Goal: Transaction & Acquisition: Book appointment/travel/reservation

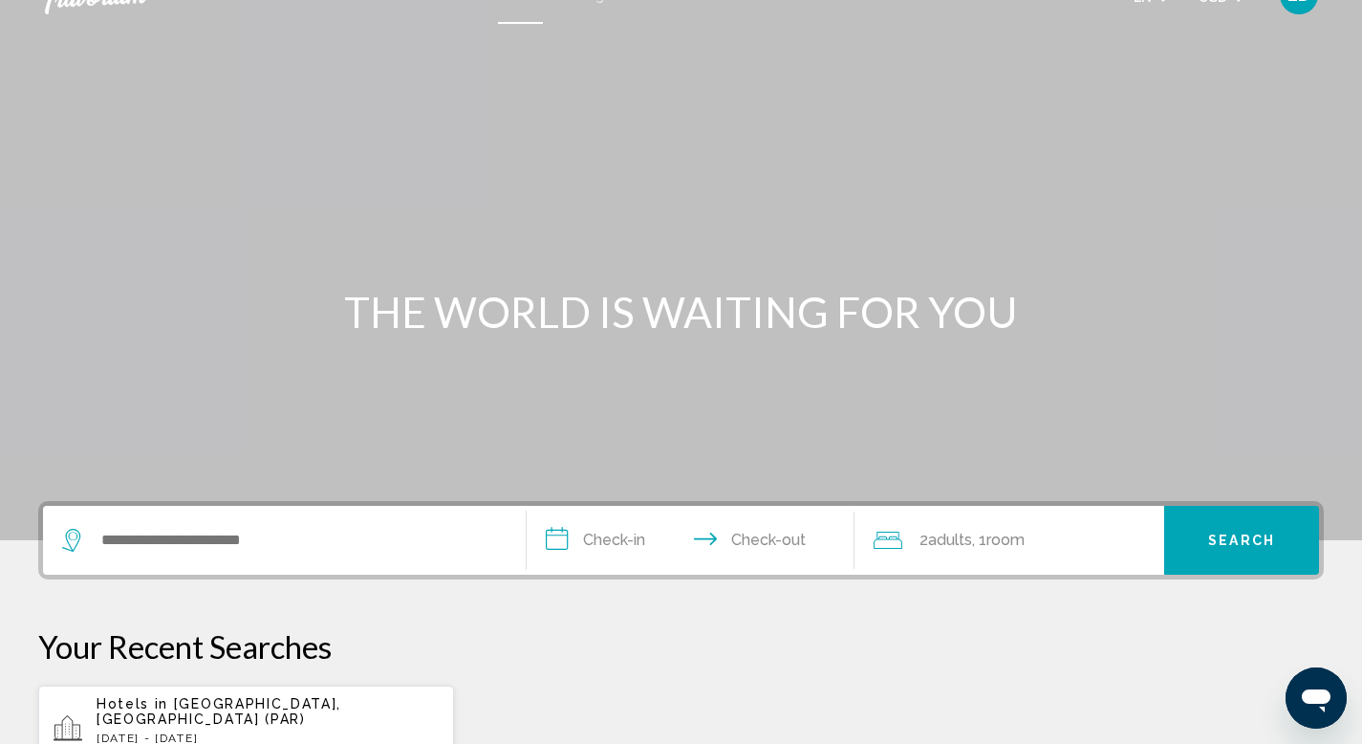
scroll to position [51, 0]
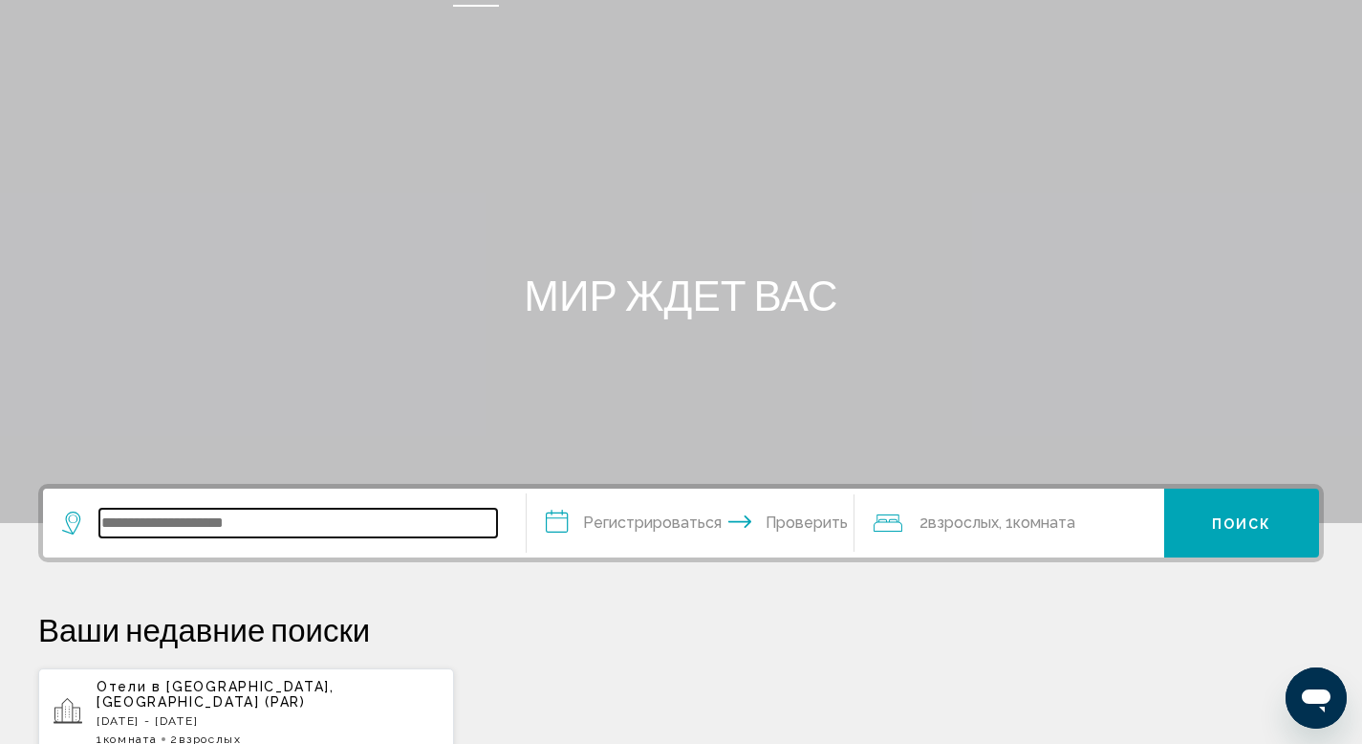
click at [229, 531] on input "Виджет поиска" at bounding box center [298, 523] width 398 height 29
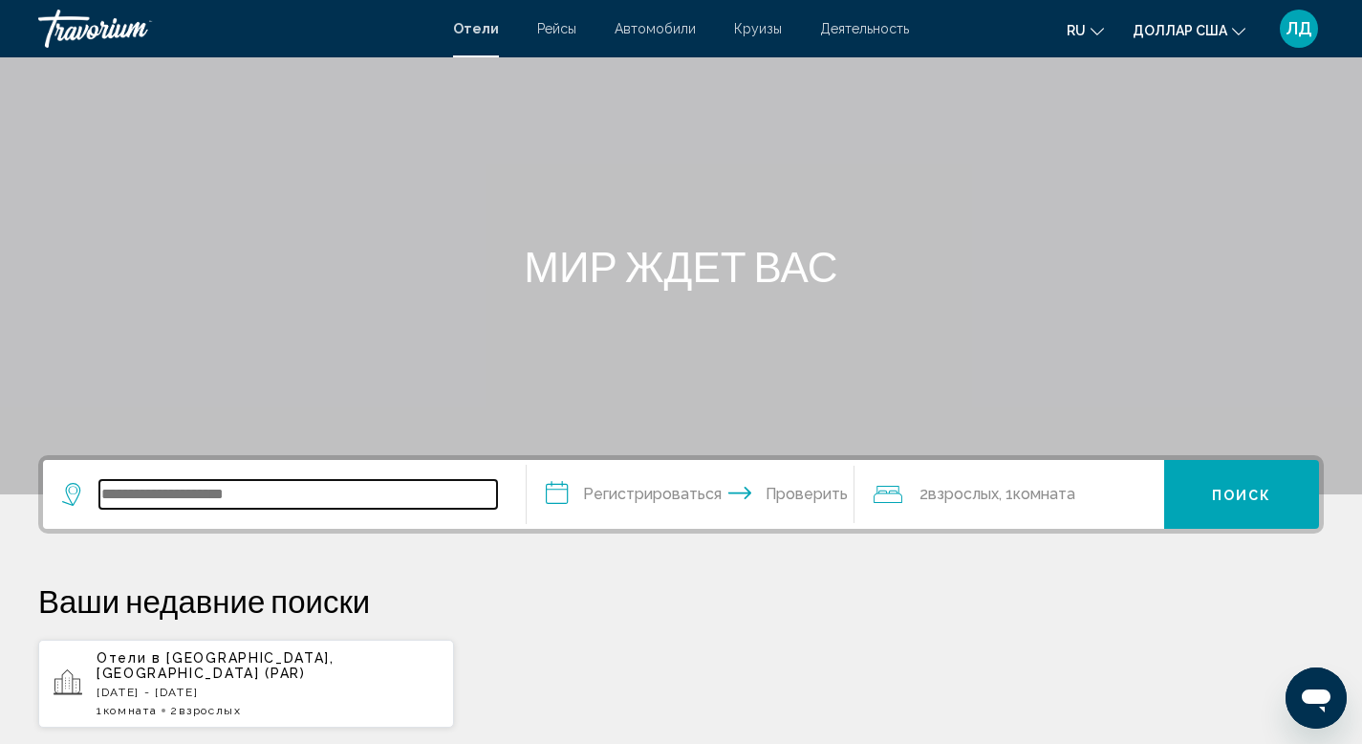
scroll to position [76, 0]
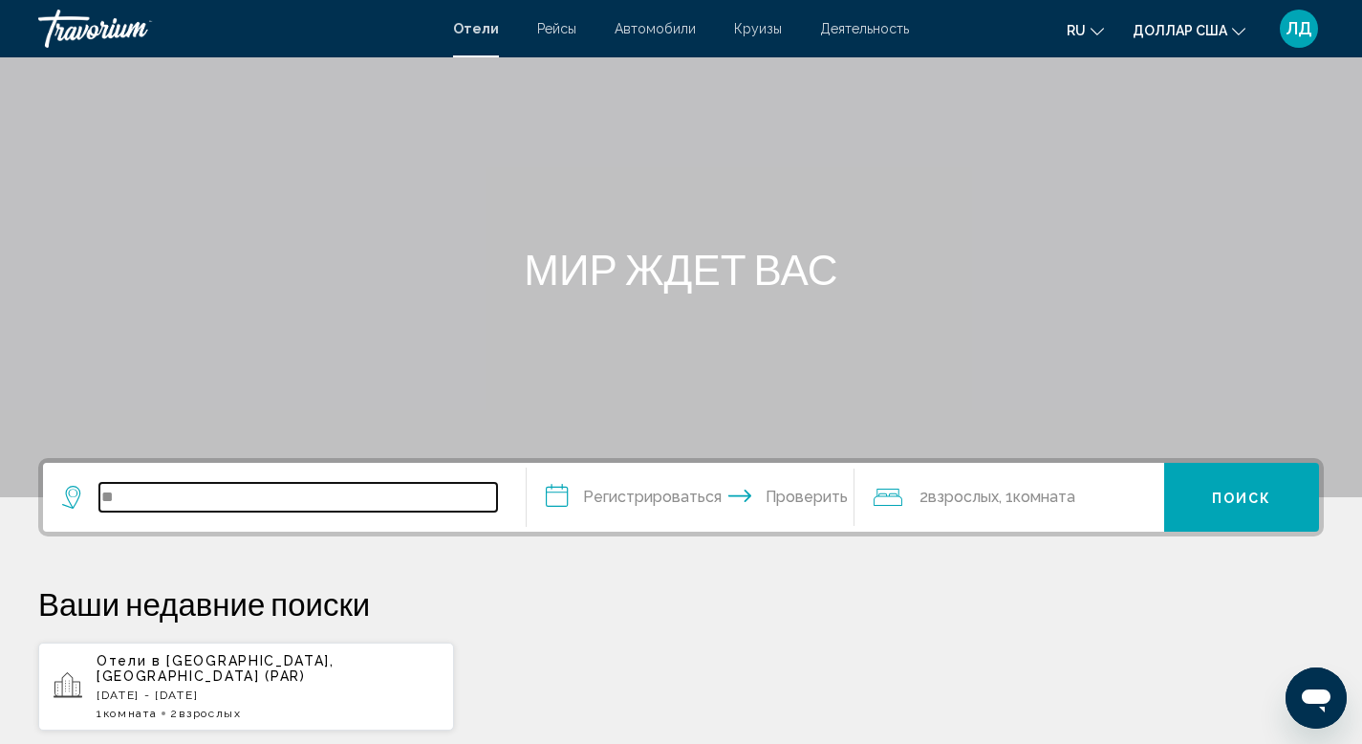
type input "*"
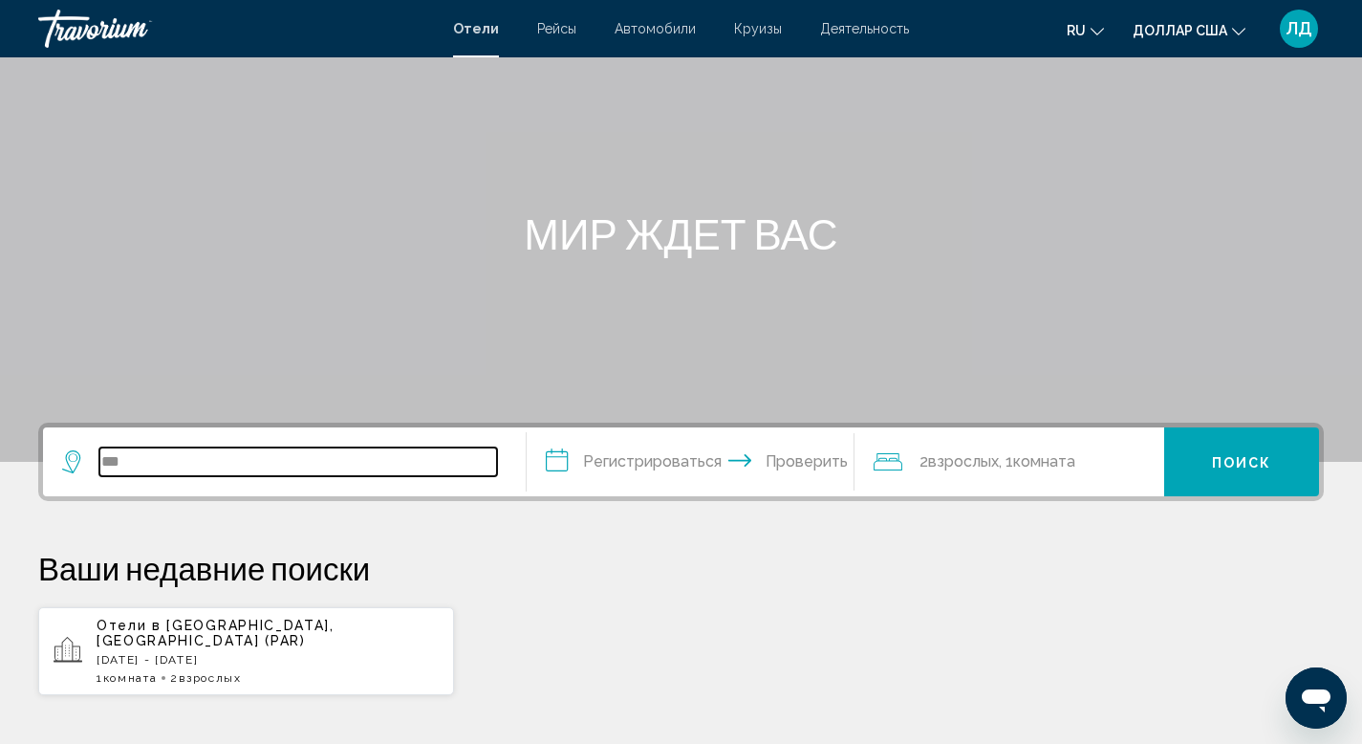
scroll to position [102, 0]
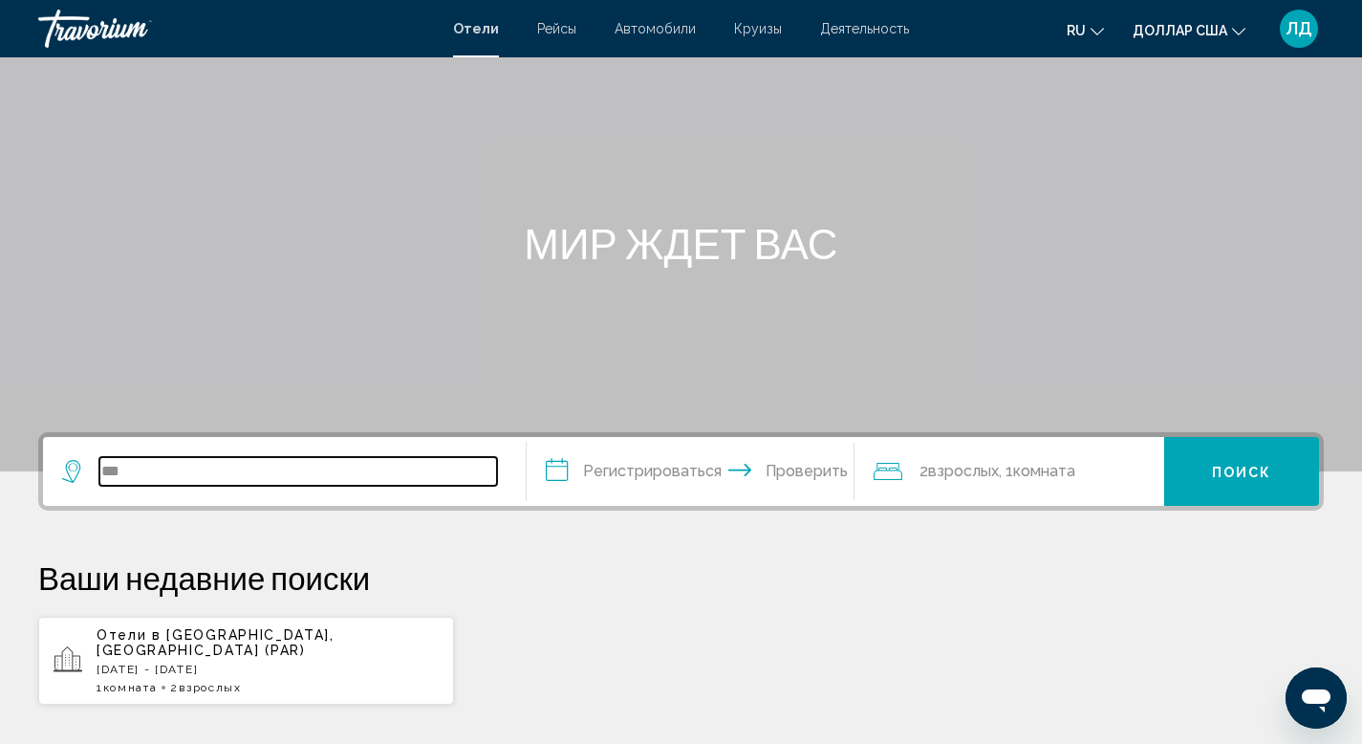
click at [192, 471] on input "***" at bounding box center [298, 471] width 398 height 29
type input "***"
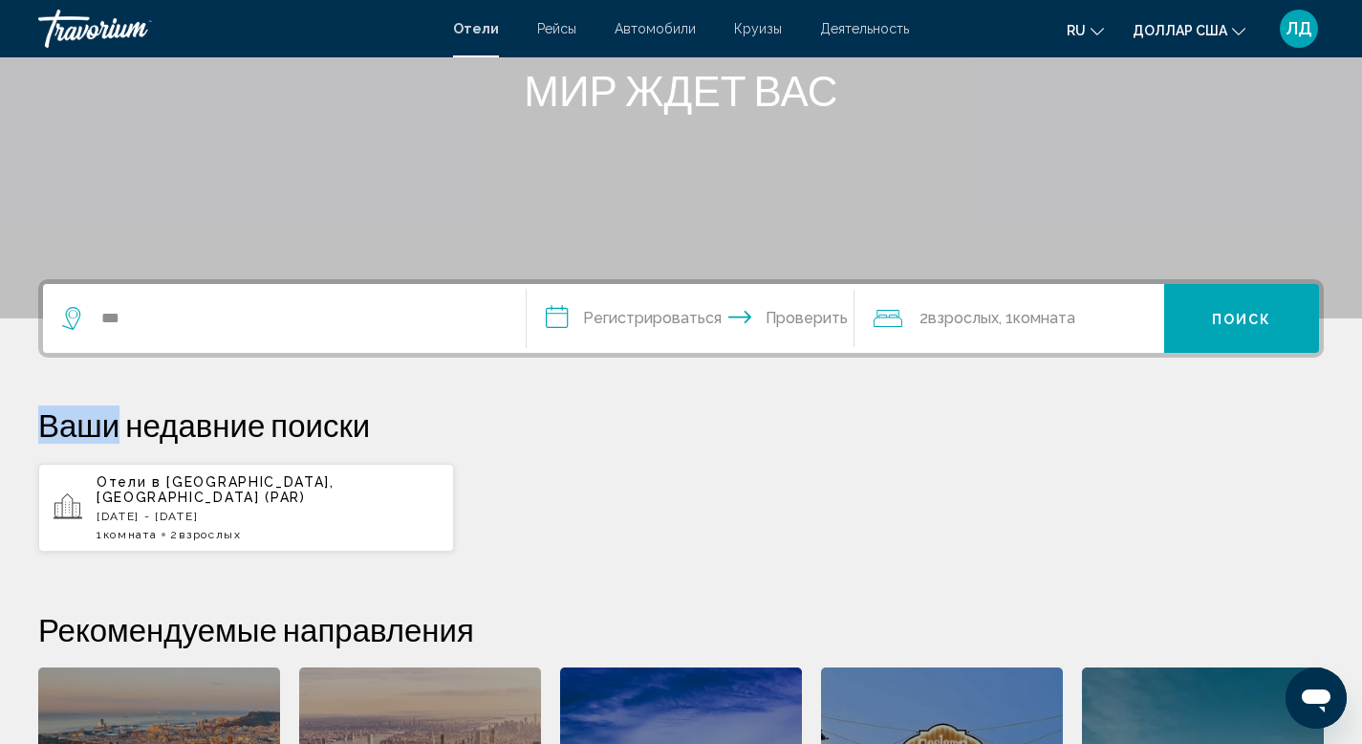
click at [192, 471] on div "**********" at bounding box center [681, 635] width 1362 height 713
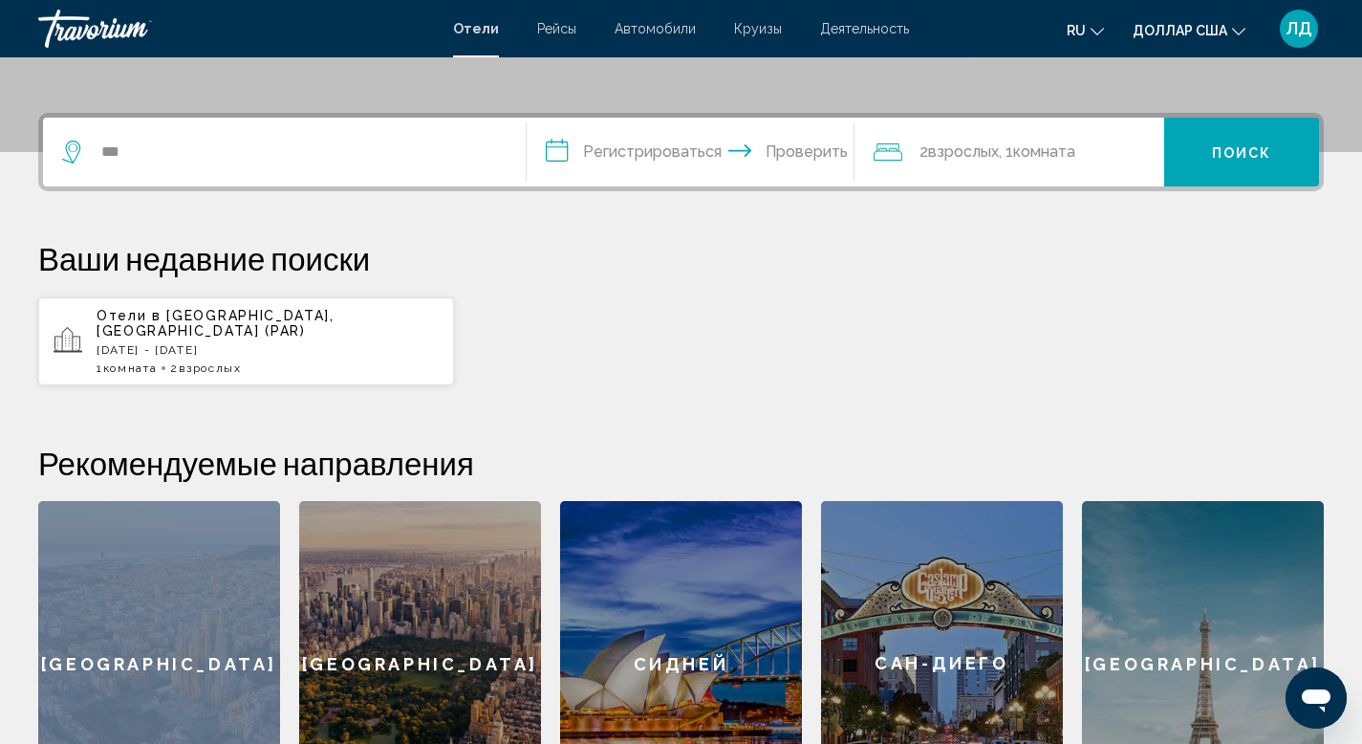
click at [192, 471] on div "Рекомендуемые направления Барселона Нью-Йорк Сидней Сан-Диего Париж Барселона Н…" at bounding box center [681, 635] width 1286 height 382
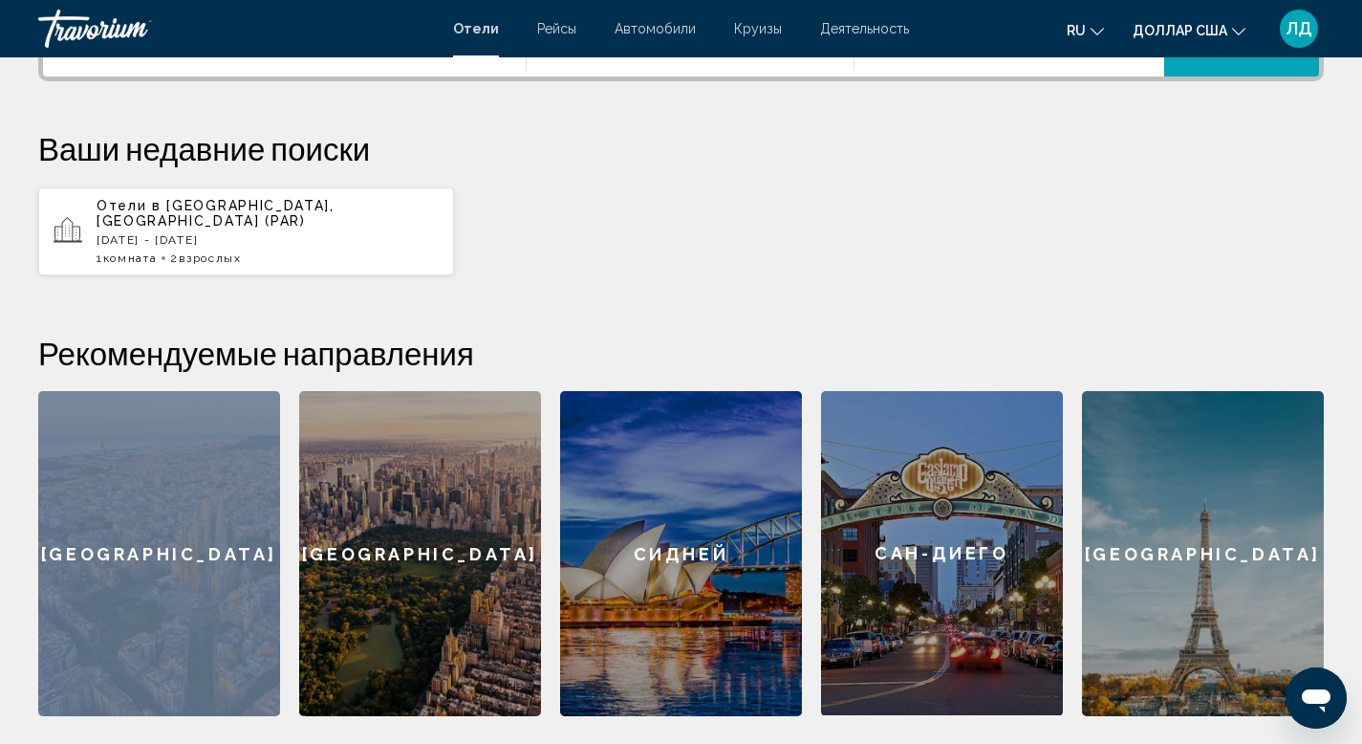
scroll to position [532, 0]
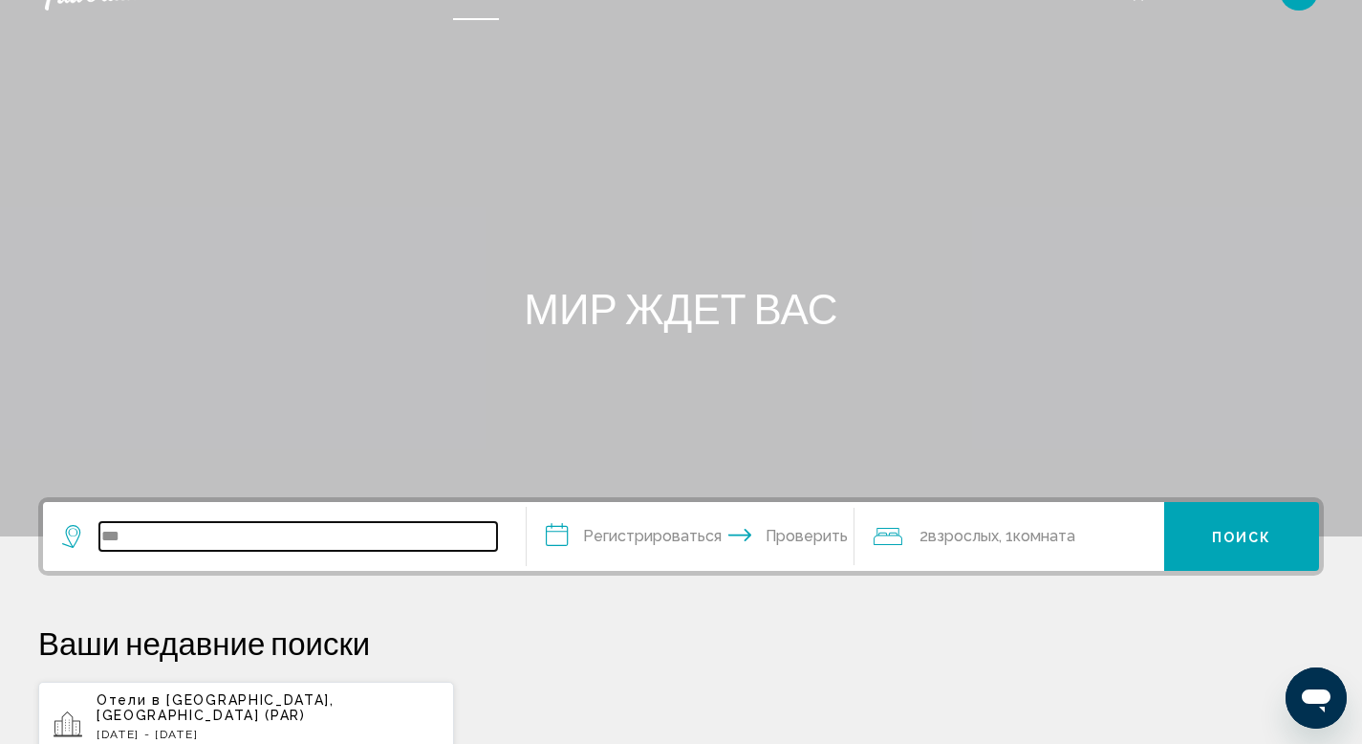
click at [177, 528] on input "***" at bounding box center [298, 536] width 398 height 29
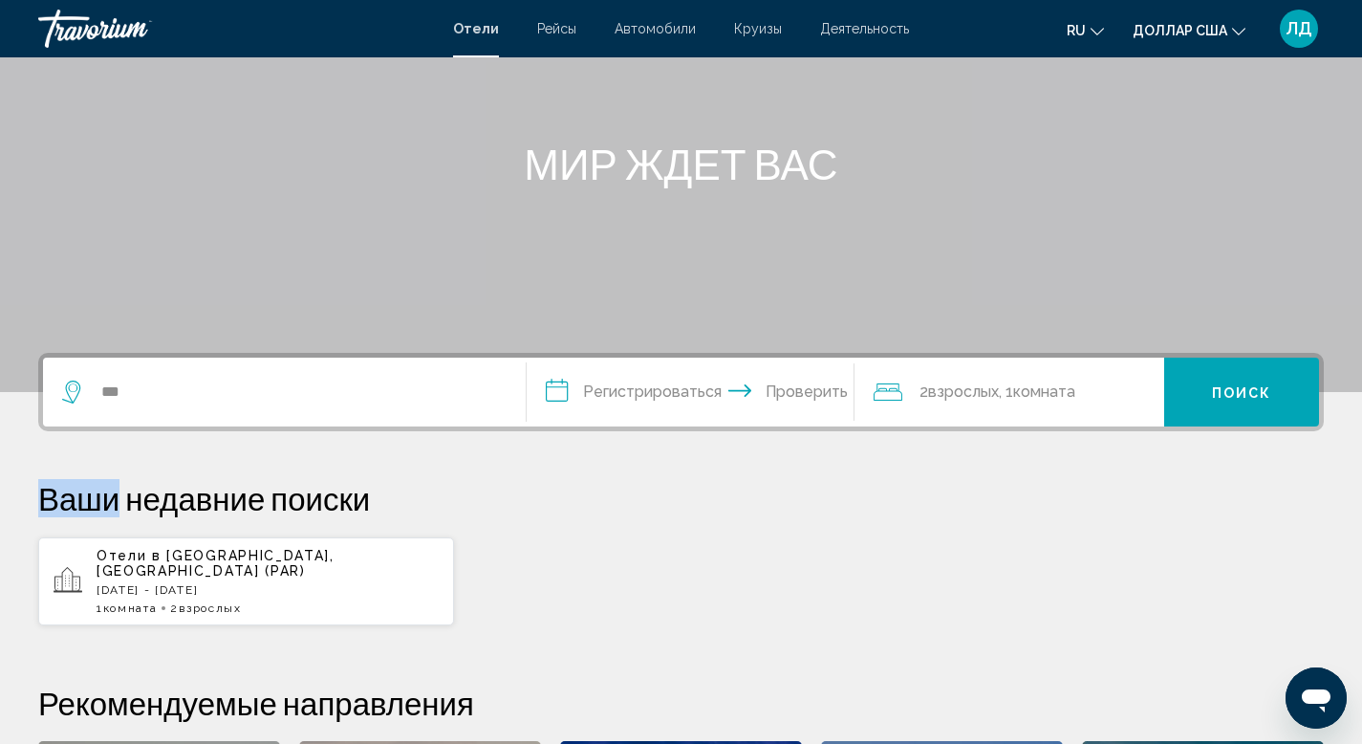
click at [177, 528] on div "**********" at bounding box center [681, 709] width 1362 height 713
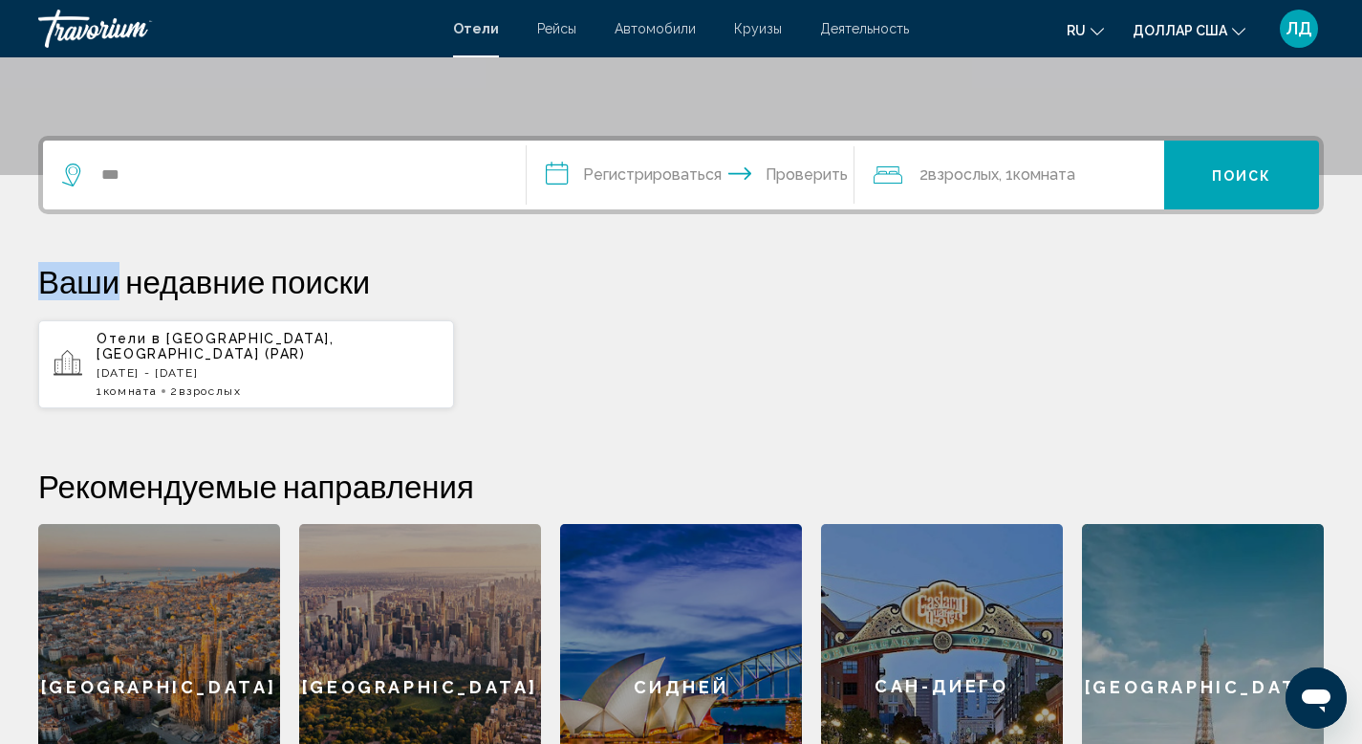
scroll to position [455, 0]
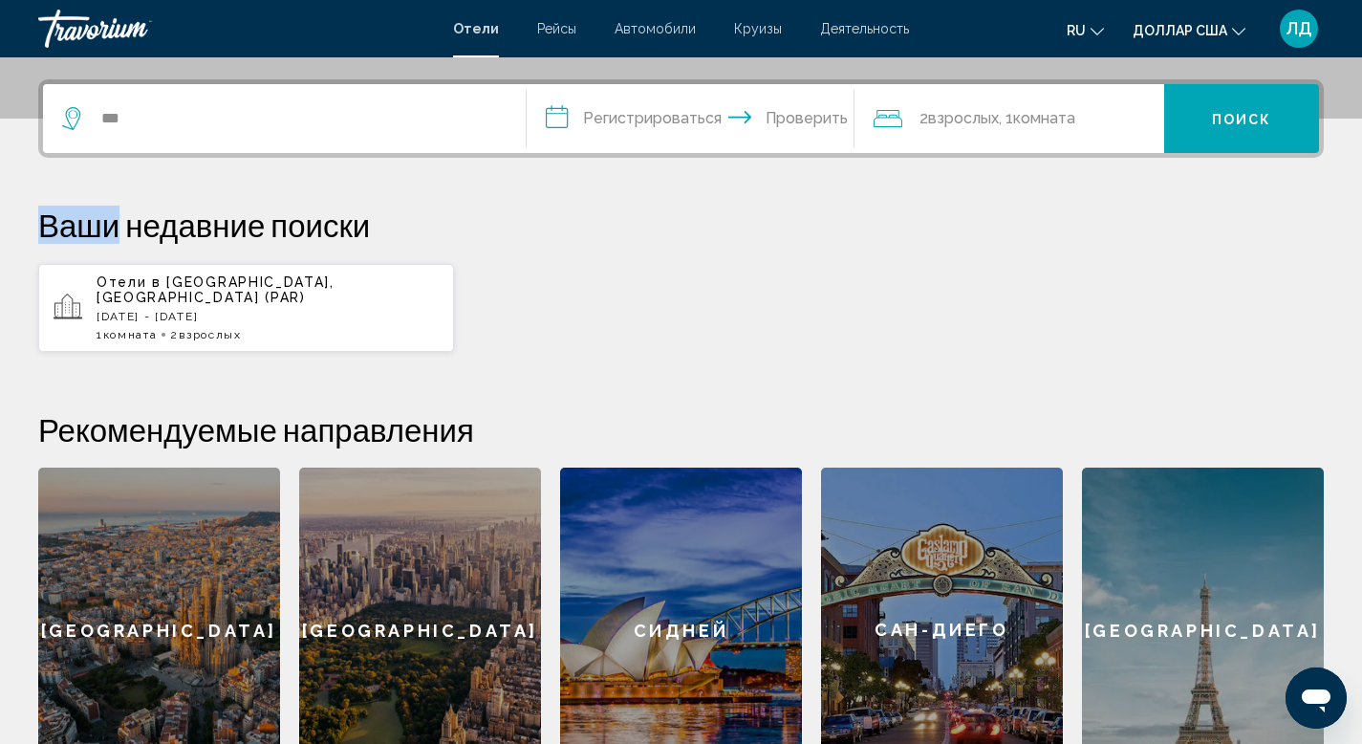
click at [177, 528] on div "Барселона" at bounding box center [159, 629] width 242 height 325
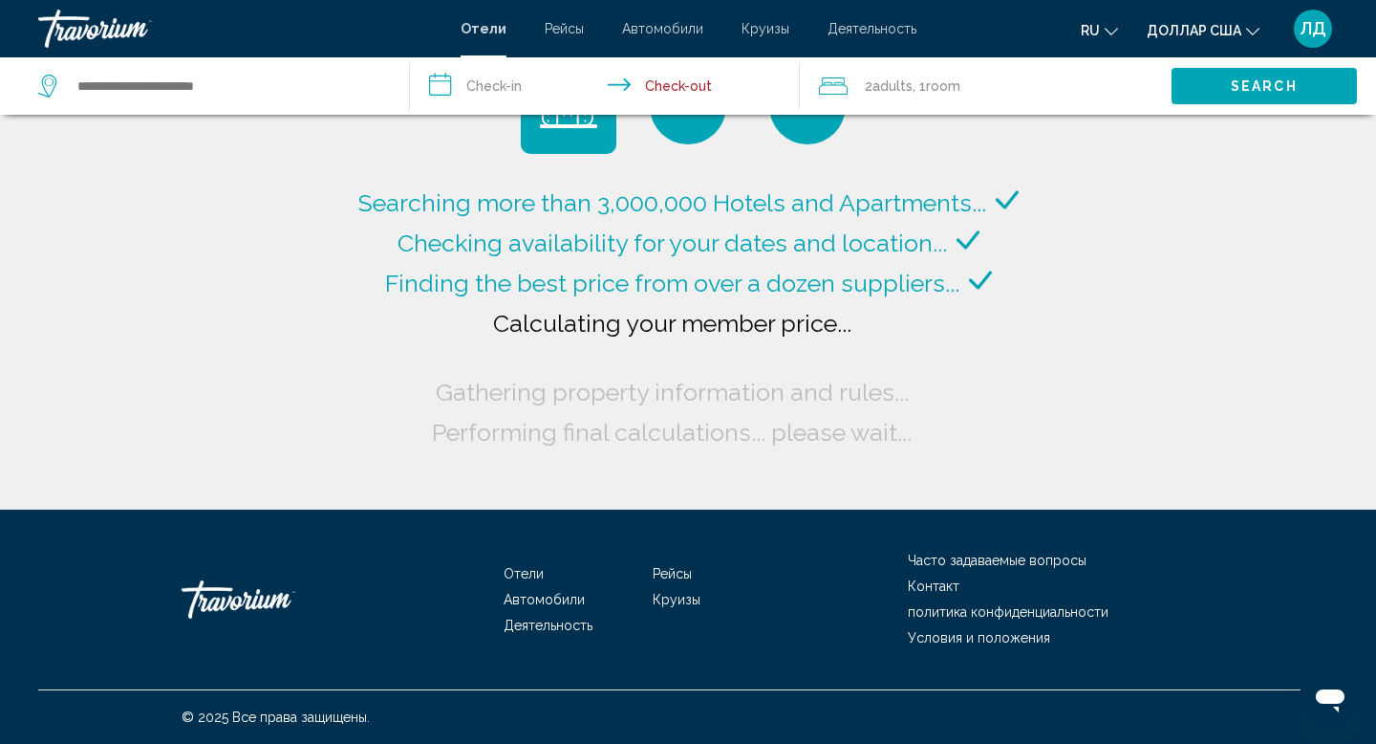
click at [556, 27] on font "Рейсы" at bounding box center [564, 28] width 39 height 15
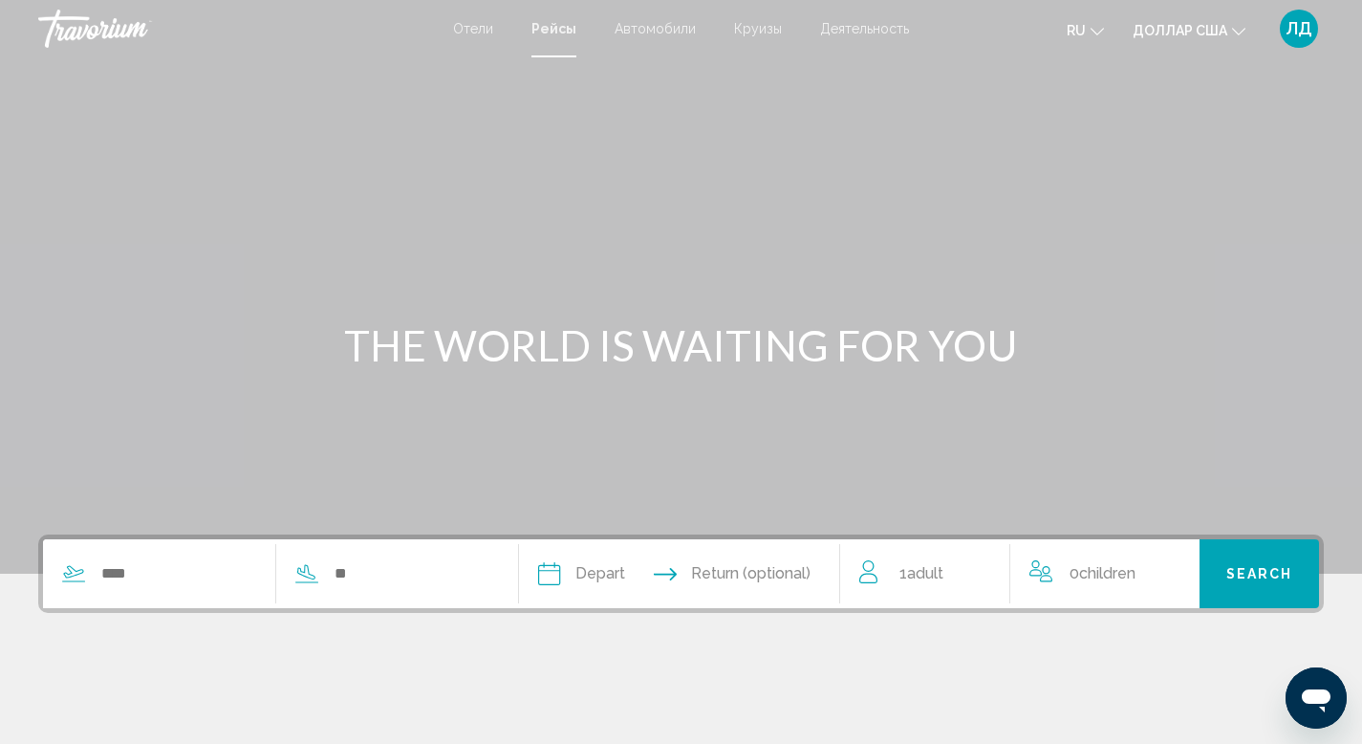
click at [661, 25] on font "Автомобили" at bounding box center [655, 28] width 81 height 15
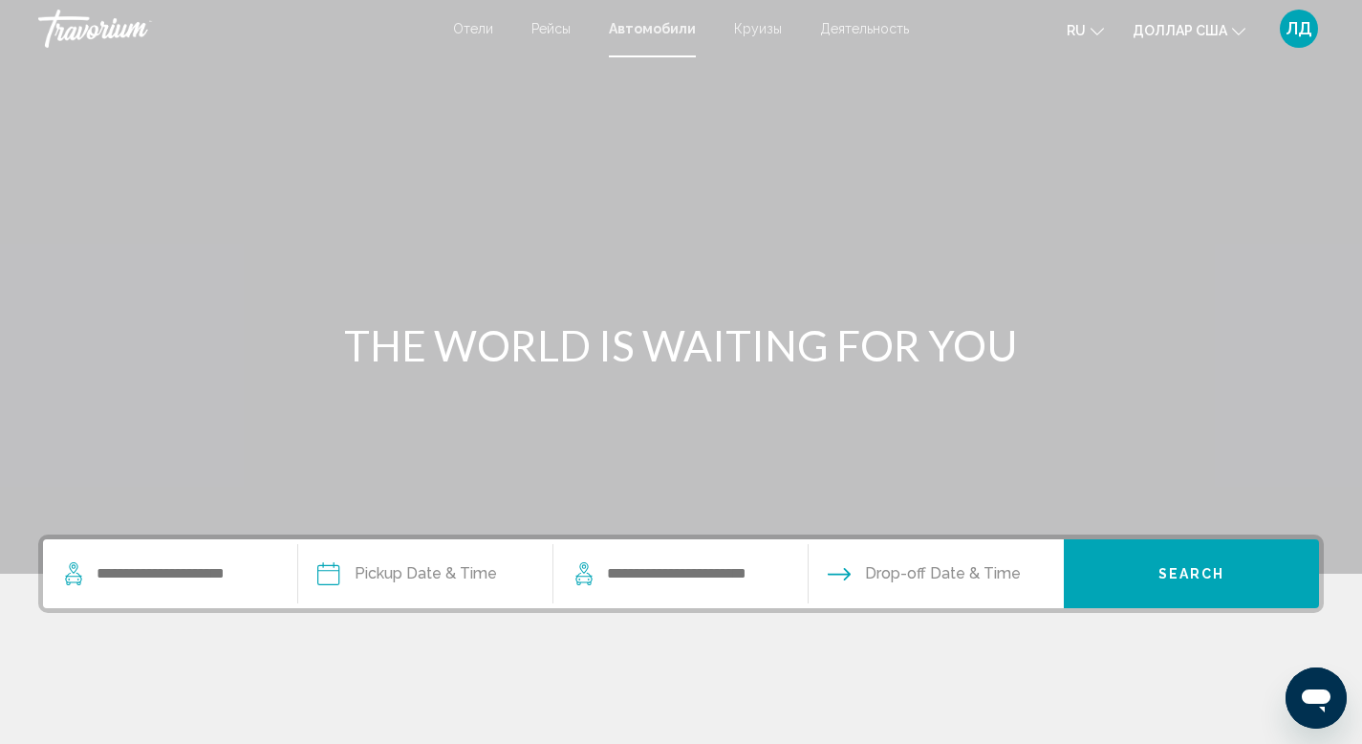
click at [769, 25] on font "Круизы" at bounding box center [758, 28] width 48 height 15
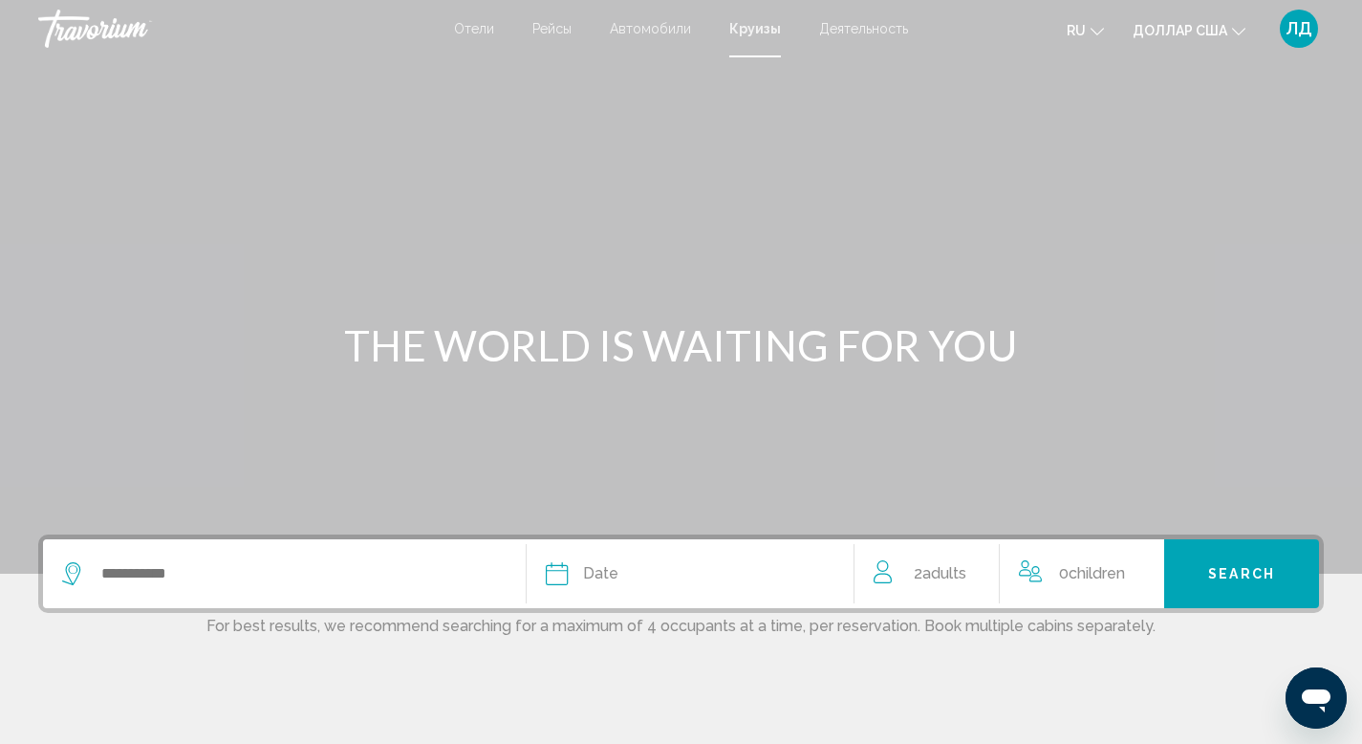
click at [867, 26] on font "Деятельность" at bounding box center [863, 28] width 89 height 15
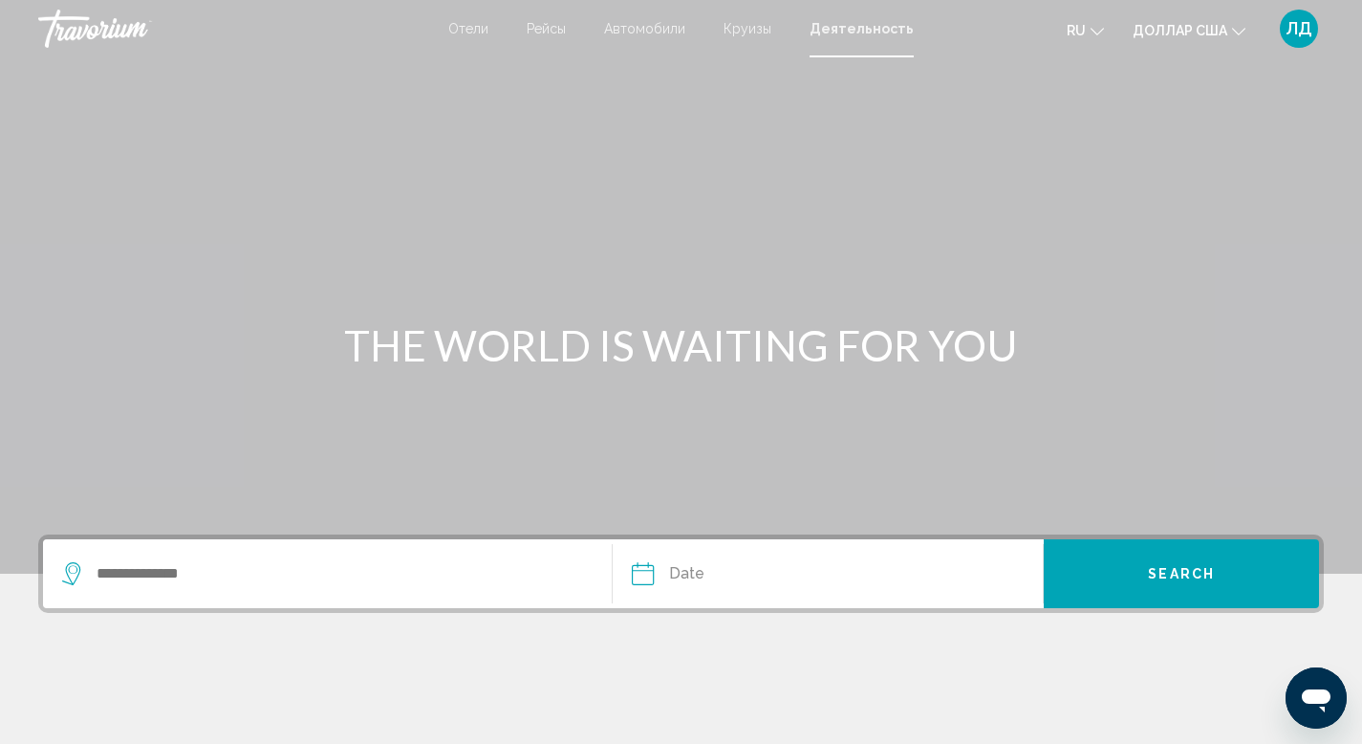
click at [1101, 28] on icon "Изменить язык" at bounding box center [1097, 31] width 13 height 13
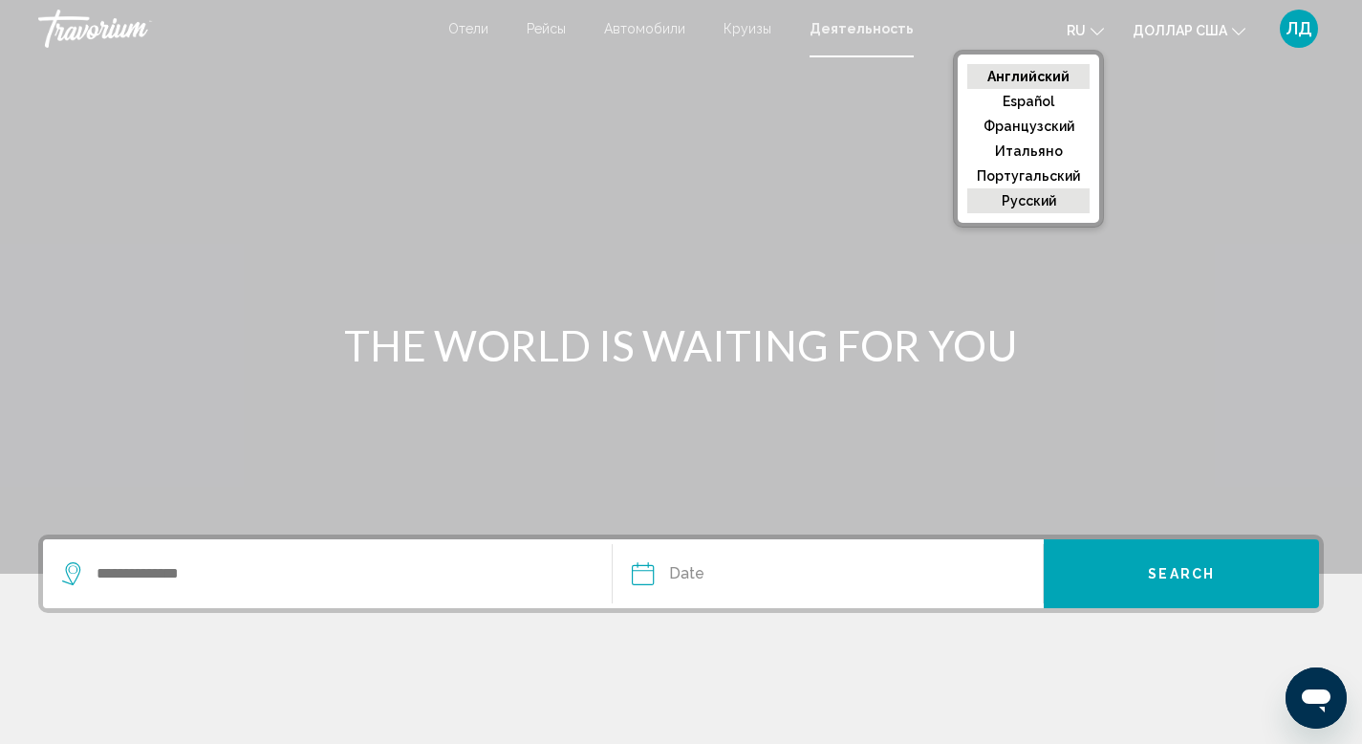
click at [1051, 208] on button "русский" at bounding box center [1028, 200] width 122 height 25
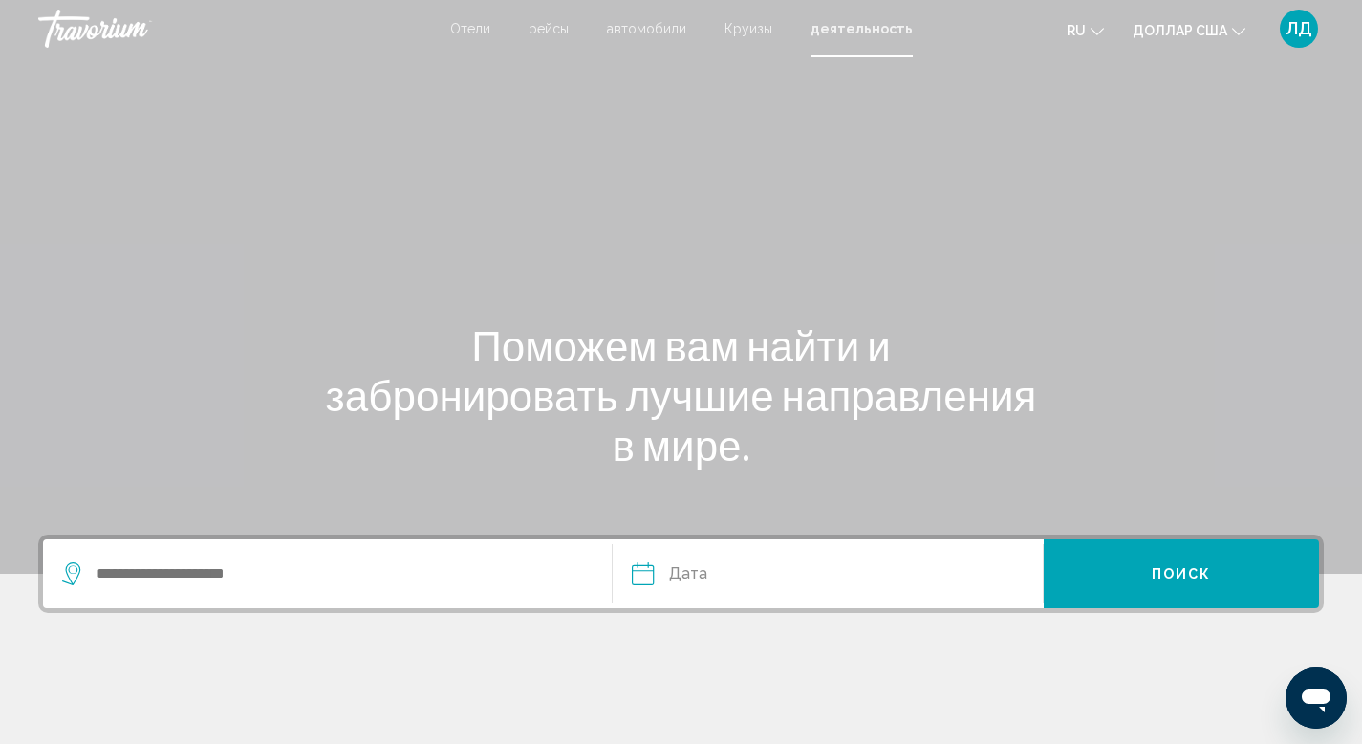
click at [763, 35] on font "Круизы" at bounding box center [749, 28] width 48 height 15
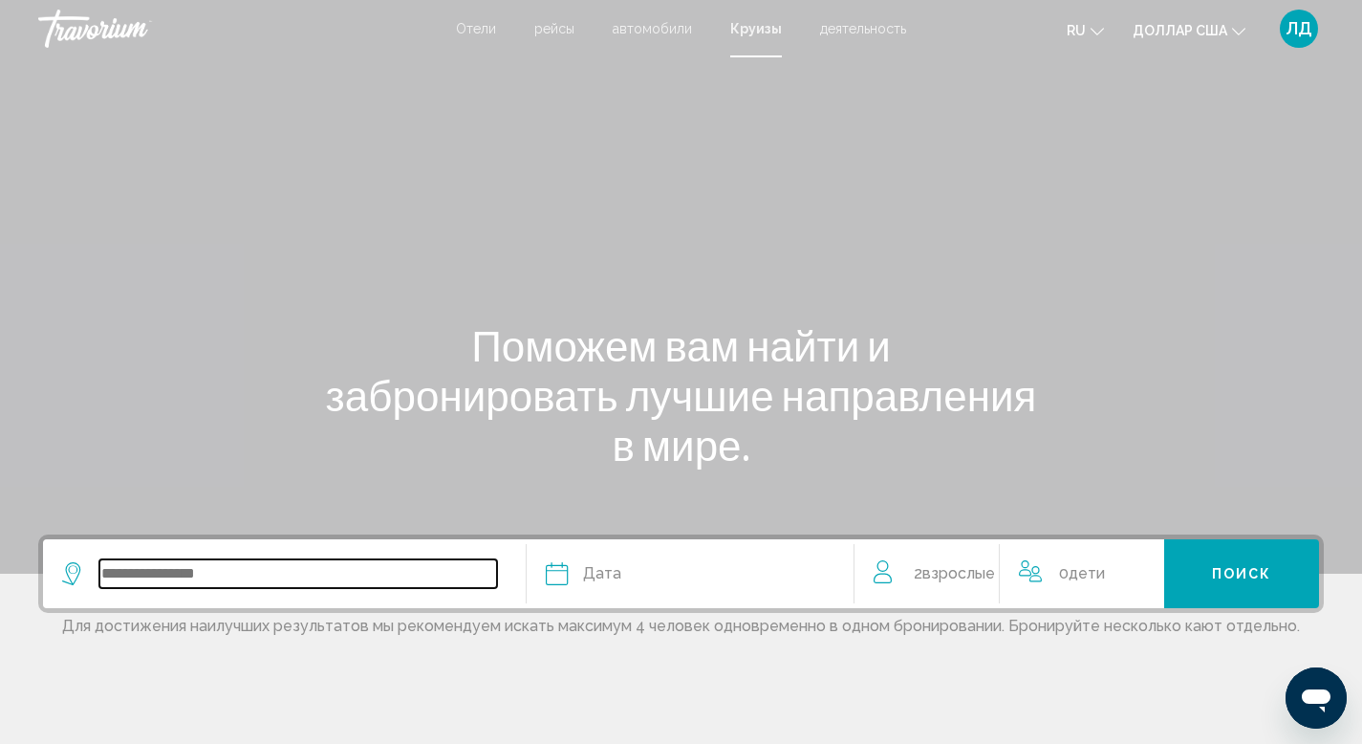
click at [160, 575] on input "Search widget" at bounding box center [298, 573] width 398 height 29
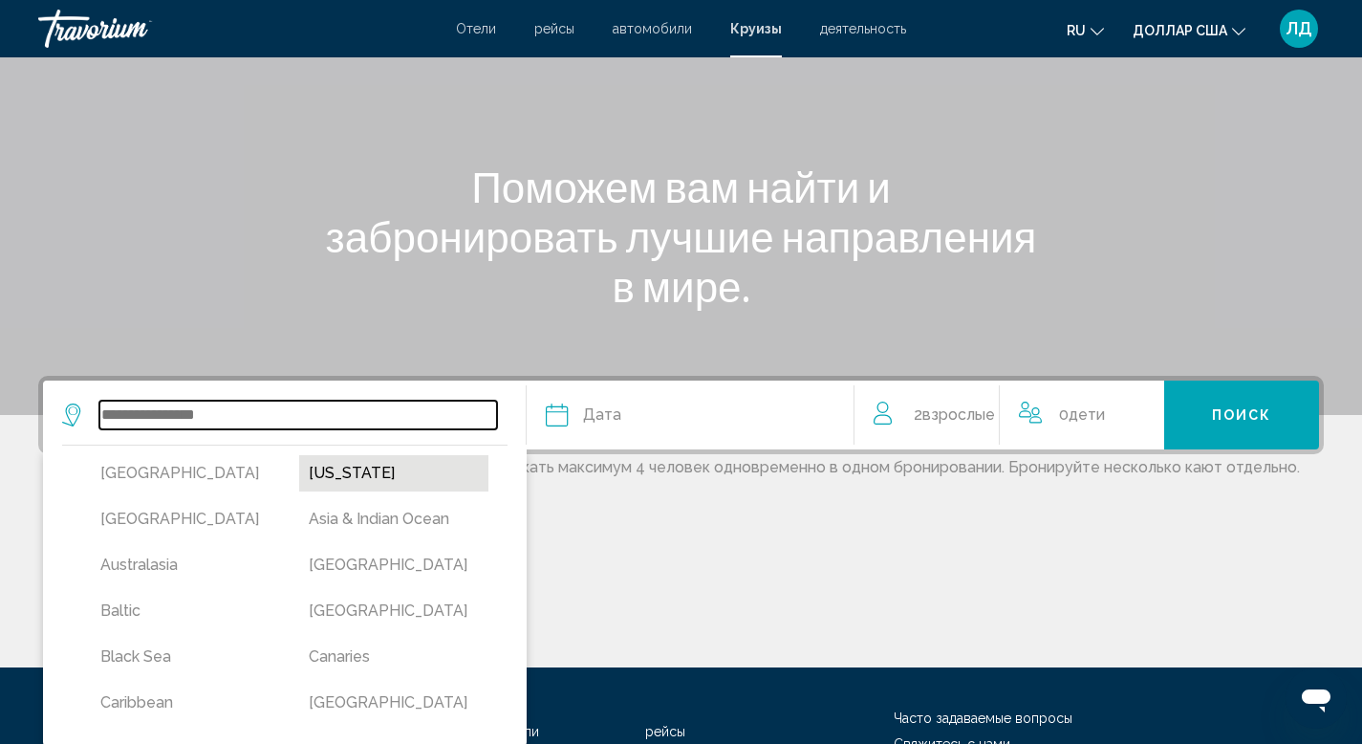
scroll to position [162, 0]
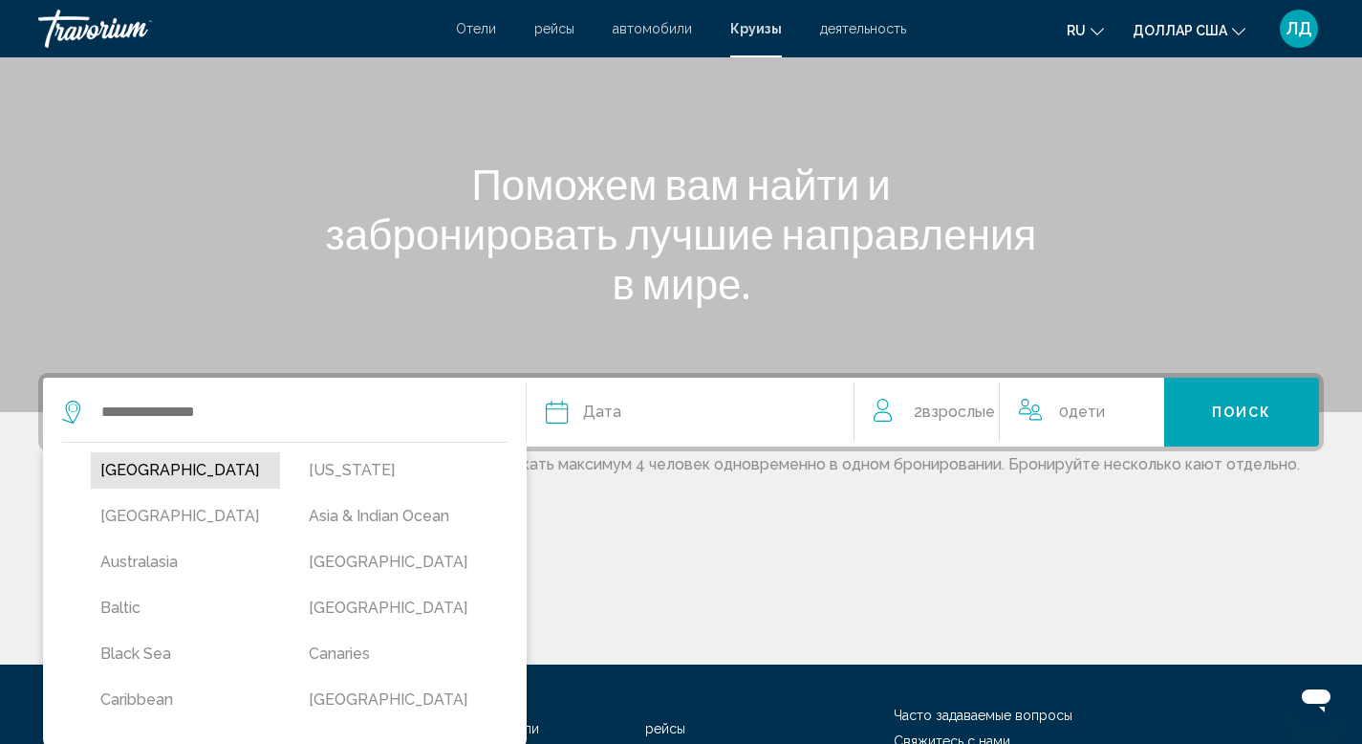
click at [177, 467] on button "Africa" at bounding box center [185, 470] width 189 height 36
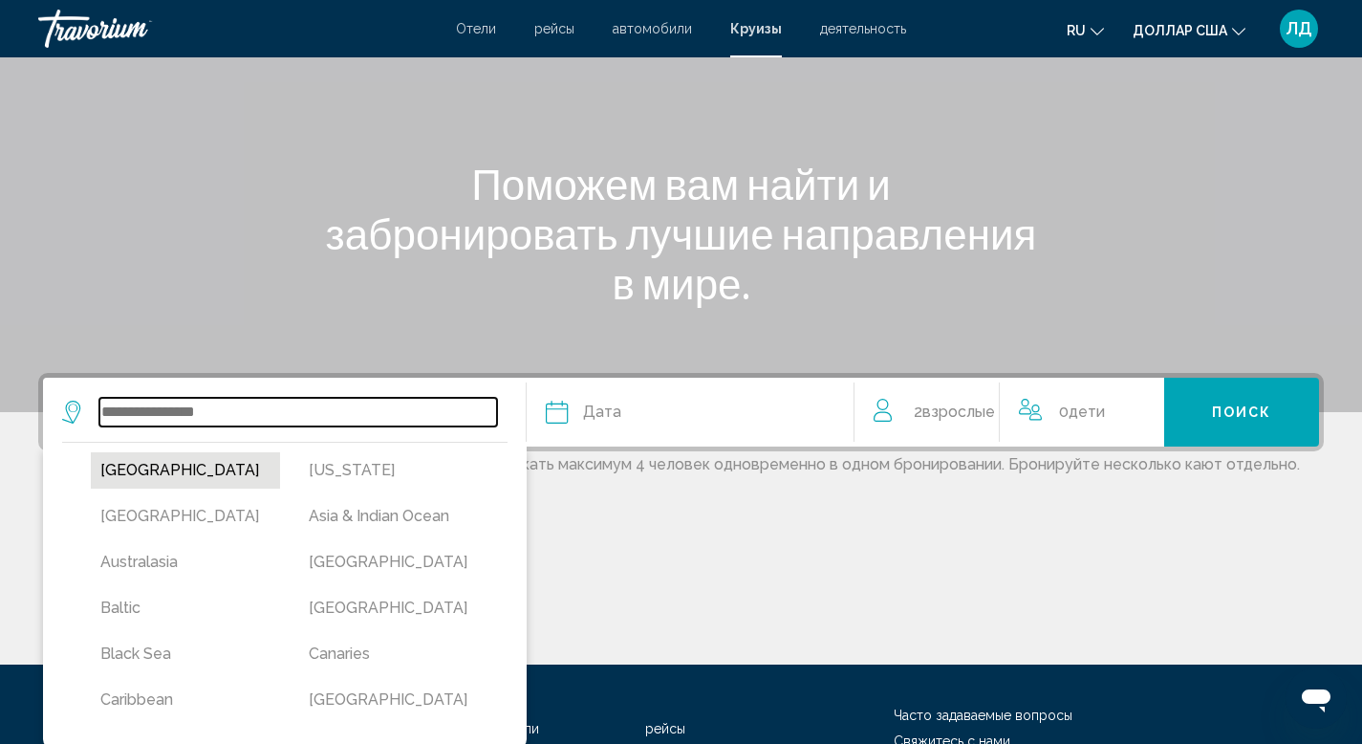
type input "******"
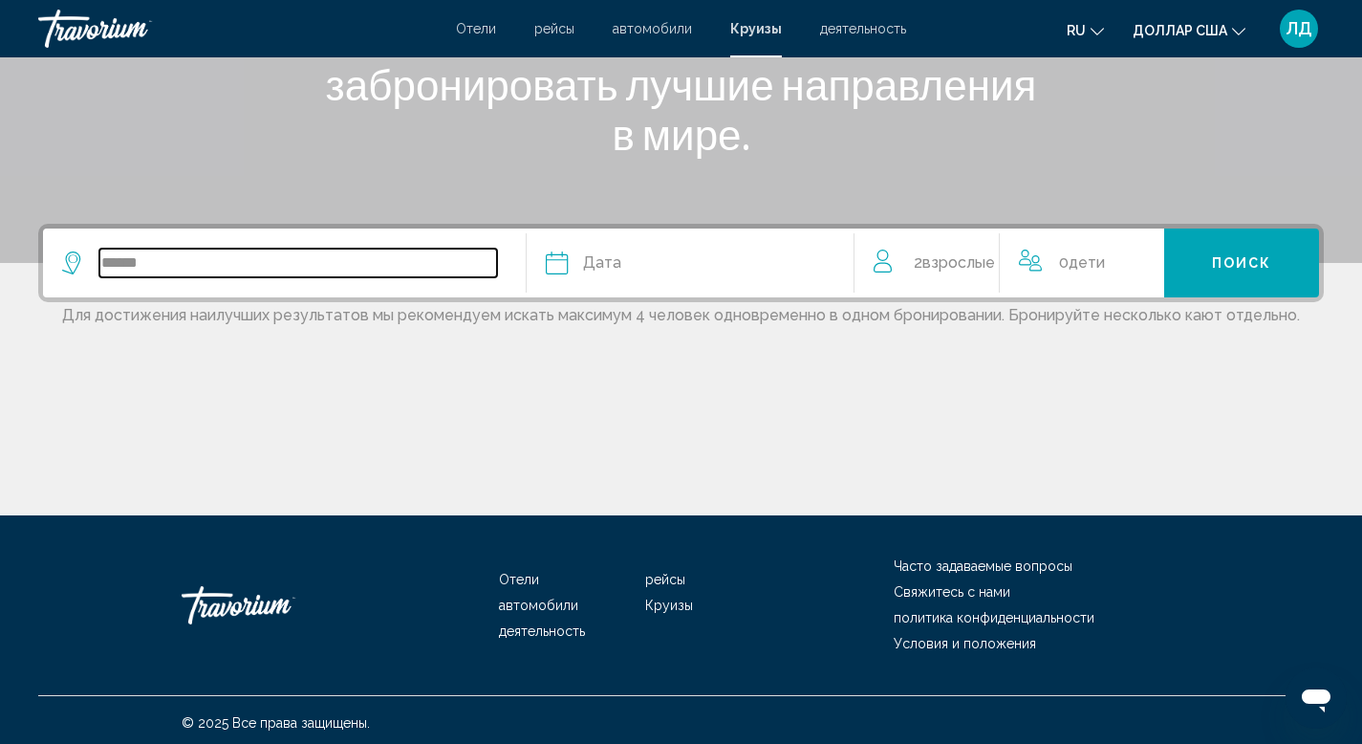
scroll to position [316, 0]
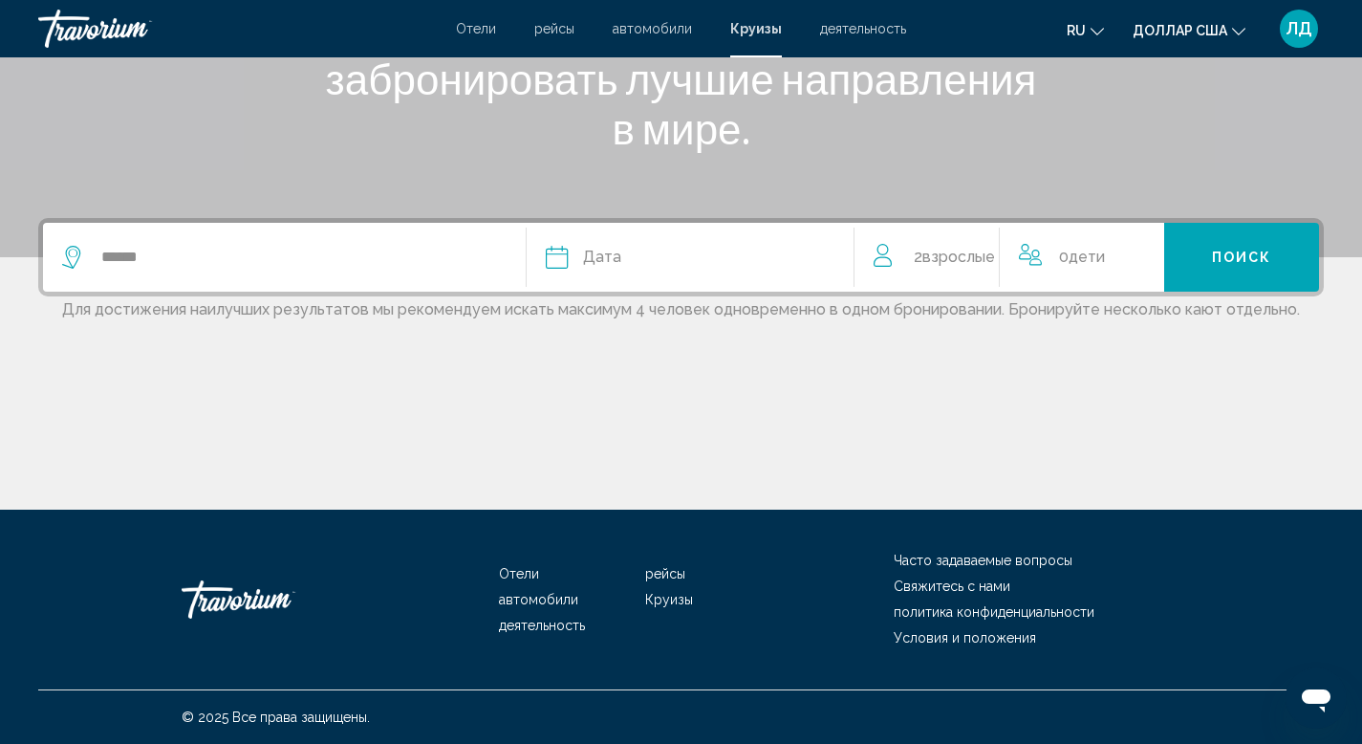
click at [620, 266] on div "Дата" at bounding box center [691, 257] width 290 height 27
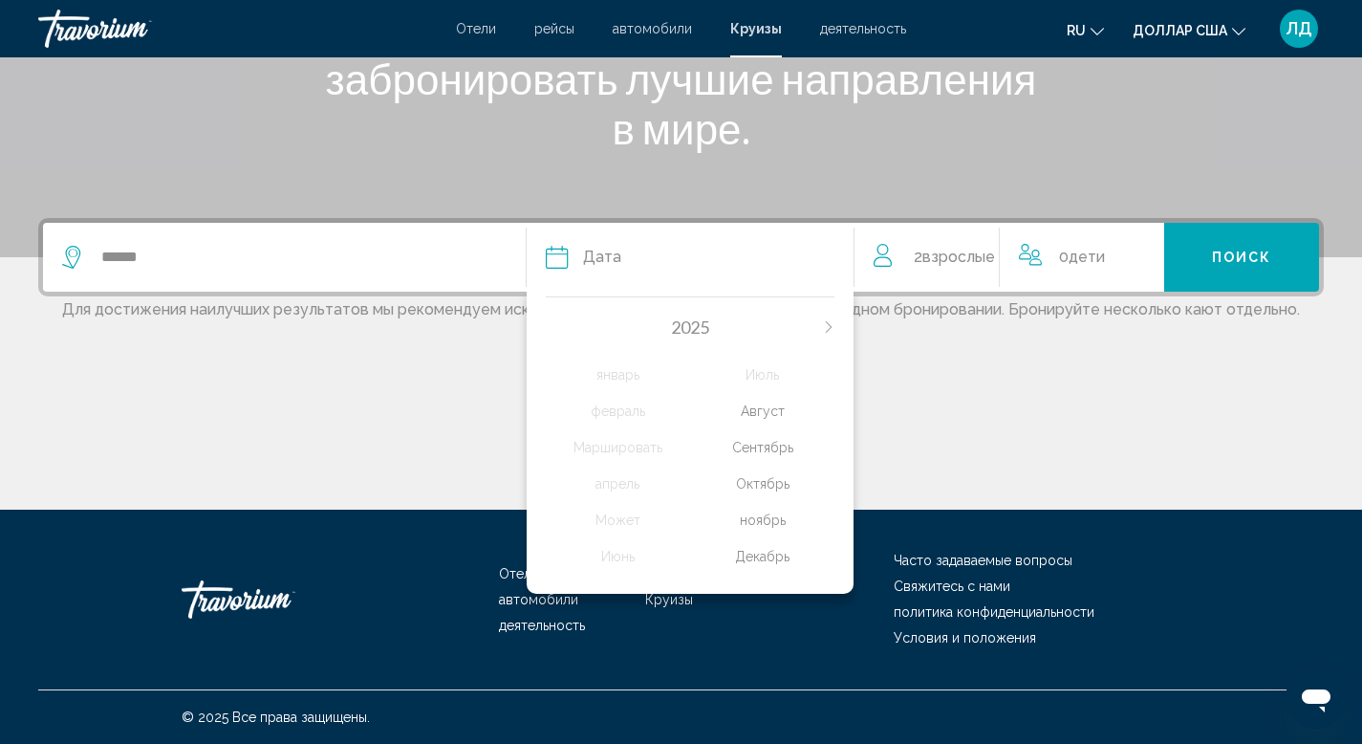
click at [758, 447] on div "Сентябрь" at bounding box center [762, 447] width 144 height 34
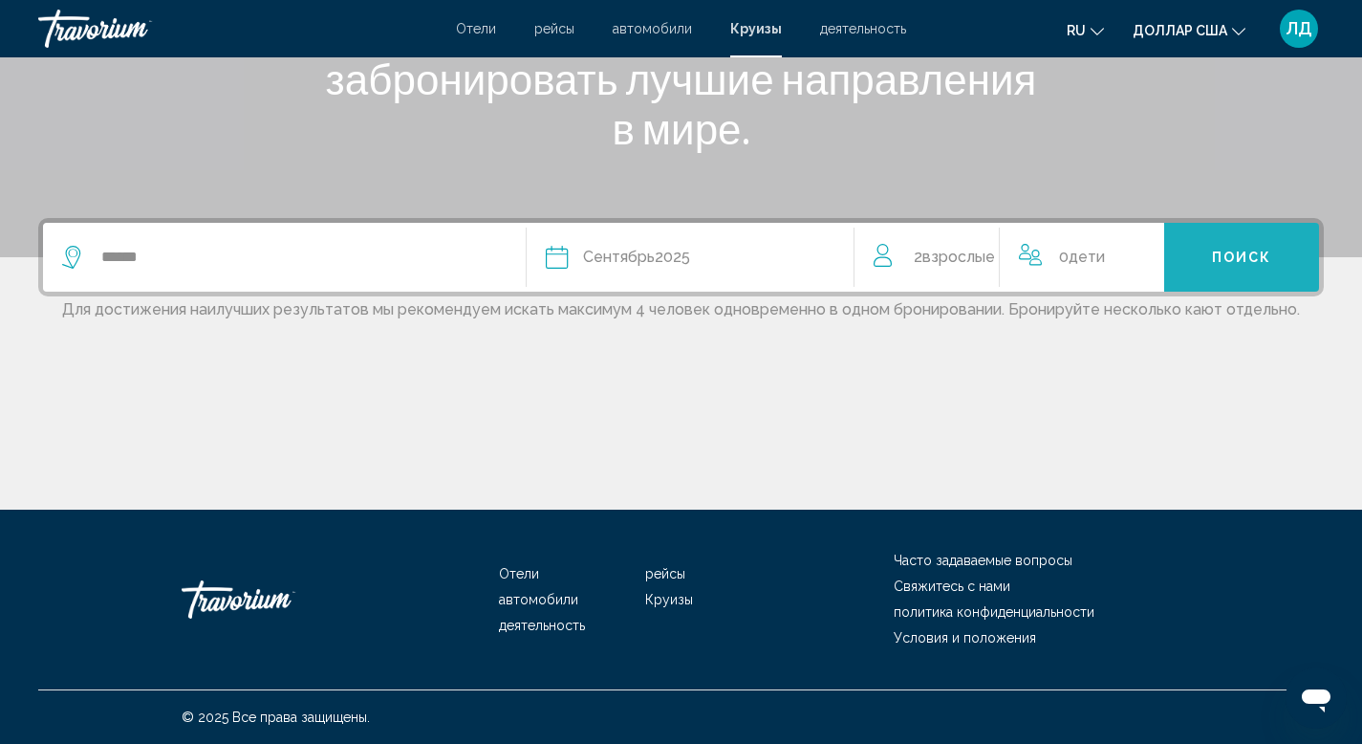
click at [1256, 262] on span "Поиск" at bounding box center [1242, 257] width 60 height 15
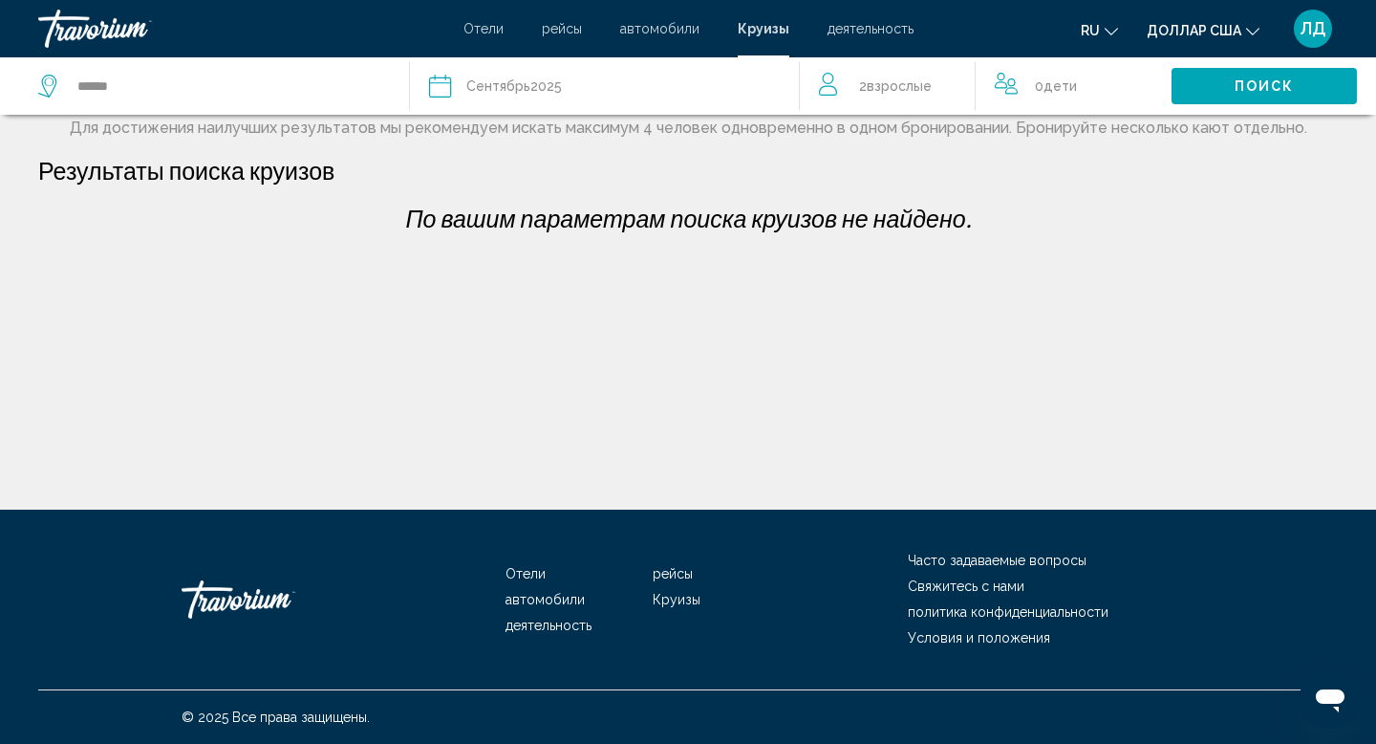
click at [490, 86] on span "Сентябрь" at bounding box center [498, 85] width 64 height 15
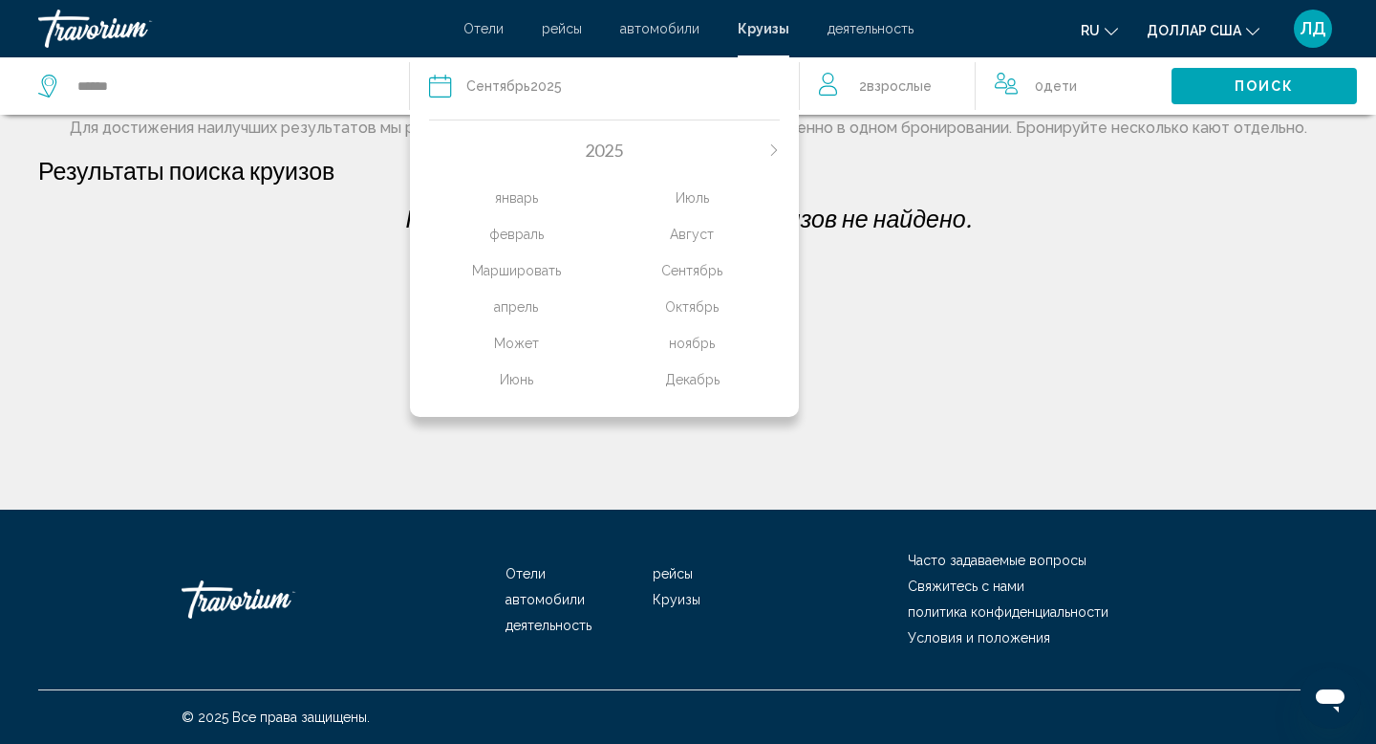
click at [701, 306] on div "Октябрь" at bounding box center [692, 307] width 176 height 34
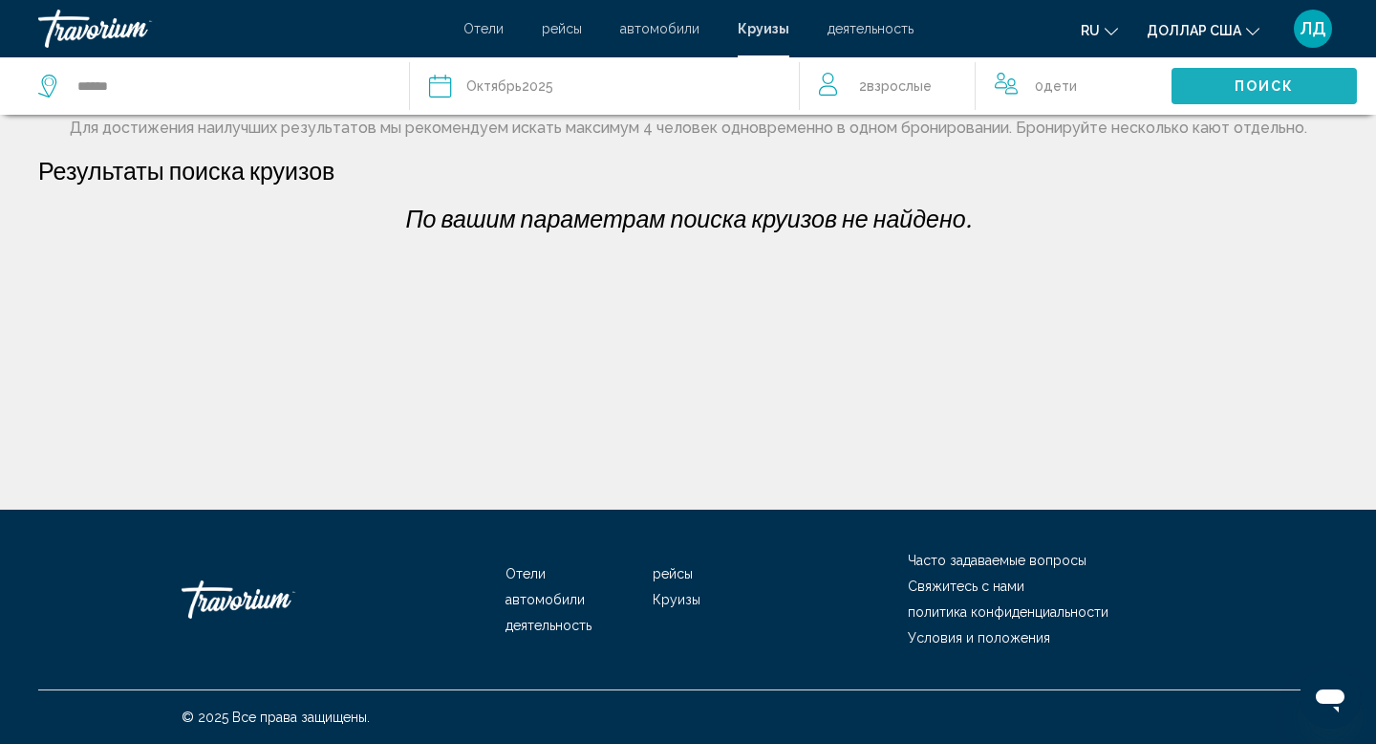
click at [1261, 79] on span "Поиск" at bounding box center [1265, 86] width 60 height 15
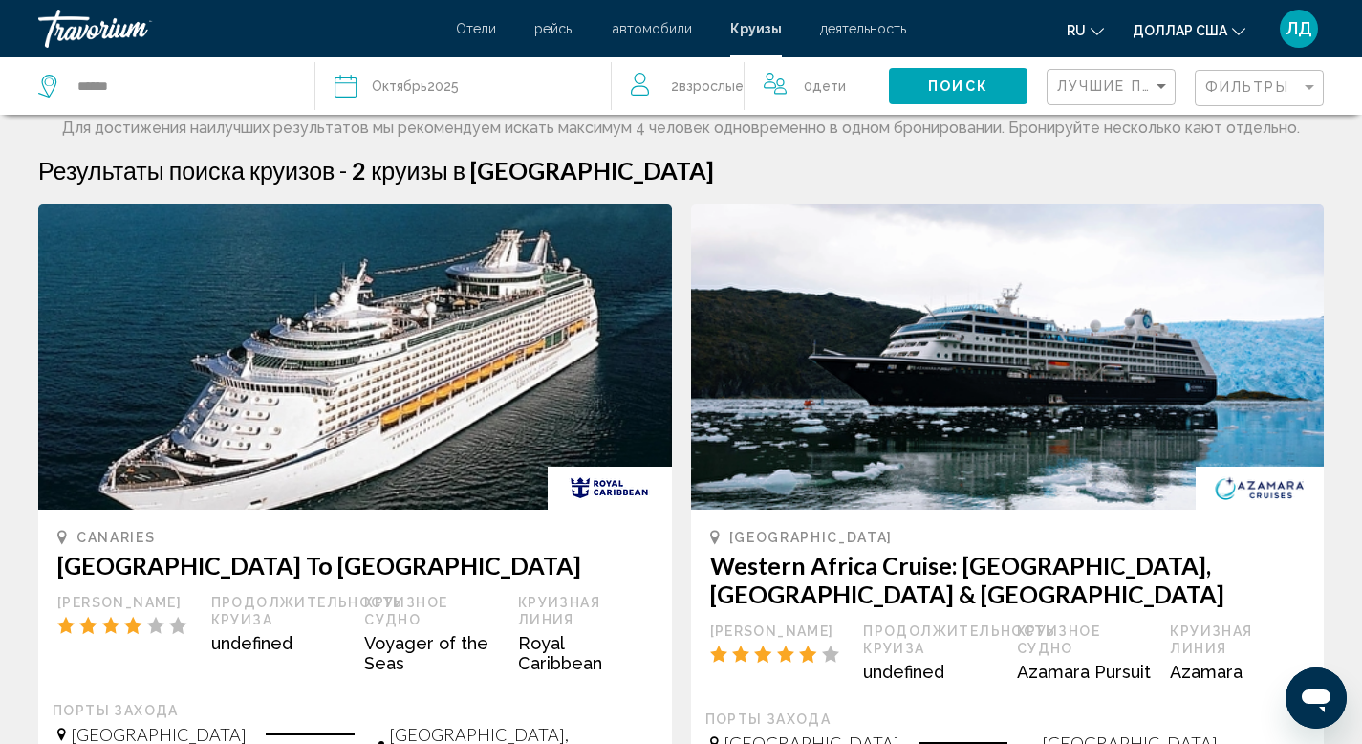
click at [458, 85] on div "Октябрь 2025" at bounding box center [415, 86] width 87 height 27
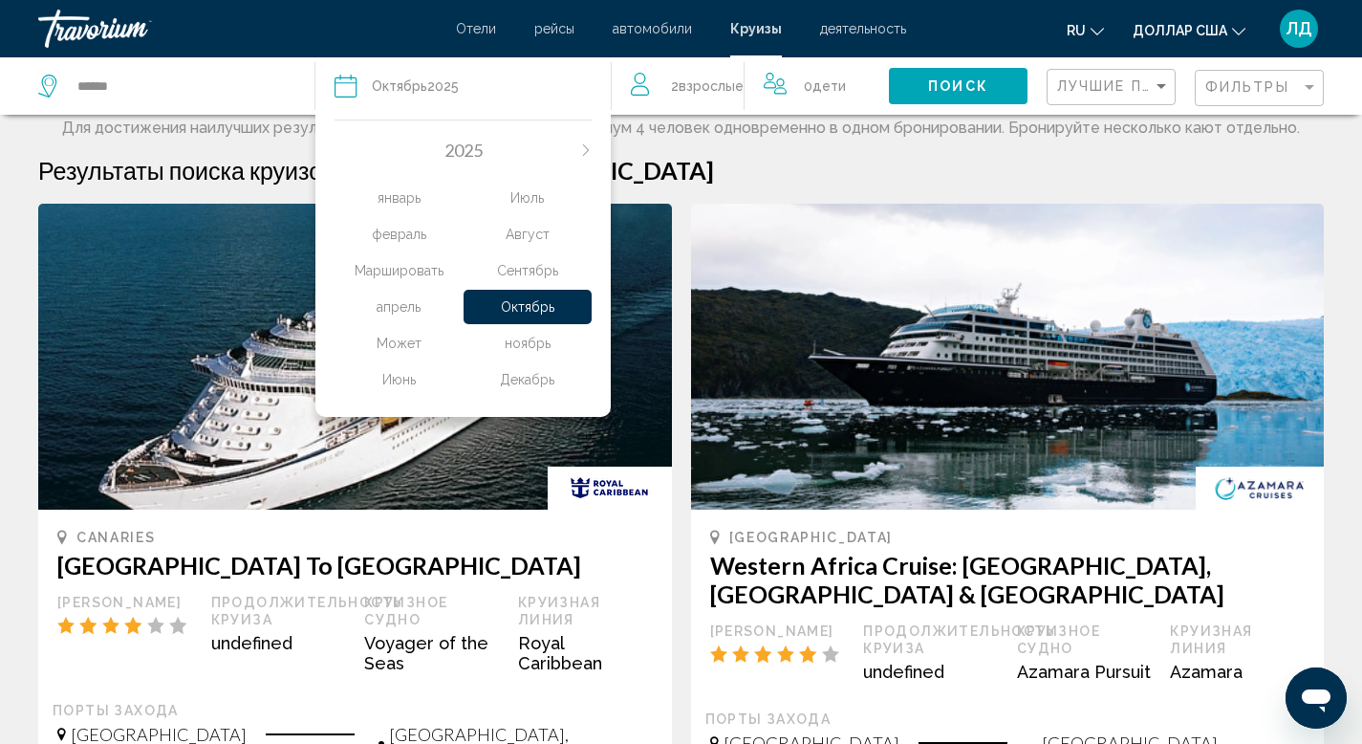
click at [527, 350] on div "ноябрь" at bounding box center [528, 343] width 129 height 34
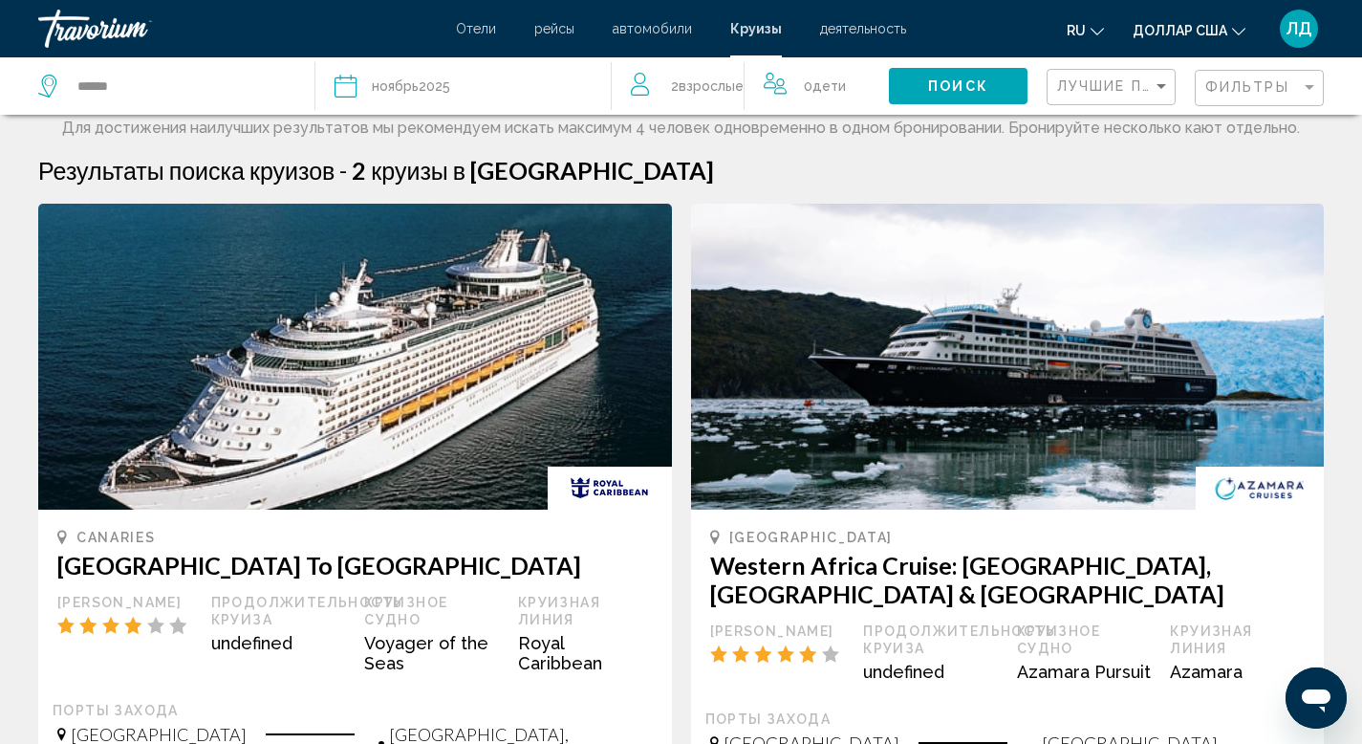
click at [408, 98] on div "ноябрь 2025" at bounding box center [411, 86] width 78 height 27
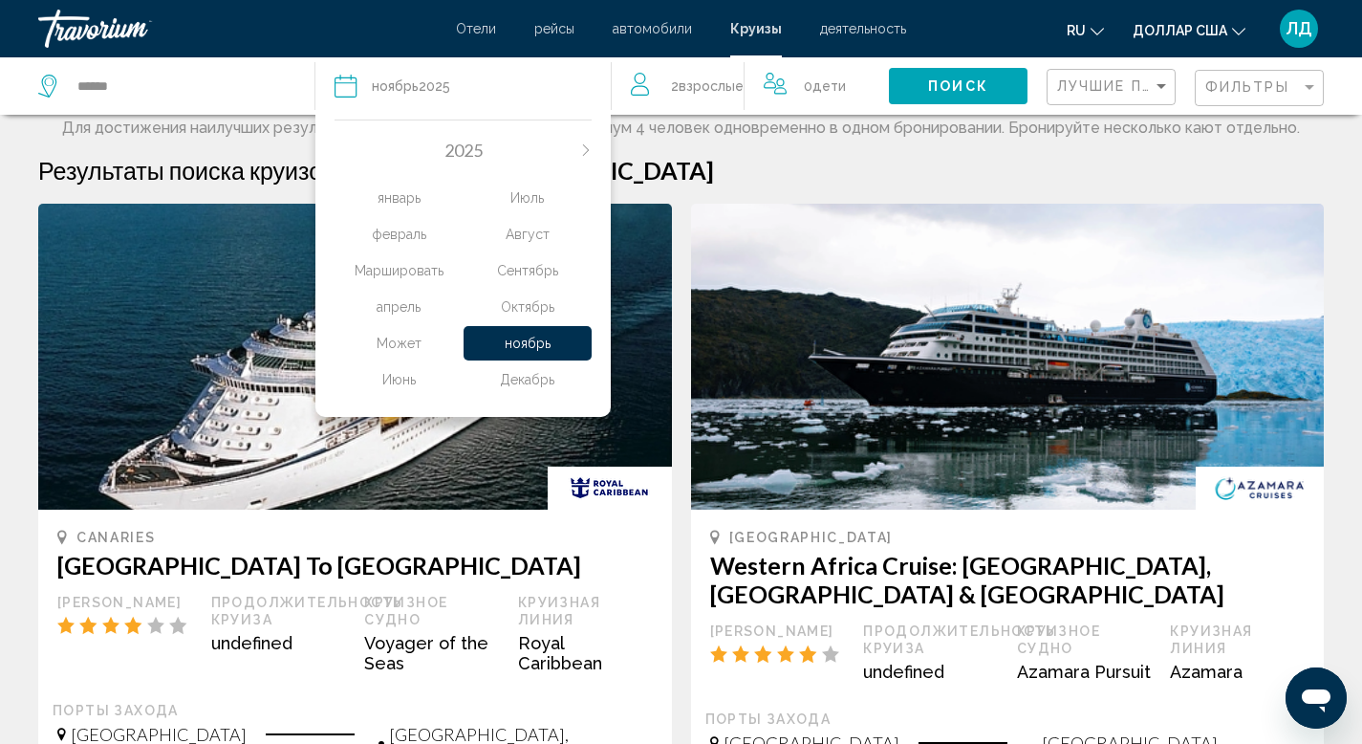
click at [582, 153] on icon "Next month" at bounding box center [585, 149] width 11 height 11
click at [537, 202] on div "Июль" at bounding box center [528, 198] width 129 height 34
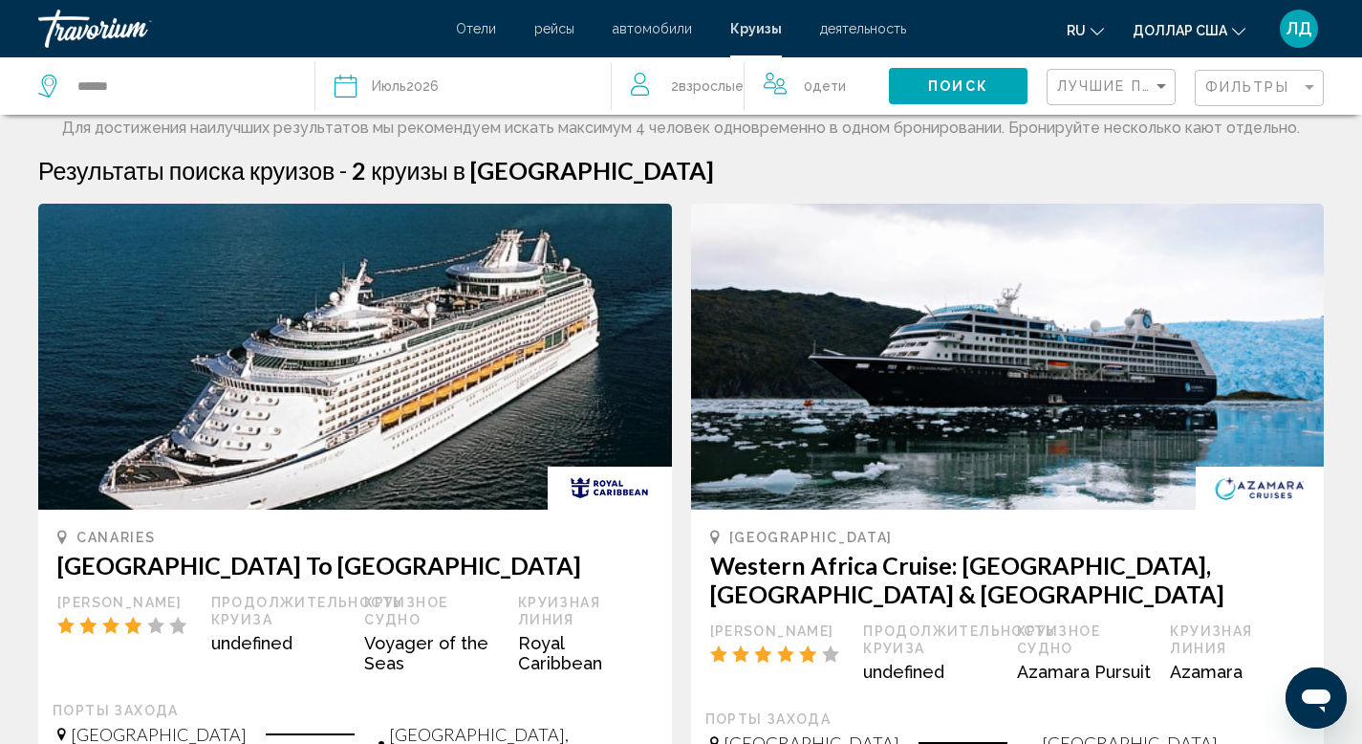
click at [947, 82] on span "Поиск" at bounding box center [958, 86] width 60 height 15
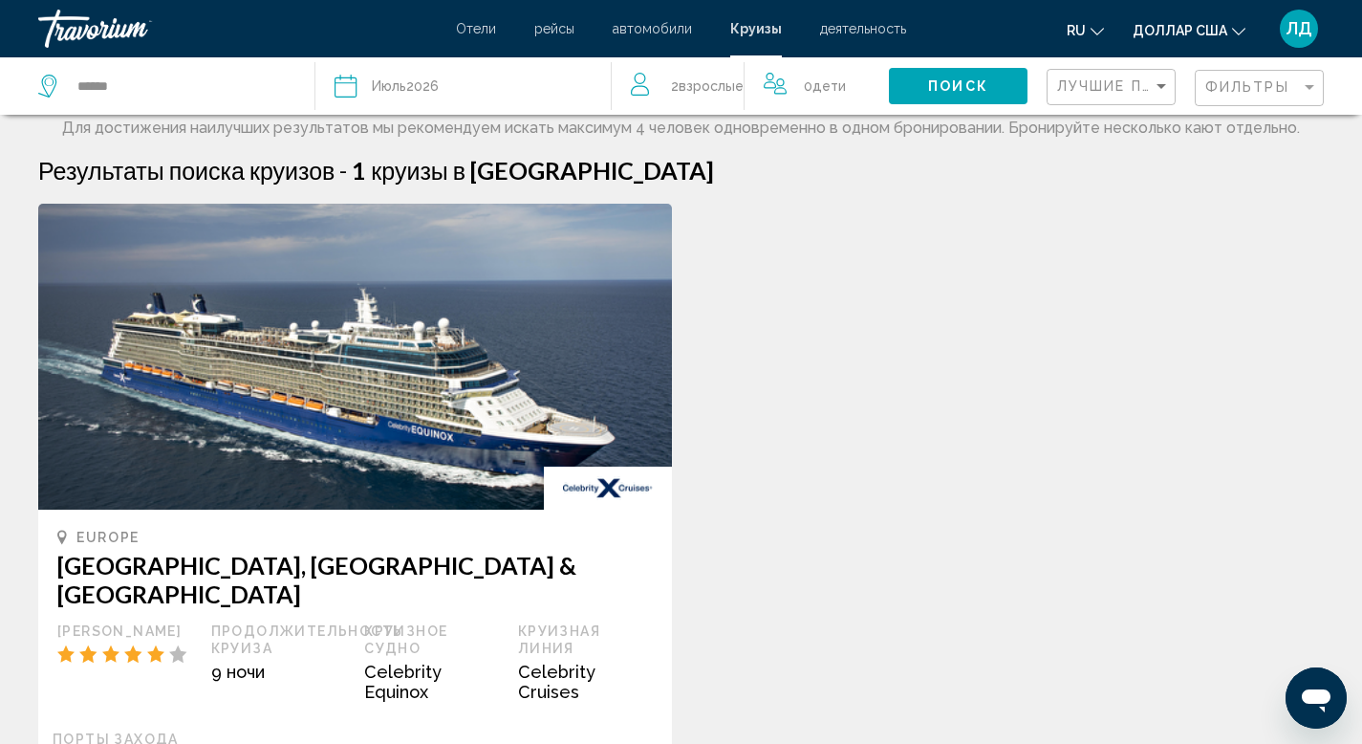
click at [488, 25] on font "Отели" at bounding box center [476, 28] width 40 height 15
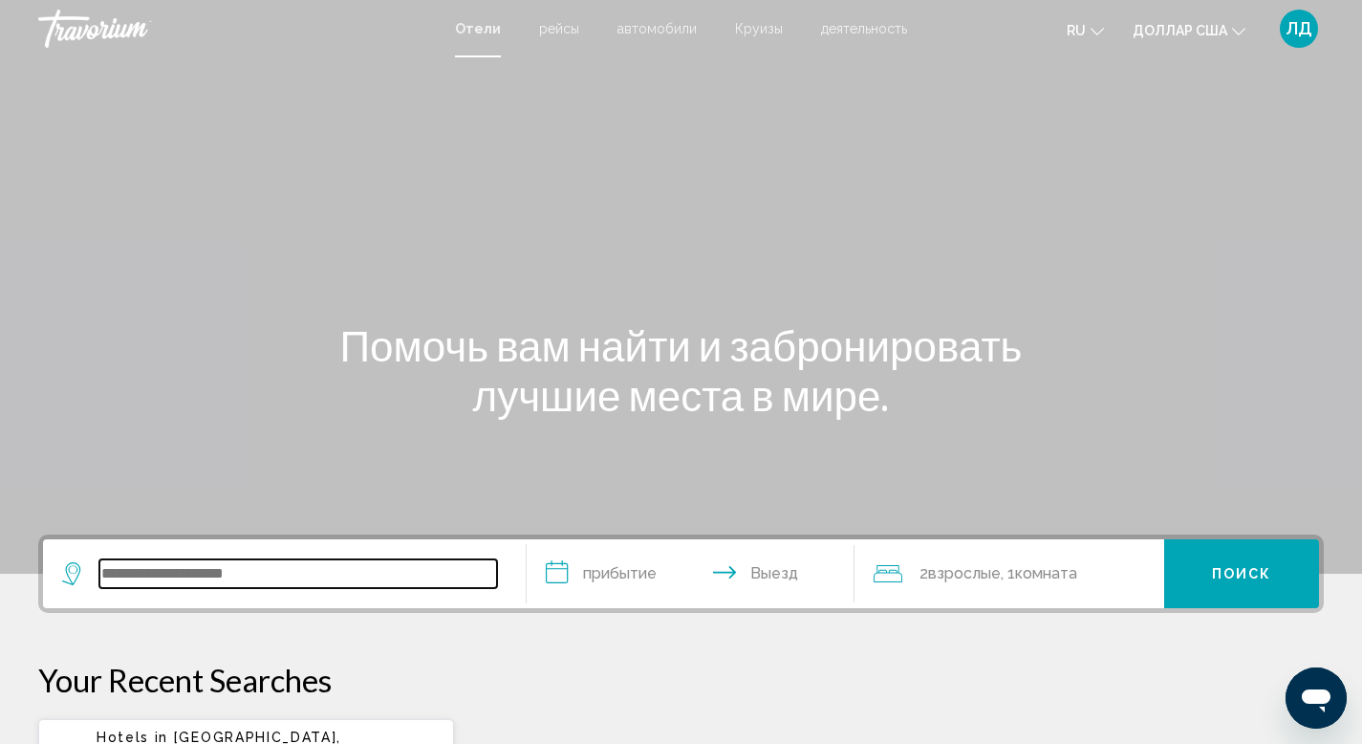
click at [249, 582] on input "Search widget" at bounding box center [298, 573] width 398 height 29
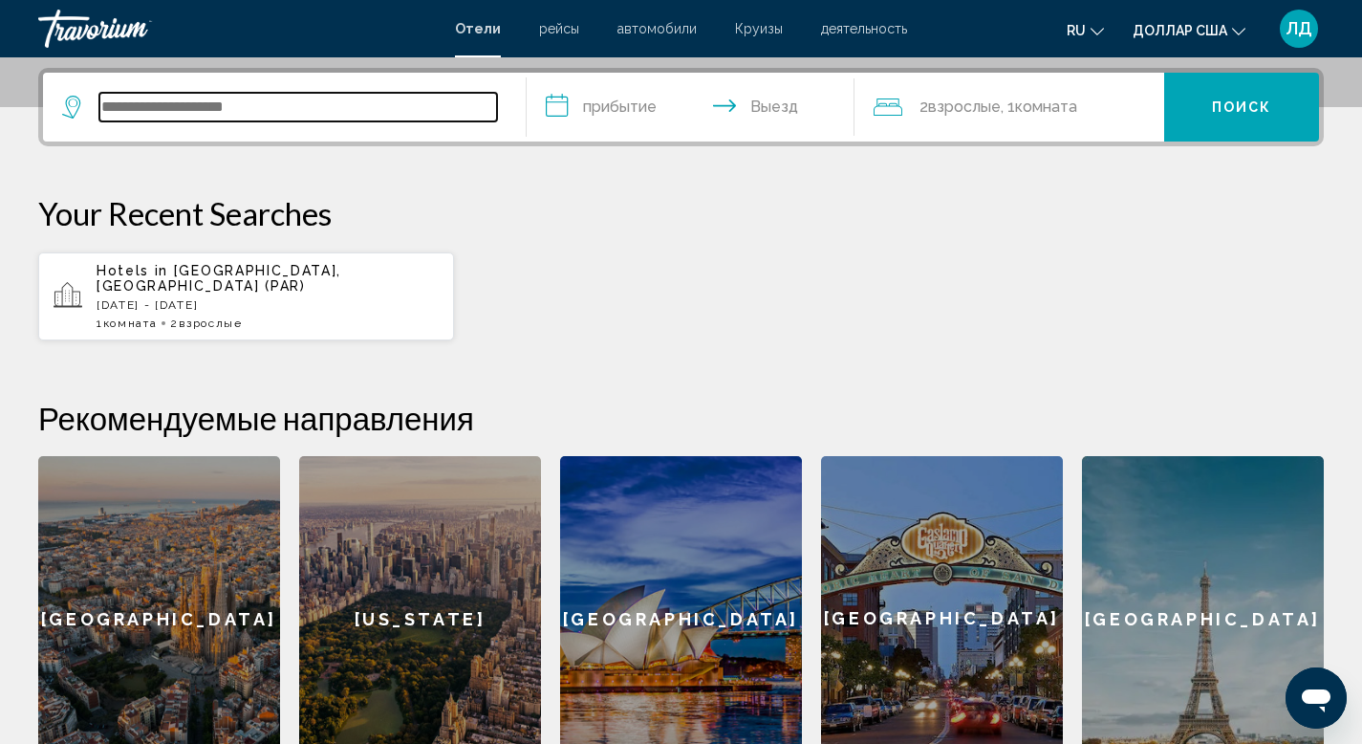
scroll to position [472, 0]
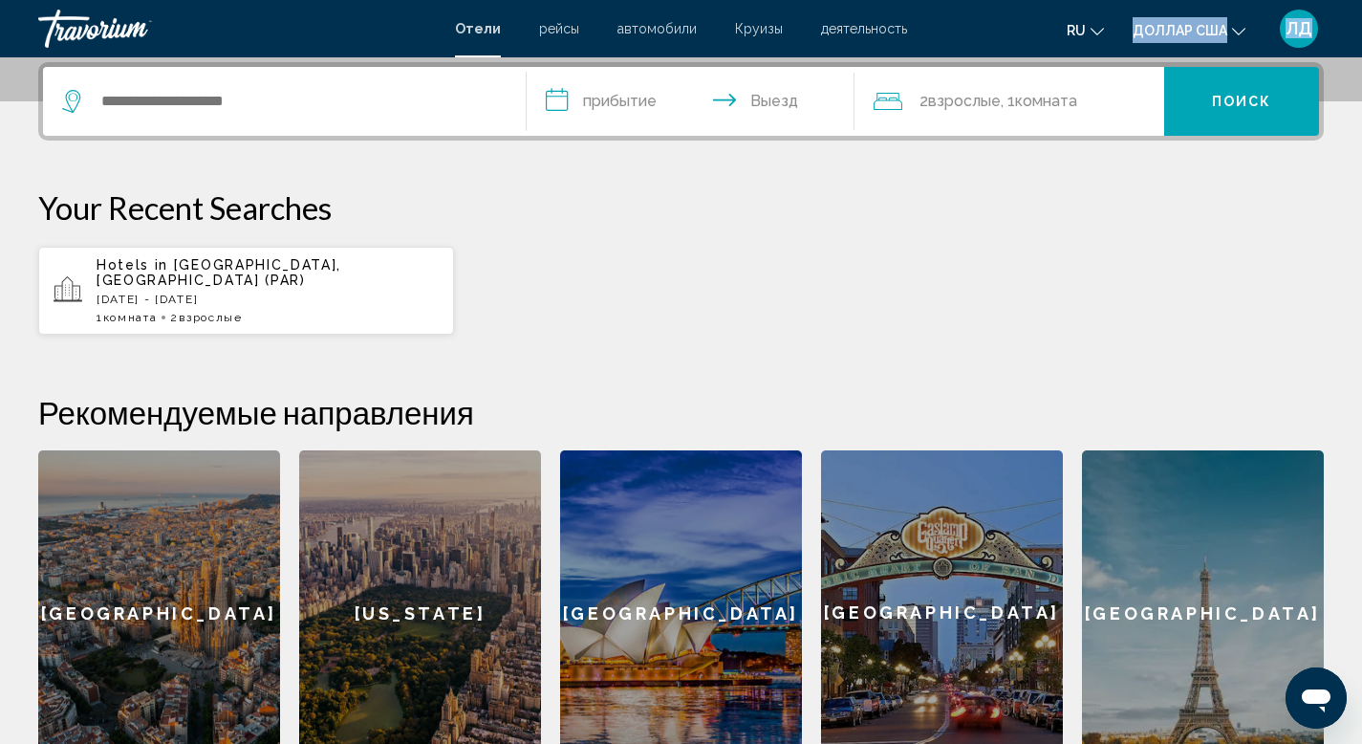
drag, startPoint x: 1280, startPoint y: 50, endPoint x: 1026, endPoint y: 47, distance: 254.3
click at [1026, 47] on mat-toolbar "Отели рейсы автомобили Круизы деятельность Отели рейсы автомобилей Круизы деяте…" at bounding box center [681, 28] width 1362 height 57
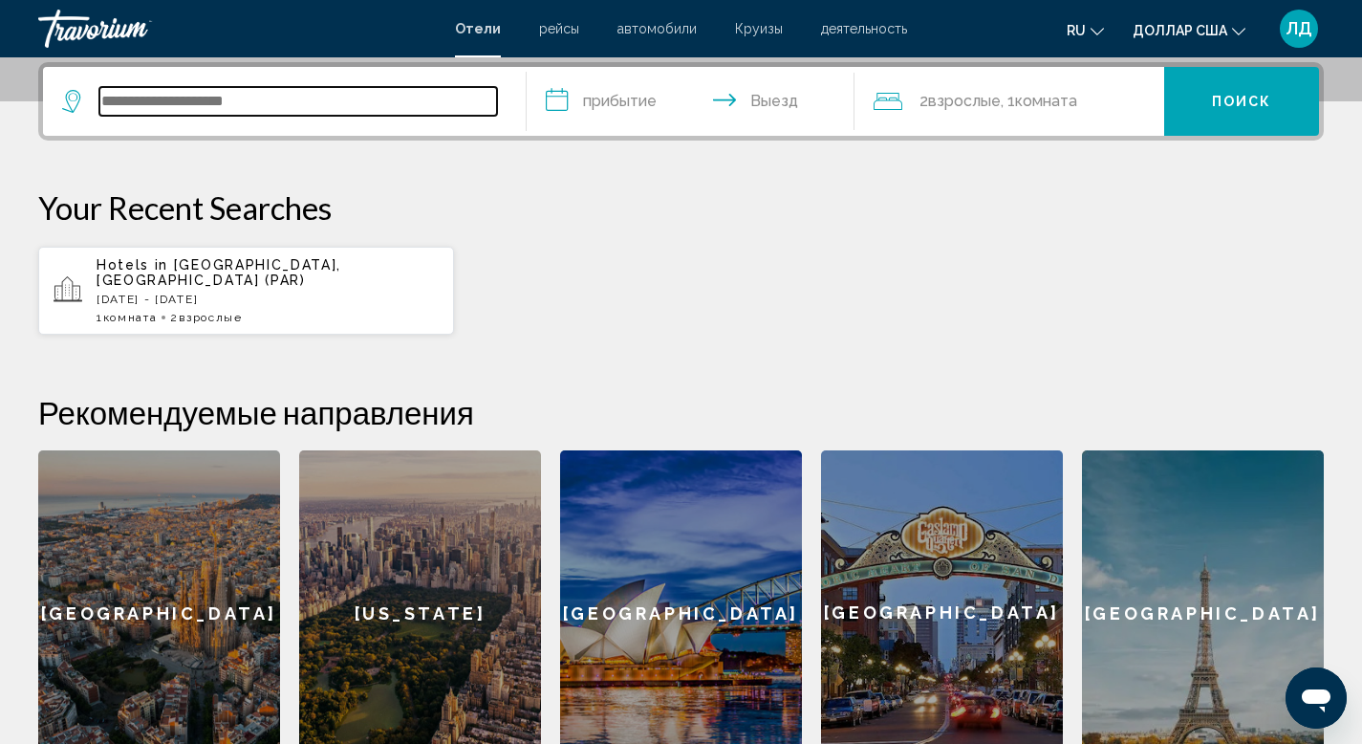
click at [184, 99] on input "Search widget" at bounding box center [298, 101] width 398 height 29
type input "*"
type input "*******"
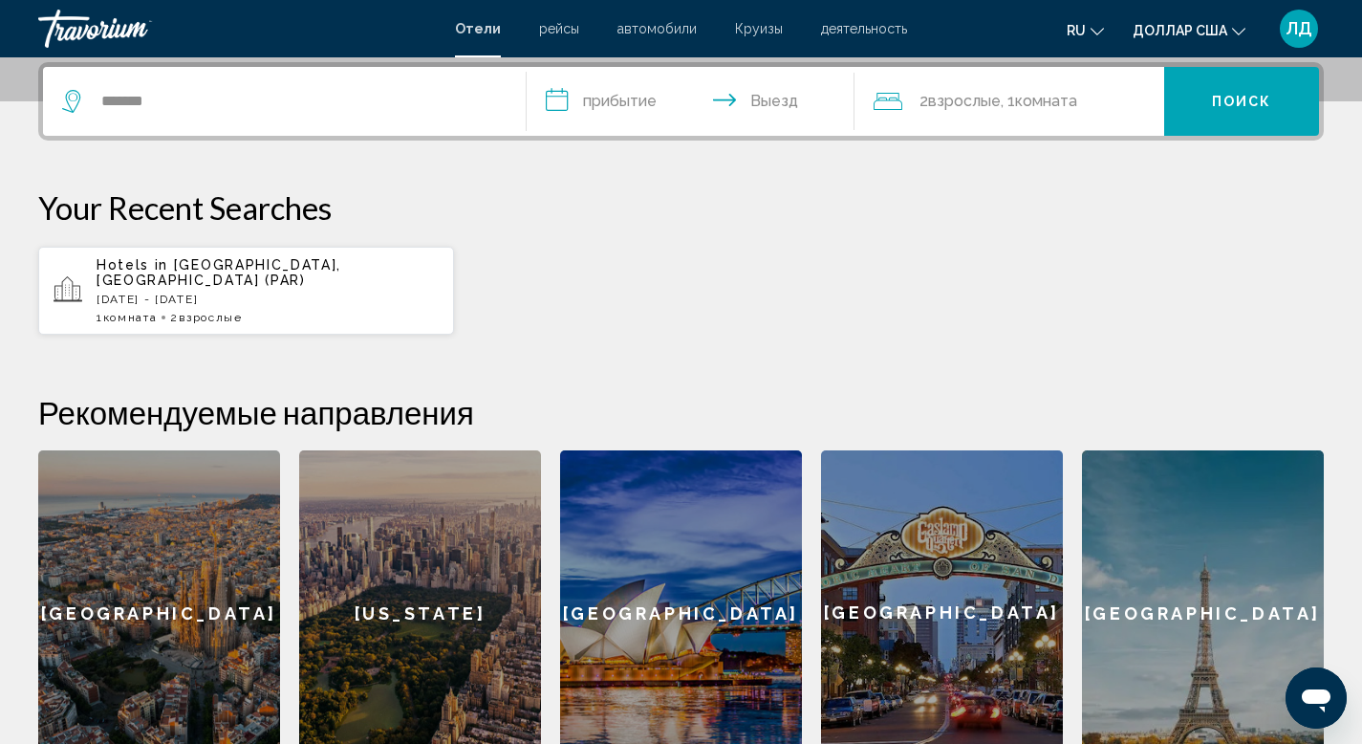
click at [596, 89] on input "**********" at bounding box center [695, 104] width 336 height 75
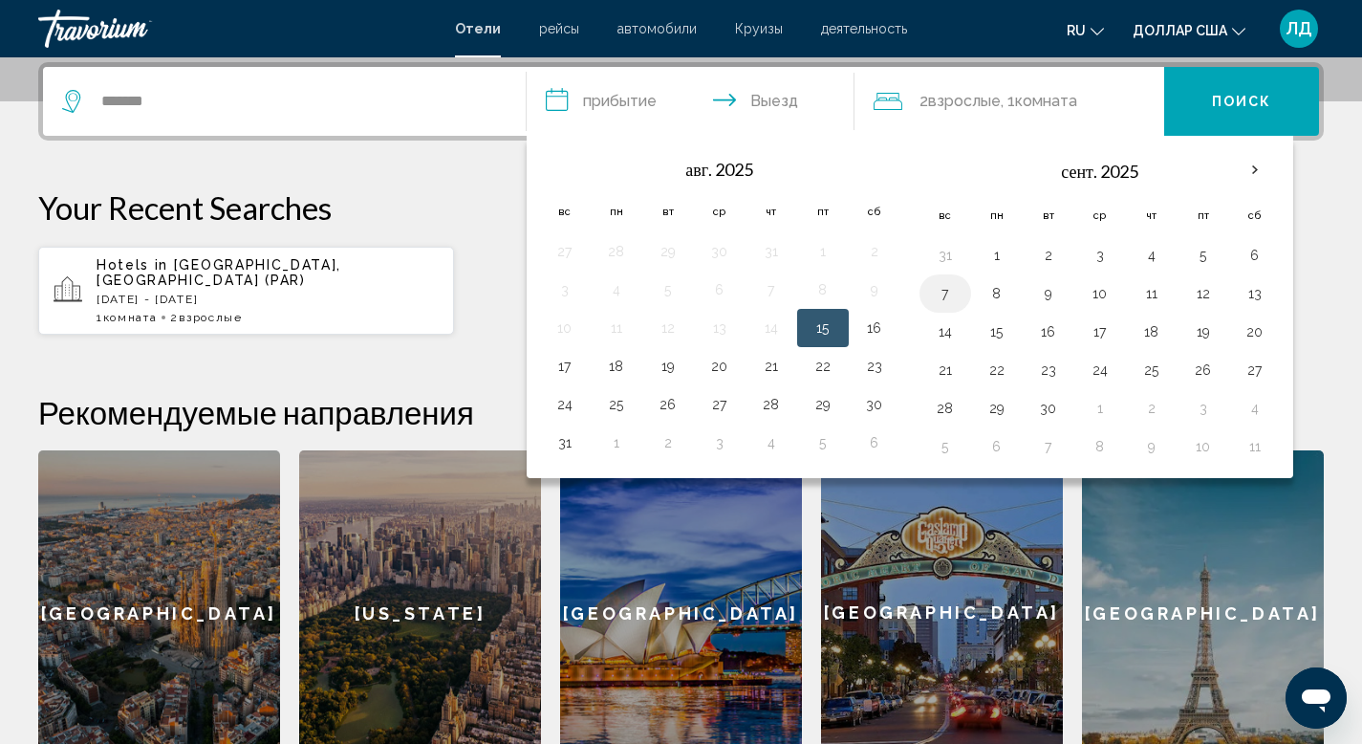
click at [945, 295] on button "7" at bounding box center [945, 293] width 31 height 27
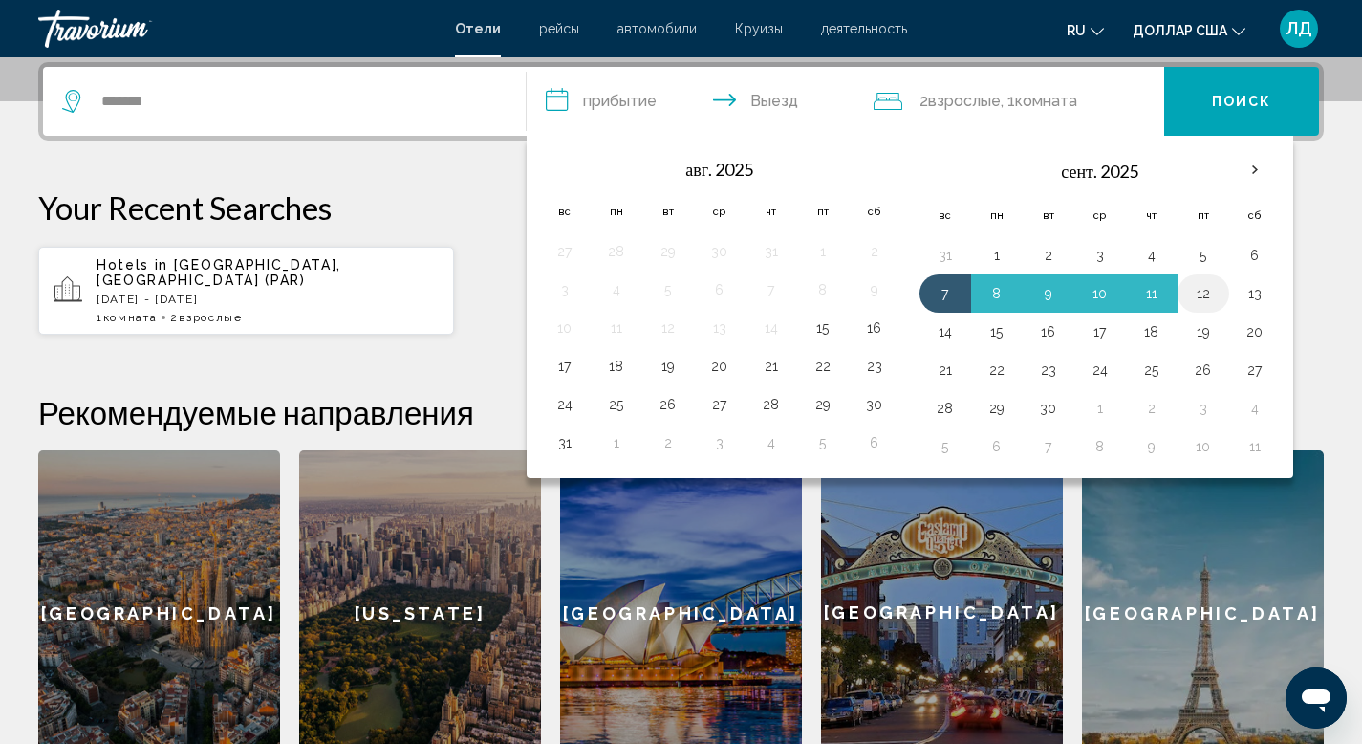
click at [1199, 294] on button "12" at bounding box center [1203, 293] width 31 height 27
type input "**********"
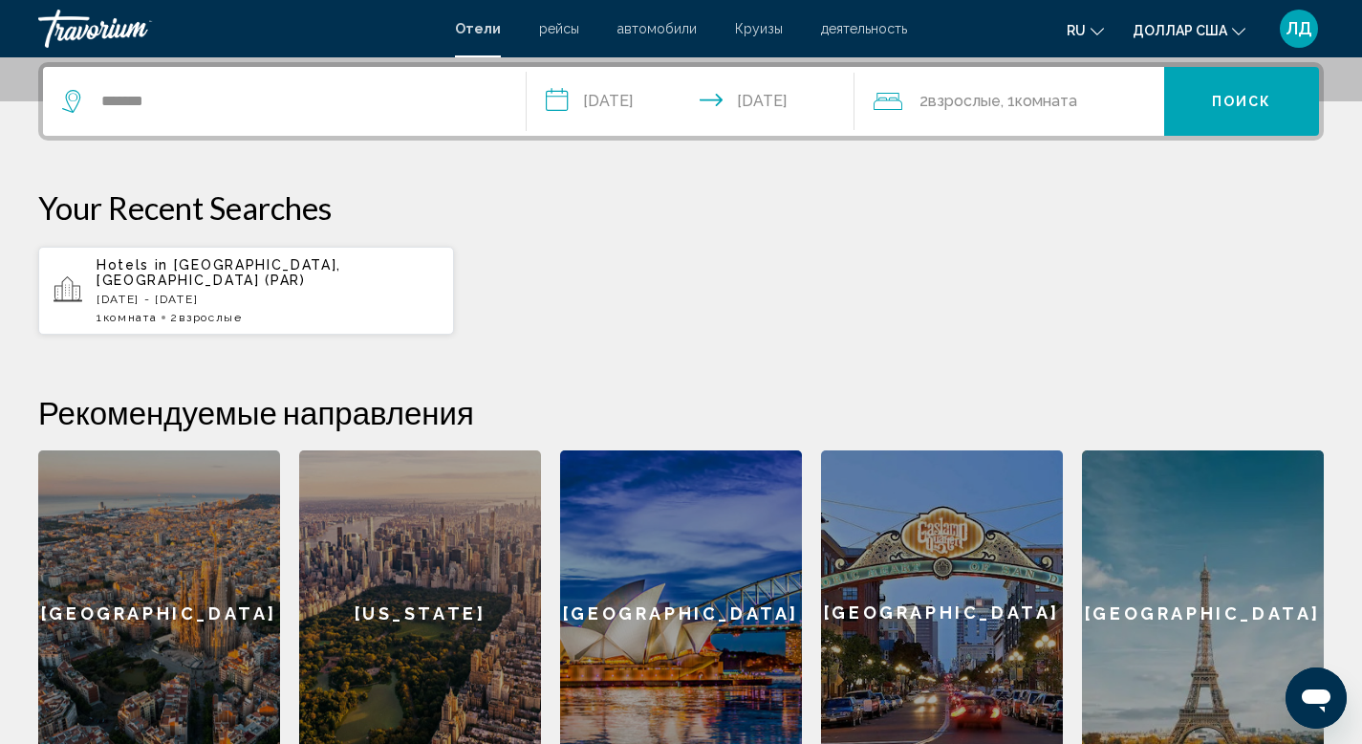
click at [1210, 92] on button "Поиск" at bounding box center [1241, 101] width 155 height 69
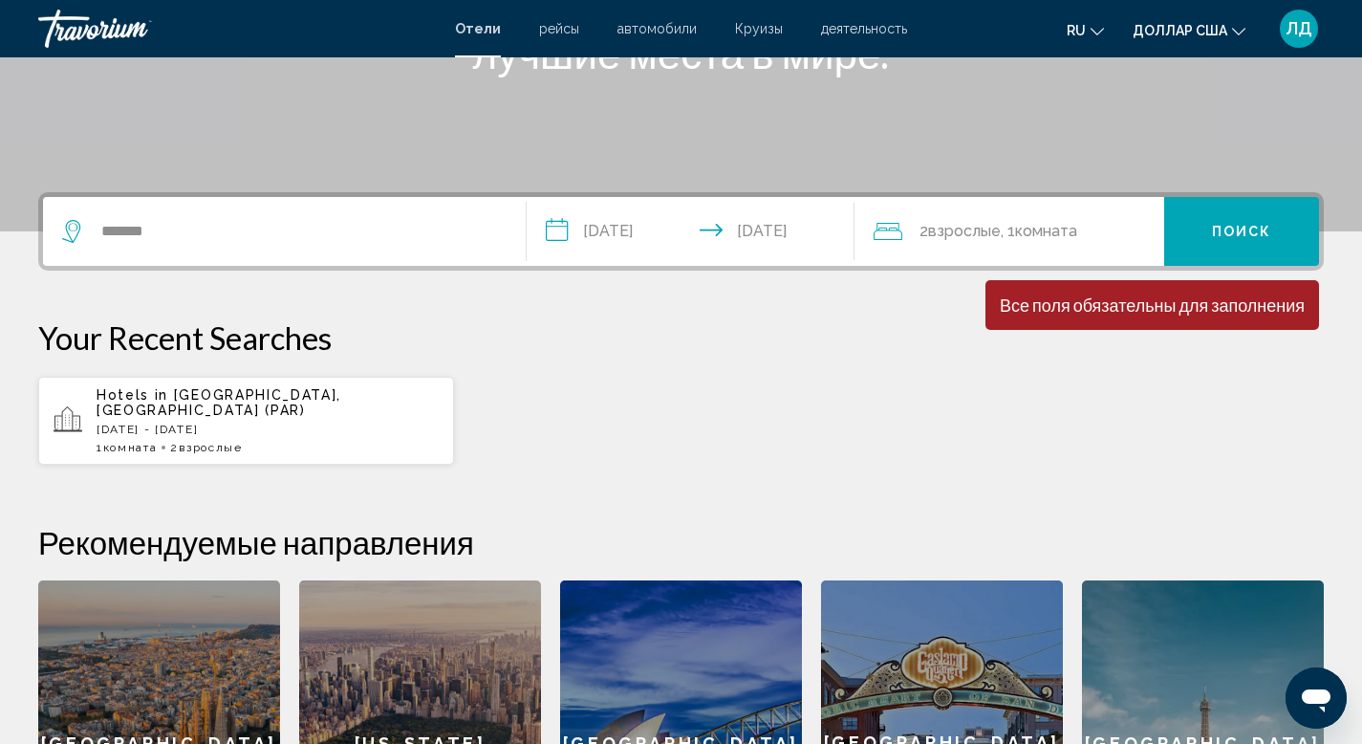
scroll to position [290, 0]
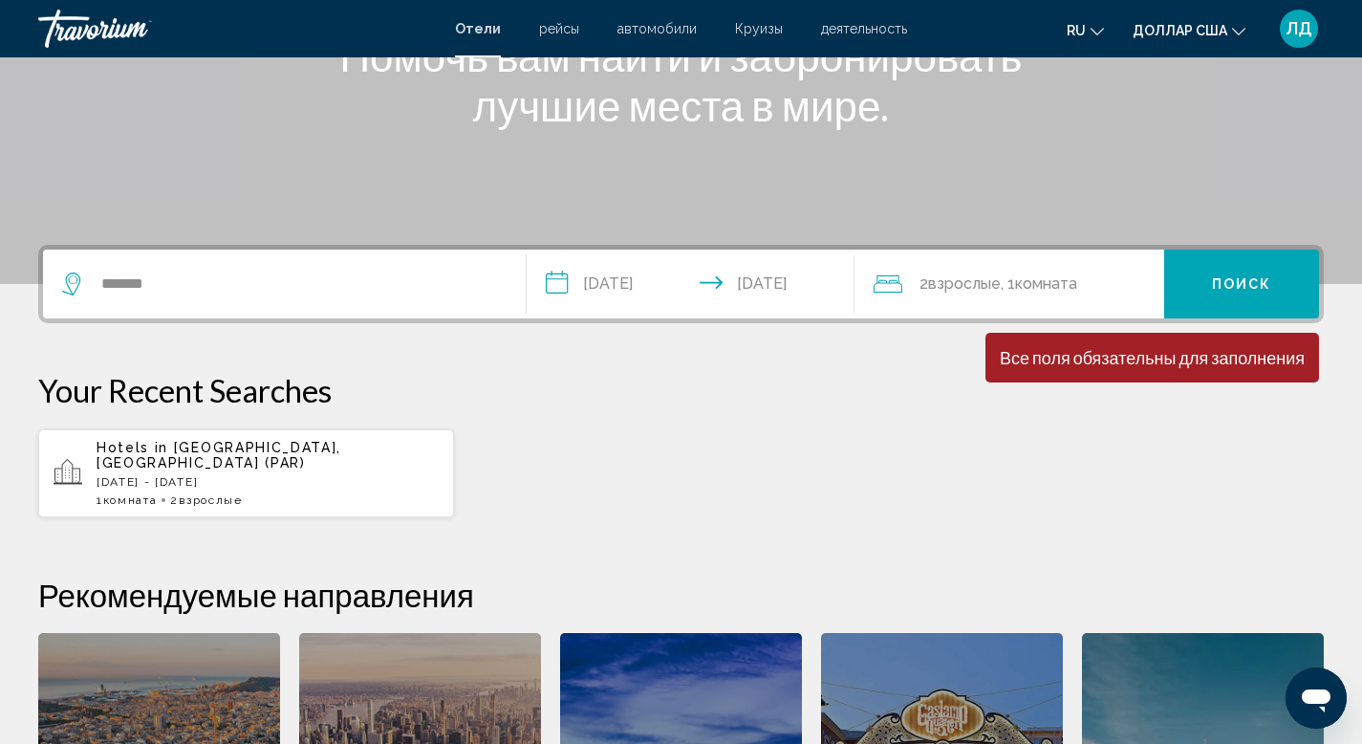
click at [302, 302] on div "*******" at bounding box center [284, 283] width 444 height 69
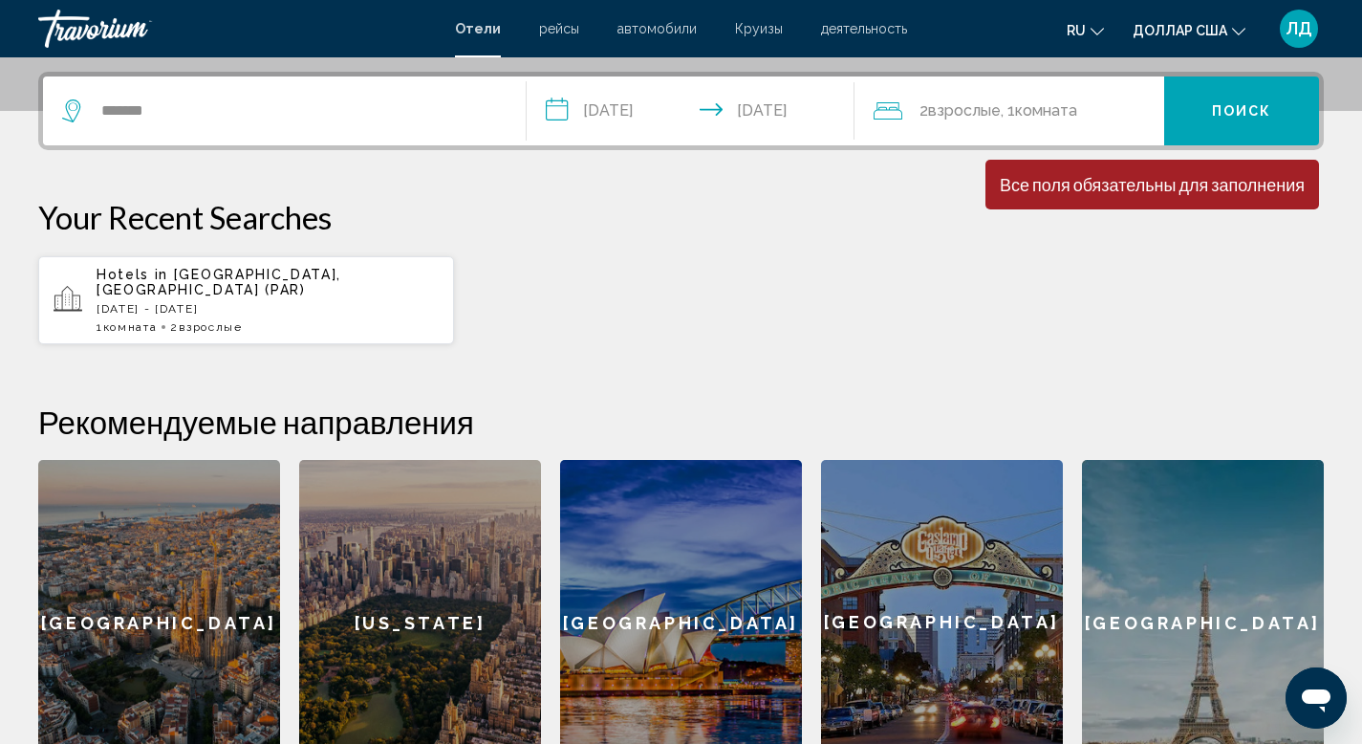
scroll to position [472, 0]
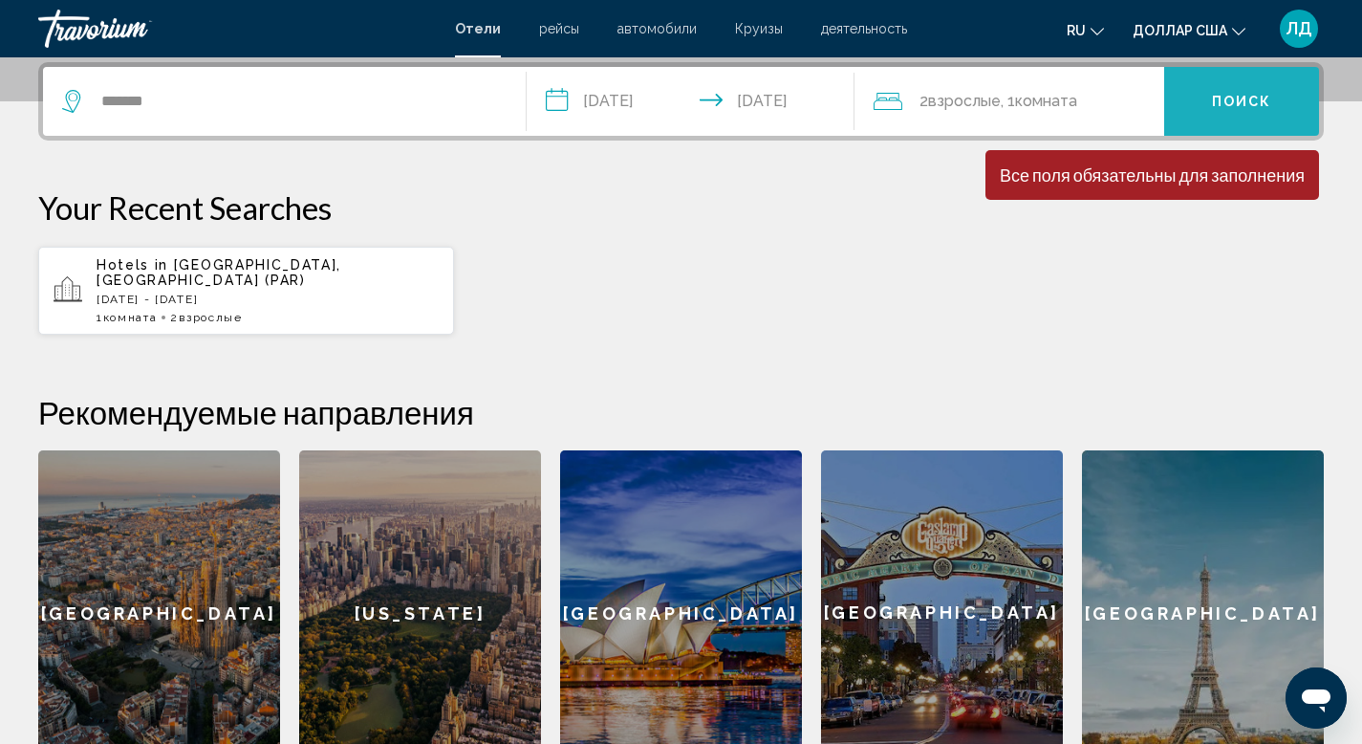
click at [1254, 100] on span "Поиск" at bounding box center [1242, 102] width 60 height 15
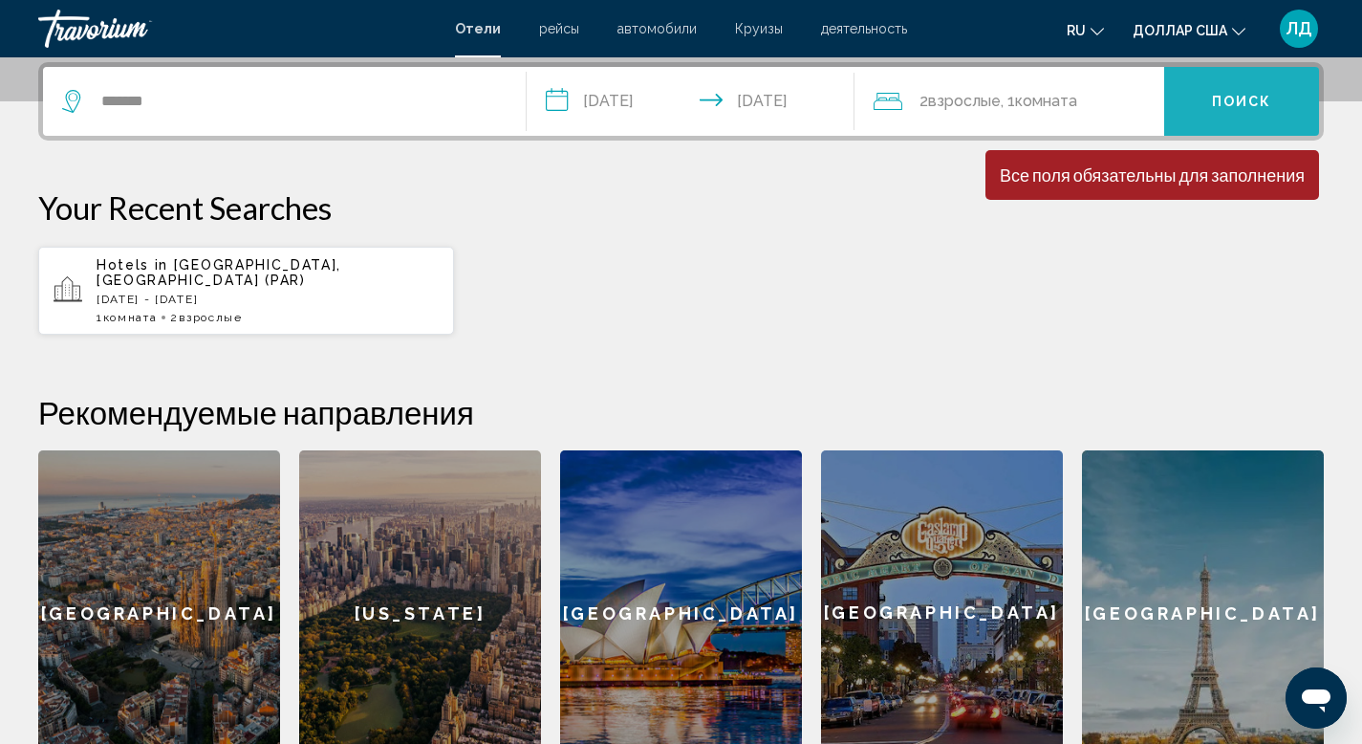
click at [1254, 100] on span "Поиск" at bounding box center [1242, 102] width 60 height 15
click at [187, 293] on div "Hotels in Paris, France (PAR) Sun, 14 Sep - Sat, 20 Sep 1 Комната номера 2 Взро…" at bounding box center [268, 290] width 342 height 67
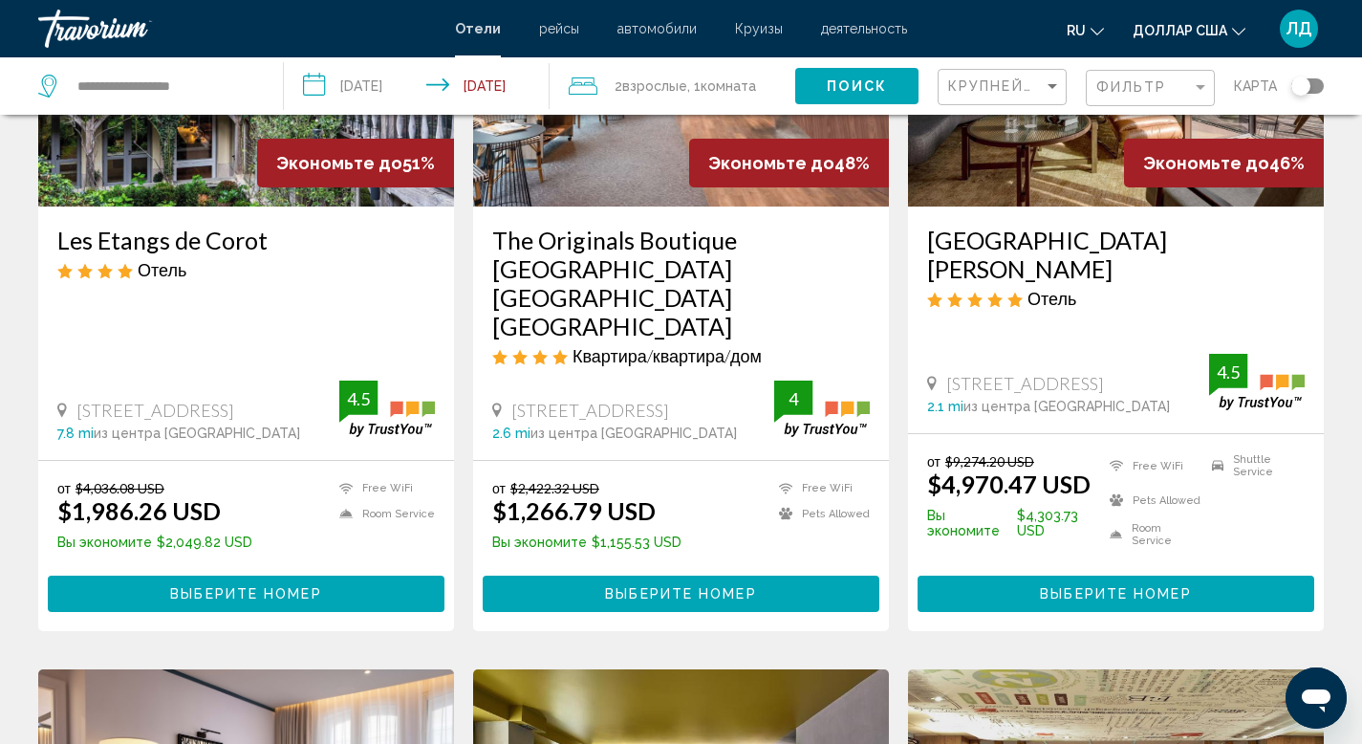
scroll to position [335, 0]
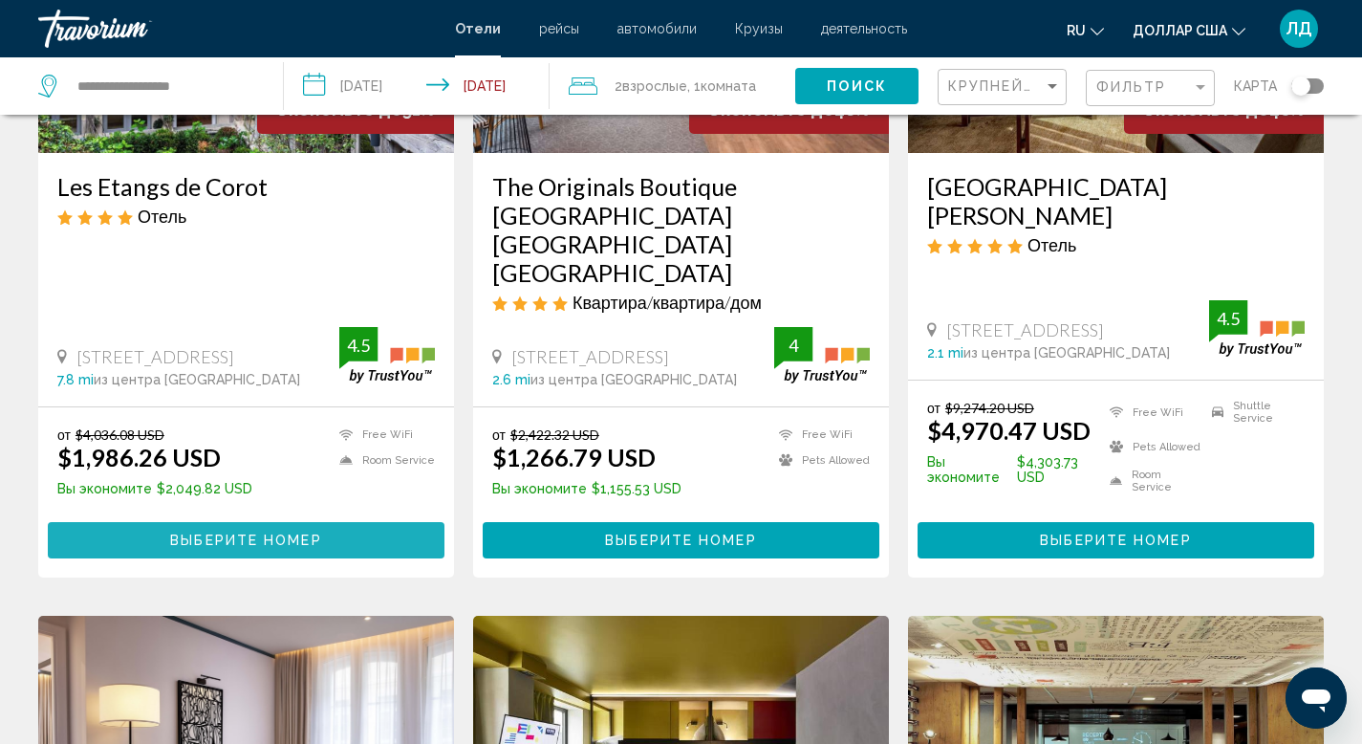
click at [223, 533] on span "Выберите номер" at bounding box center [245, 540] width 151 height 15
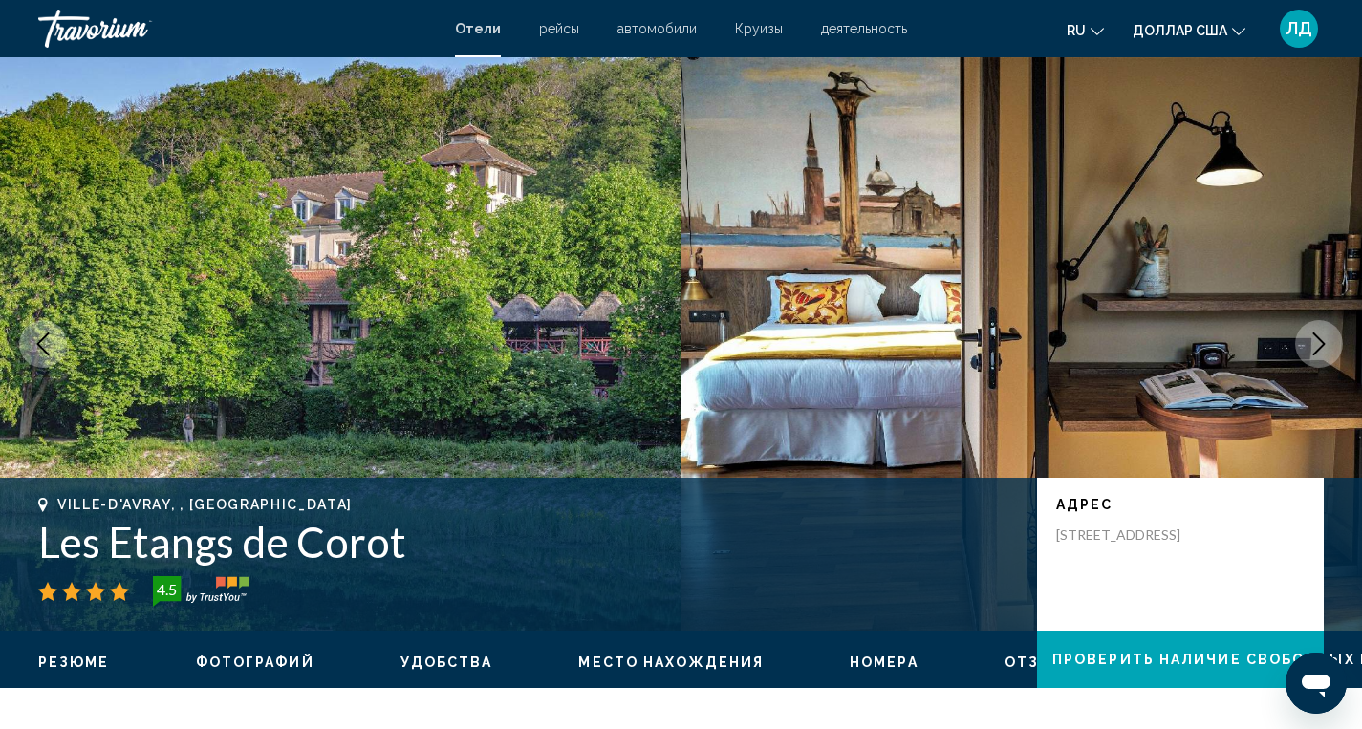
click at [1319, 350] on icon "Next image" at bounding box center [1319, 344] width 23 height 23
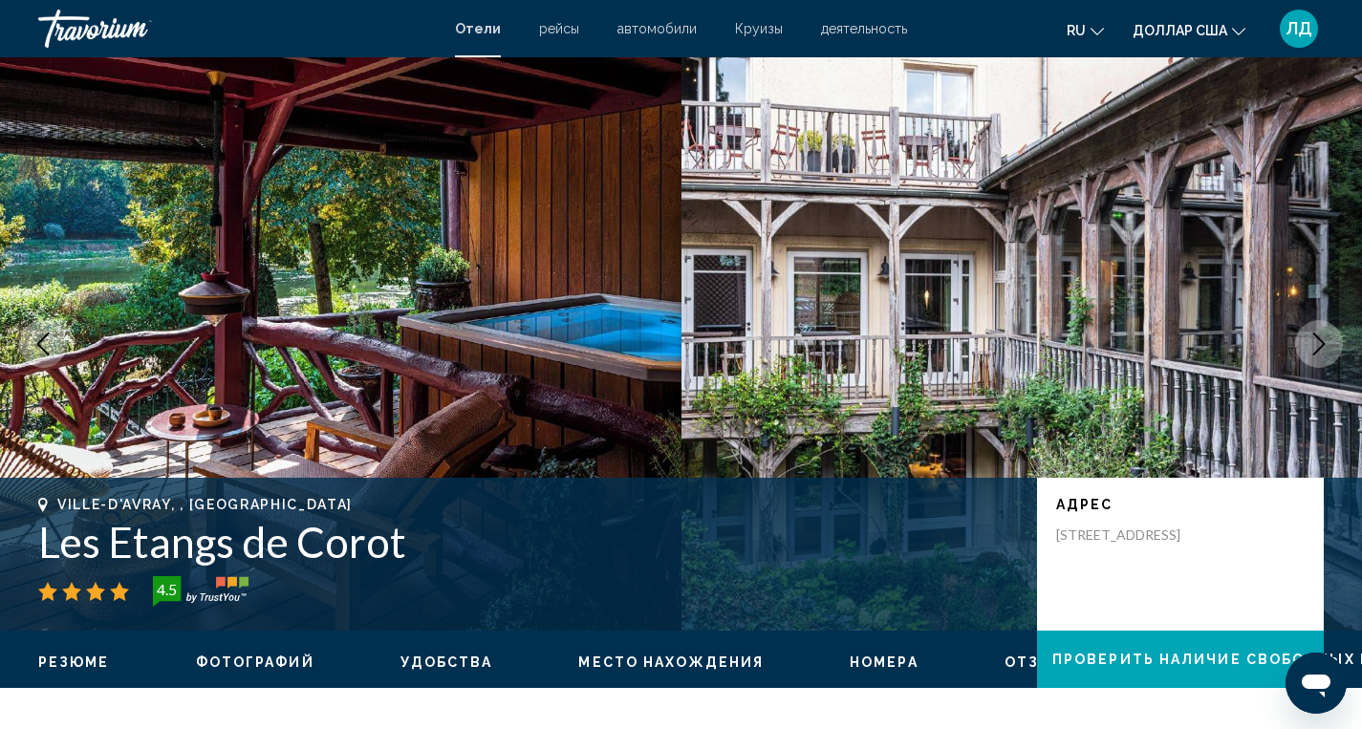
click at [1319, 350] on icon "Next image" at bounding box center [1319, 344] width 23 height 23
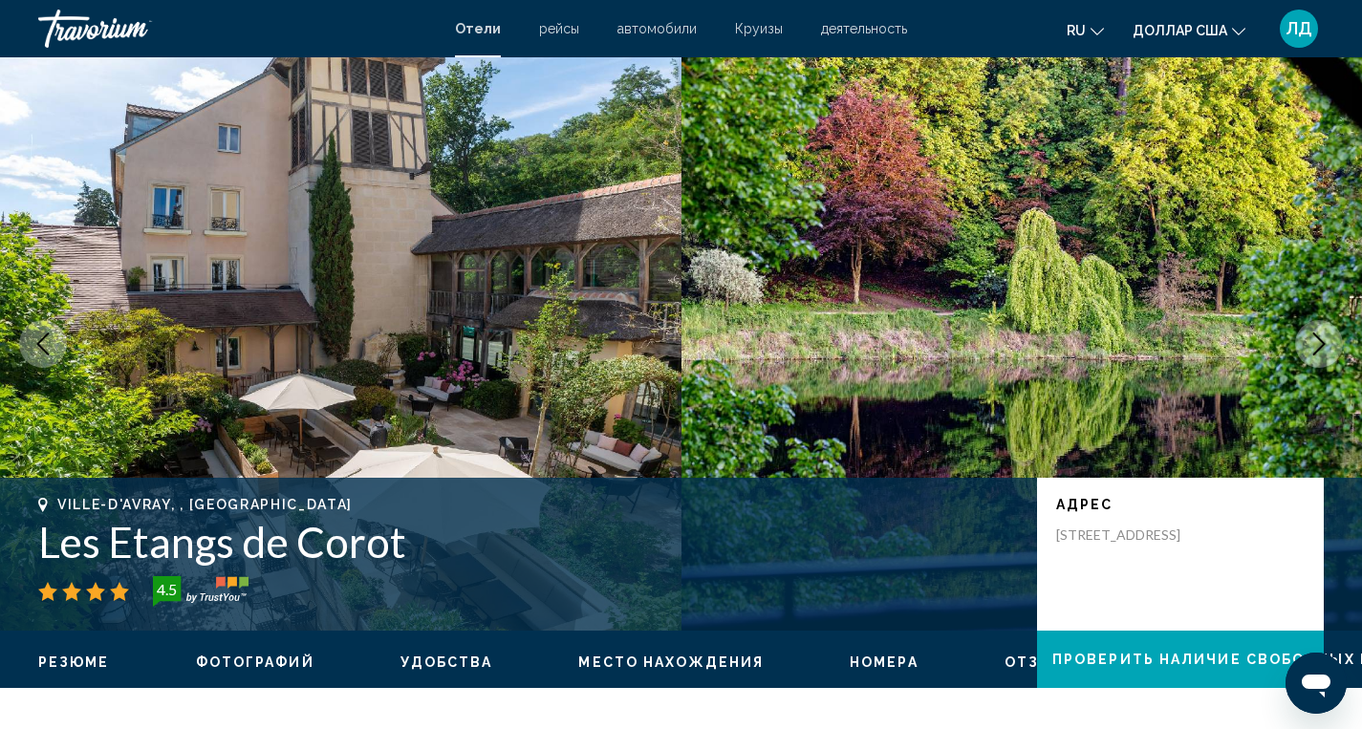
click at [1319, 350] on icon "Next image" at bounding box center [1319, 344] width 23 height 23
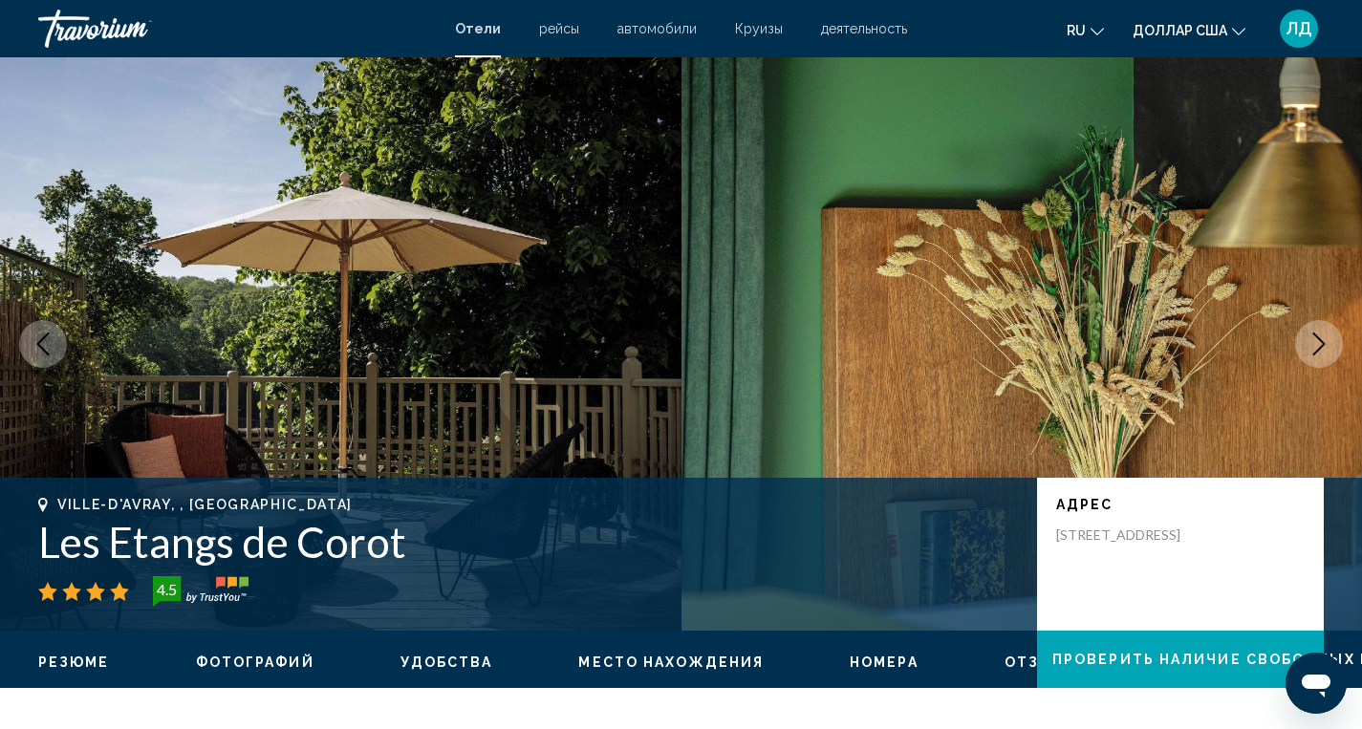
click at [1319, 350] on icon "Next image" at bounding box center [1319, 344] width 23 height 23
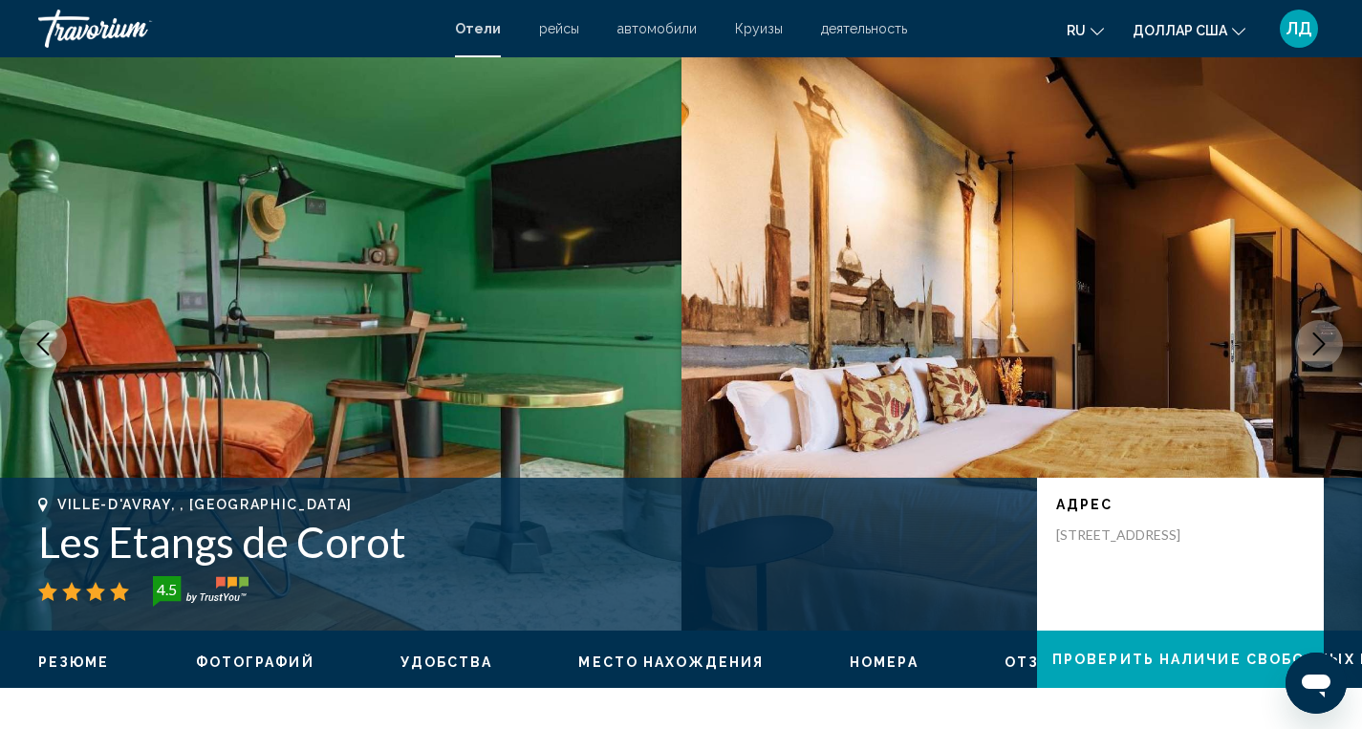
click at [1319, 350] on icon "Next image" at bounding box center [1319, 344] width 23 height 23
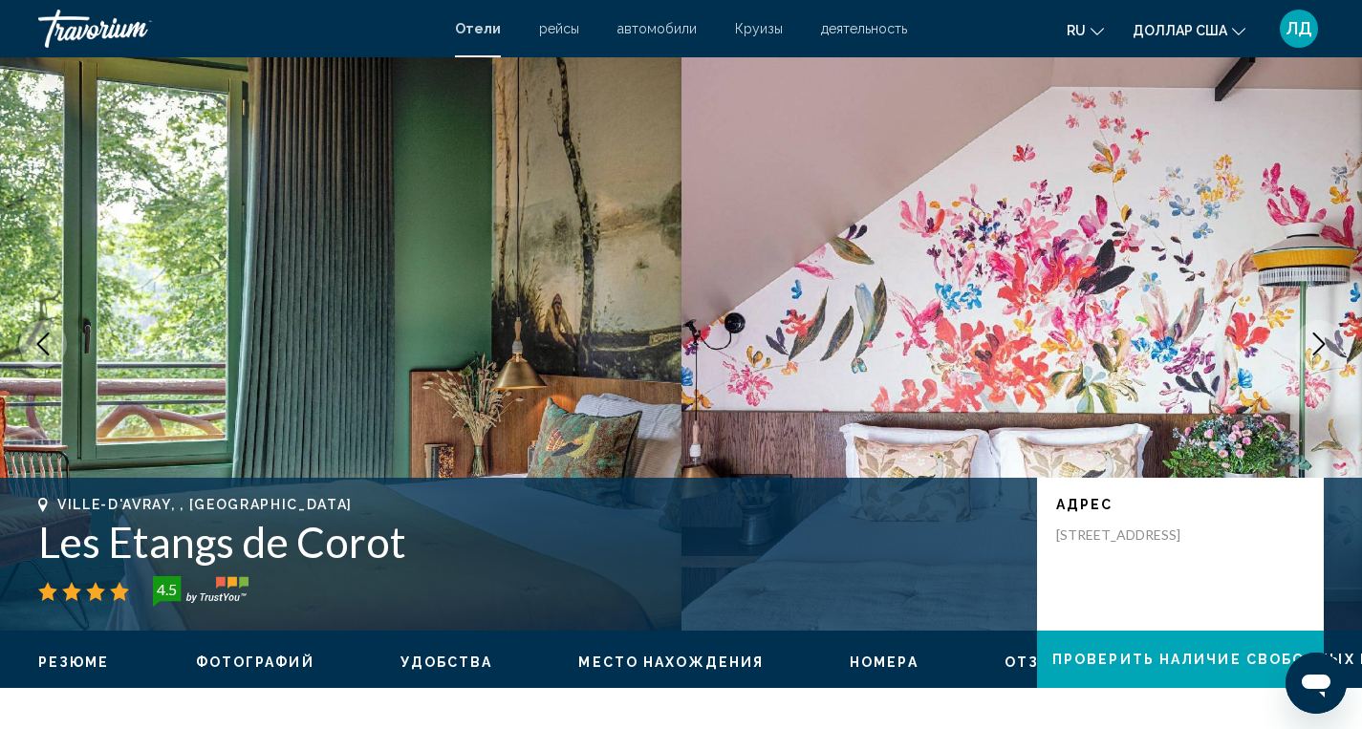
click at [1319, 350] on icon "Next image" at bounding box center [1319, 344] width 23 height 23
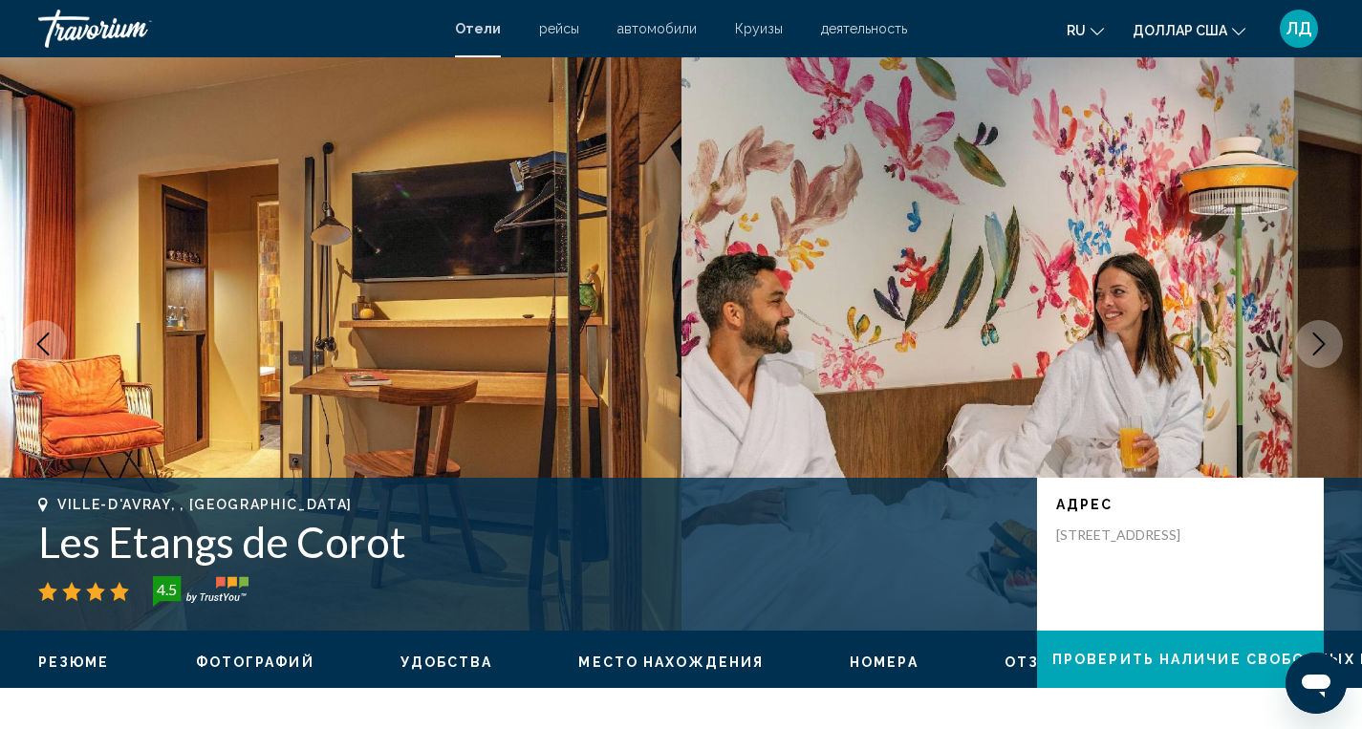
click at [1319, 350] on icon "Next image" at bounding box center [1319, 344] width 23 height 23
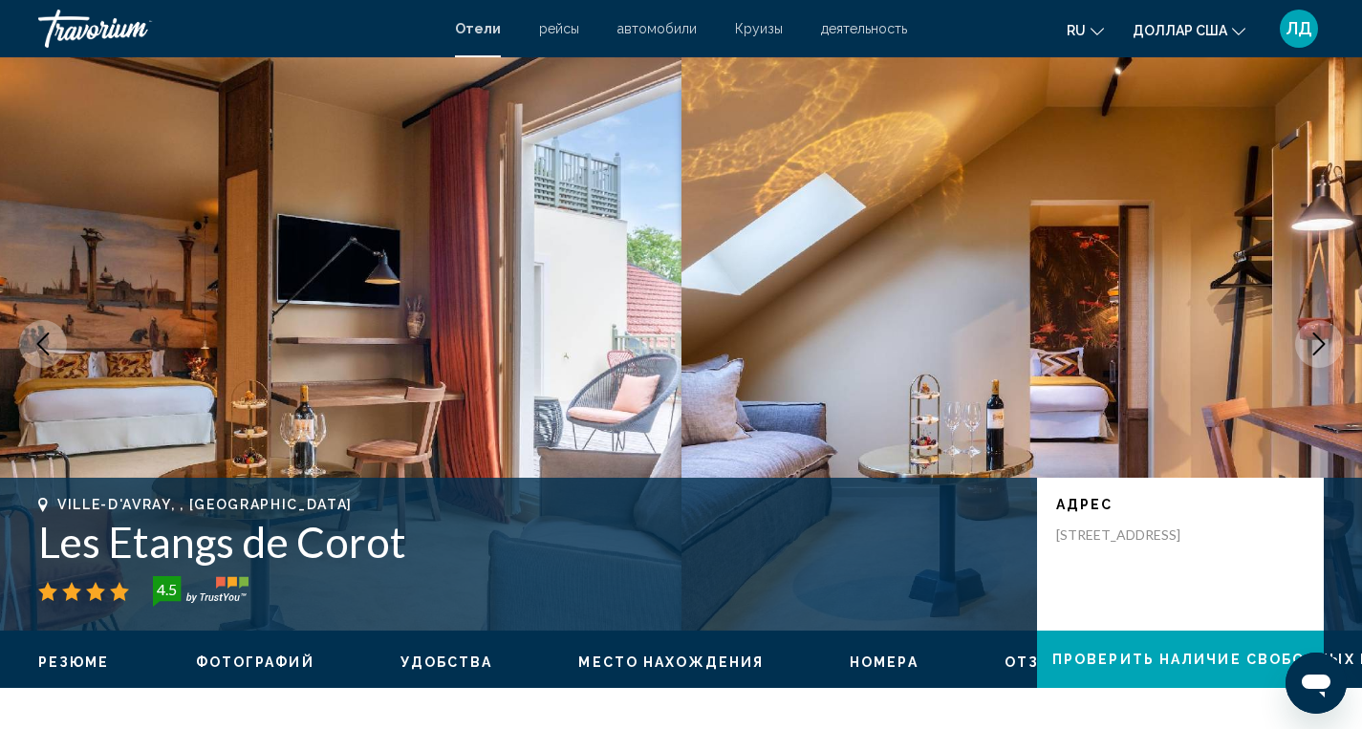
click at [1319, 350] on icon "Next image" at bounding box center [1319, 344] width 23 height 23
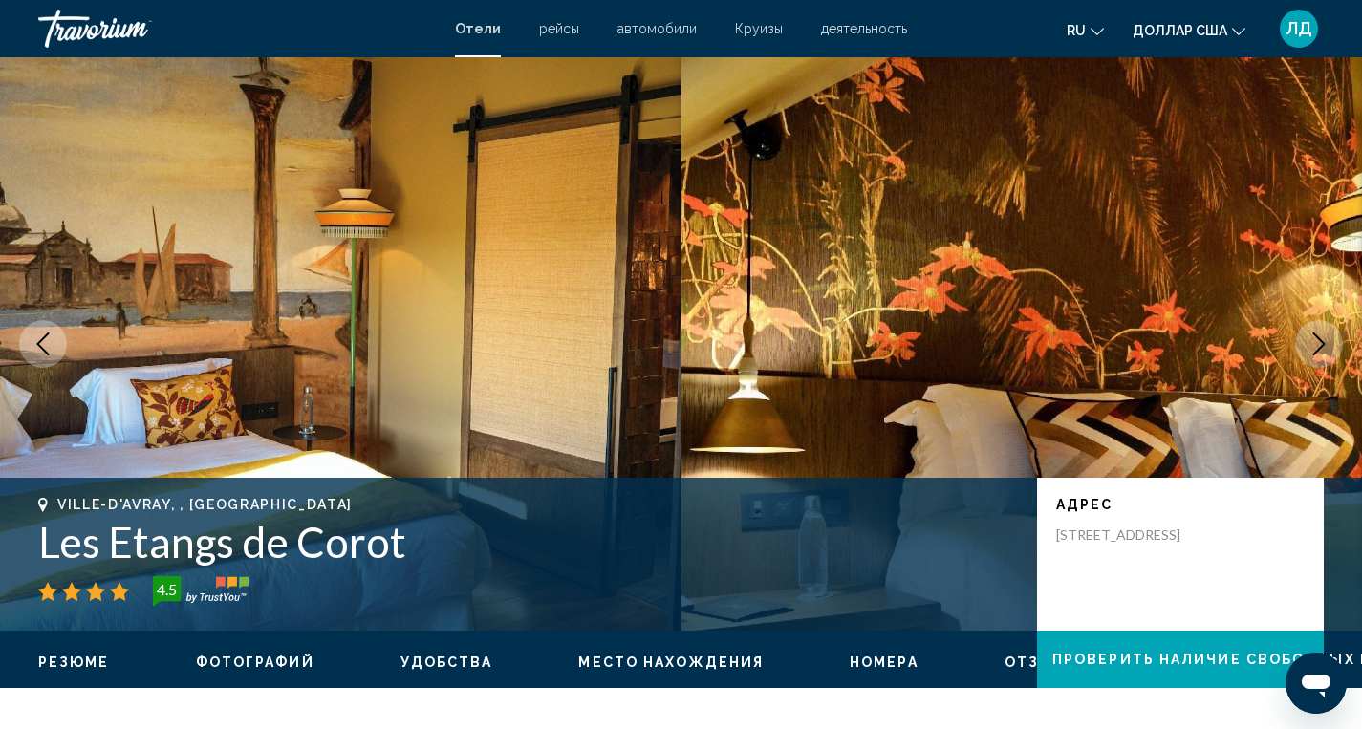
click at [1319, 350] on icon "Next image" at bounding box center [1319, 344] width 23 height 23
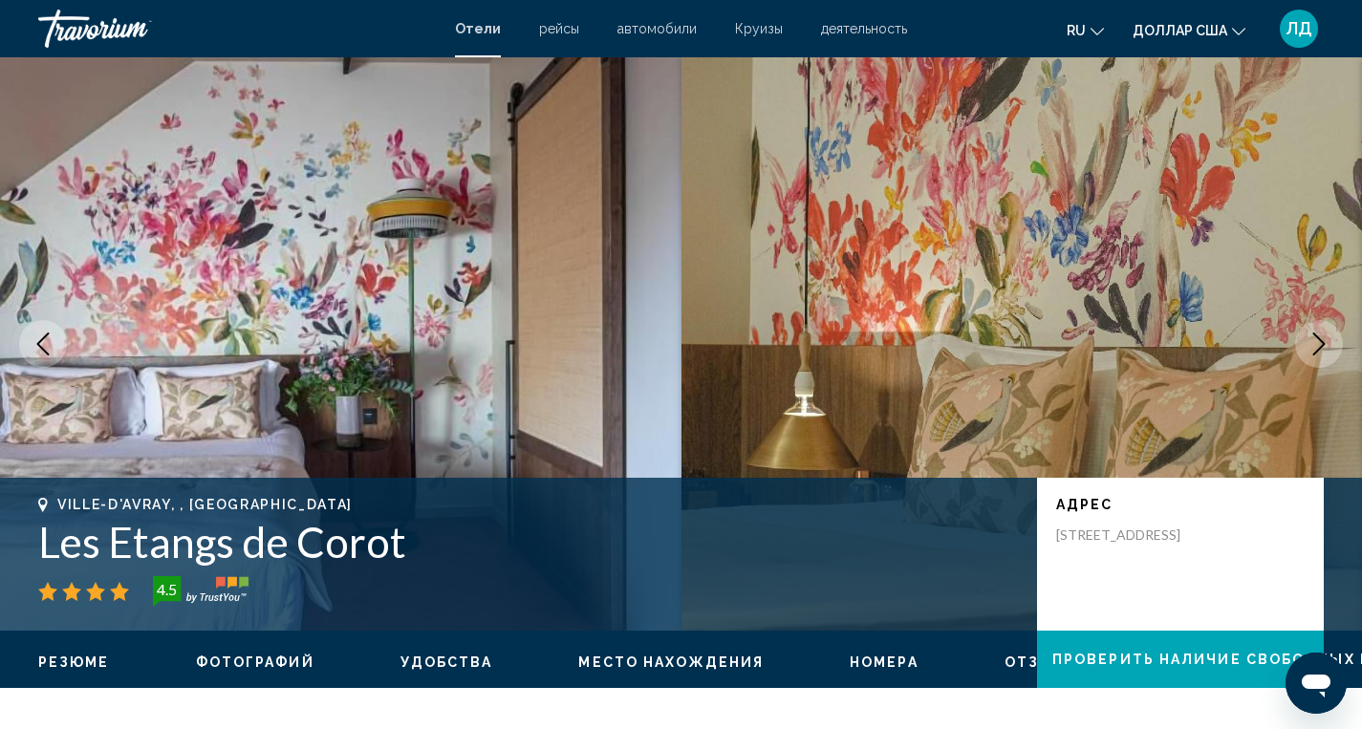
click at [1319, 350] on icon "Next image" at bounding box center [1319, 344] width 23 height 23
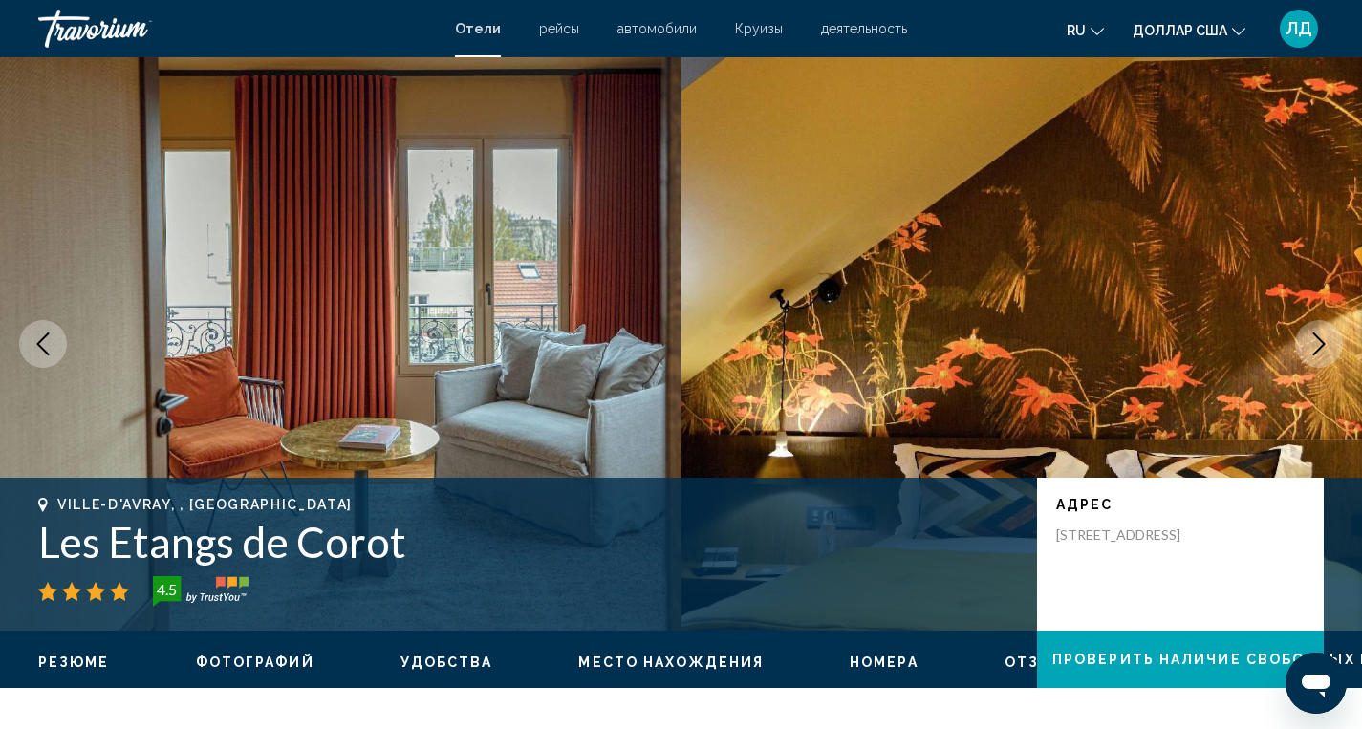
click at [1319, 351] on icon "Next image" at bounding box center [1319, 344] width 23 height 23
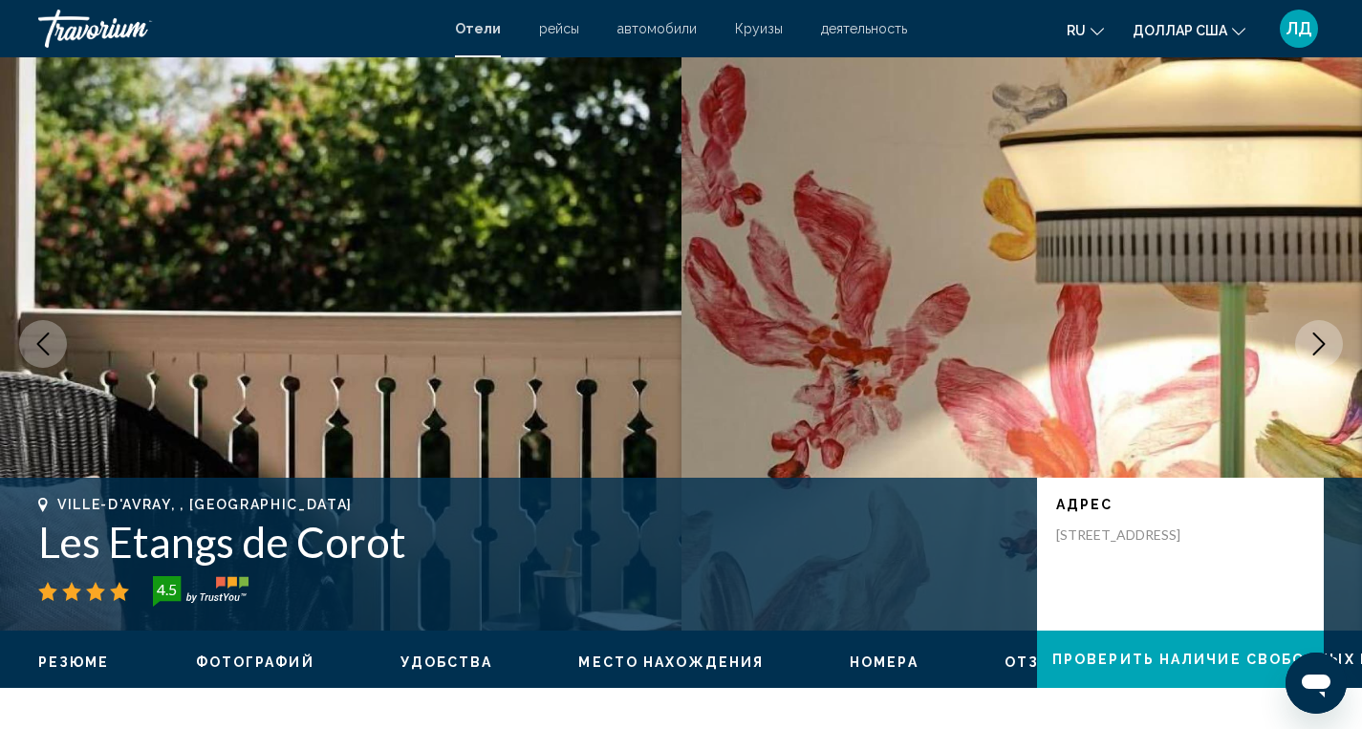
click at [1319, 351] on icon "Next image" at bounding box center [1319, 344] width 23 height 23
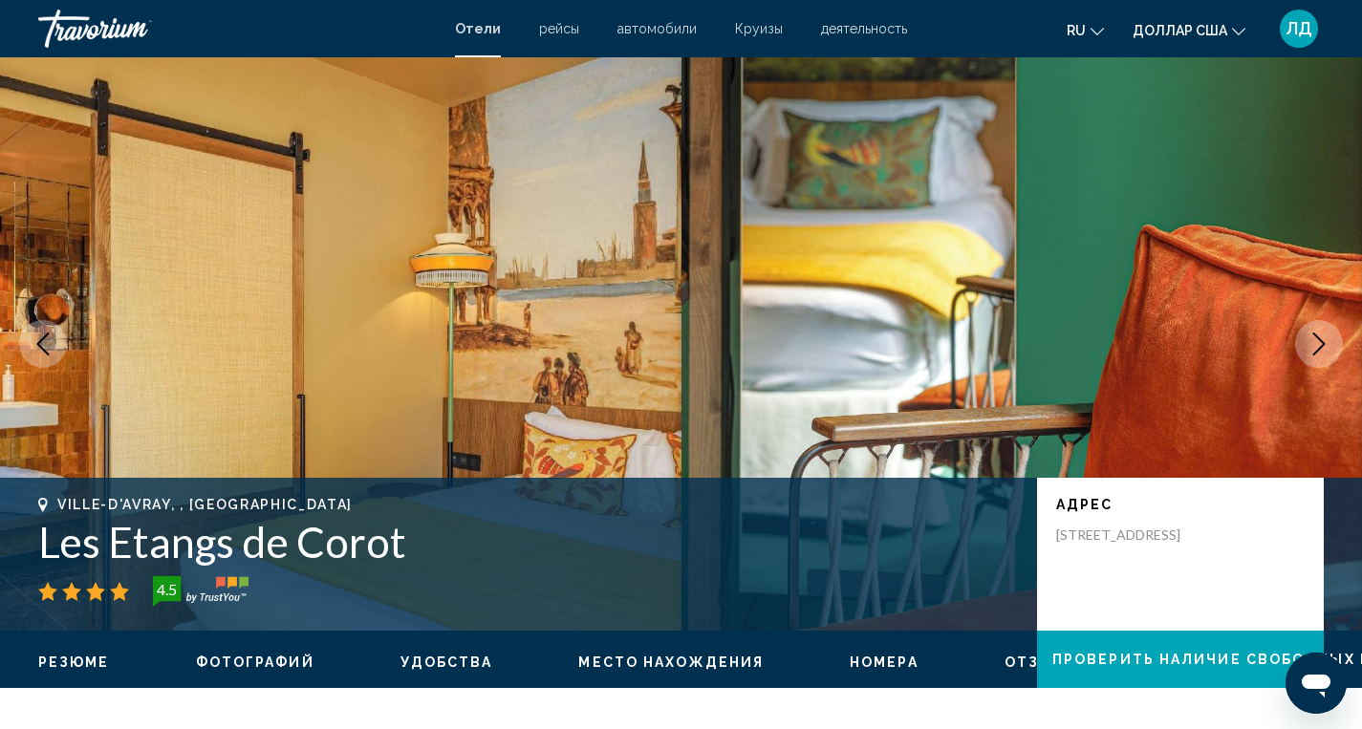
click at [1319, 351] on icon "Next image" at bounding box center [1319, 344] width 23 height 23
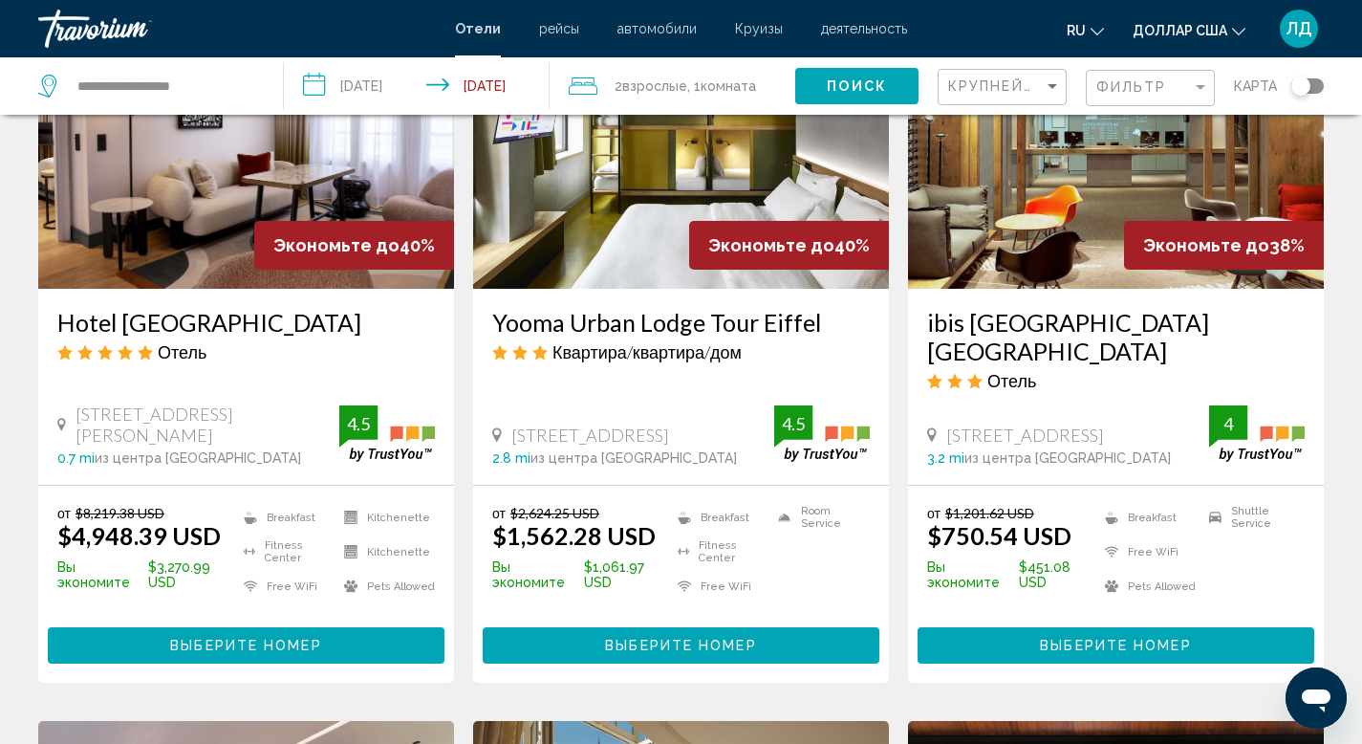
scroll to position [1001, 0]
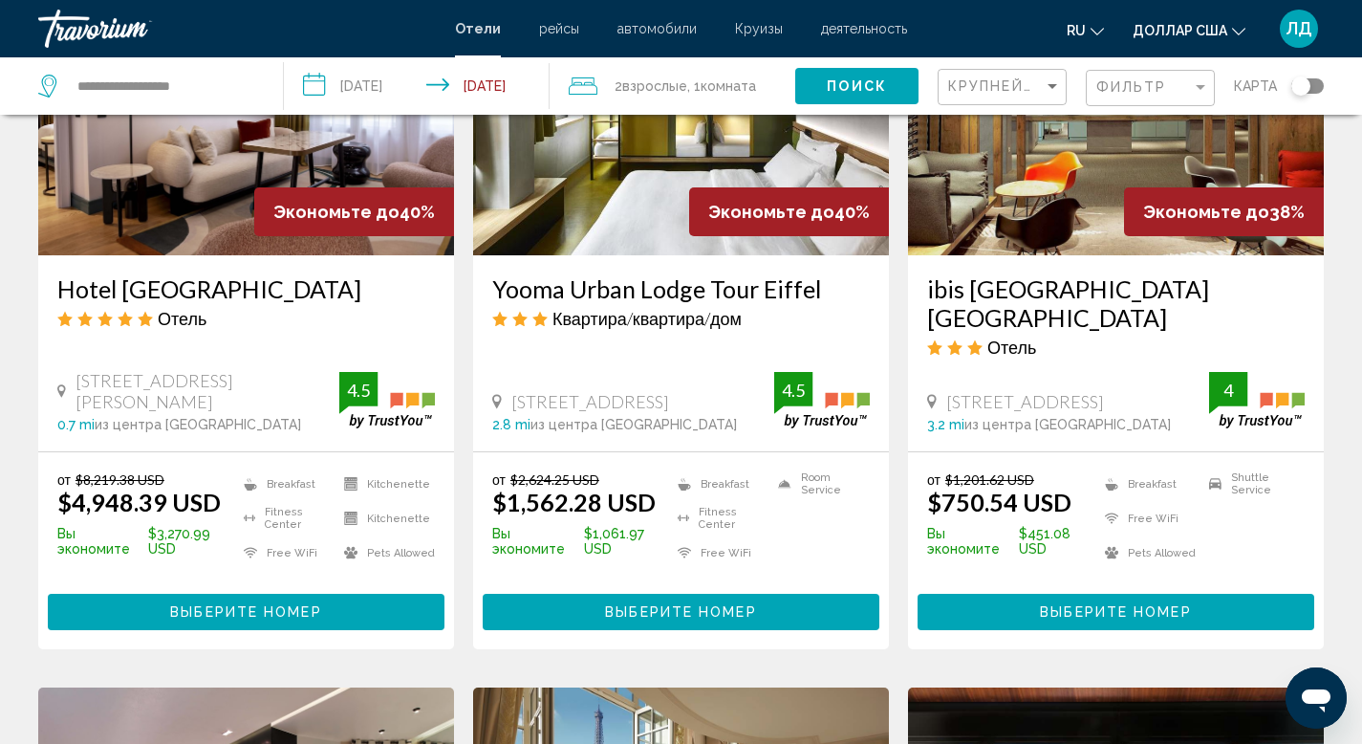
click at [252, 605] on span "Выберите номер" at bounding box center [245, 612] width 151 height 15
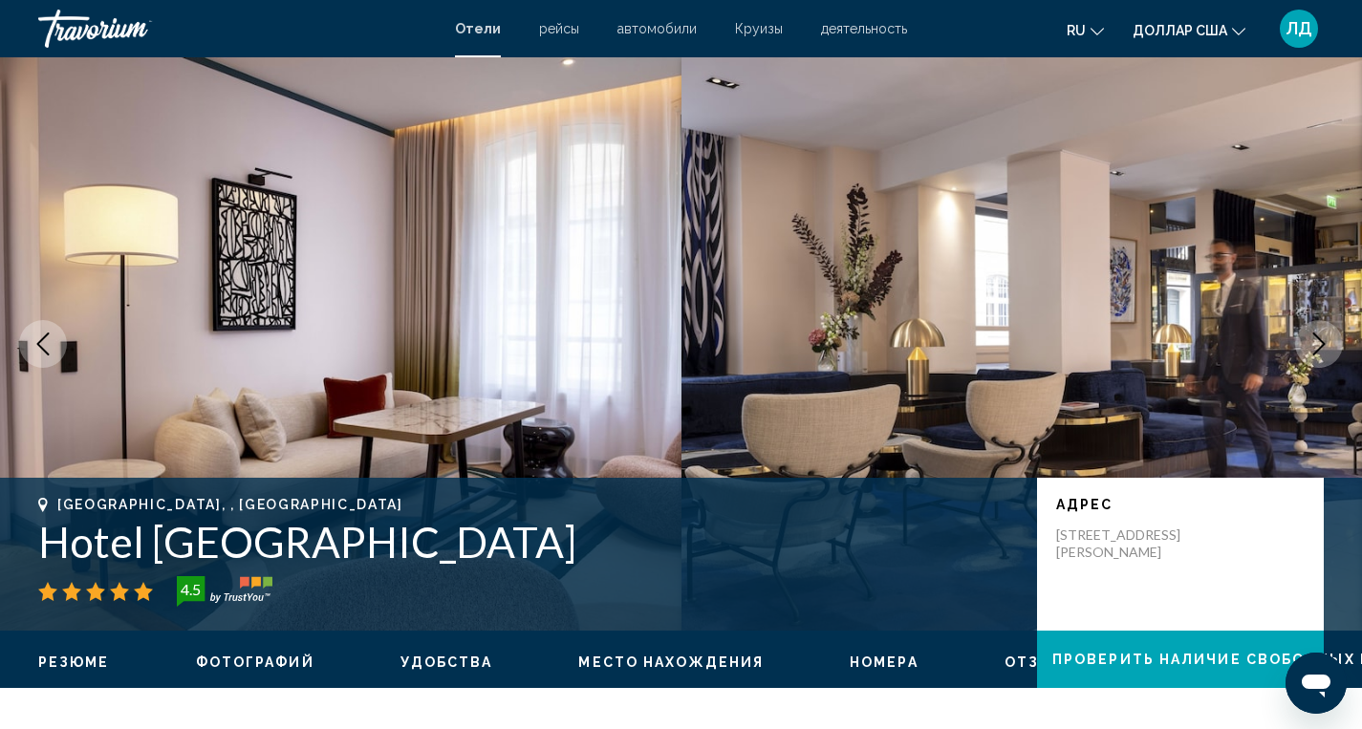
click at [1320, 343] on icon "Next image" at bounding box center [1319, 344] width 23 height 23
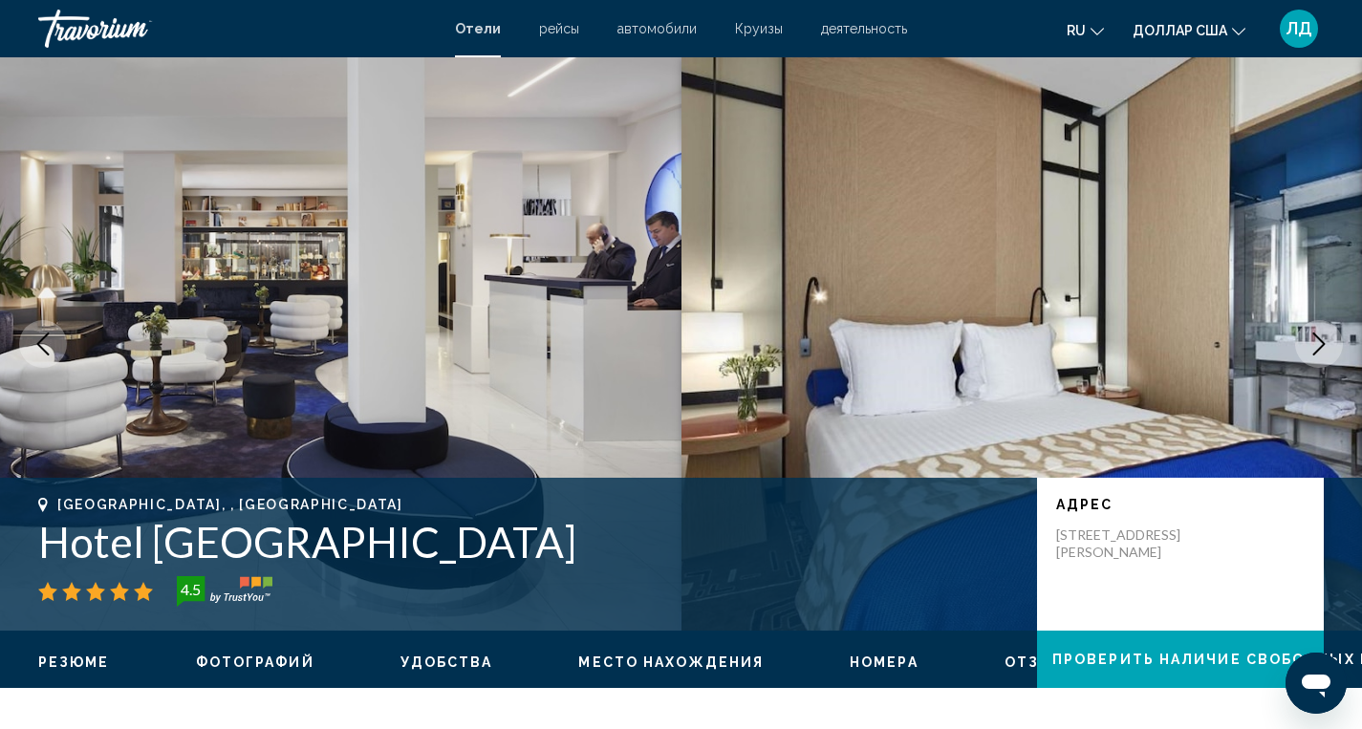
click at [1320, 343] on icon "Next image" at bounding box center [1319, 344] width 23 height 23
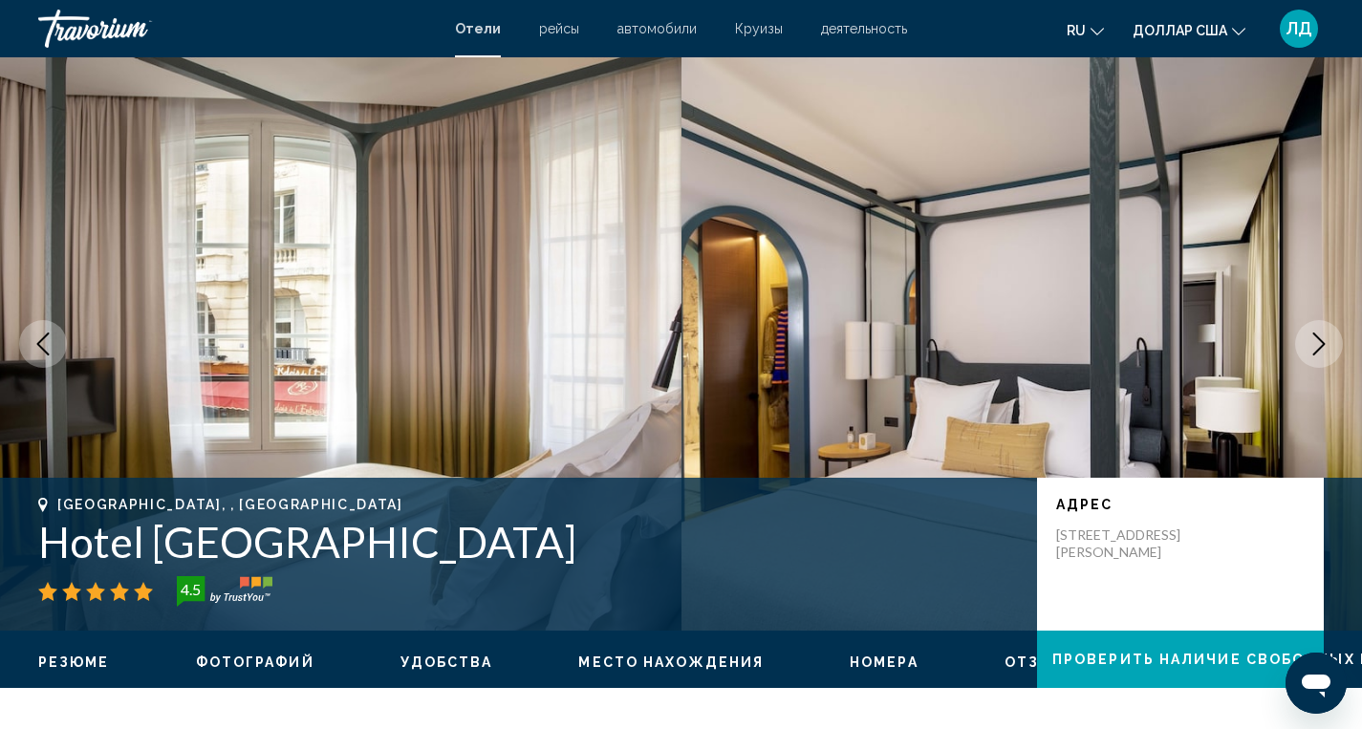
click at [1320, 343] on icon "Next image" at bounding box center [1319, 344] width 23 height 23
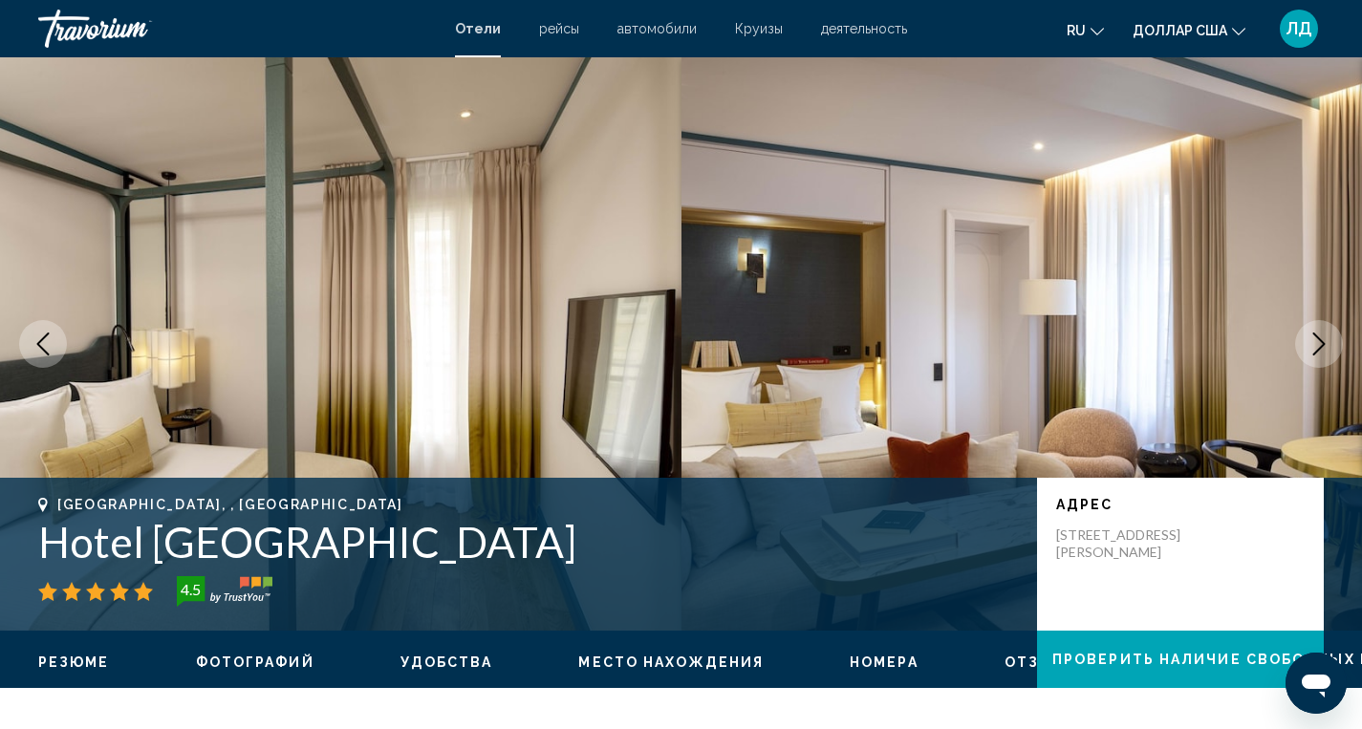
click at [1320, 343] on icon "Next image" at bounding box center [1319, 344] width 23 height 23
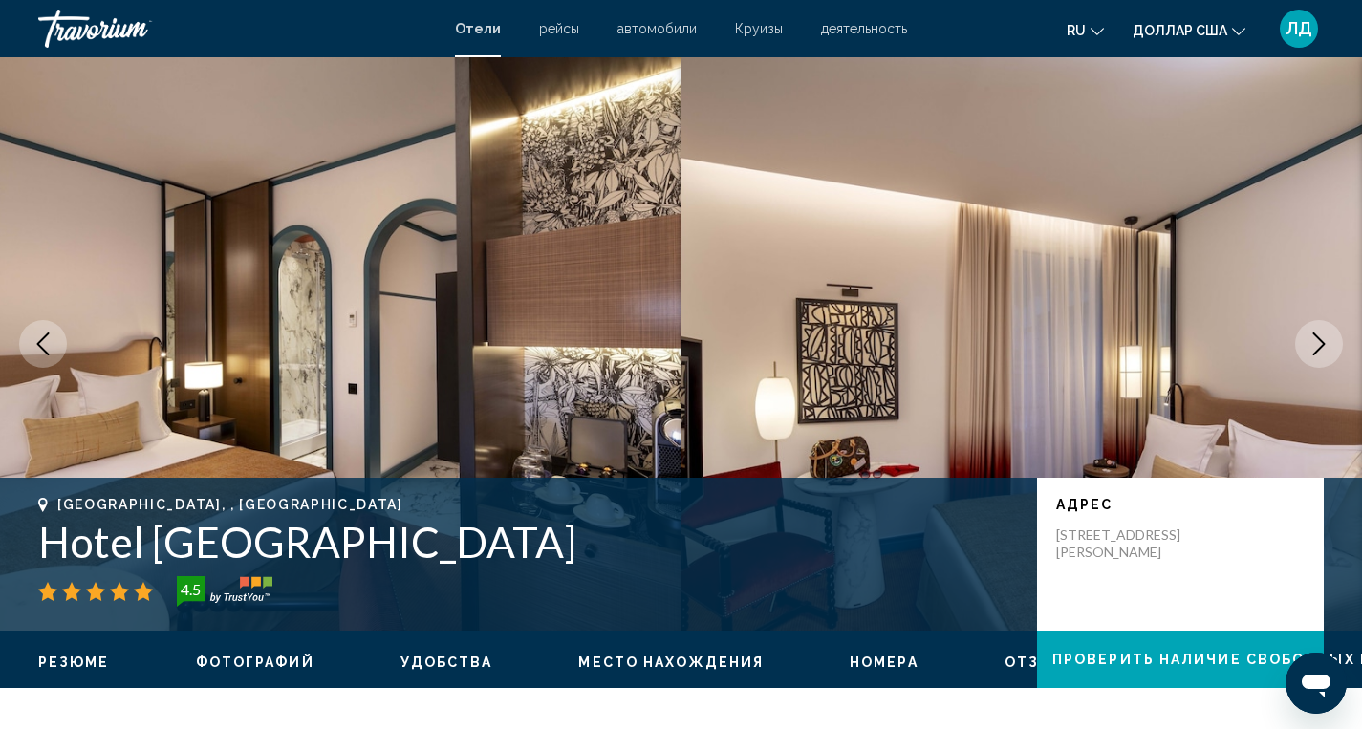
click at [1320, 343] on icon "Next image" at bounding box center [1319, 344] width 23 height 23
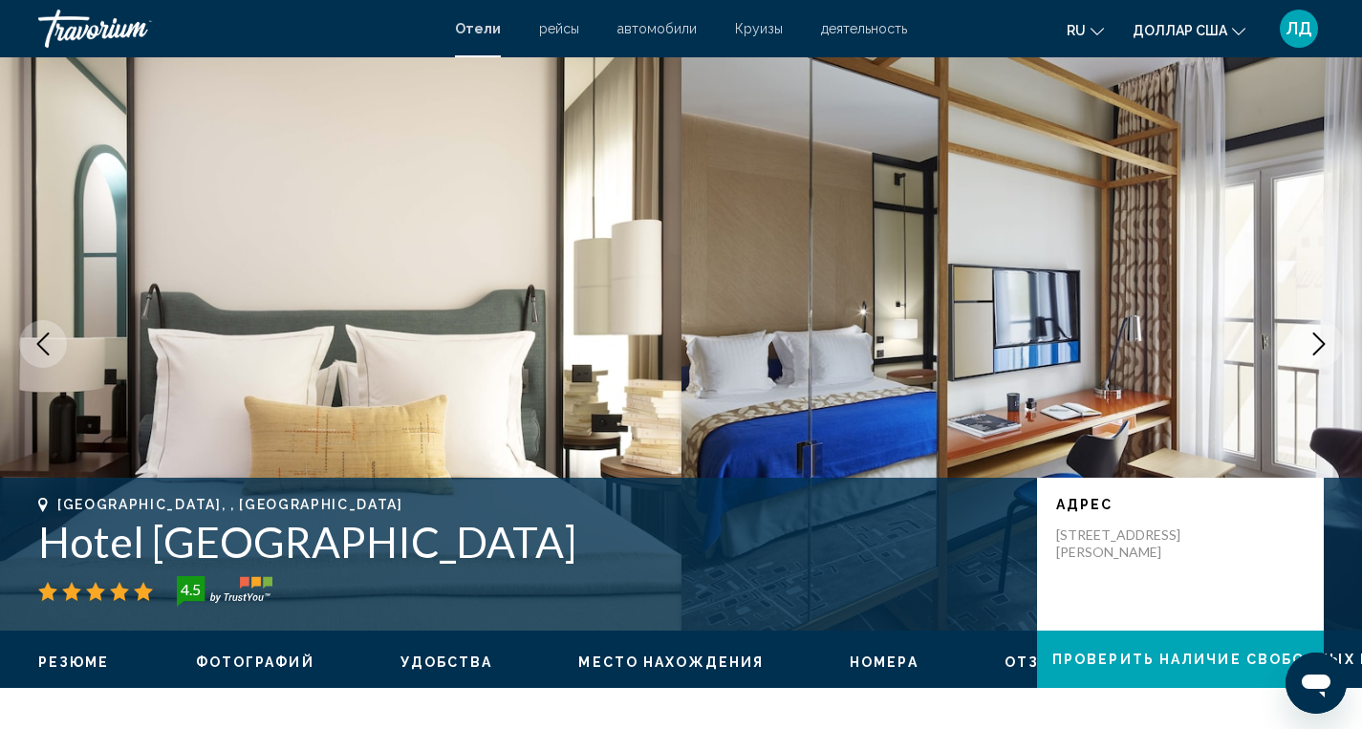
click at [1320, 343] on icon "Next image" at bounding box center [1319, 344] width 23 height 23
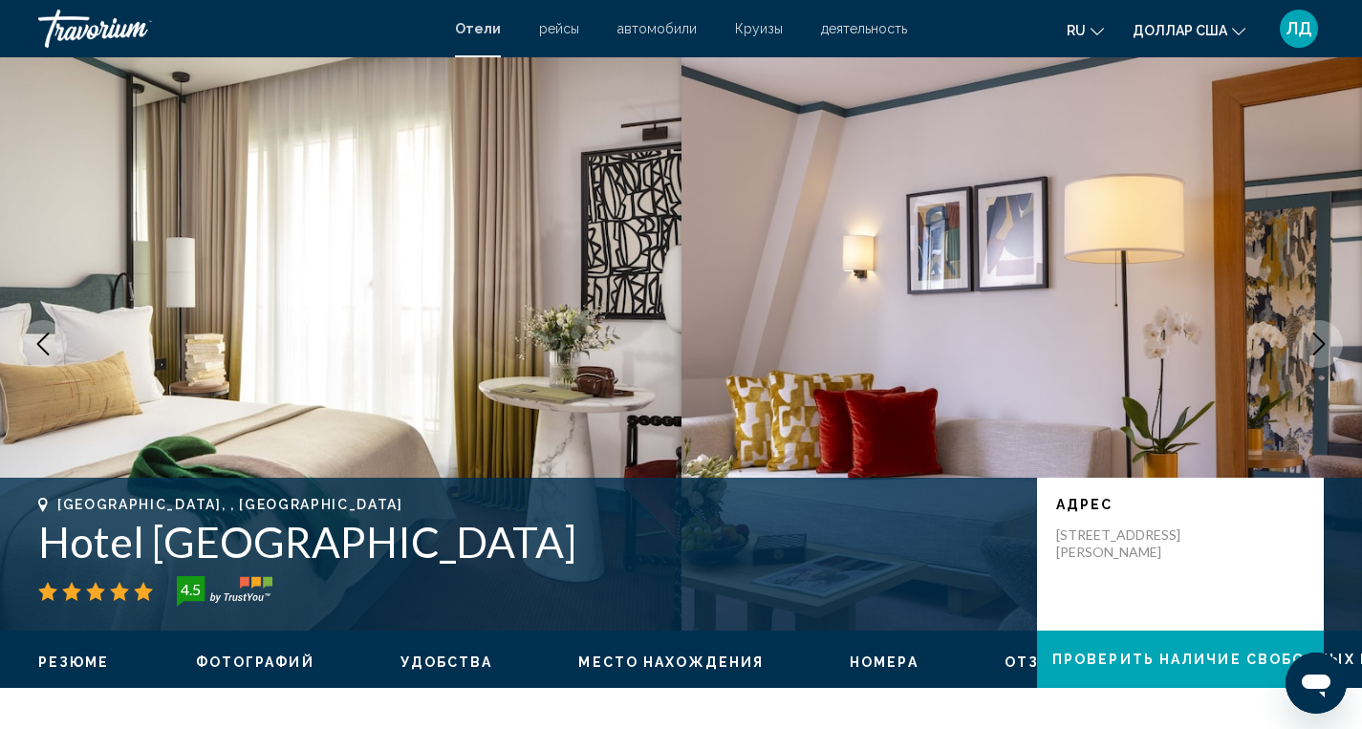
click at [480, 41] on div "Отели рейсы автомобили Круизы деятельность Отели рейсы автомобилей Круизы деяте…" at bounding box center [681, 29] width 1362 height 40
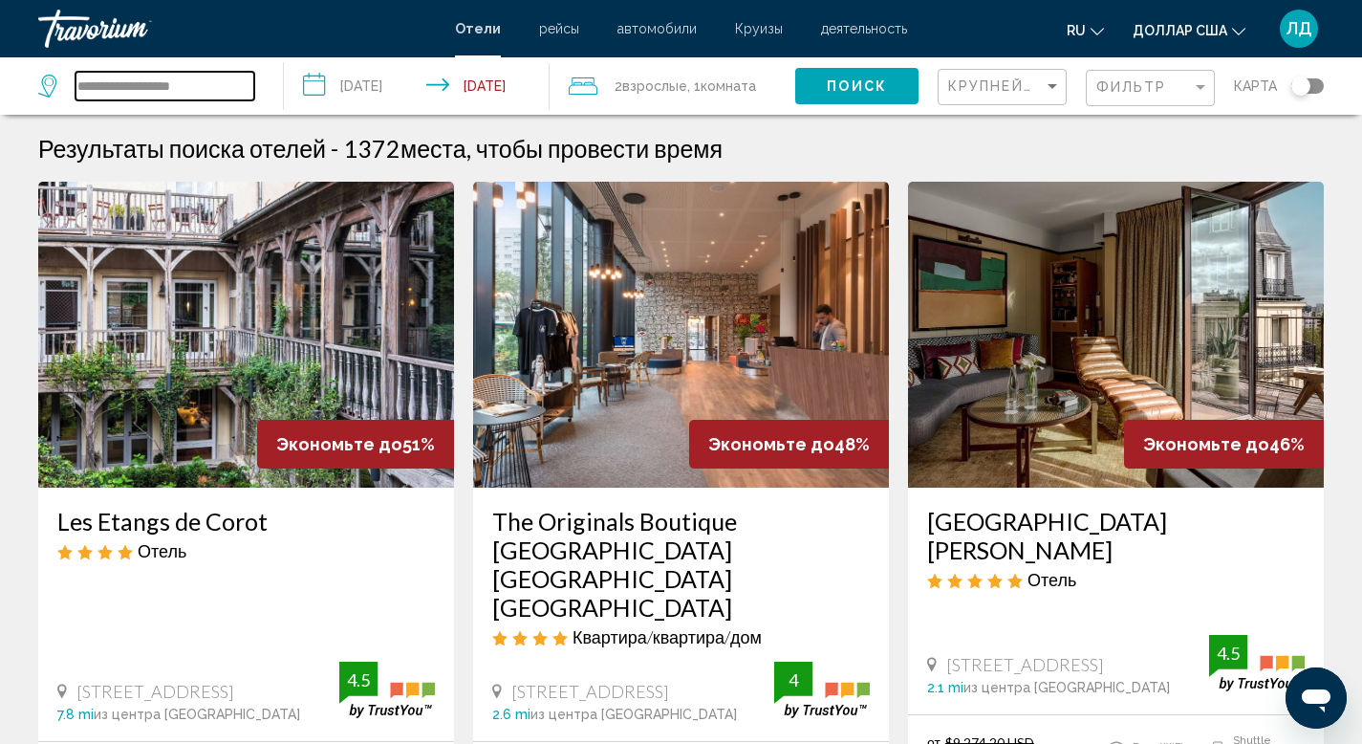
click at [217, 84] on input "**********" at bounding box center [165, 86] width 179 height 29
type input "*"
type input "********"
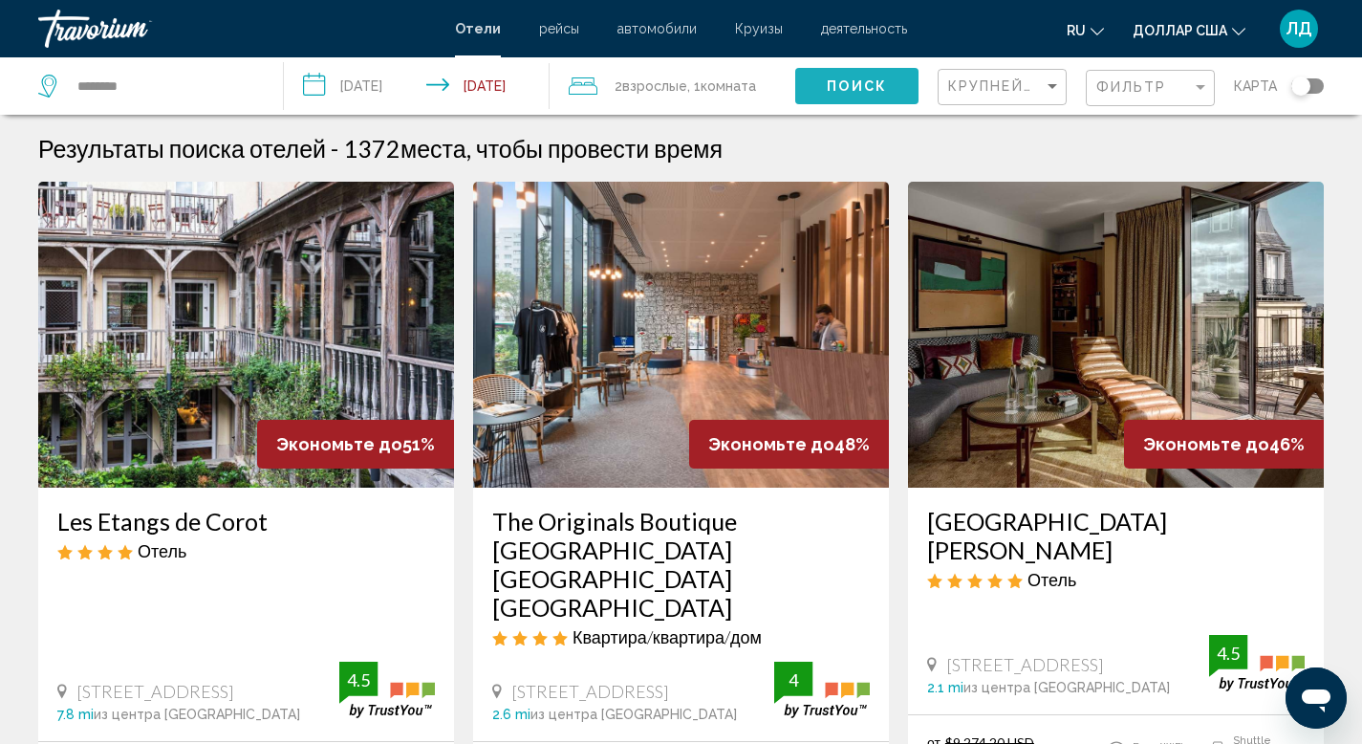
click at [835, 79] on span "Поиск" at bounding box center [857, 86] width 60 height 15
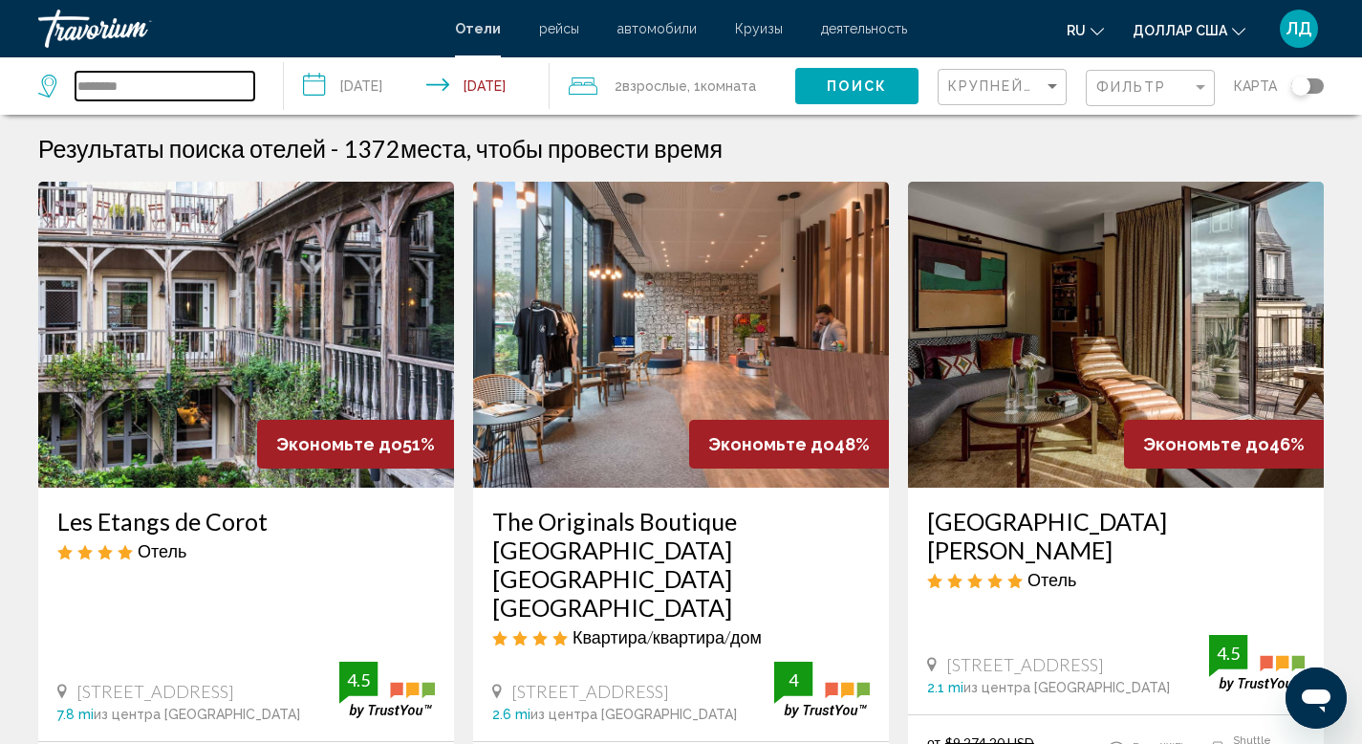
click at [197, 85] on input "********" at bounding box center [165, 86] width 179 height 29
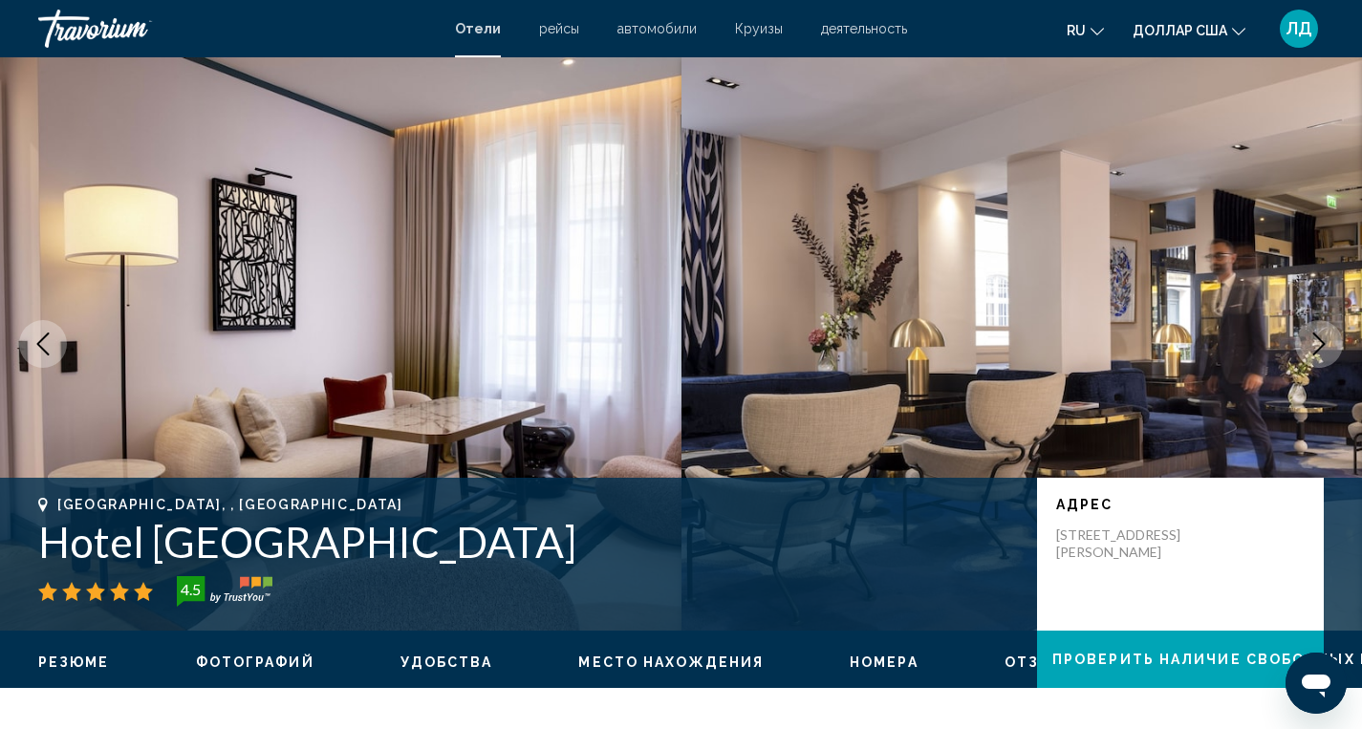
click at [546, 18] on div "Отели рейсы автомобили Круизы деятельность Отели рейсы автомобилей Круизы деяте…" at bounding box center [681, 29] width 1362 height 40
click at [558, 33] on font "рейсы" at bounding box center [559, 28] width 40 height 15
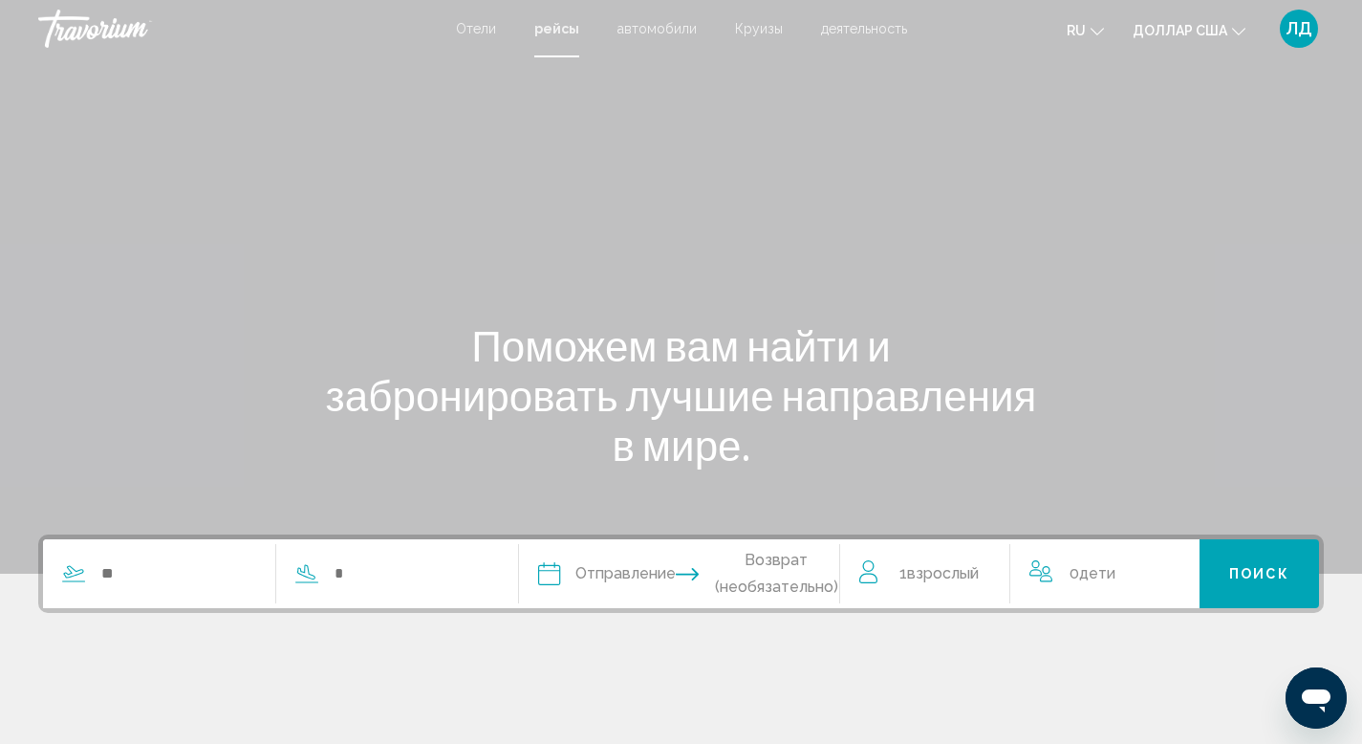
click at [449, 39] on div "Отели рейсы автомобили Круизы деятельность Отели рейсы автомобилей Круизы деяте…" at bounding box center [681, 29] width 1362 height 40
click at [494, 25] on font "Отели" at bounding box center [476, 28] width 40 height 15
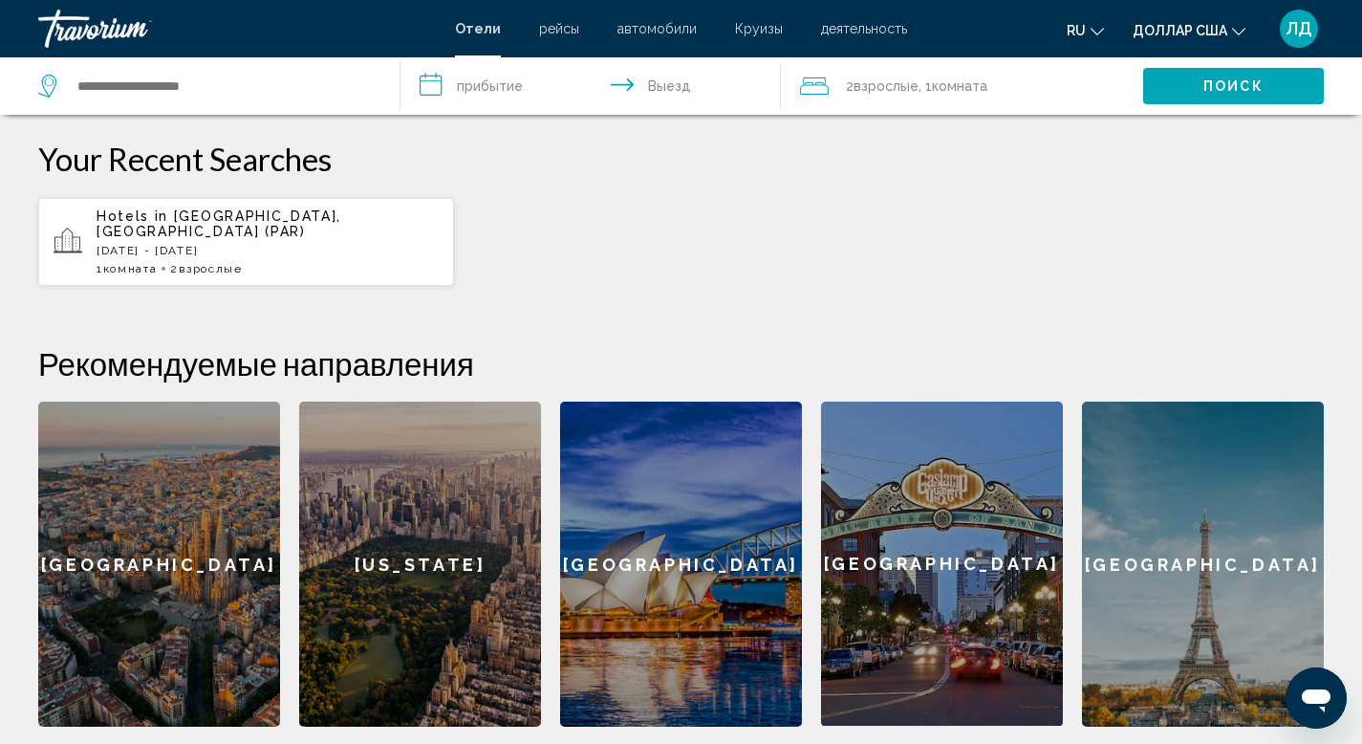
scroll to position [635, 0]
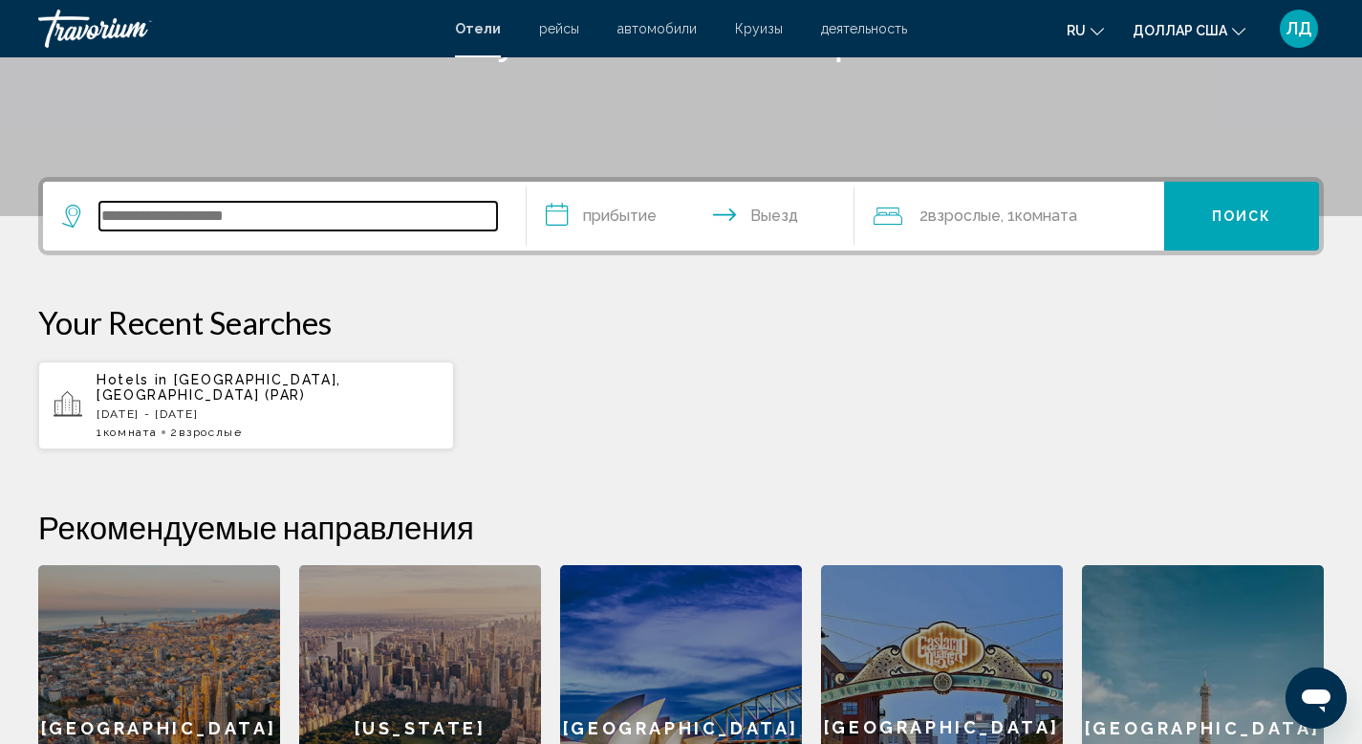
click at [282, 207] on input "Search widget" at bounding box center [298, 216] width 398 height 29
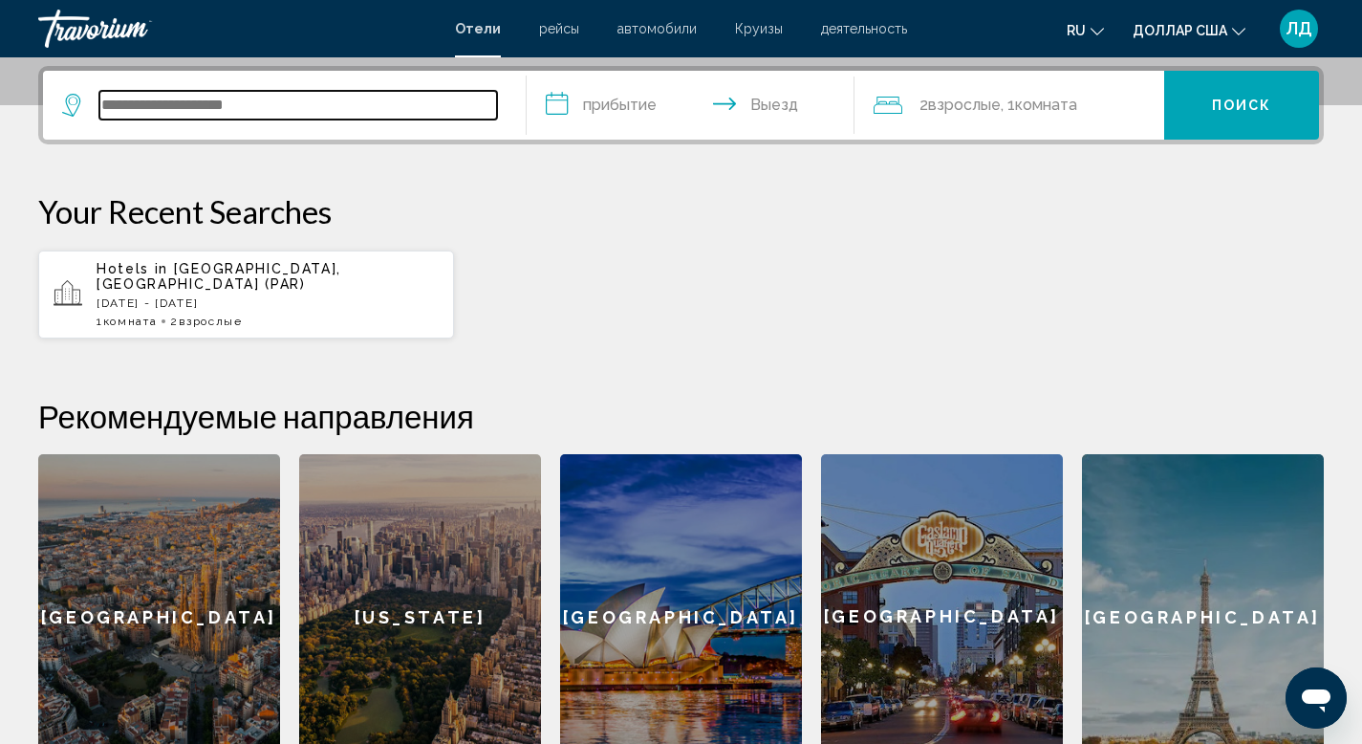
scroll to position [472, 0]
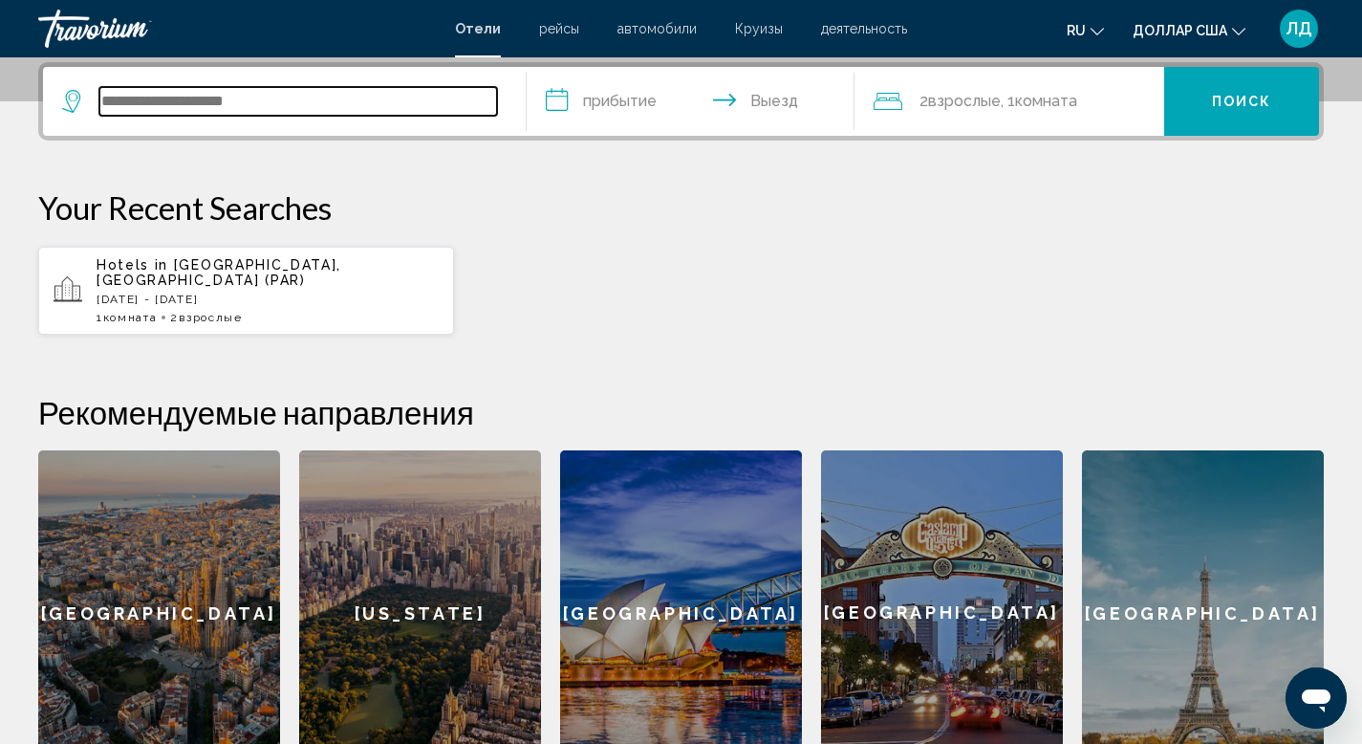
type input "*"
type input "*******"
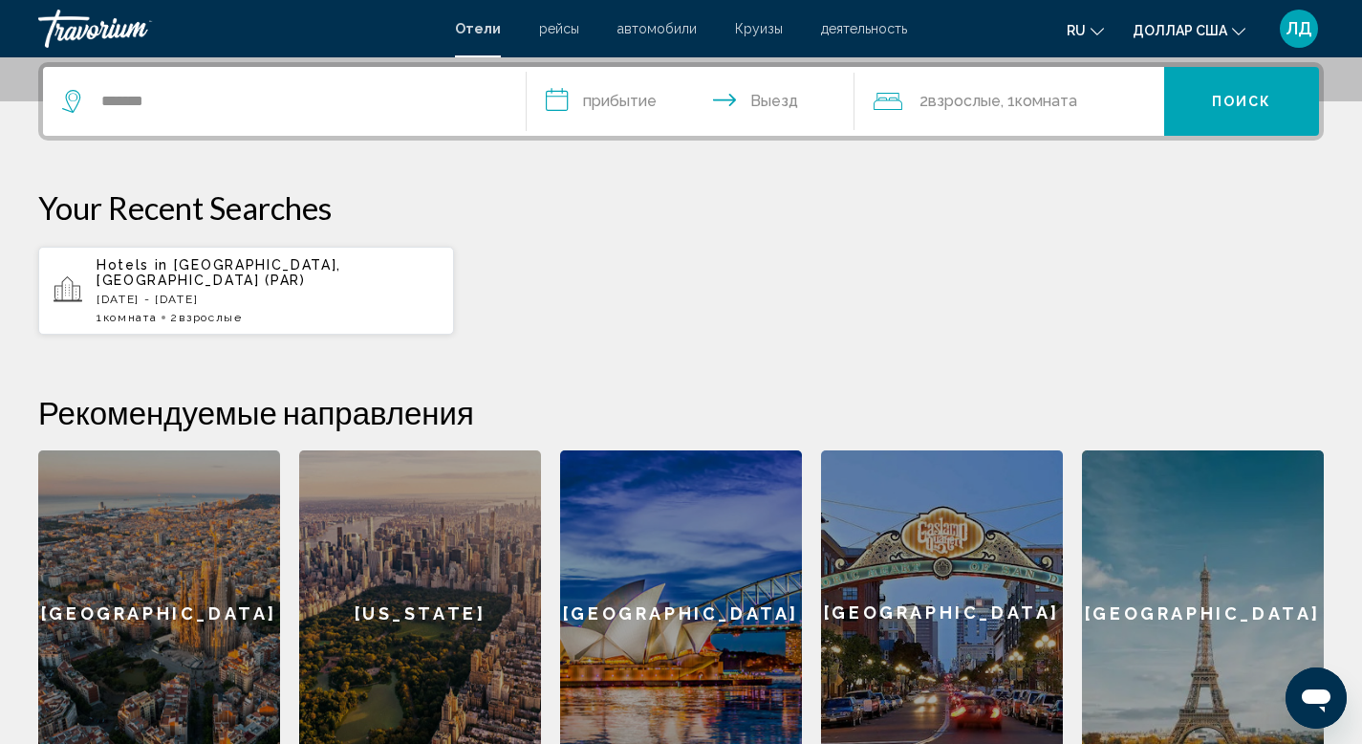
click at [638, 94] on input "**********" at bounding box center [695, 104] width 336 height 75
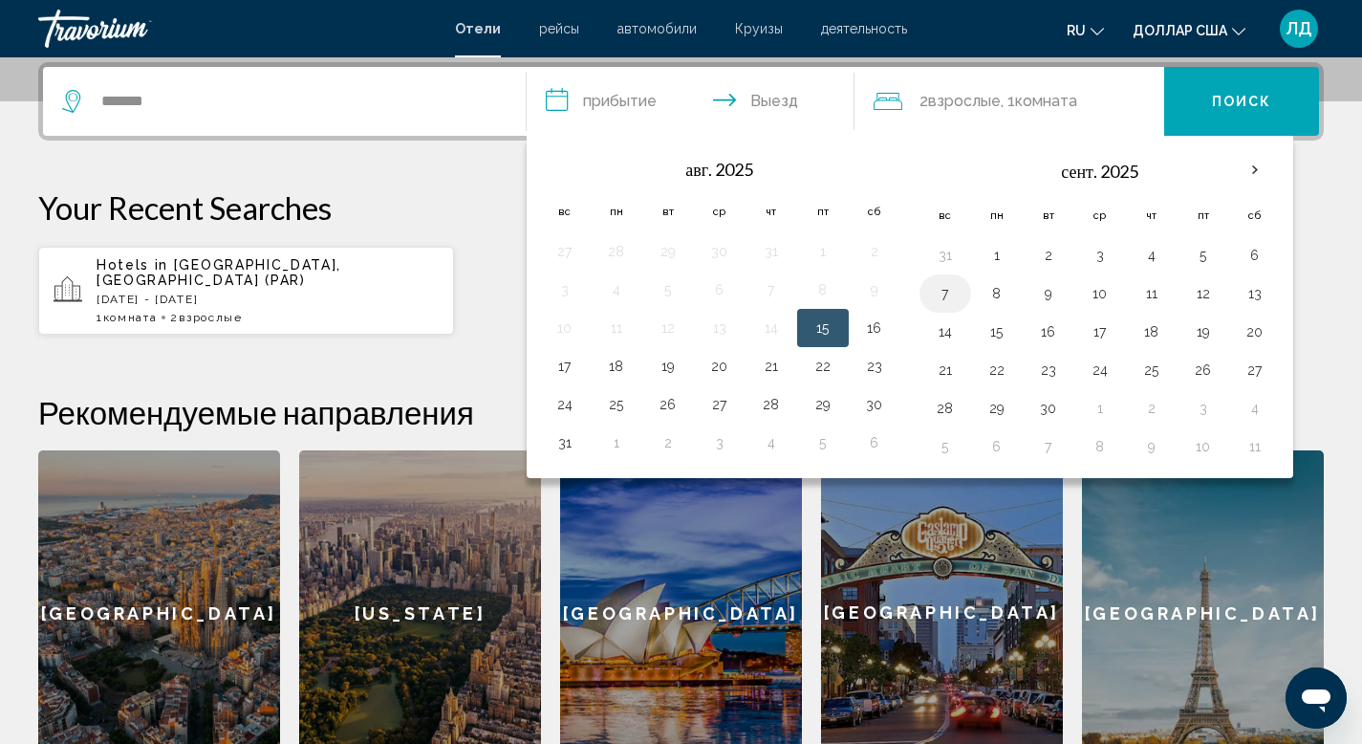
click at [957, 285] on button "7" at bounding box center [945, 293] width 31 height 27
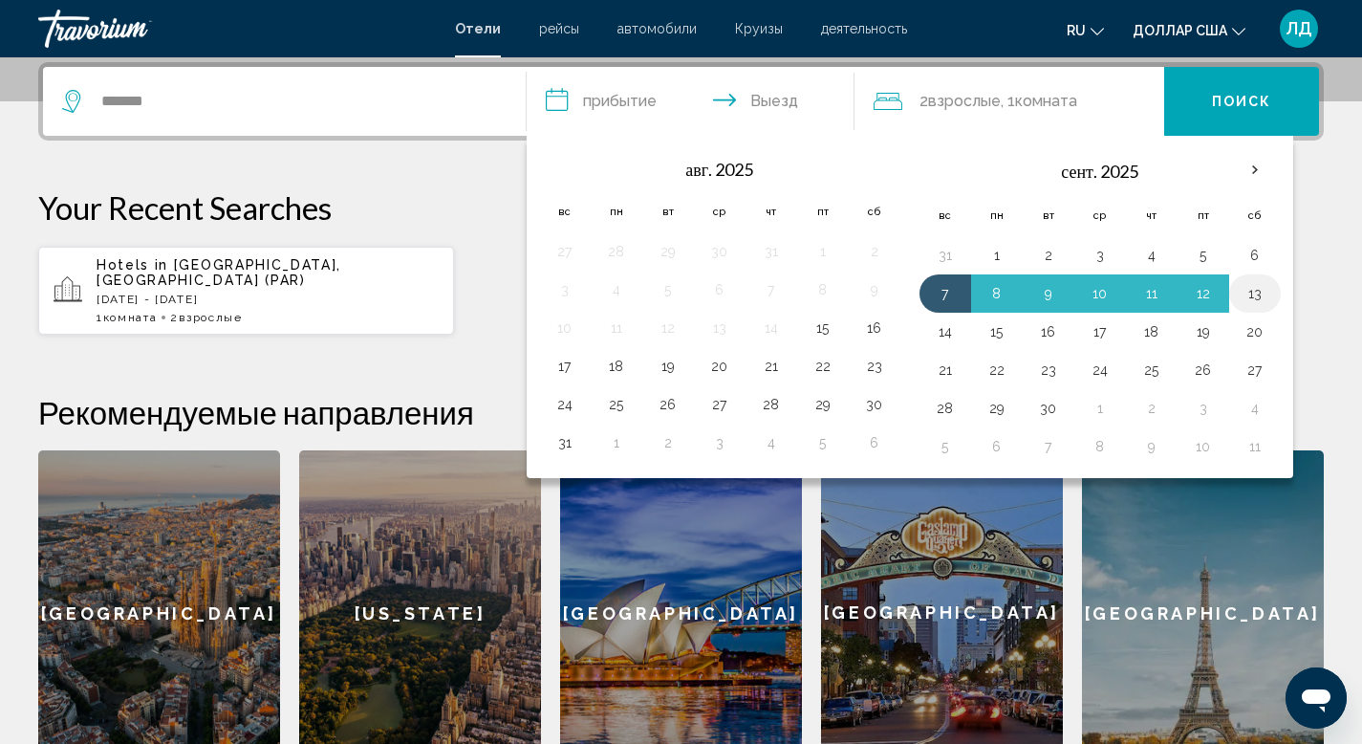
click at [1256, 296] on button "13" at bounding box center [1255, 293] width 31 height 27
type input "**********"
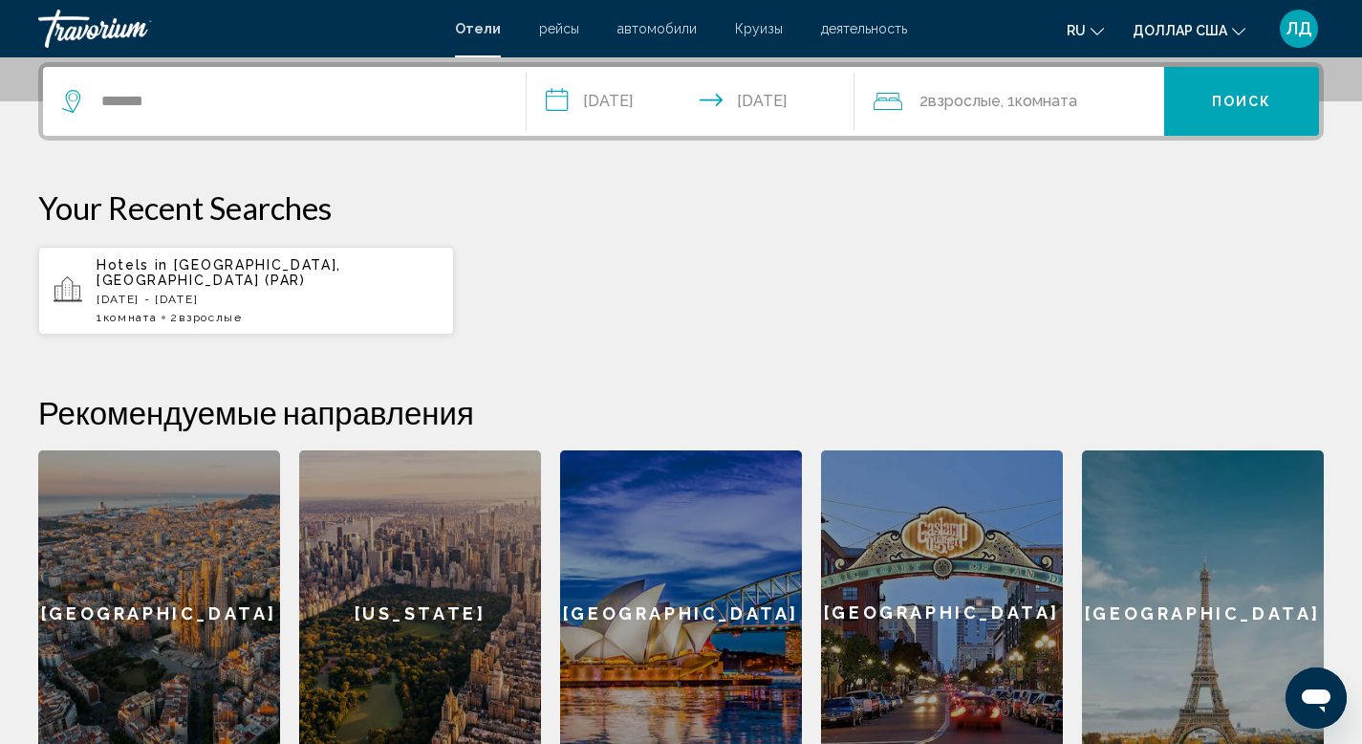
click at [1266, 107] on span "Поиск" at bounding box center [1242, 102] width 60 height 15
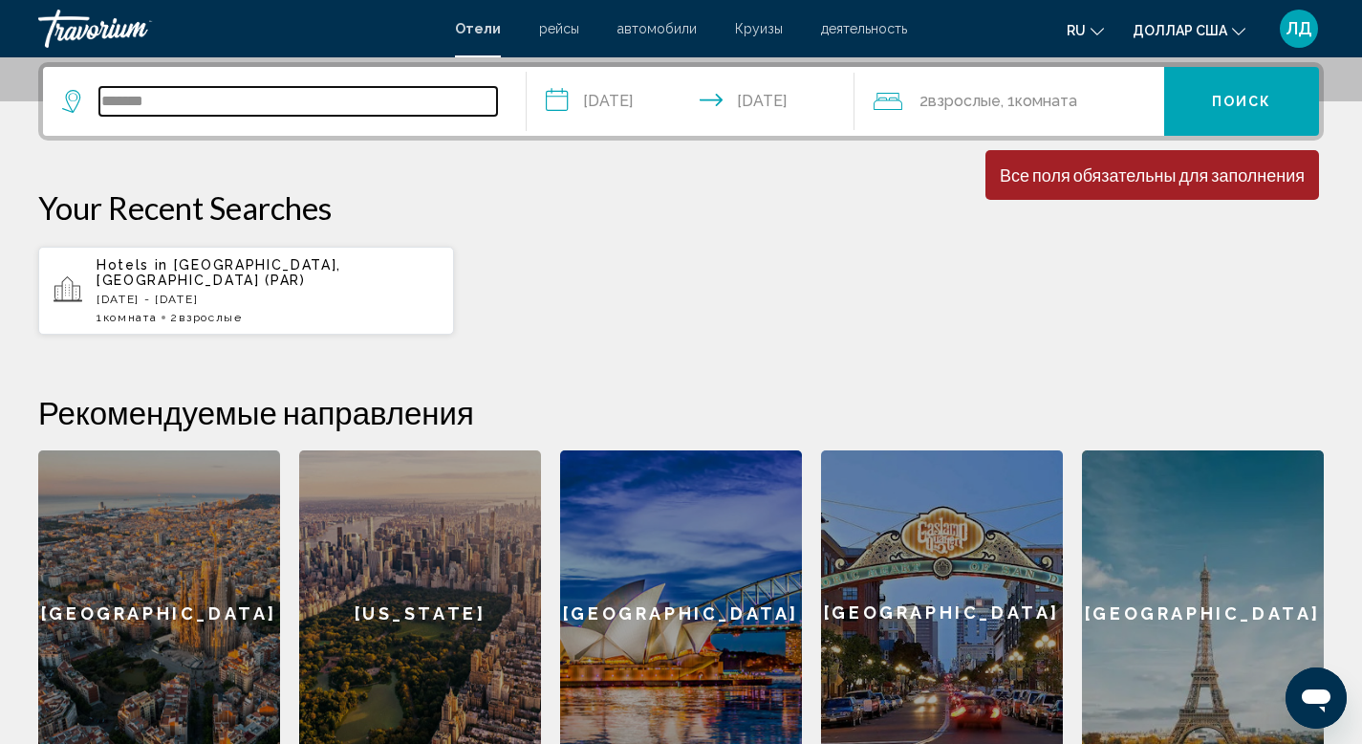
click at [293, 105] on input "*******" at bounding box center [298, 101] width 398 height 29
click at [341, 102] on input "*******" at bounding box center [298, 101] width 398 height 29
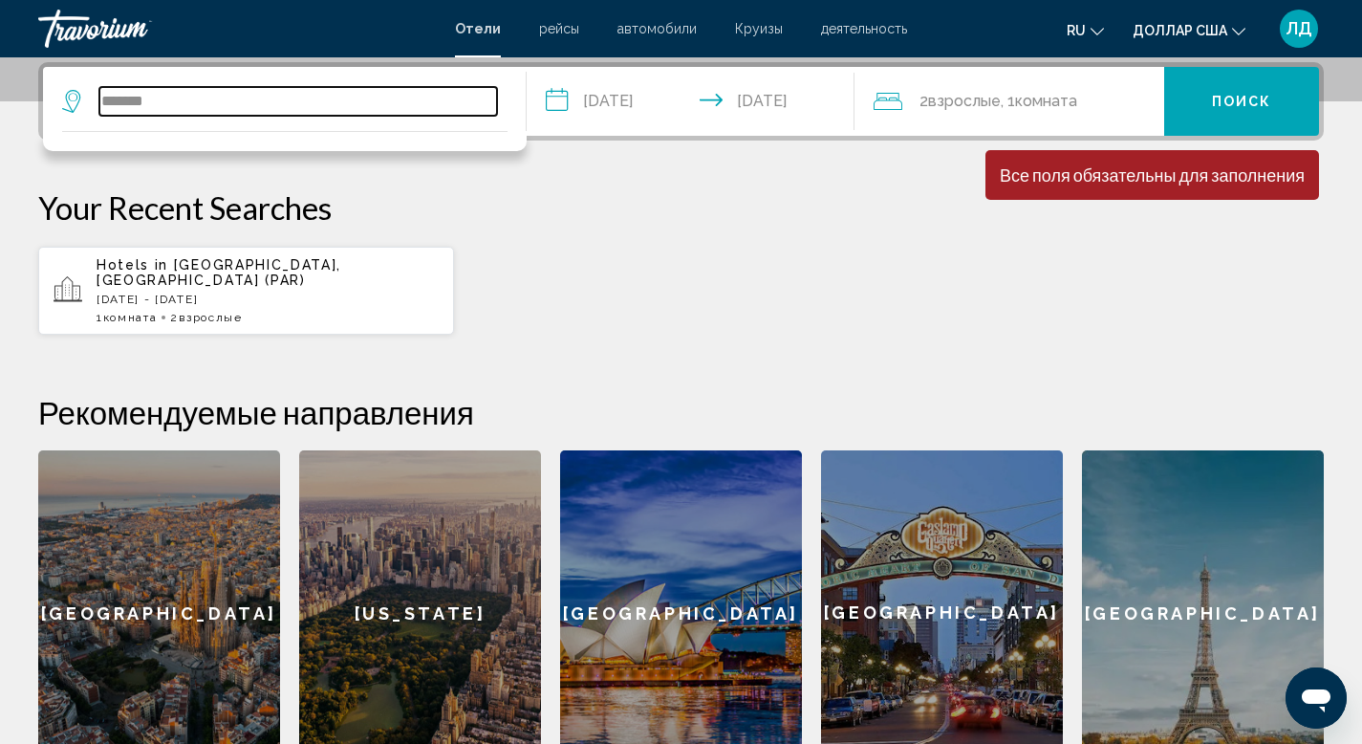
type input "*******"
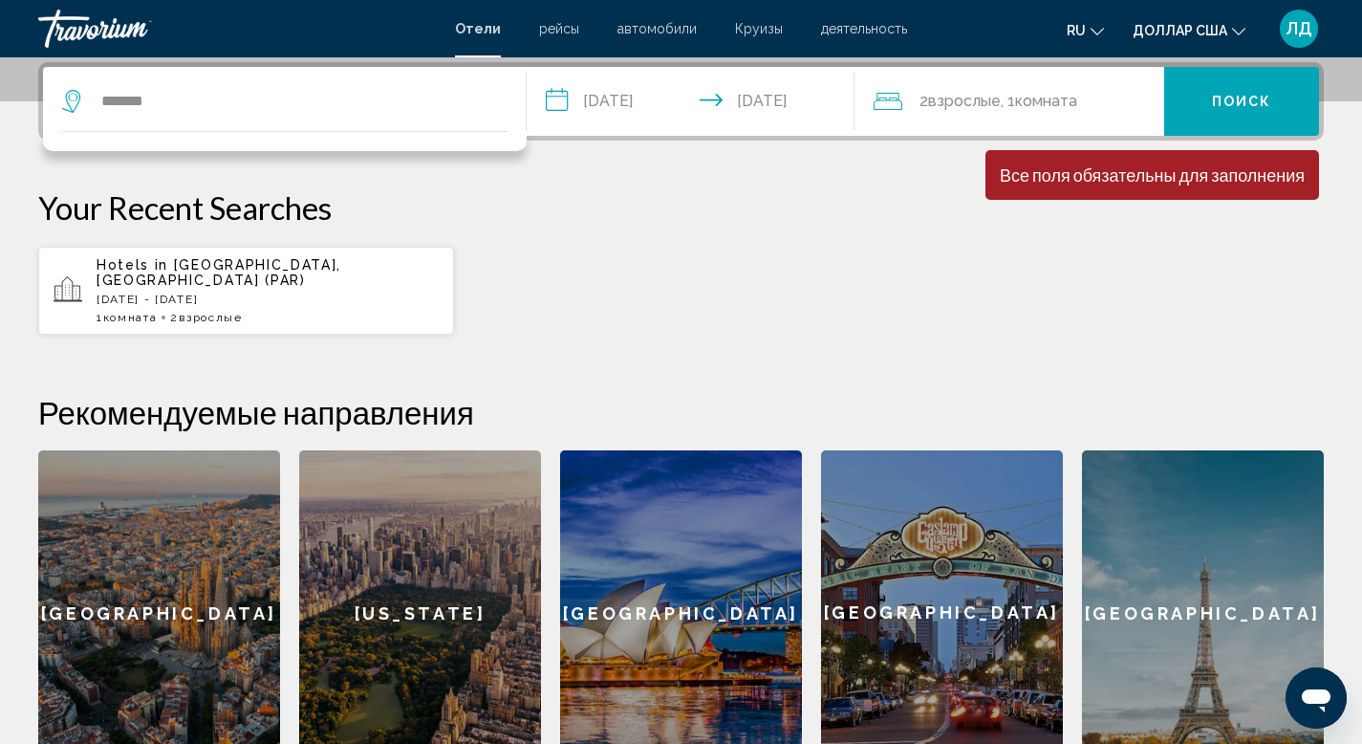
click at [1252, 104] on span "Поиск" at bounding box center [1242, 102] width 60 height 15
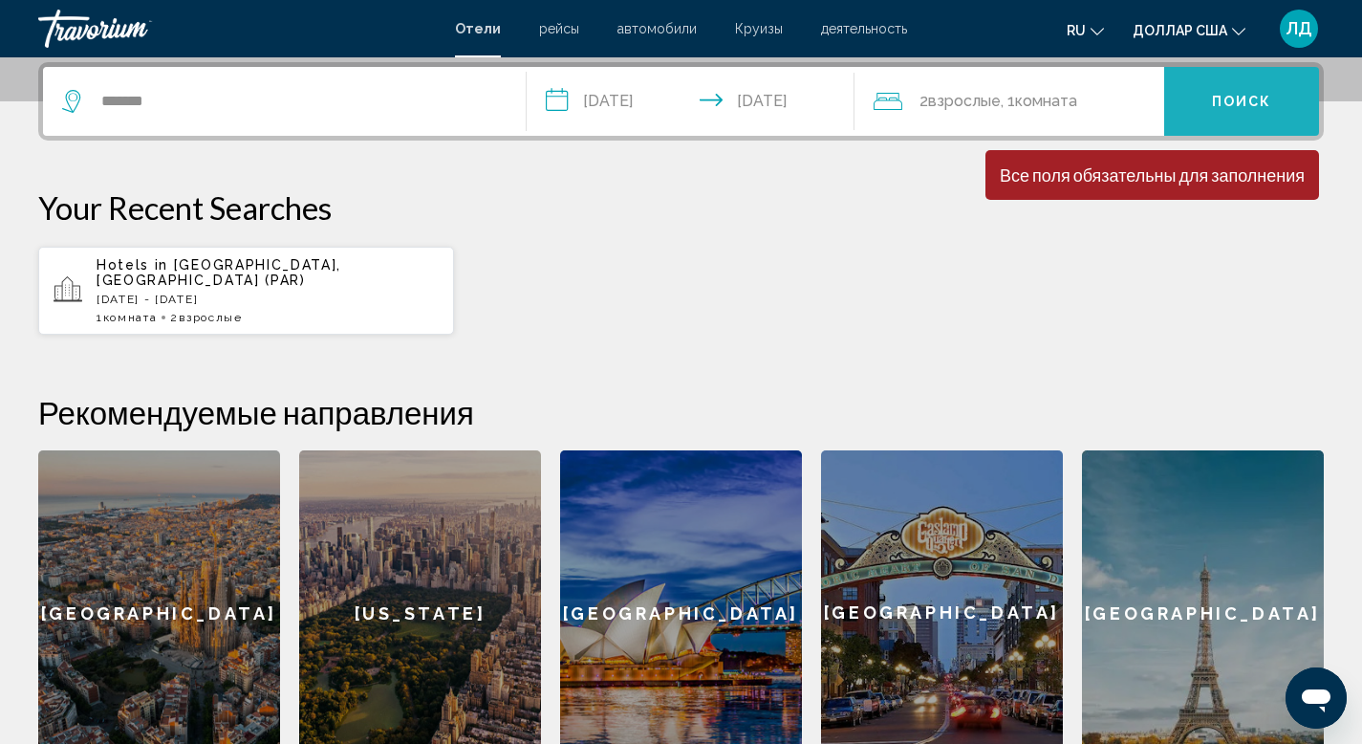
click at [1252, 104] on span "Поиск" at bounding box center [1242, 102] width 60 height 15
click at [980, 97] on span "Взрослые" at bounding box center [964, 101] width 73 height 18
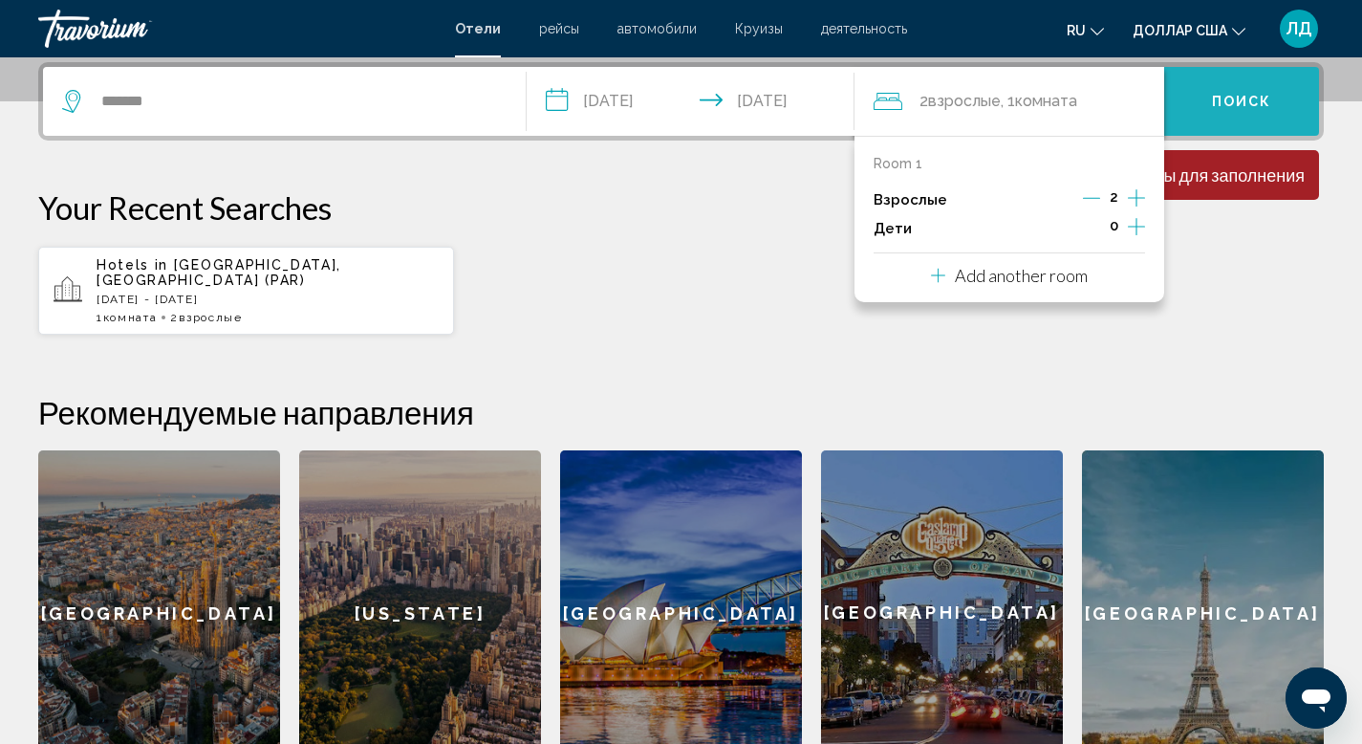
click at [1202, 104] on button "Поиск" at bounding box center [1241, 101] width 155 height 69
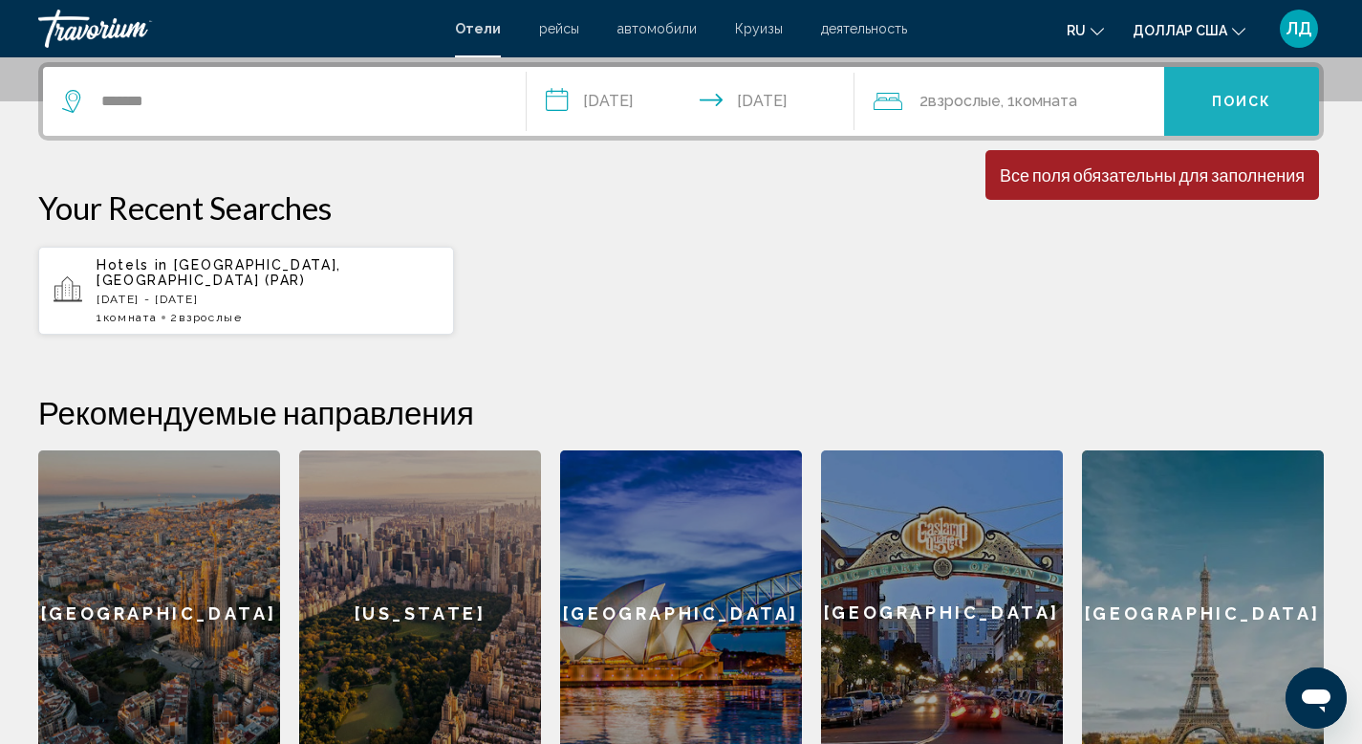
click at [1202, 104] on button "Поиск" at bounding box center [1241, 101] width 155 height 69
click at [76, 103] on icon "Search widget" at bounding box center [73, 101] width 23 height 23
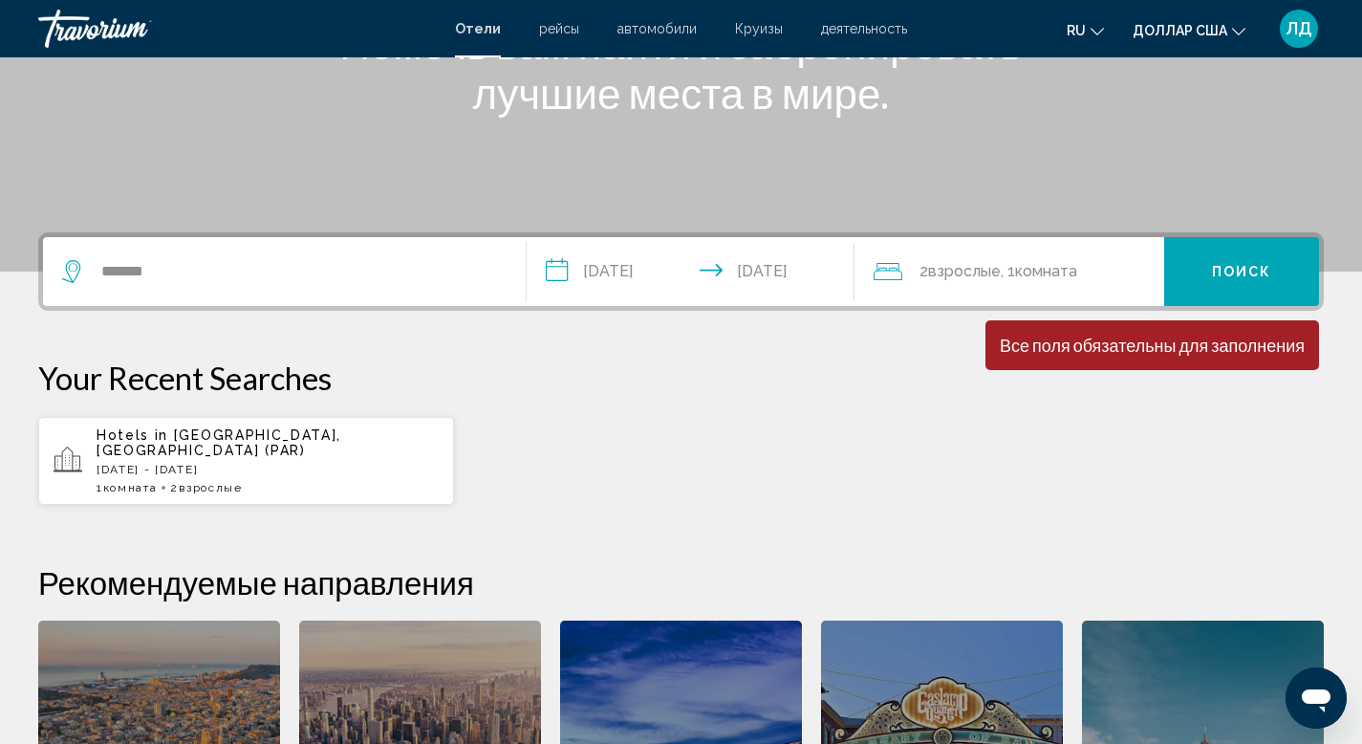
scroll to position [0, 0]
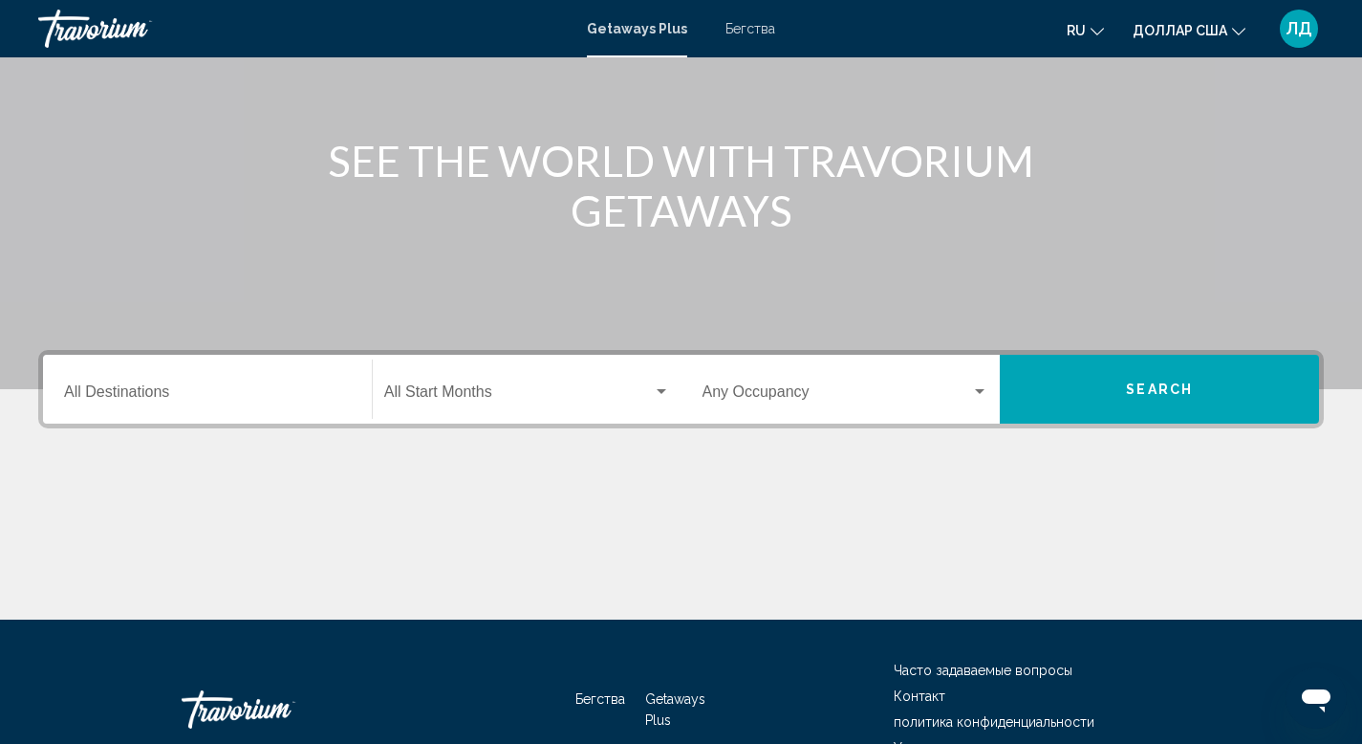
scroll to position [177, 0]
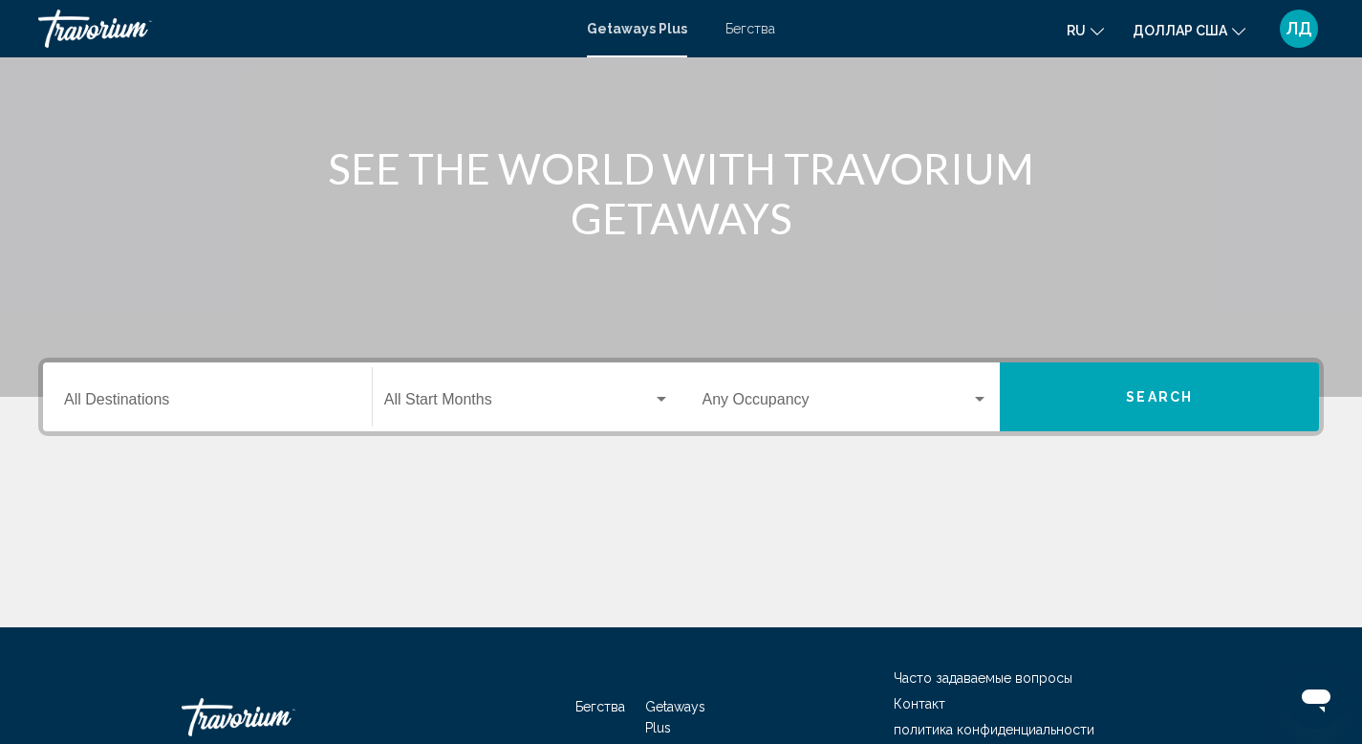
click at [145, 420] on div "Destination All Destinations" at bounding box center [207, 397] width 287 height 60
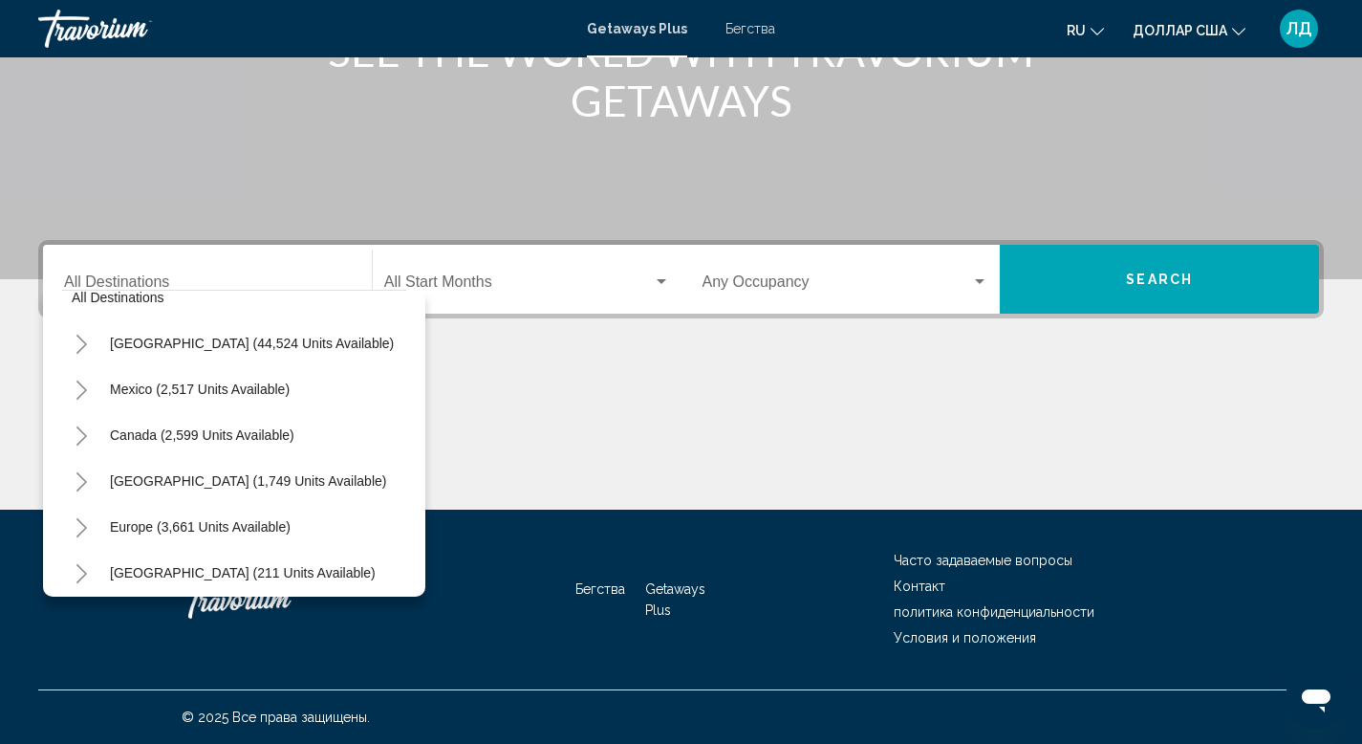
scroll to position [0, 0]
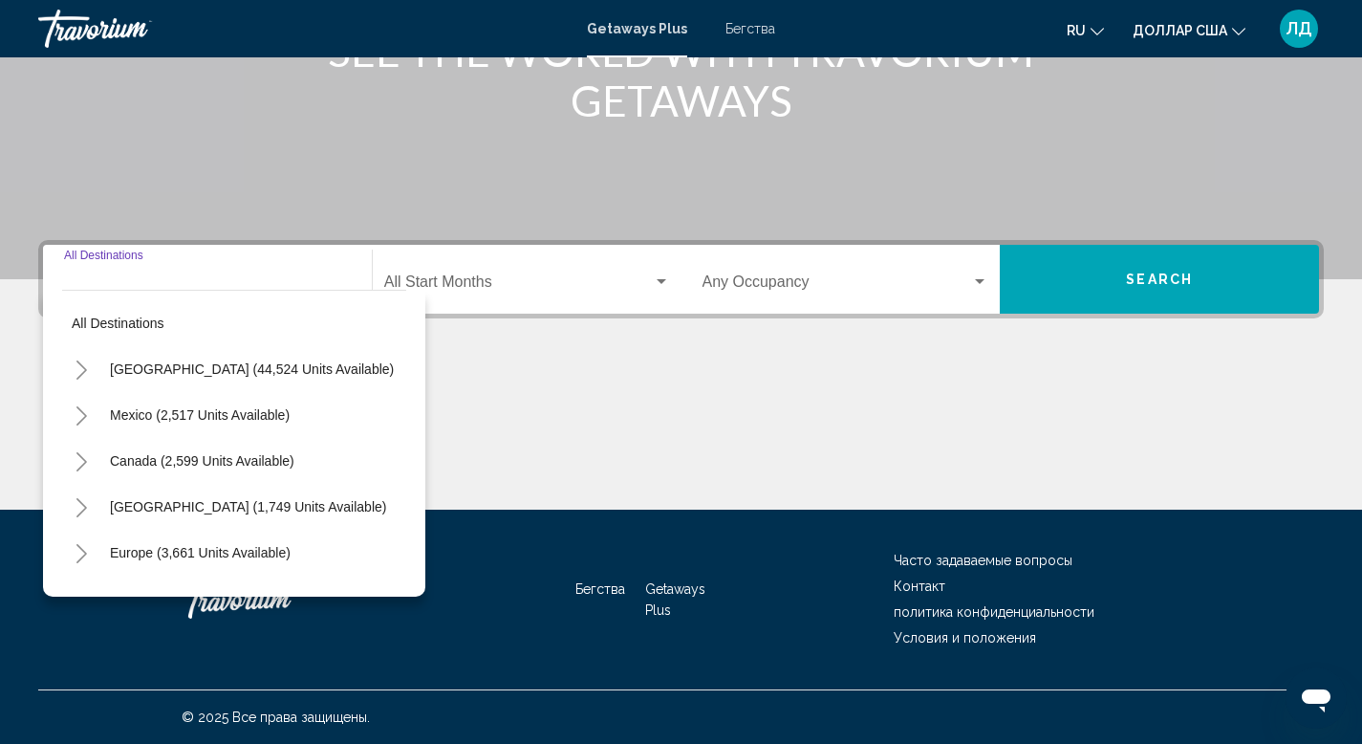
click at [269, 279] on input "Destination All Destinations" at bounding box center [207, 285] width 287 height 17
click at [152, 275] on div "Destination All Destinations" at bounding box center [207, 279] width 287 height 60
click at [133, 277] on input "Destination All Destinations" at bounding box center [207, 285] width 287 height 17
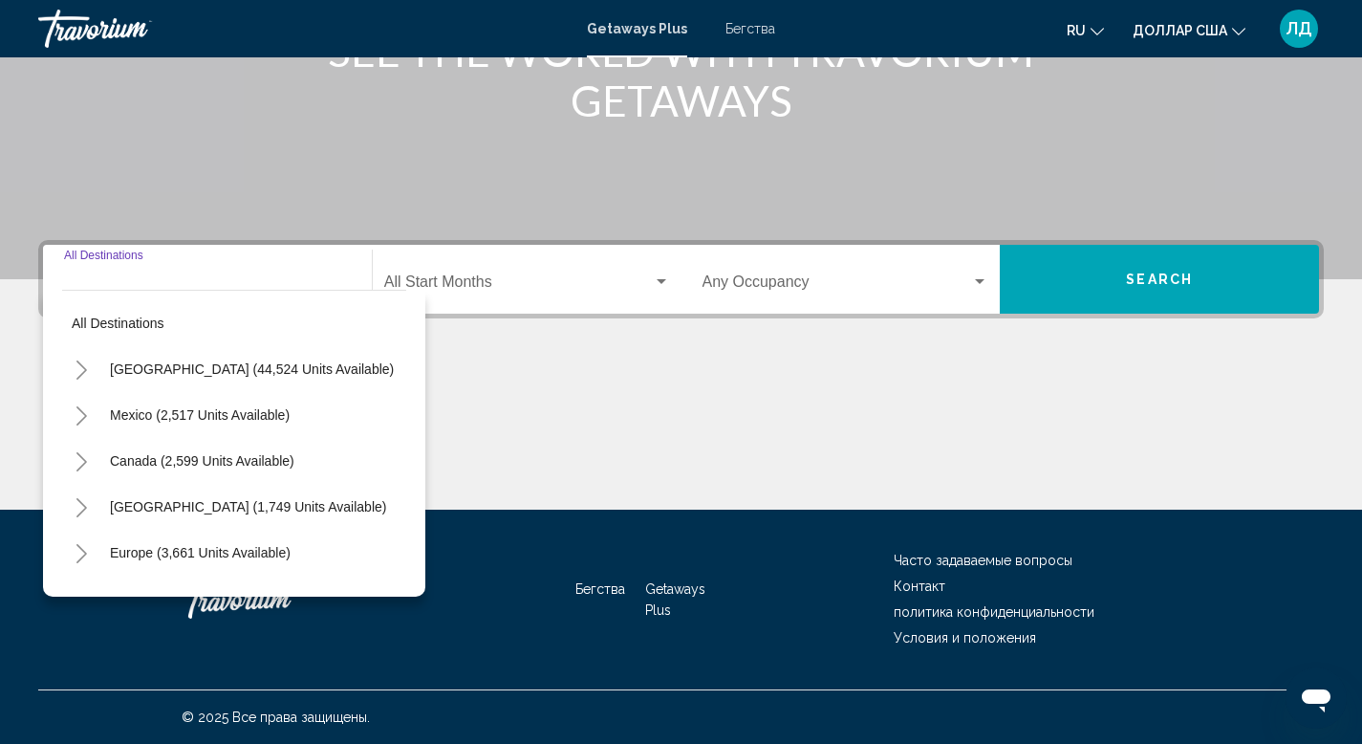
click at [133, 277] on input "Destination All Destinations" at bounding box center [207, 285] width 287 height 17
click at [568, 347] on div "Destination All Destinations All destinations [GEOGRAPHIC_DATA] (44,524 units a…" at bounding box center [681, 375] width 1362 height 270
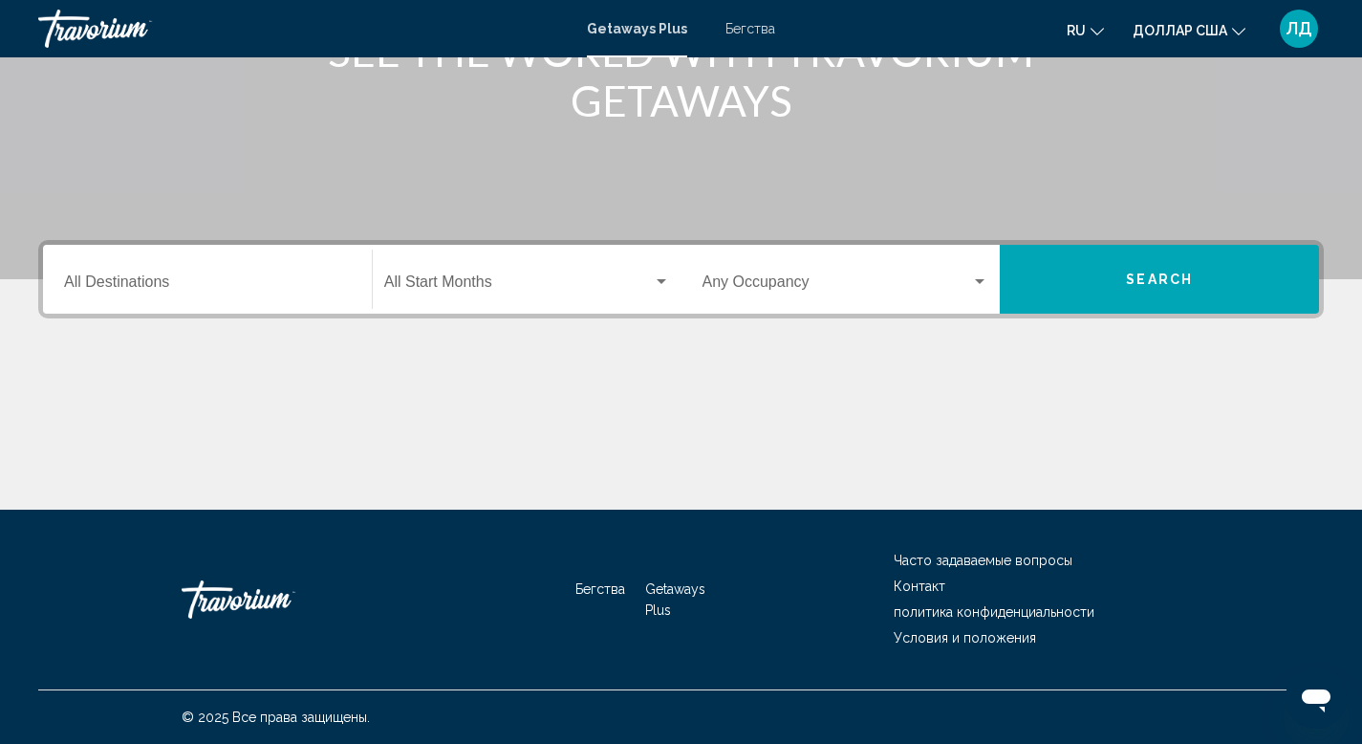
click at [302, 278] on input "Destination All Destinations" at bounding box center [207, 285] width 287 height 17
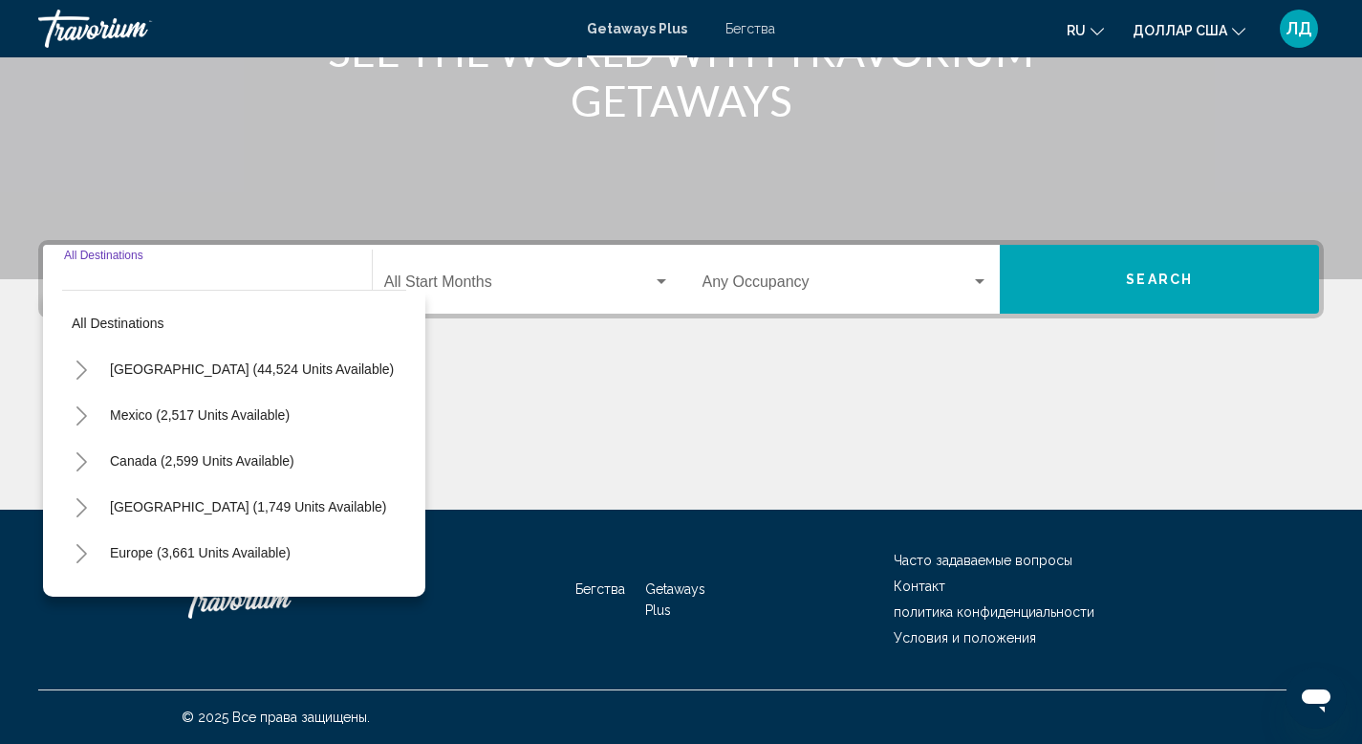
click at [302, 277] on input "Destination All Destinations" at bounding box center [207, 285] width 287 height 17
click at [172, 279] on input "Destination All Destinations" at bounding box center [207, 285] width 287 height 17
click at [144, 271] on div "Destination All Destinations" at bounding box center [207, 279] width 287 height 60
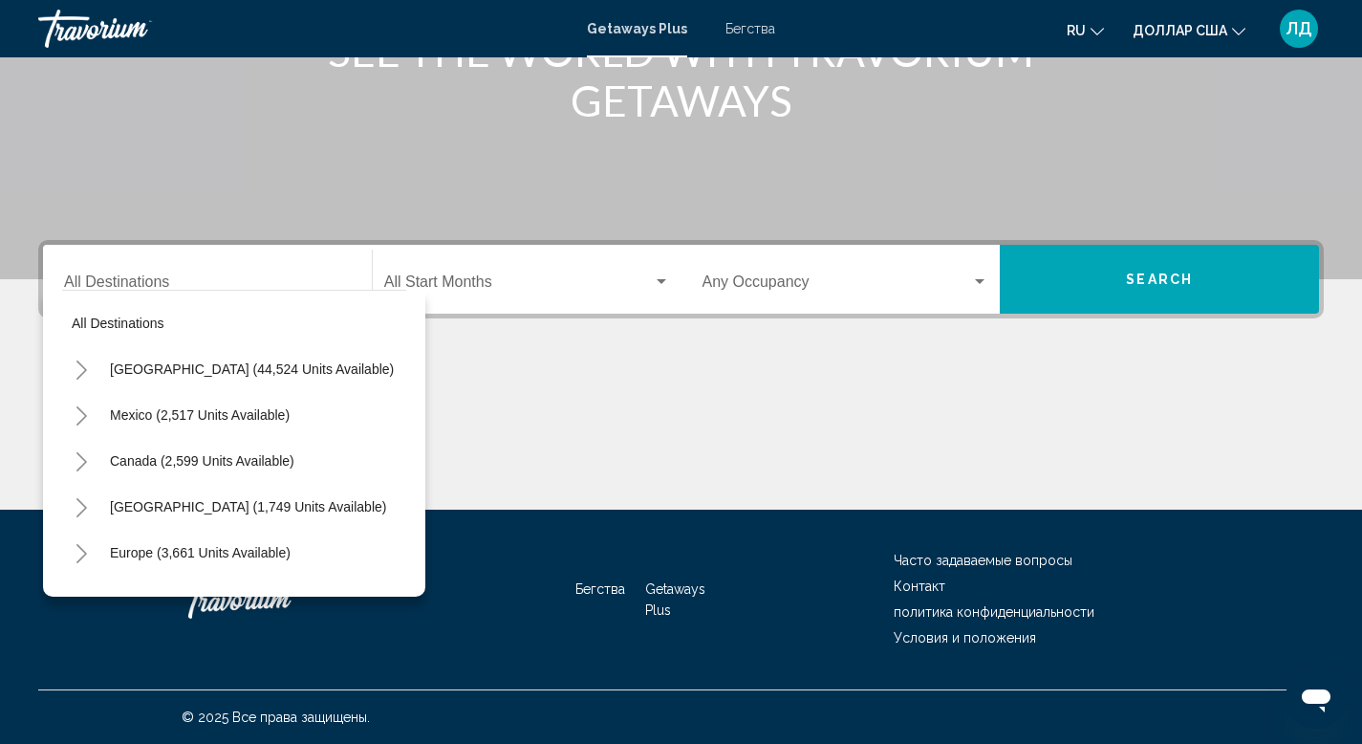
click at [191, 270] on div "Destination All Destinations" at bounding box center [207, 279] width 287 height 60
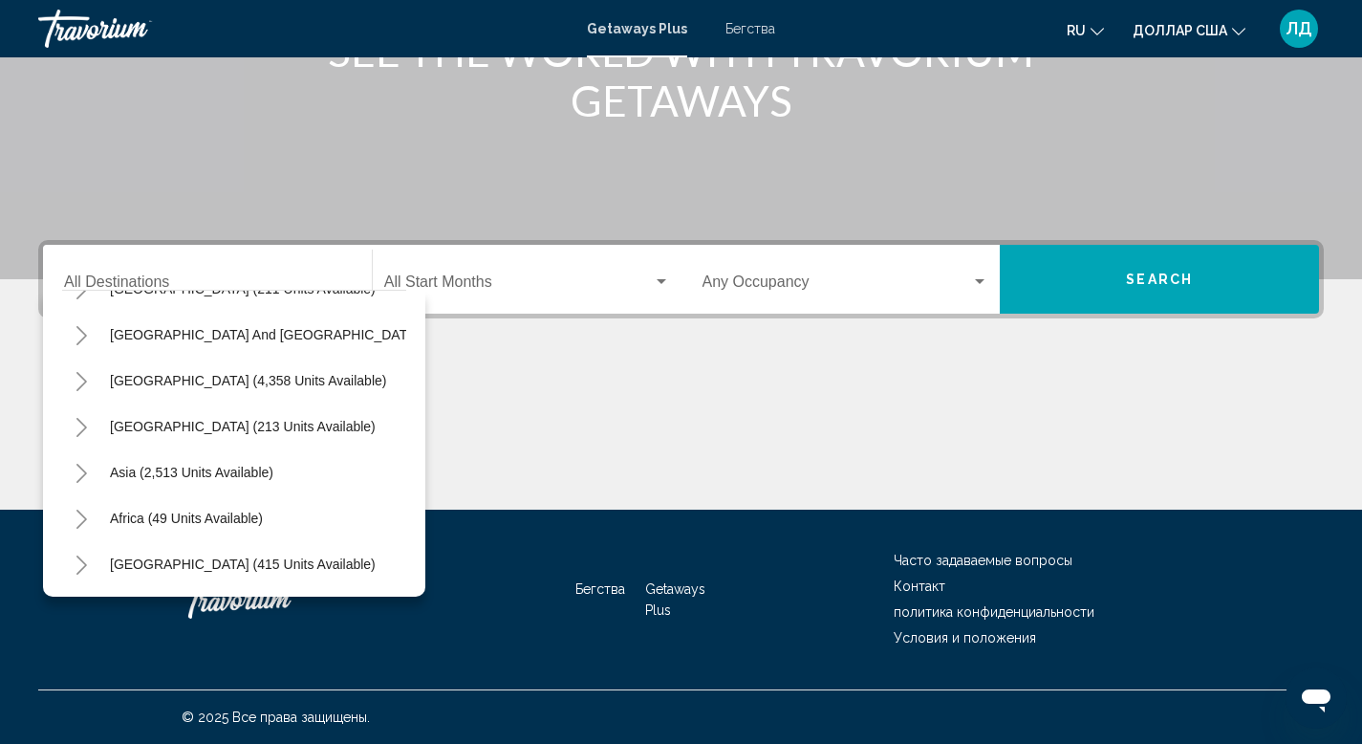
scroll to position [324, 0]
click at [453, 286] on span "Виджет поиска" at bounding box center [518, 285] width 269 height 17
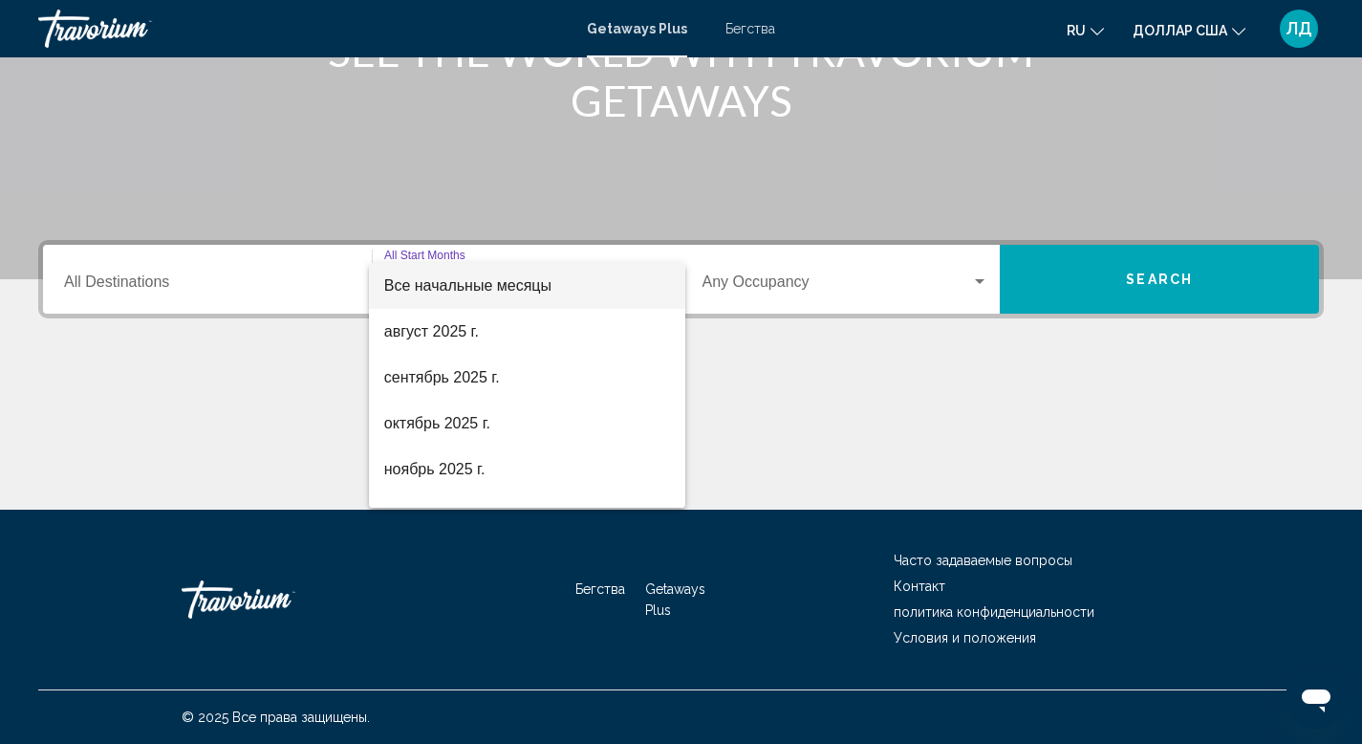
click at [790, 292] on div at bounding box center [681, 372] width 1362 height 744
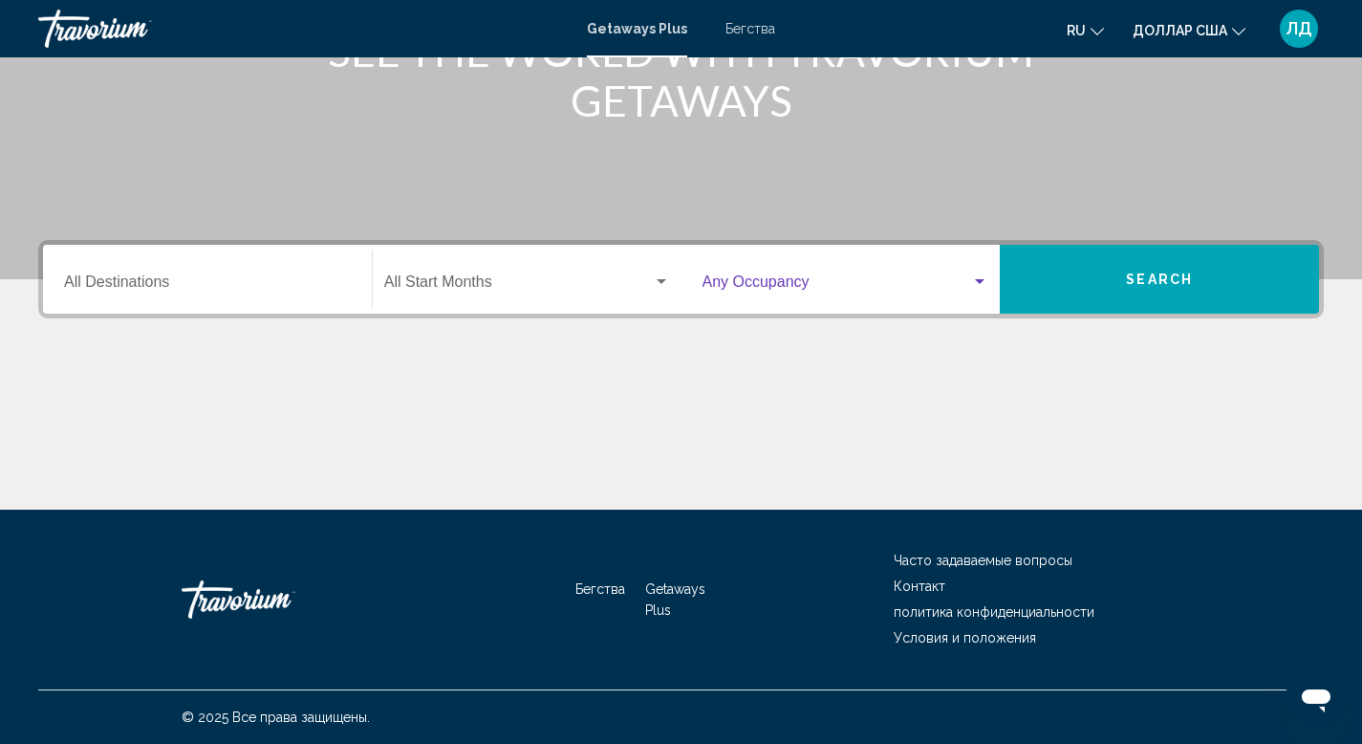
click at [766, 279] on span "Виджет поиска" at bounding box center [838, 285] width 270 height 17
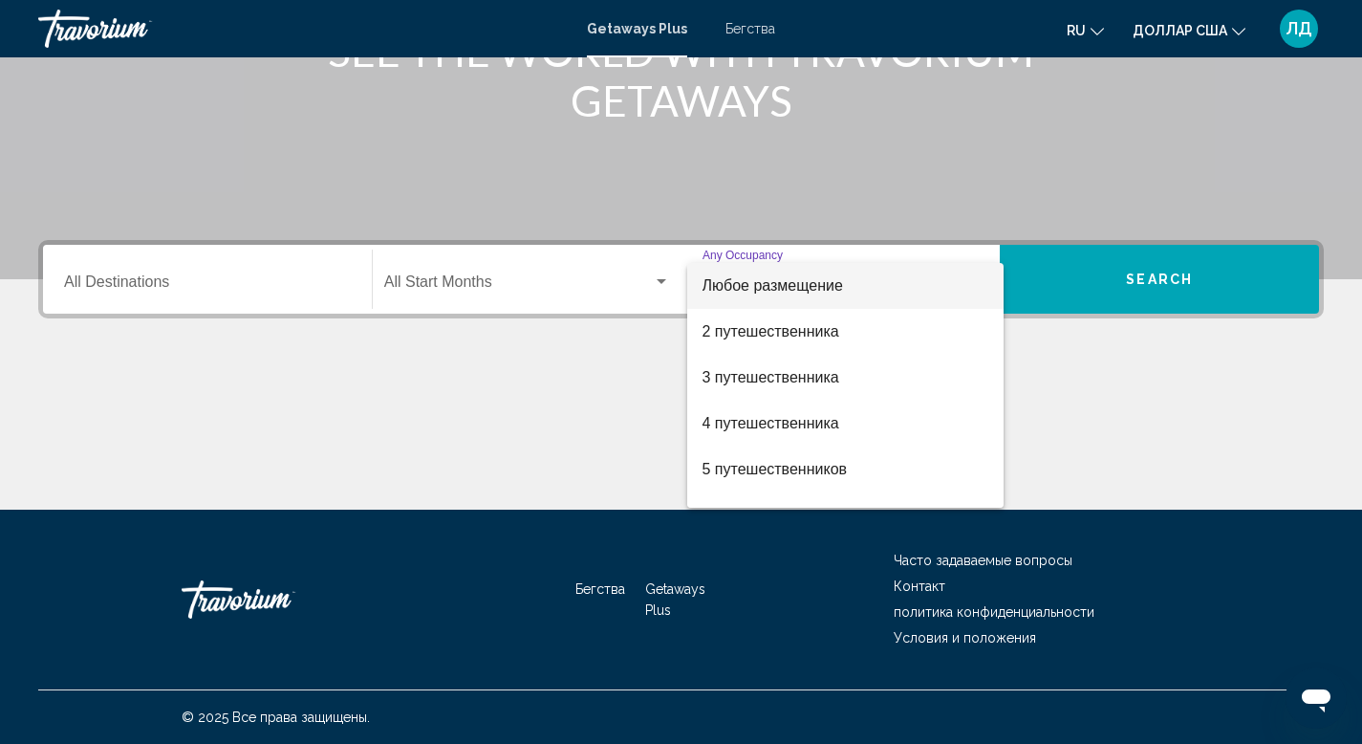
click at [579, 226] on div at bounding box center [681, 372] width 1362 height 744
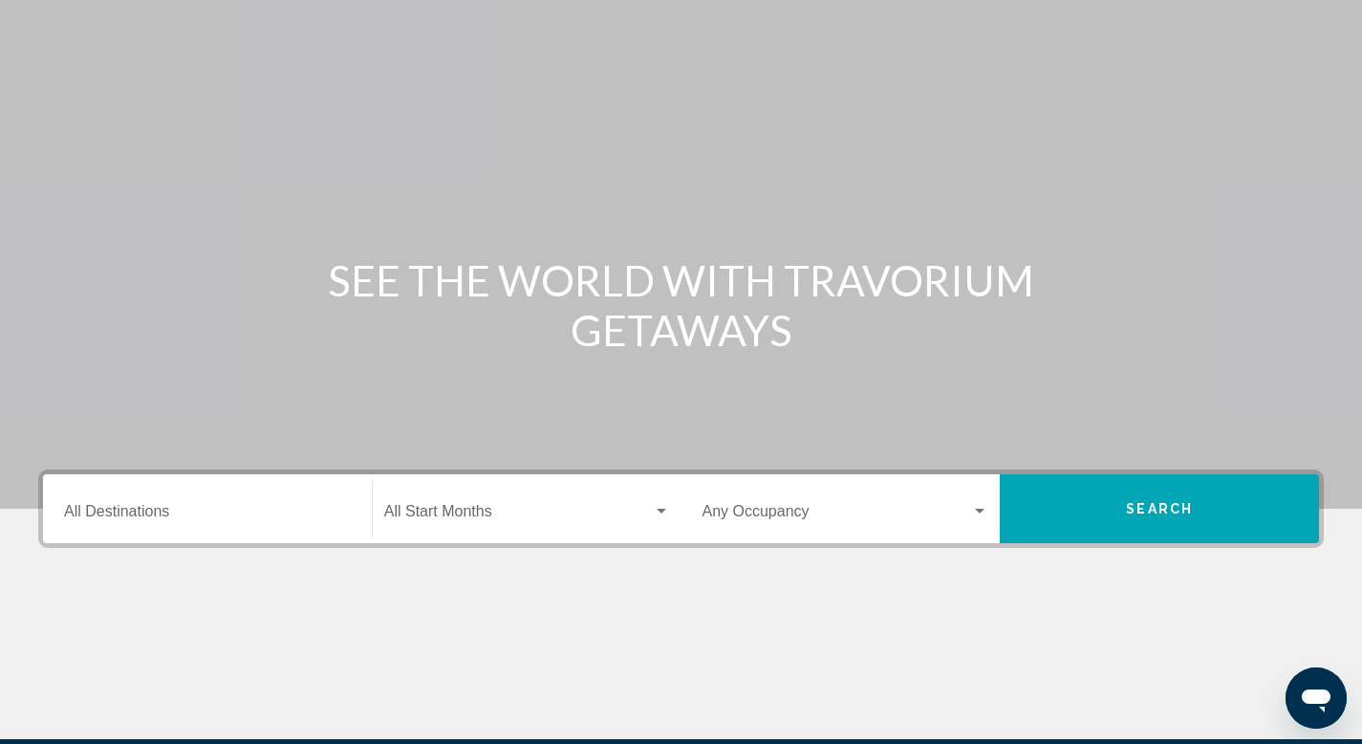
scroll to position [0, 0]
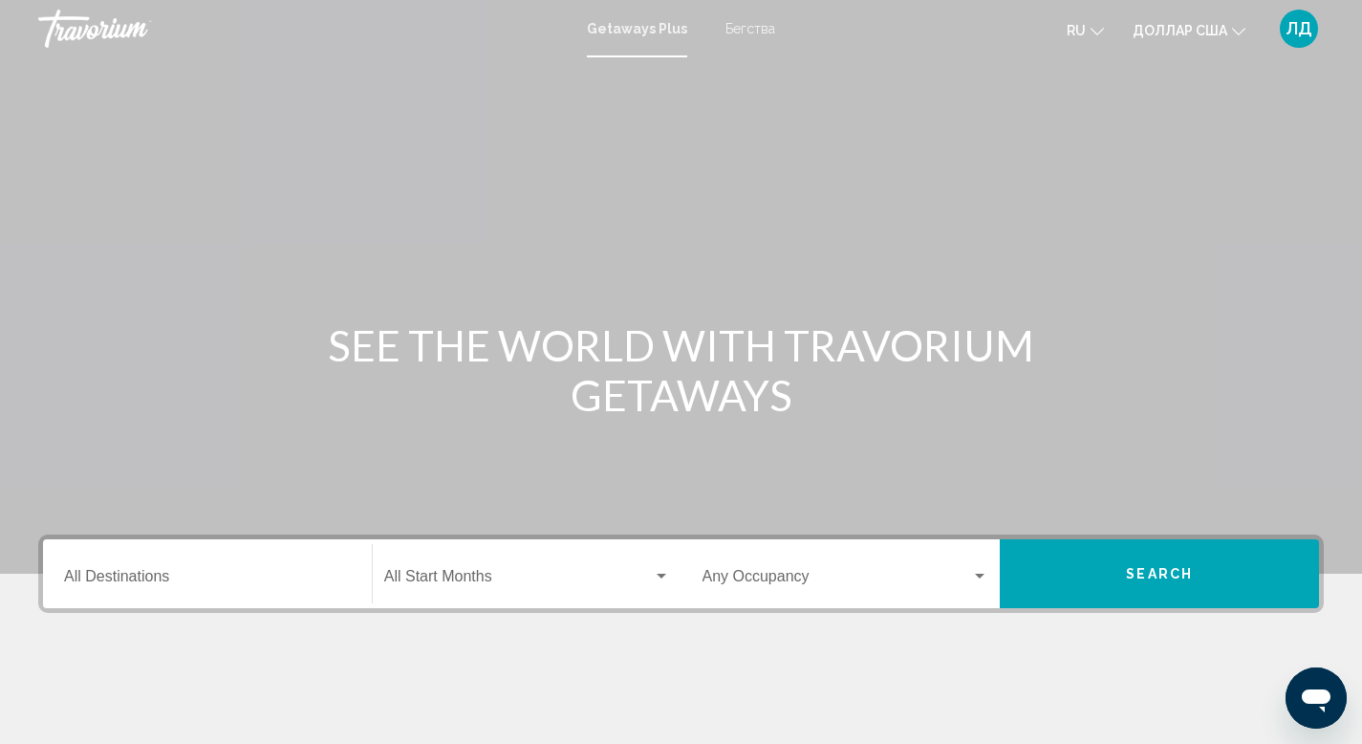
click at [750, 21] on font "Бегства" at bounding box center [751, 28] width 50 height 15
click at [788, 157] on div "Основное содержание" at bounding box center [681, 287] width 1362 height 574
click at [119, 572] on input "Destination All Destinations" at bounding box center [207, 580] width 287 height 17
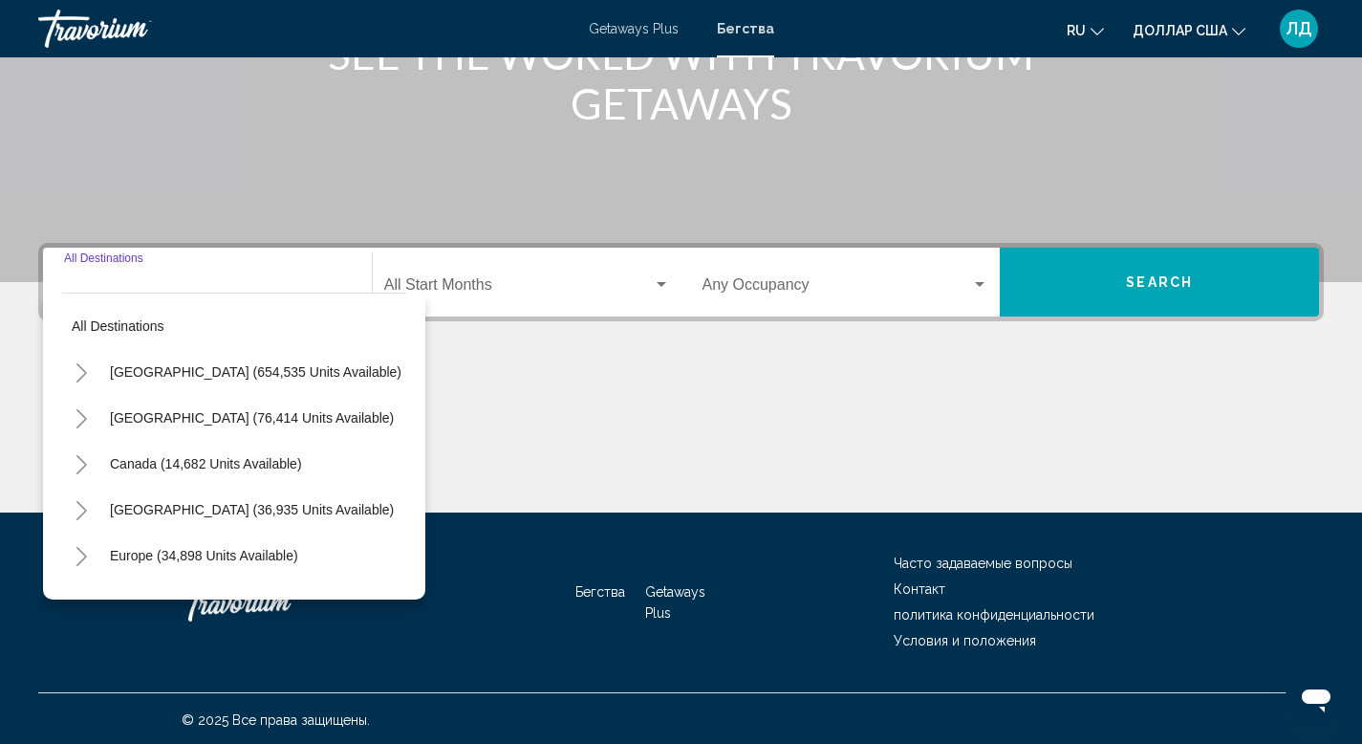
scroll to position [294, 0]
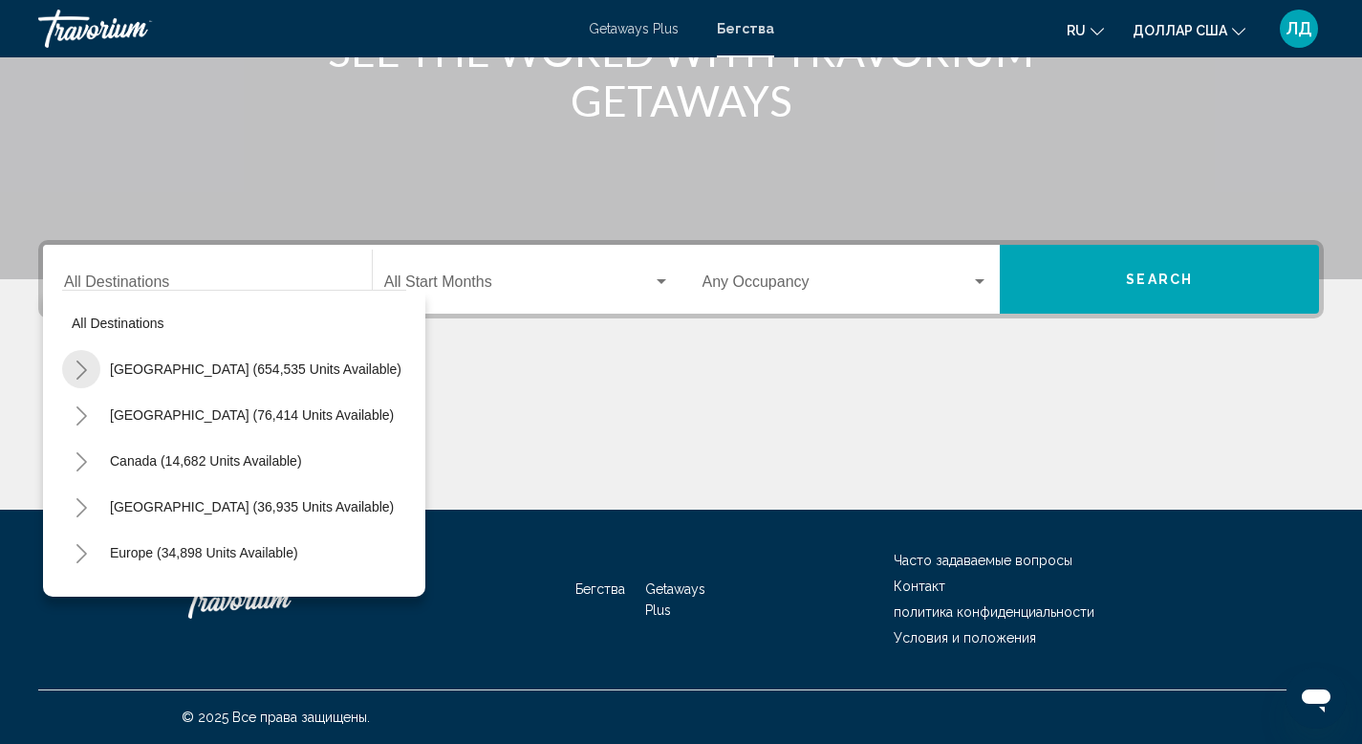
click at [91, 370] on button "Toggle United States (654,535 units available)" at bounding box center [81, 369] width 38 height 38
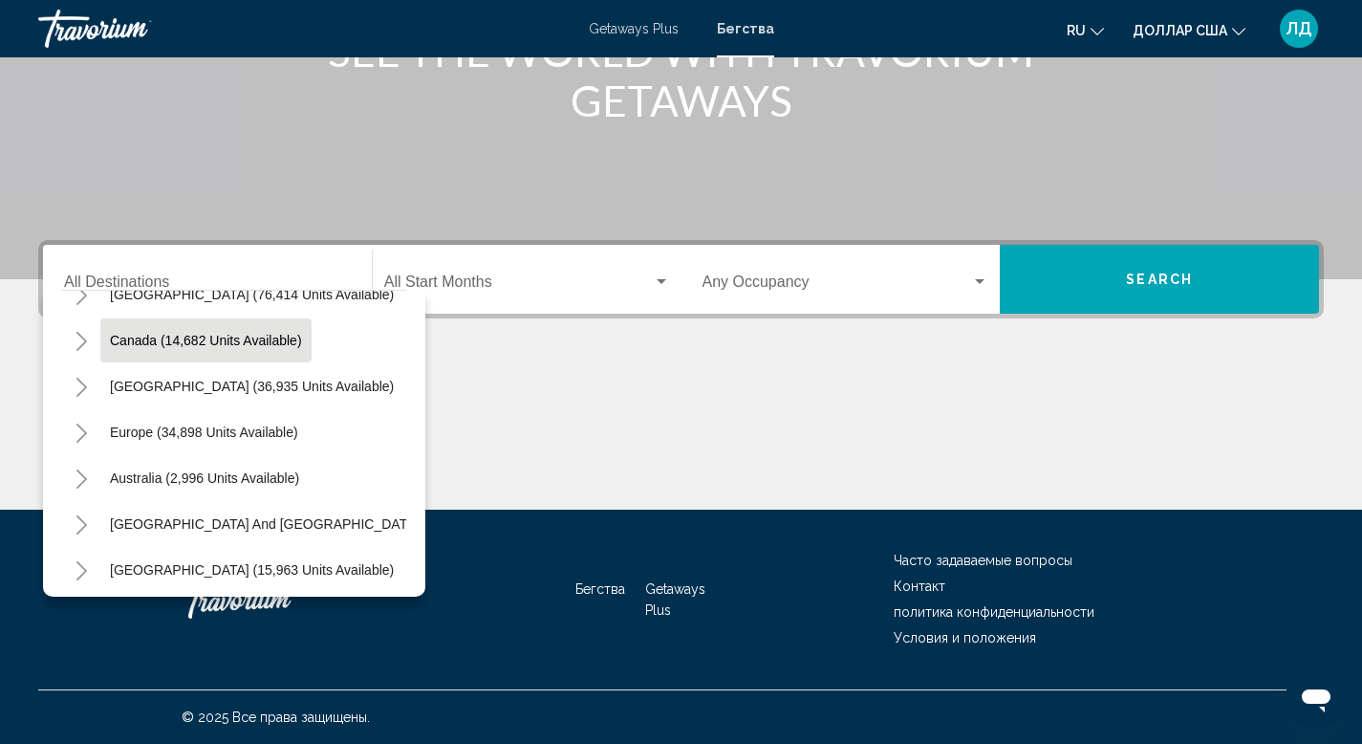
scroll to position [121, 0]
click at [79, 436] on icon "Toggle Europe (34,898 units available)" at bounding box center [82, 432] width 14 height 19
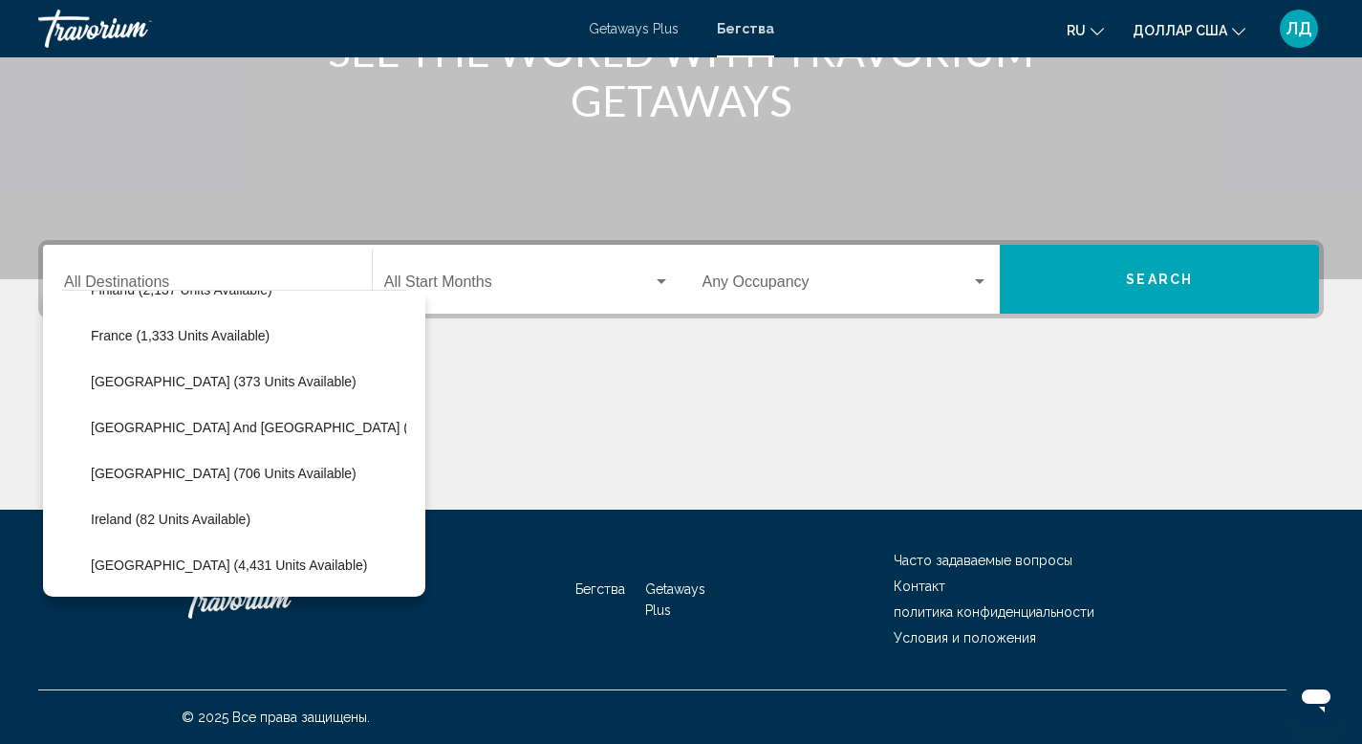
scroll to position [539, 0]
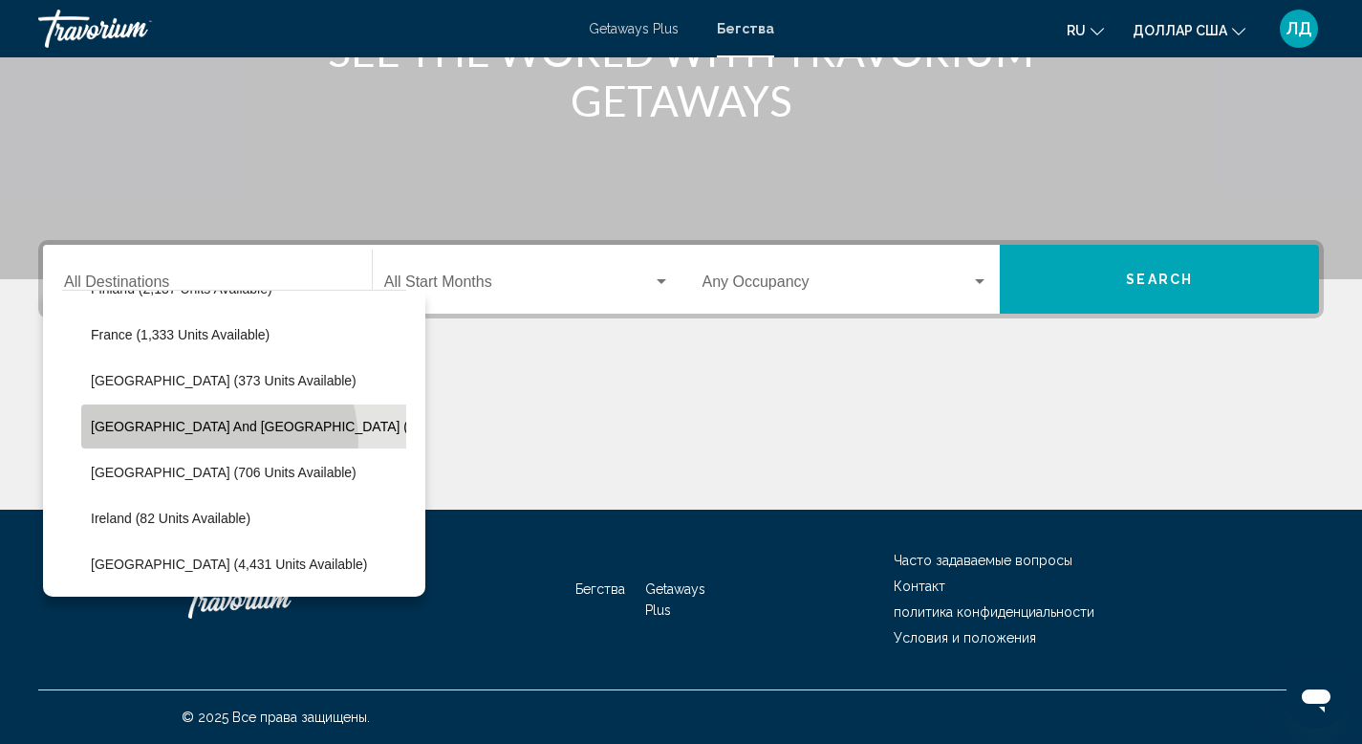
click at [200, 443] on button "[GEOGRAPHIC_DATA] and [GEOGRAPHIC_DATA] (1,015 units available)" at bounding box center [314, 426] width 466 height 44
type input "**********"
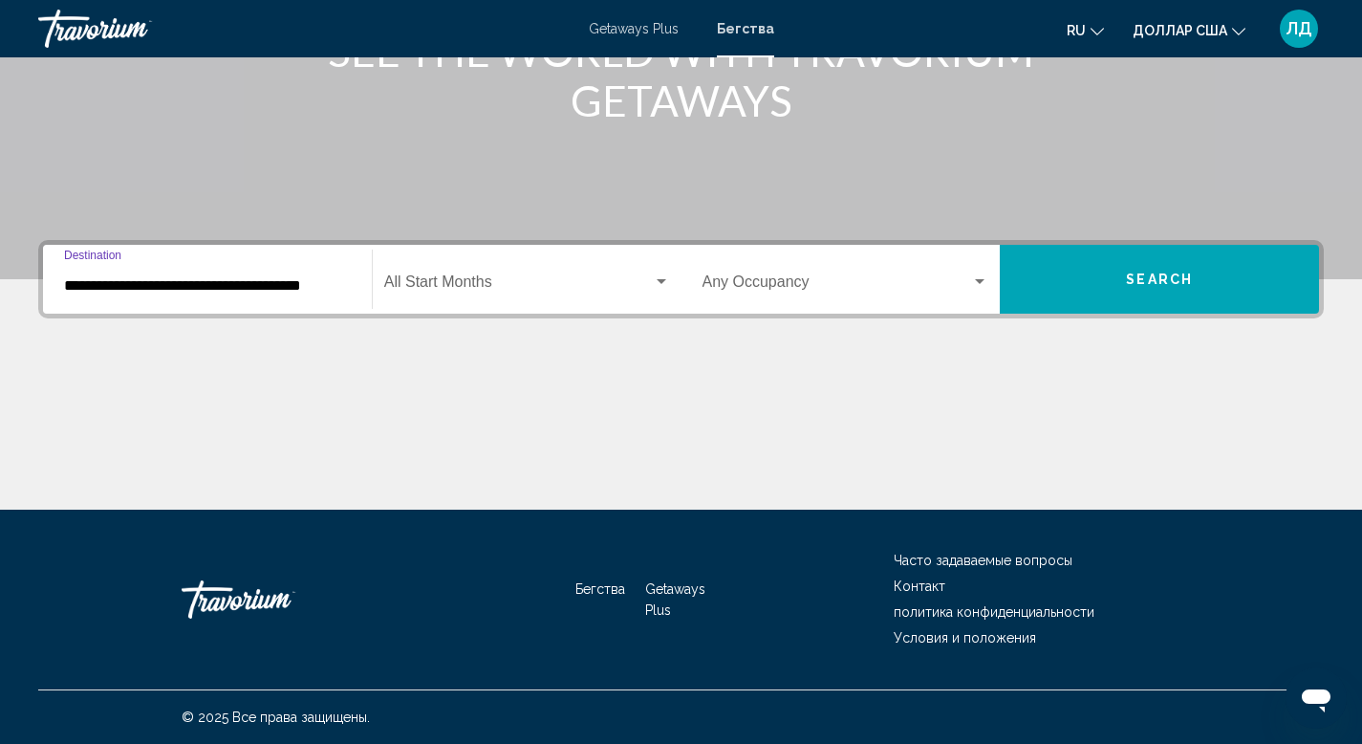
click at [508, 308] on div "Start Month All Start Months" at bounding box center [527, 279] width 286 height 60
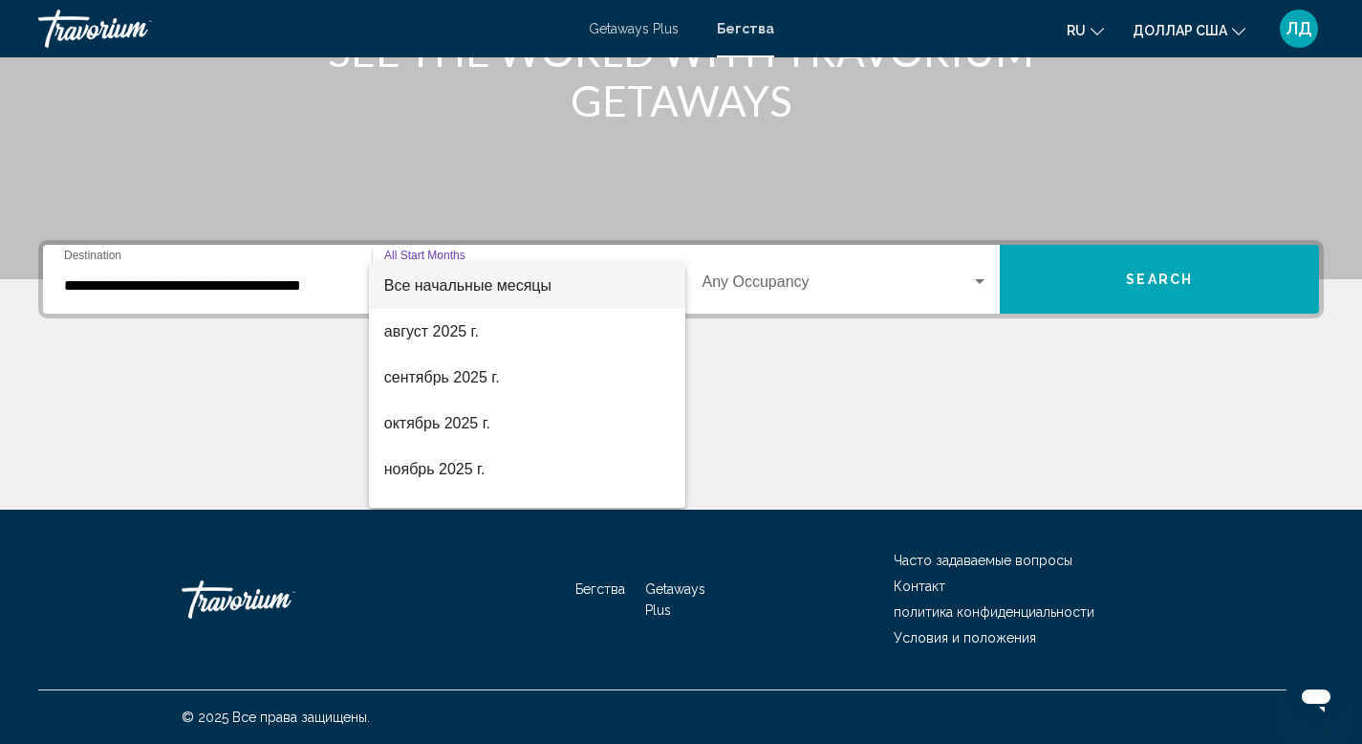
click at [484, 275] on span "Все начальные месяцы" at bounding box center [527, 286] width 286 height 46
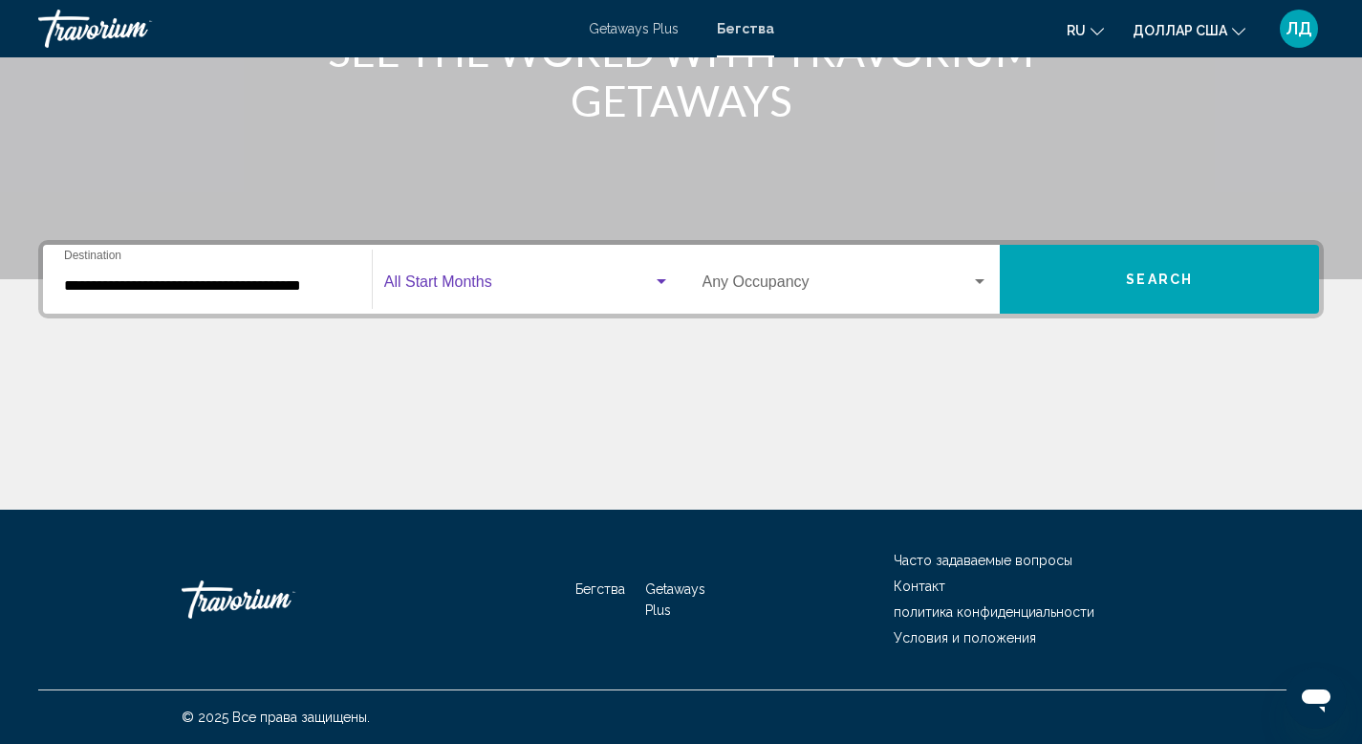
click at [494, 293] on span "Search widget" at bounding box center [518, 285] width 269 height 17
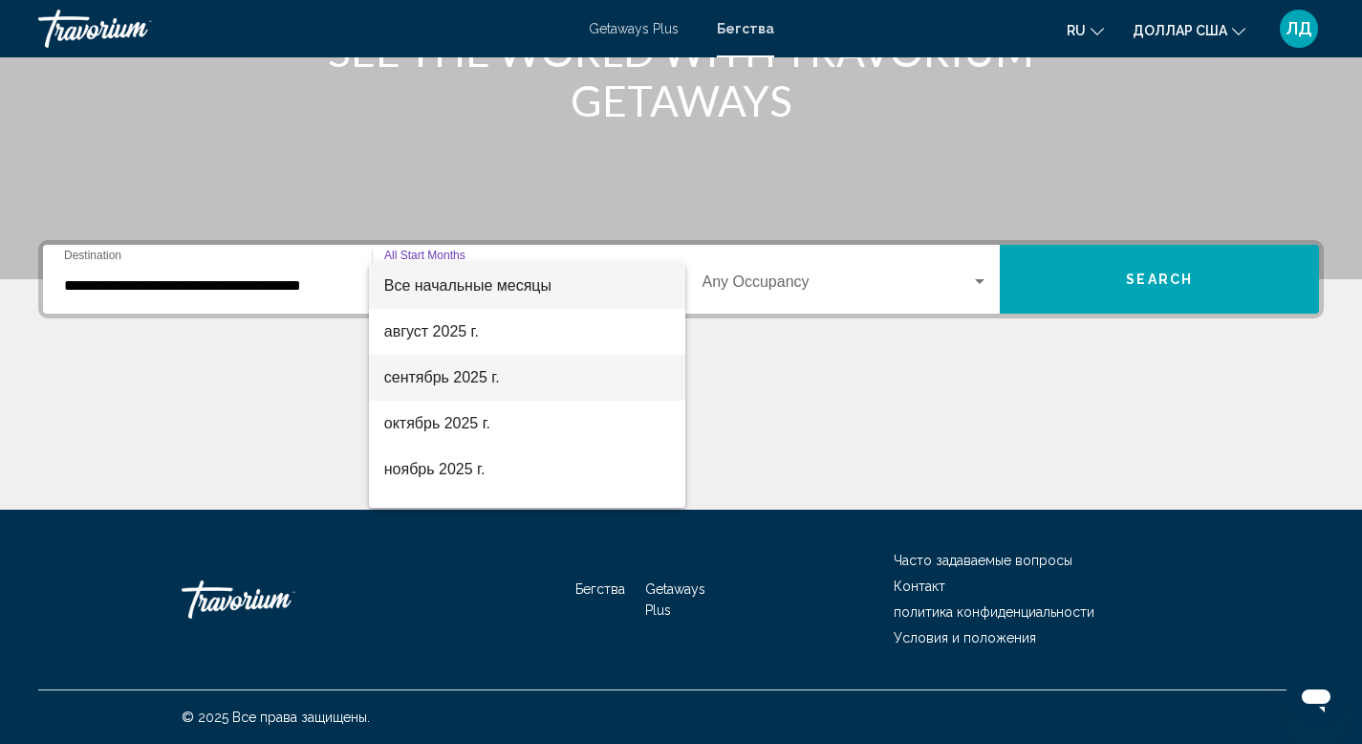
click at [495, 385] on font "сентябрь 2025 г." at bounding box center [442, 377] width 116 height 16
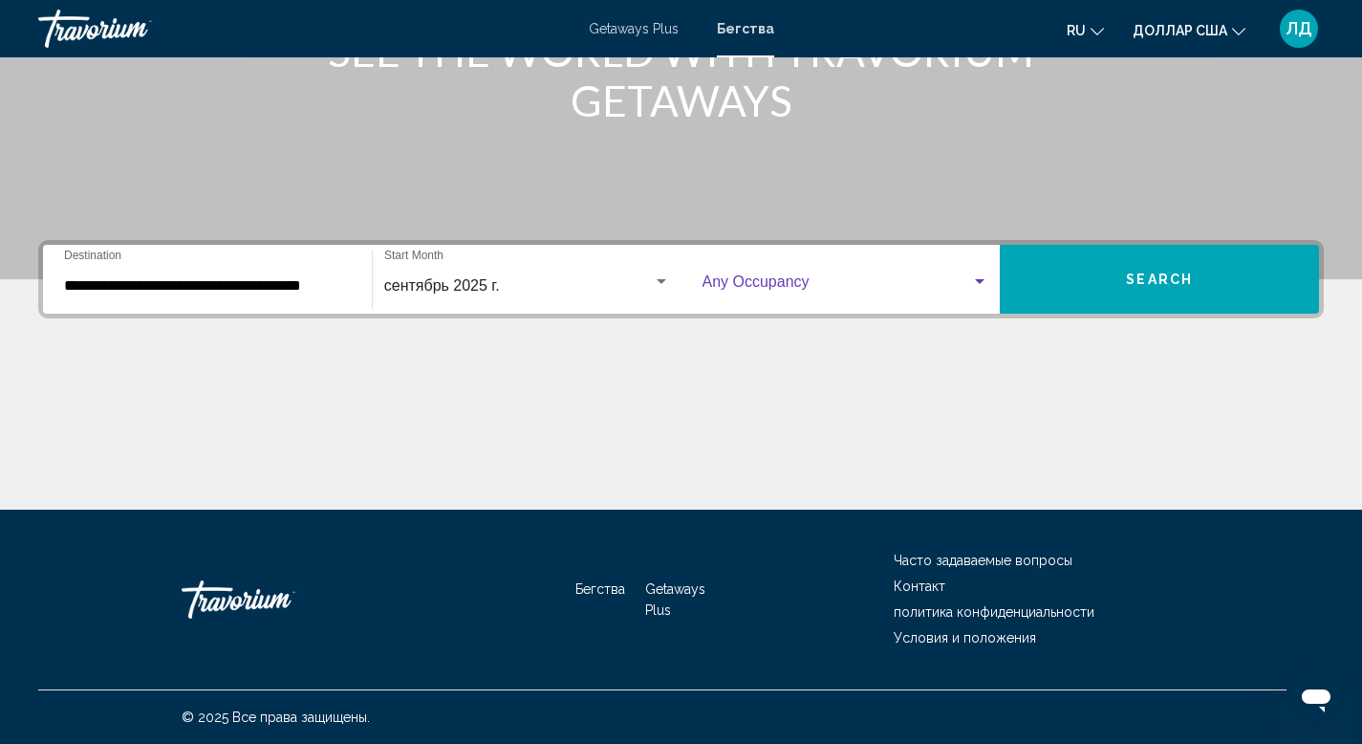
click at [815, 285] on span "Search widget" at bounding box center [838, 285] width 270 height 17
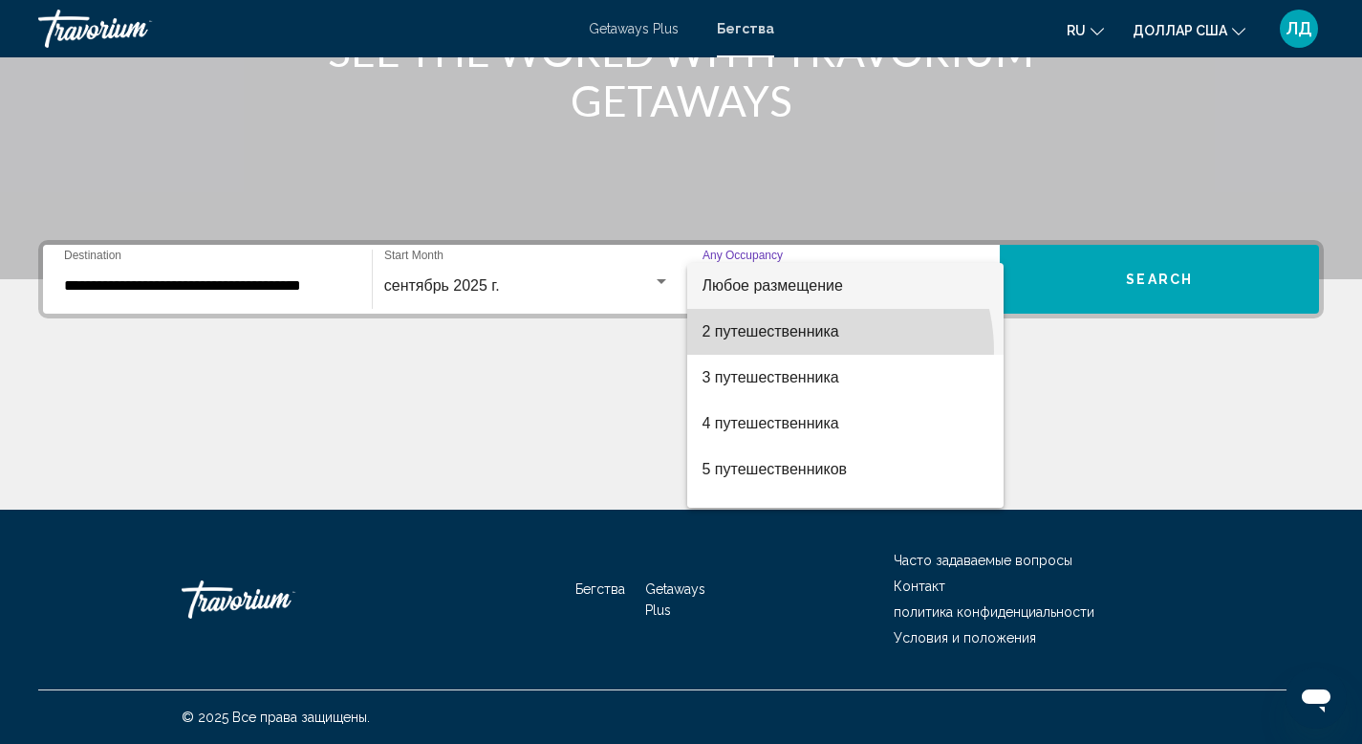
click at [807, 351] on span "2 путешественника" at bounding box center [846, 332] width 287 height 46
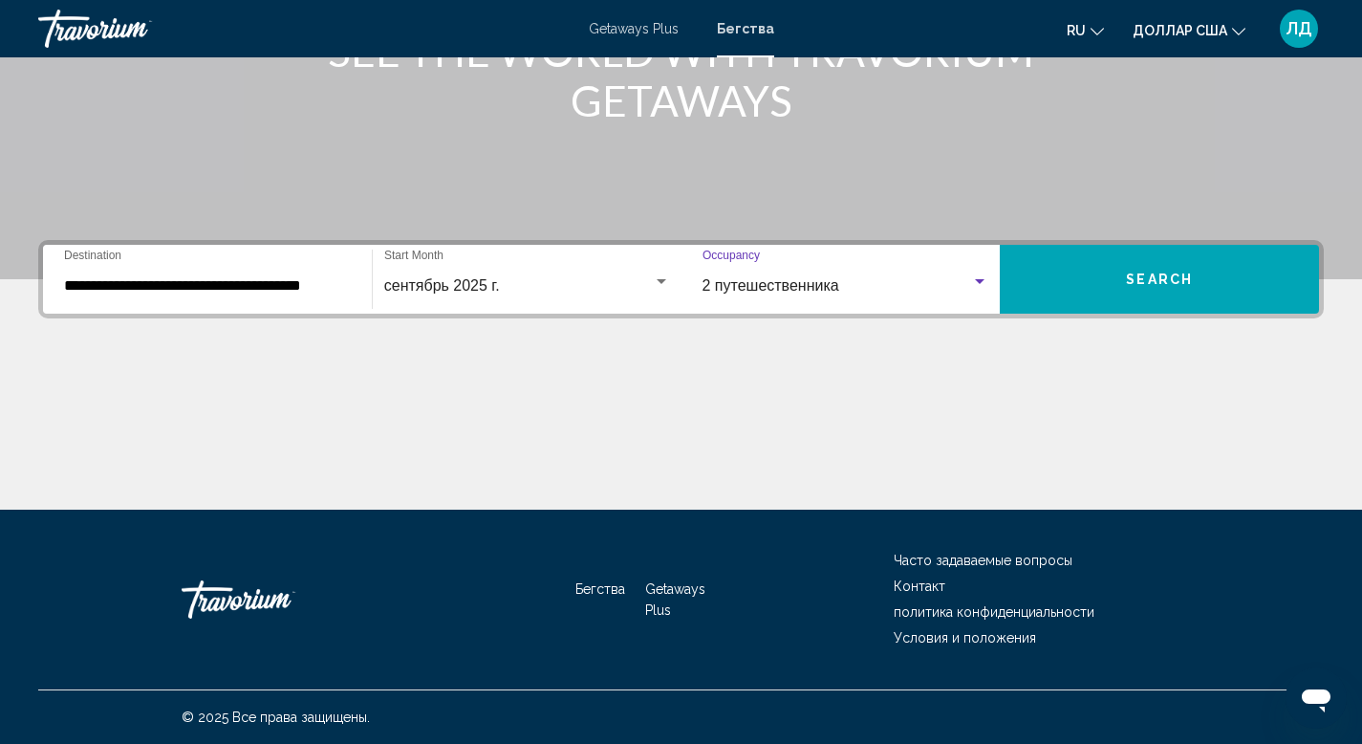
click at [1167, 279] on span "Search" at bounding box center [1159, 279] width 67 height 15
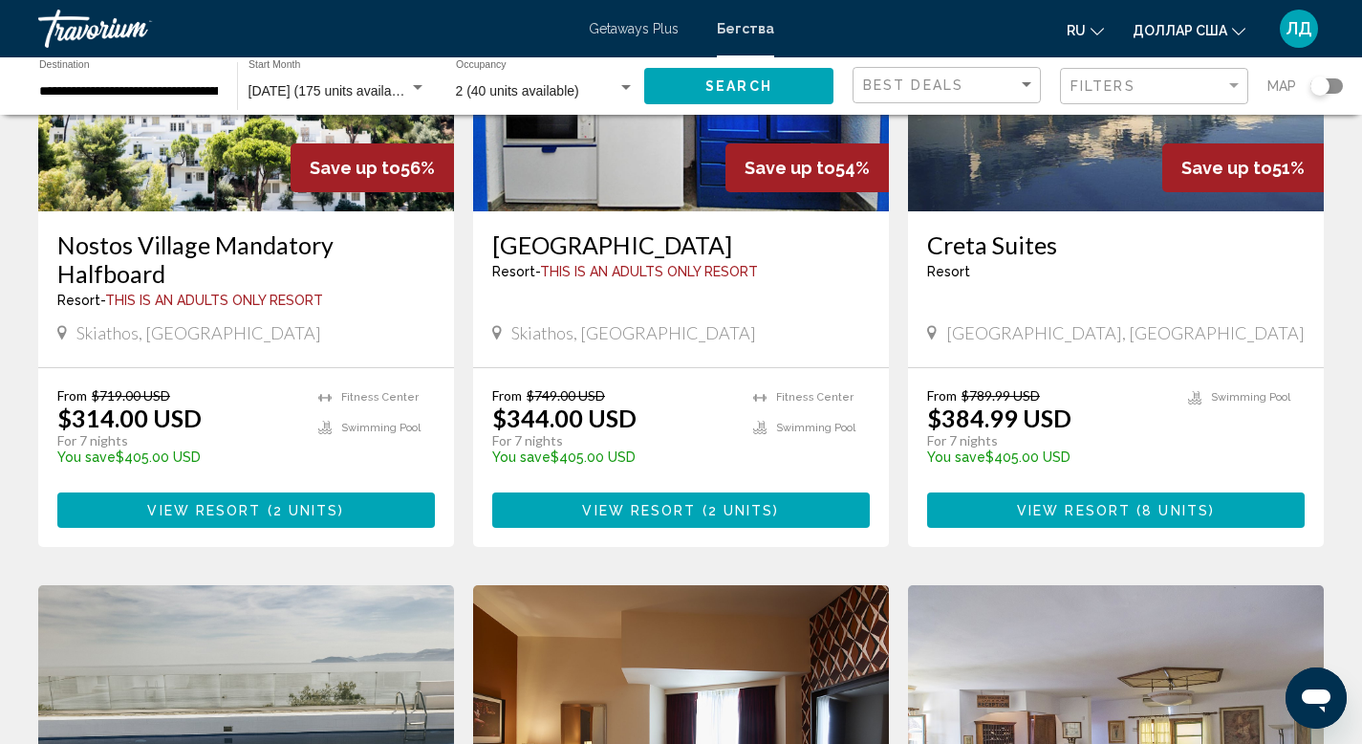
scroll to position [297, 0]
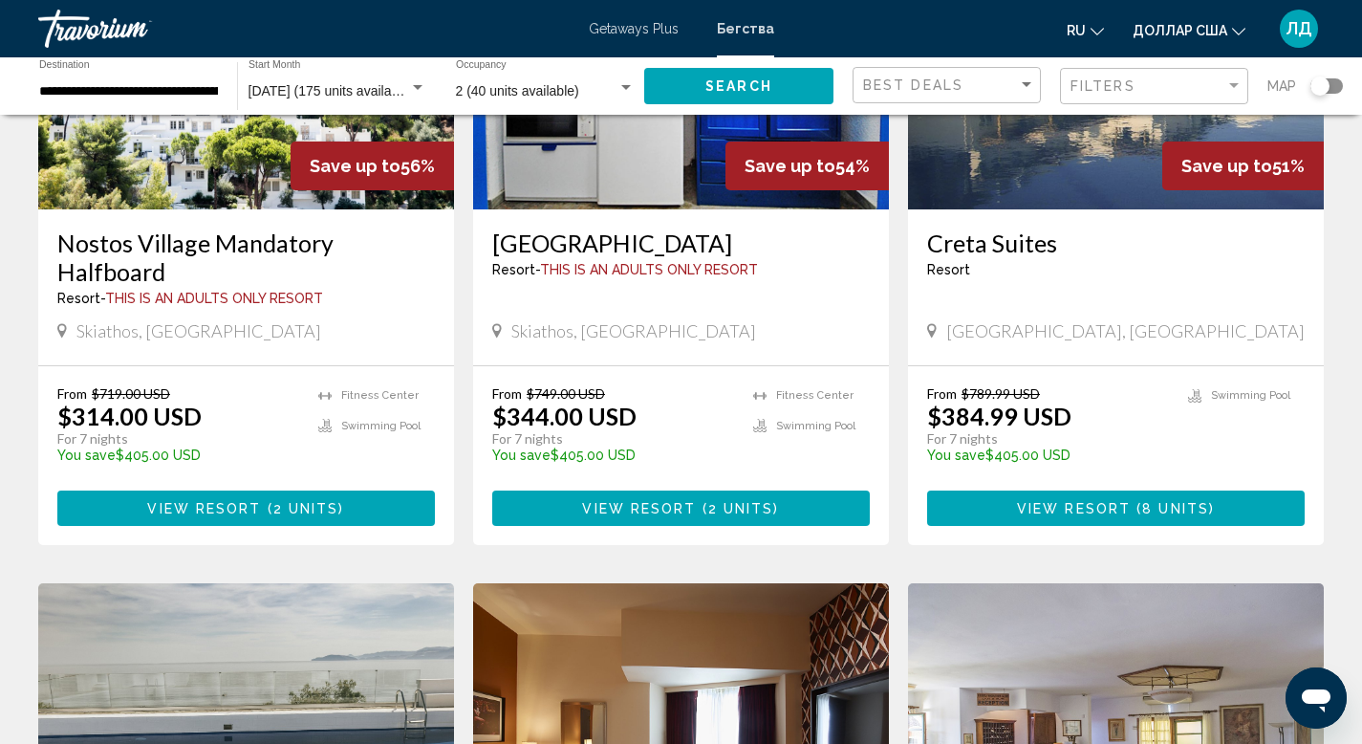
click at [872, 305] on div "[GEOGRAPHIC_DATA] - This is an adults only resort [GEOGRAPHIC_DATA], [GEOGRAPHI…" at bounding box center [681, 287] width 416 height 156
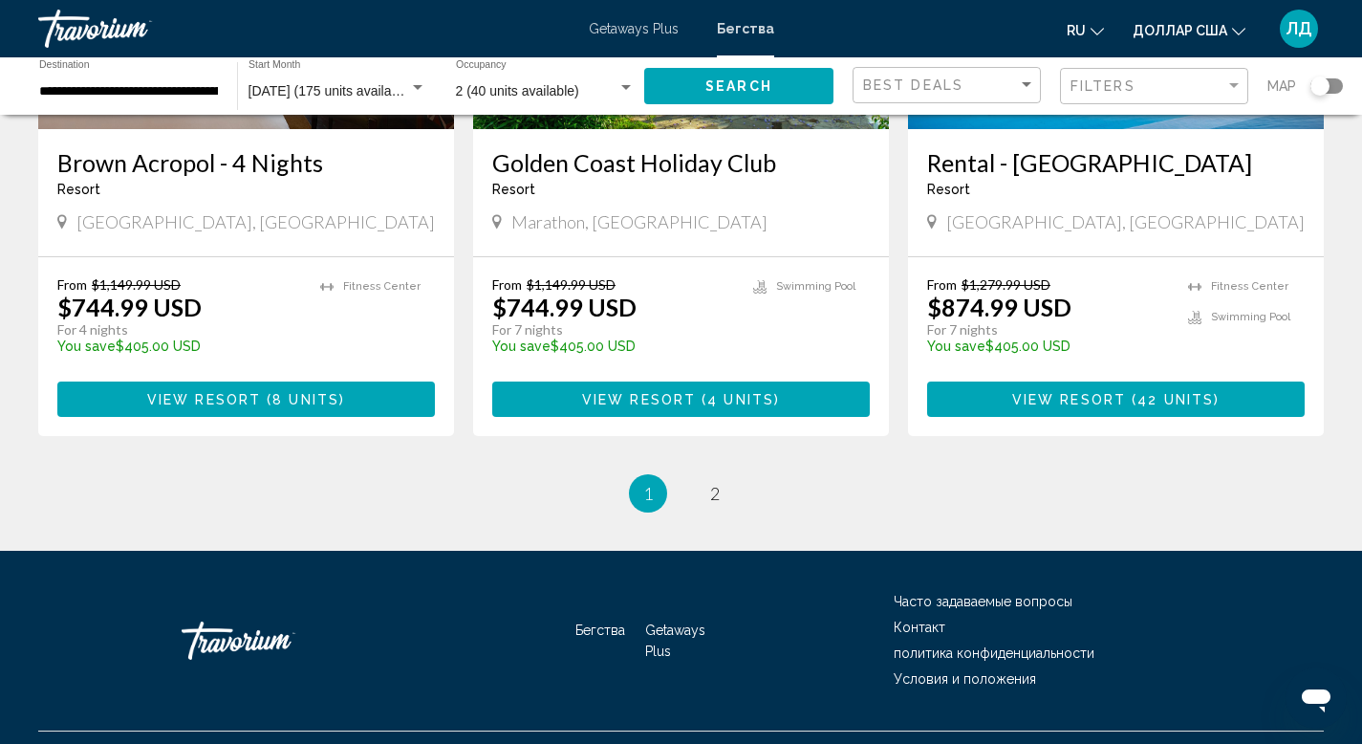
scroll to position [2361, 0]
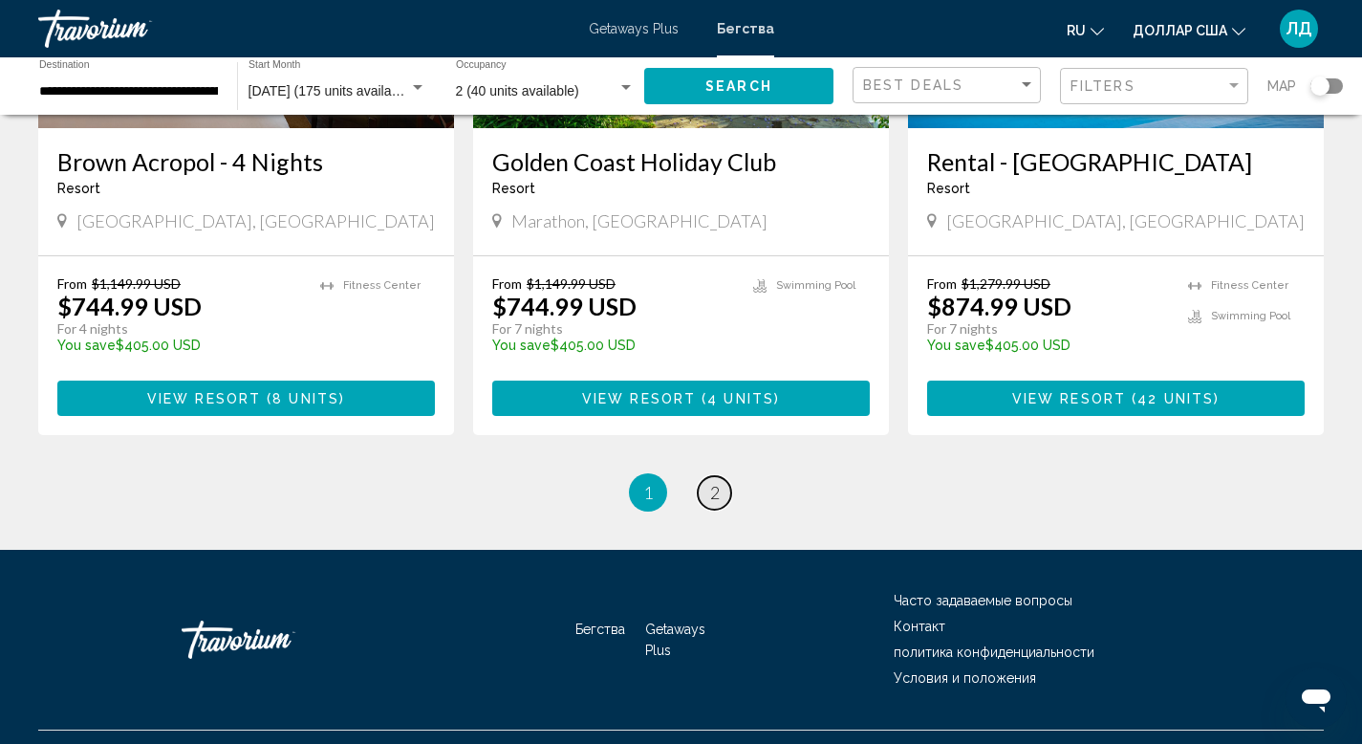
click at [722, 488] on link "page 2" at bounding box center [714, 492] width 33 height 33
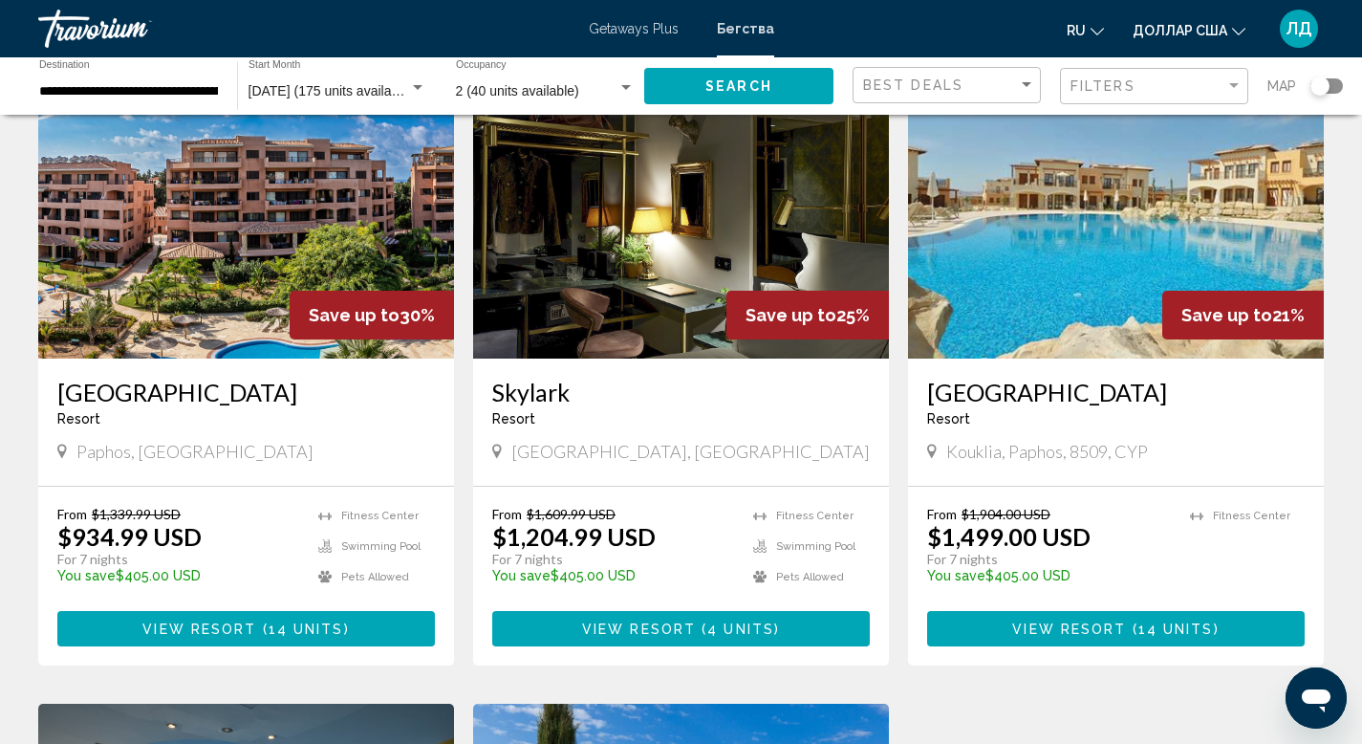
scroll to position [125, 0]
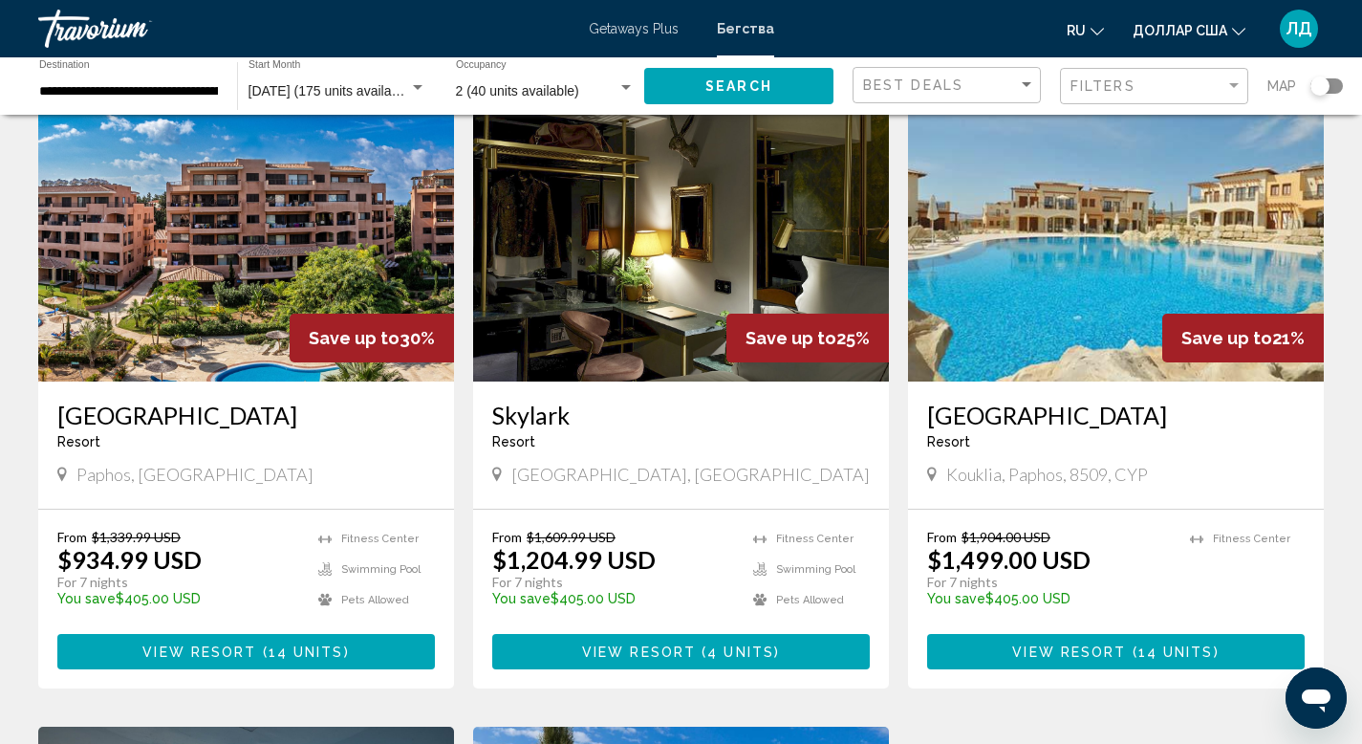
click at [278, 265] on img "Основное содержание" at bounding box center [246, 229] width 416 height 306
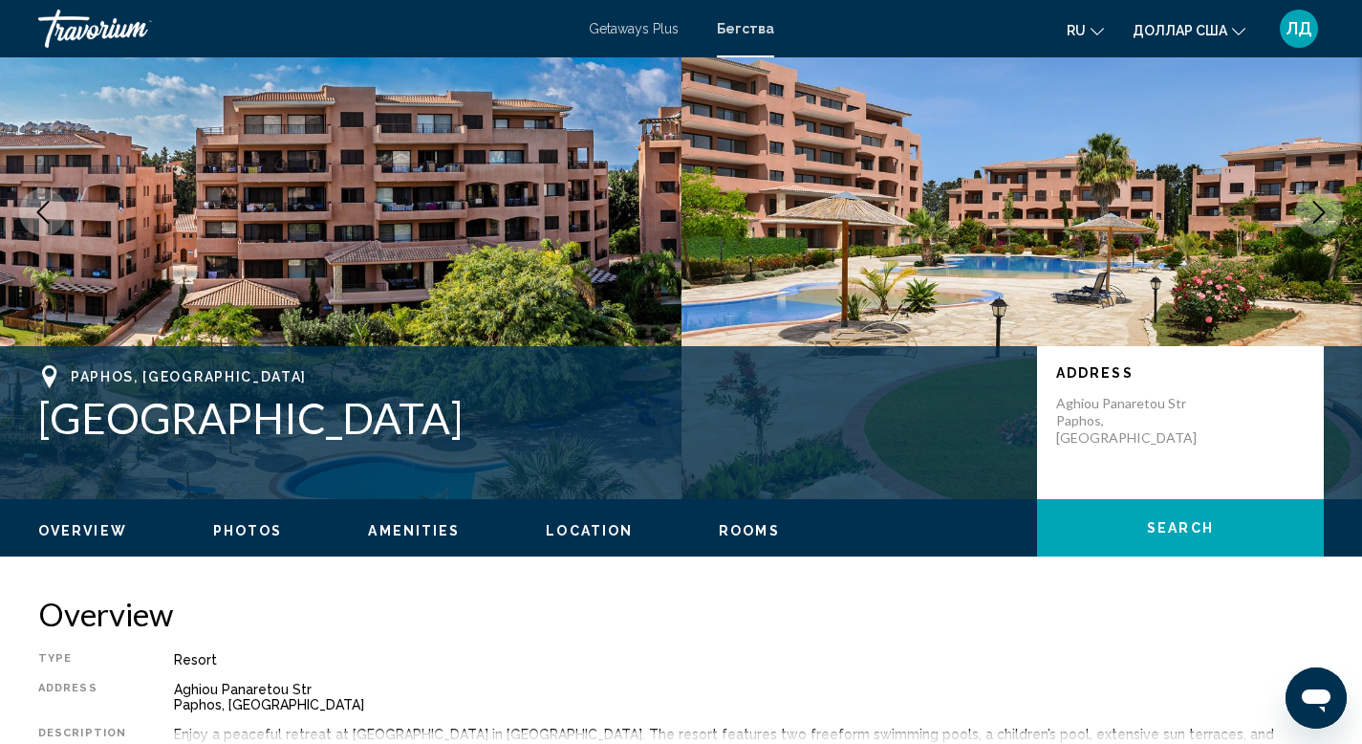
scroll to position [134, 0]
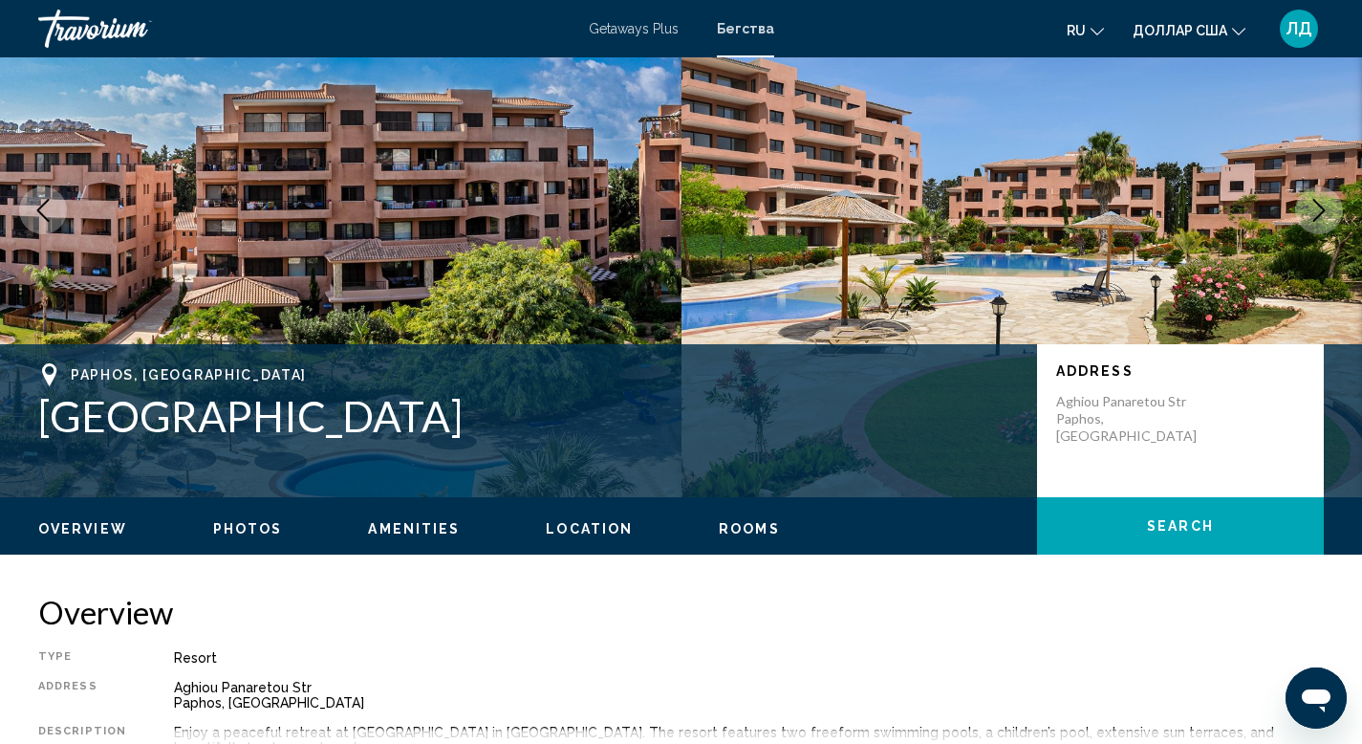
click at [1323, 206] on icon "Next image" at bounding box center [1319, 210] width 23 height 23
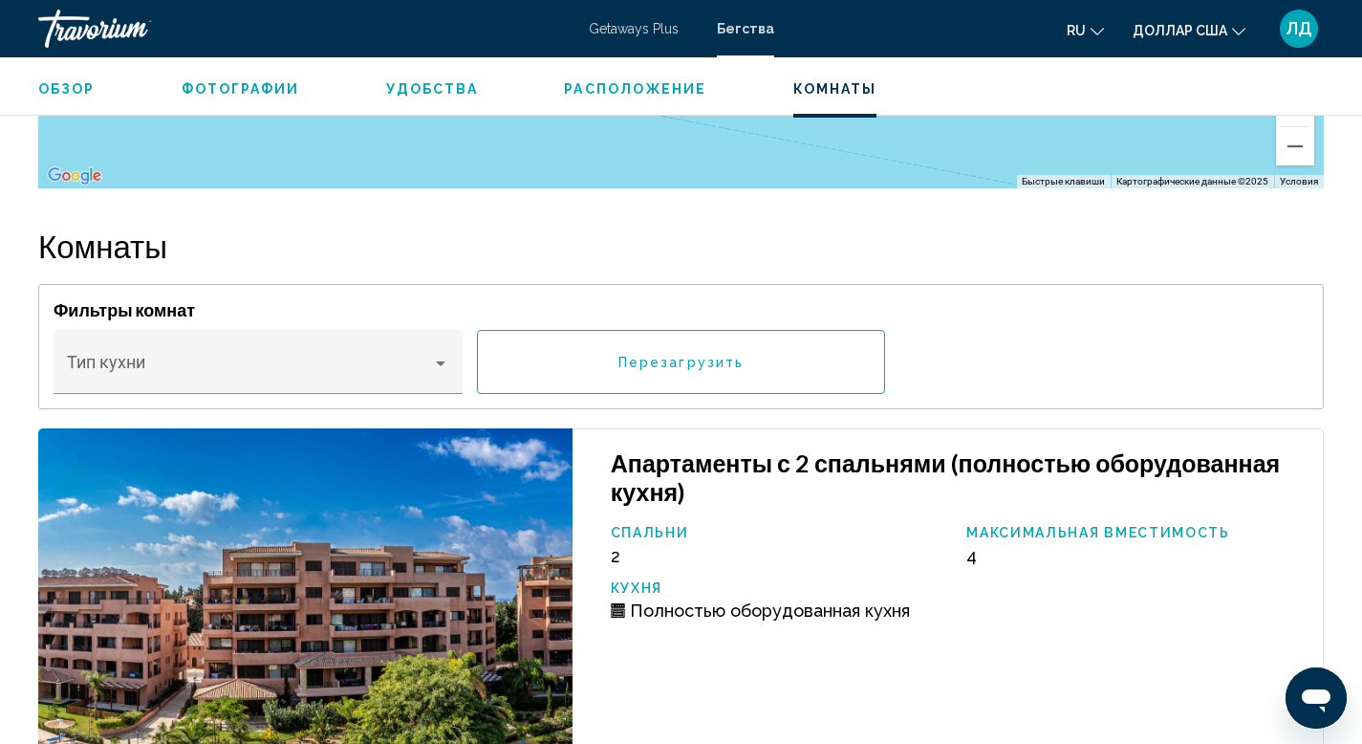
scroll to position [2841, 0]
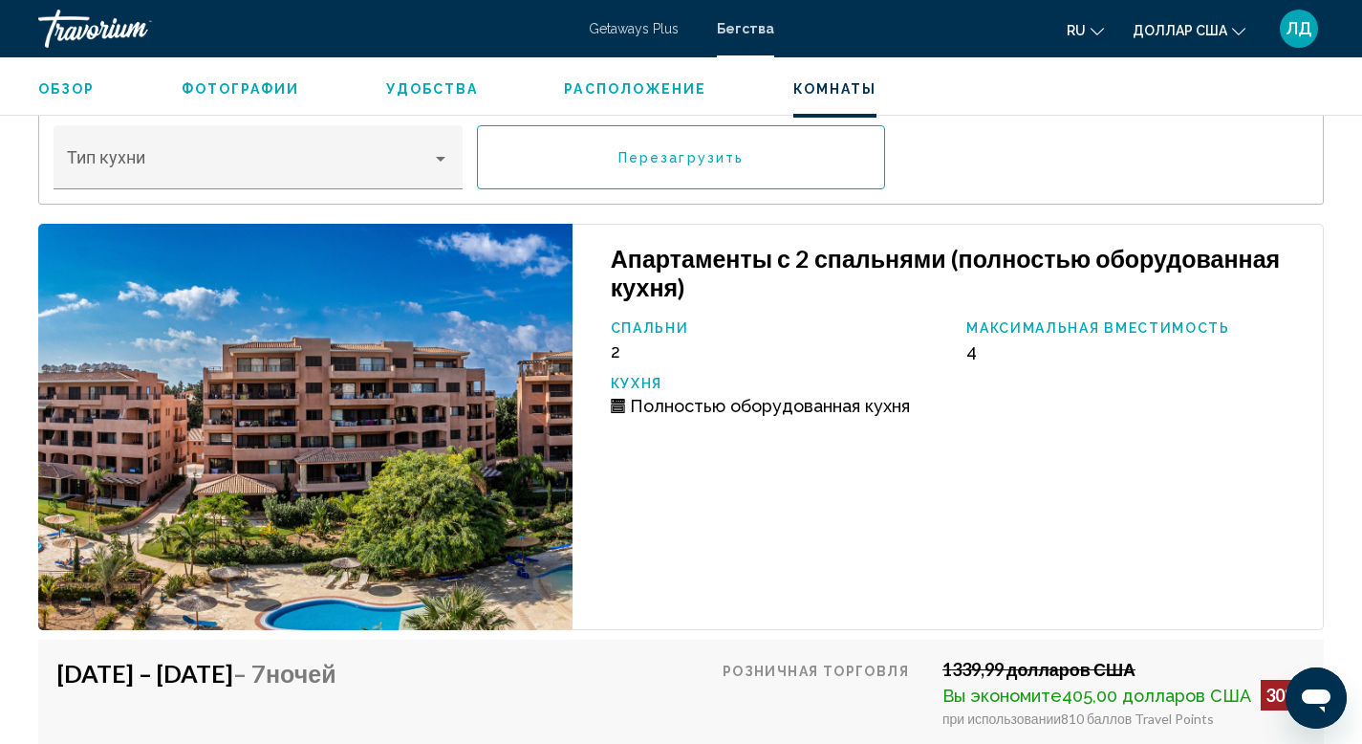
click at [215, 416] on img "Основное содержание" at bounding box center [305, 427] width 534 height 407
click at [266, 152] on div "Тип кухни" at bounding box center [258, 164] width 383 height 51
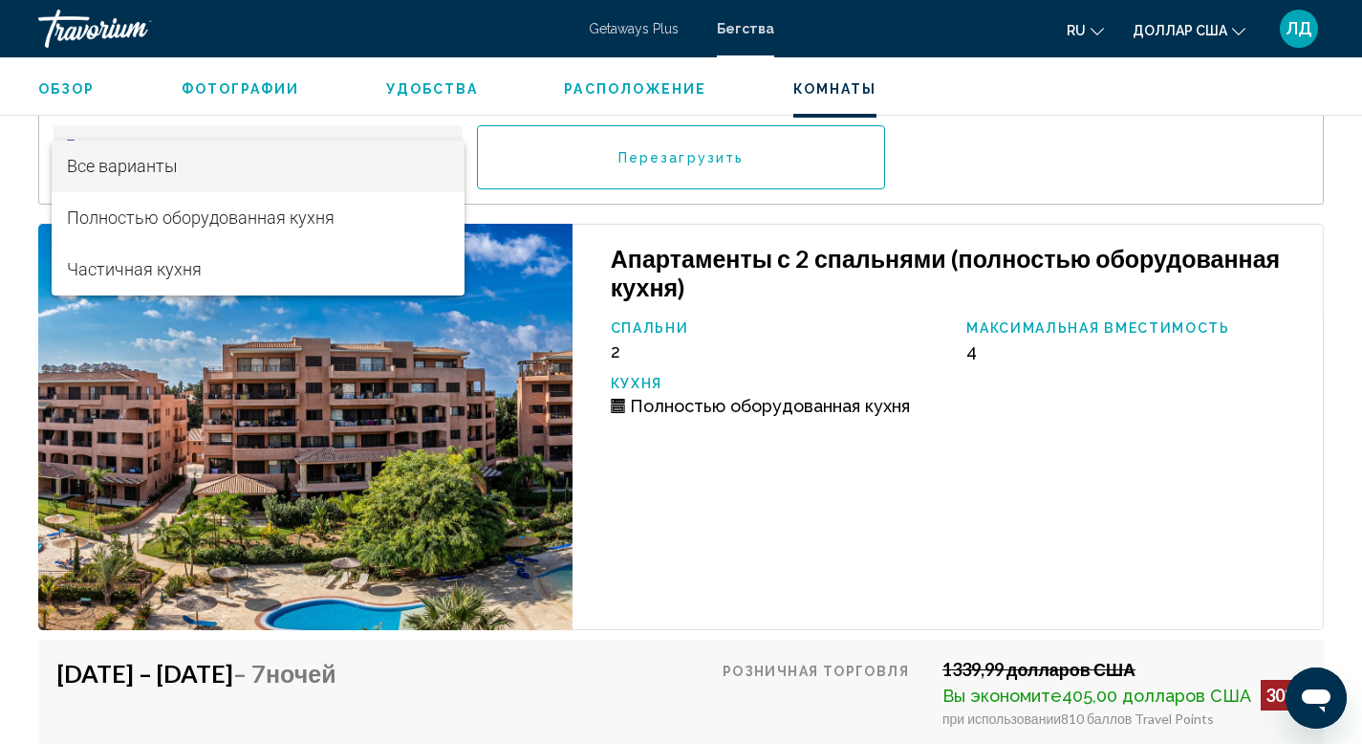
click at [680, 427] on div at bounding box center [681, 372] width 1362 height 744
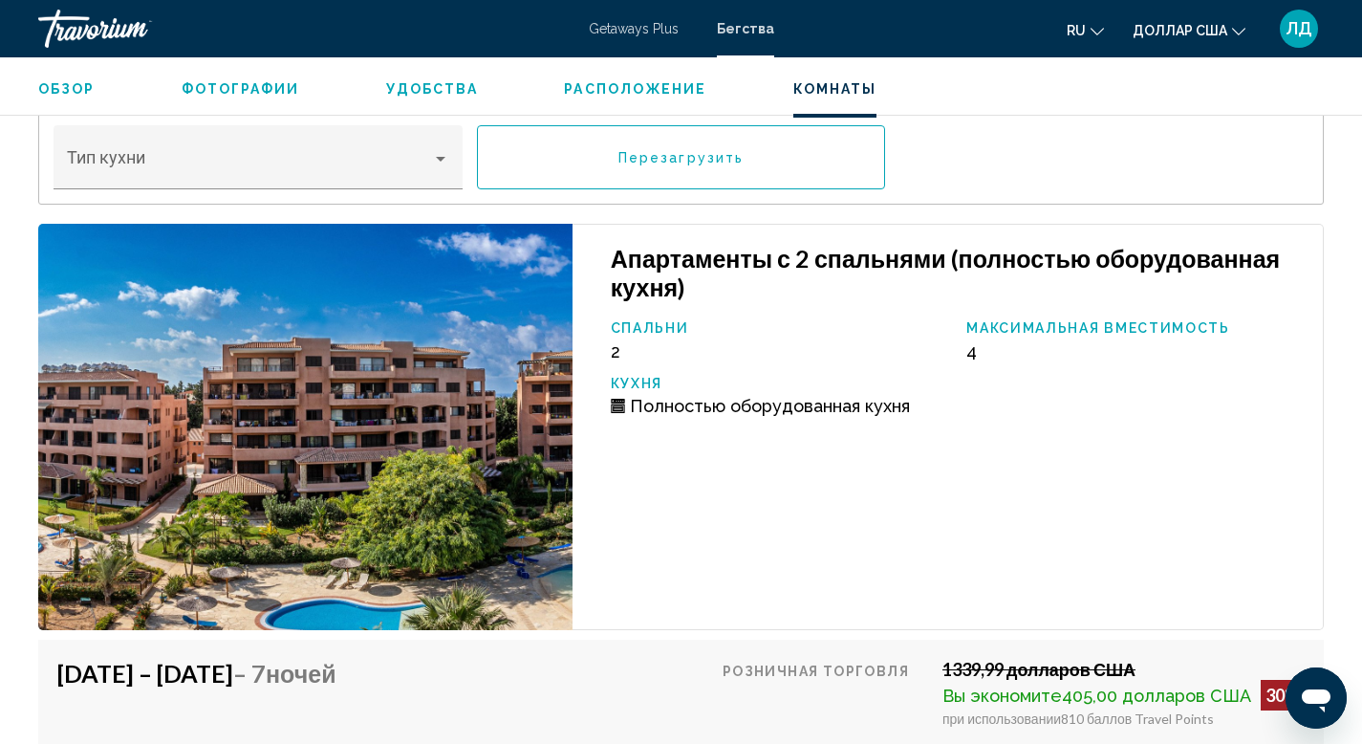
click at [409, 473] on img "Основное содержание" at bounding box center [305, 427] width 534 height 407
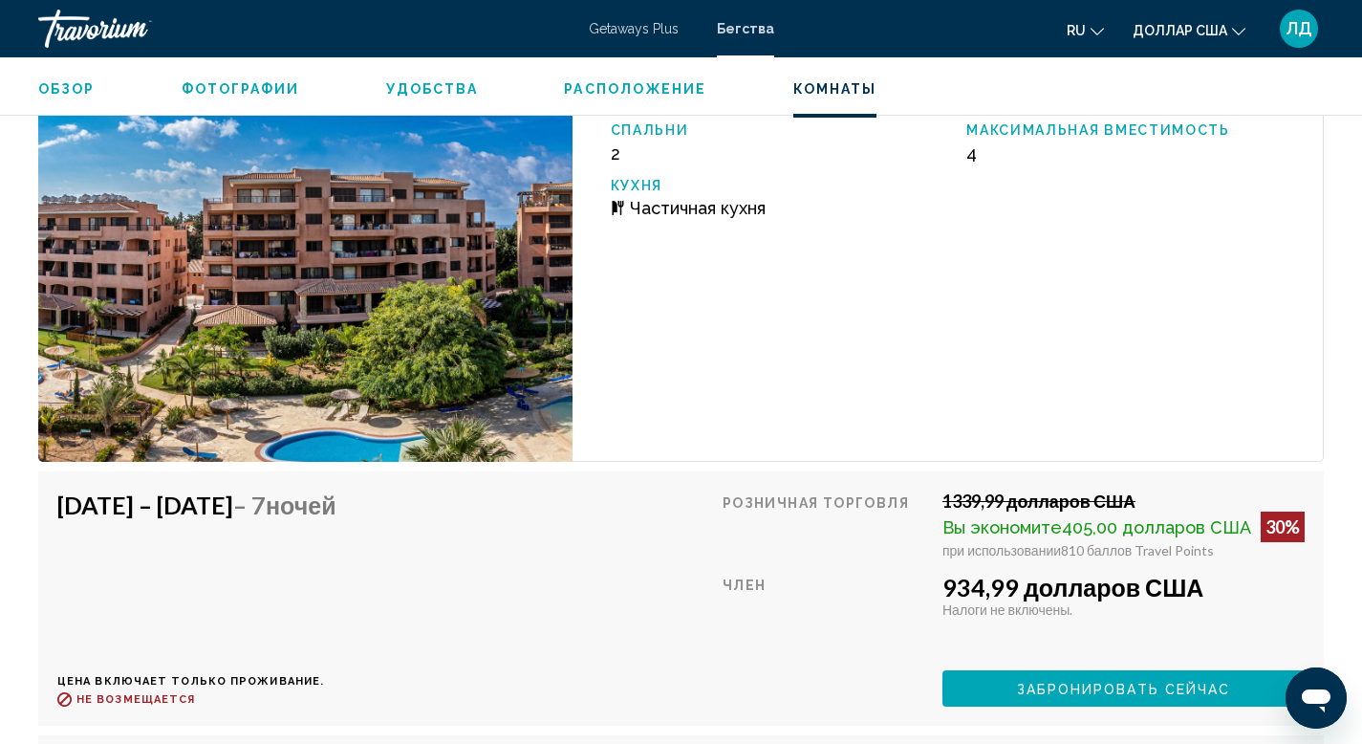
scroll to position [4303, 0]
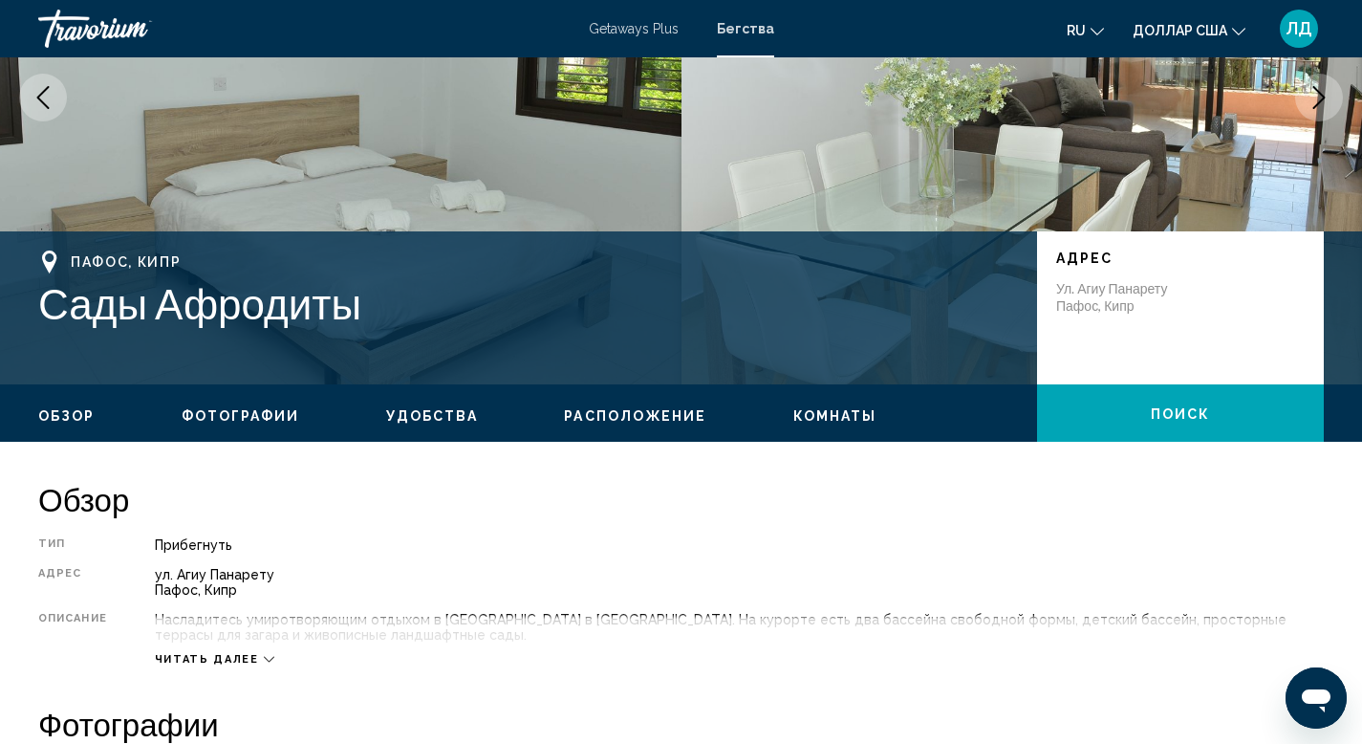
scroll to position [0, 0]
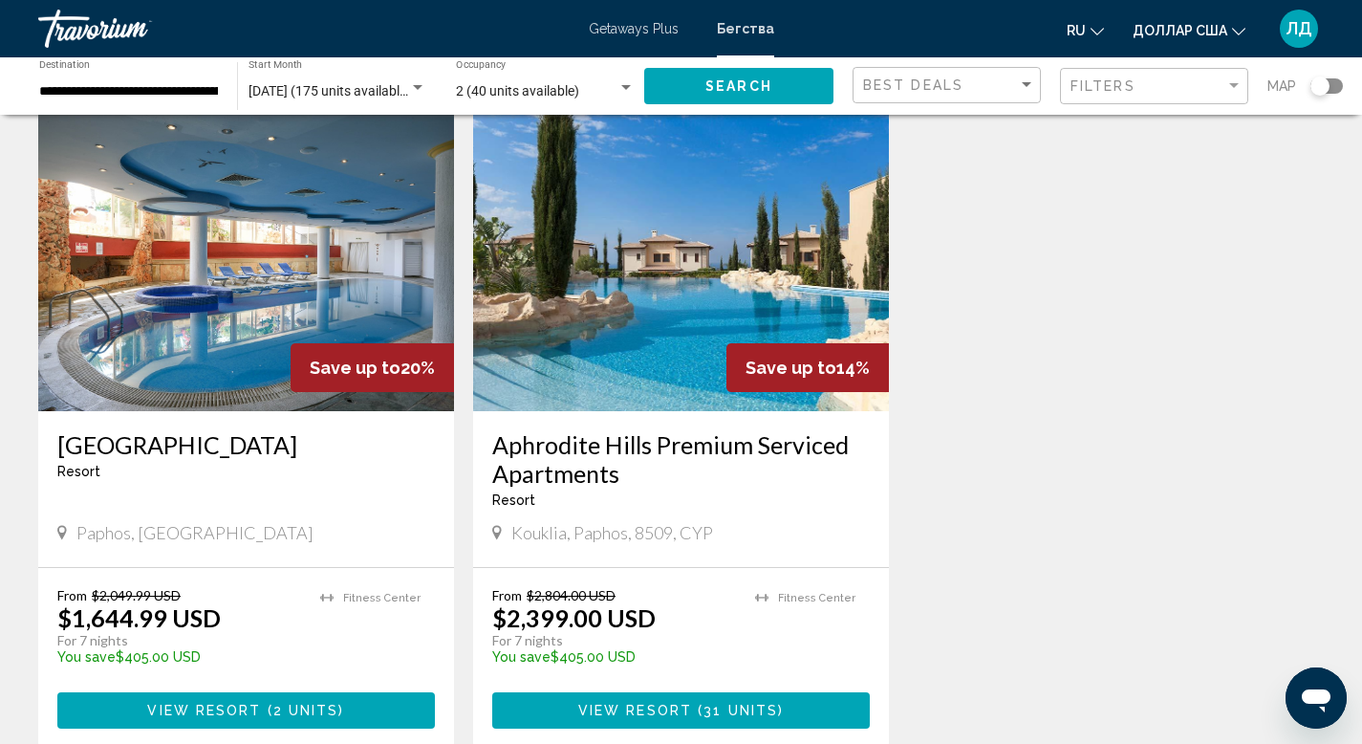
scroll to position [781, 0]
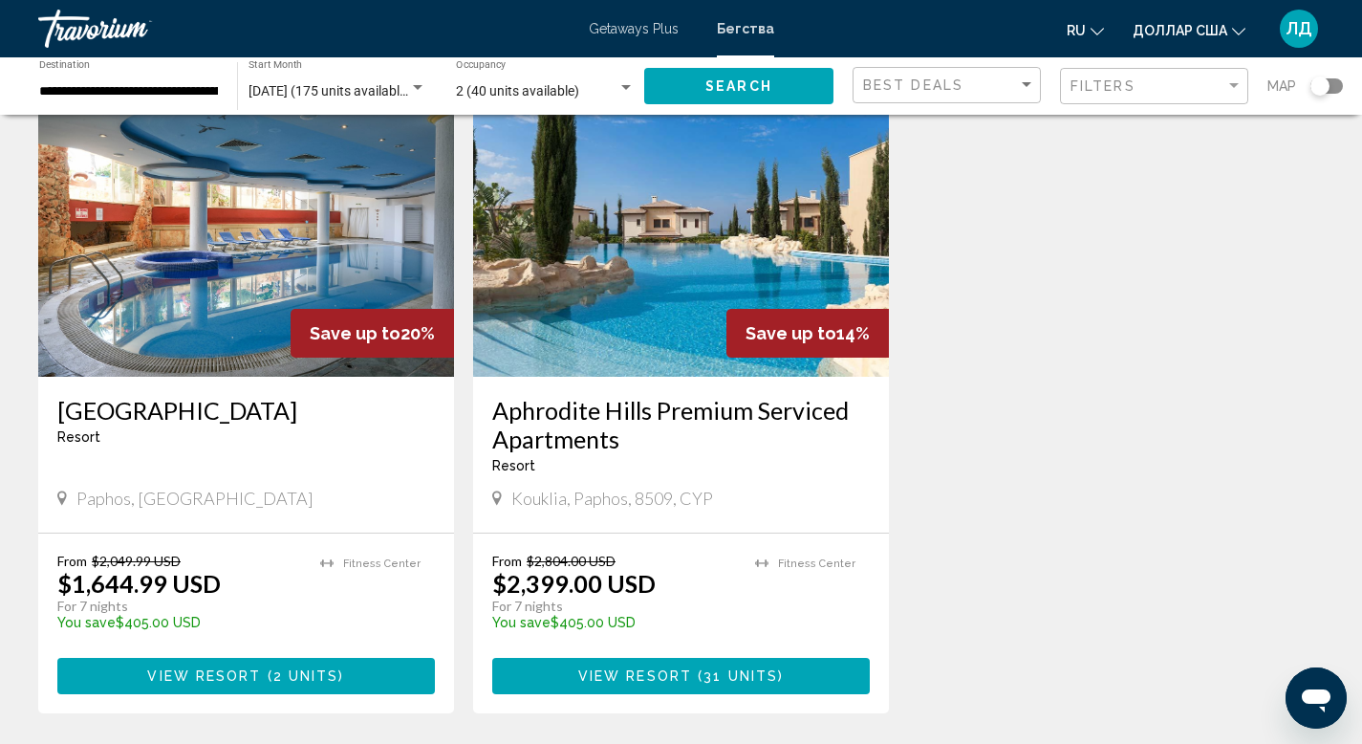
click at [209, 295] on img "Основное содержание" at bounding box center [246, 224] width 416 height 306
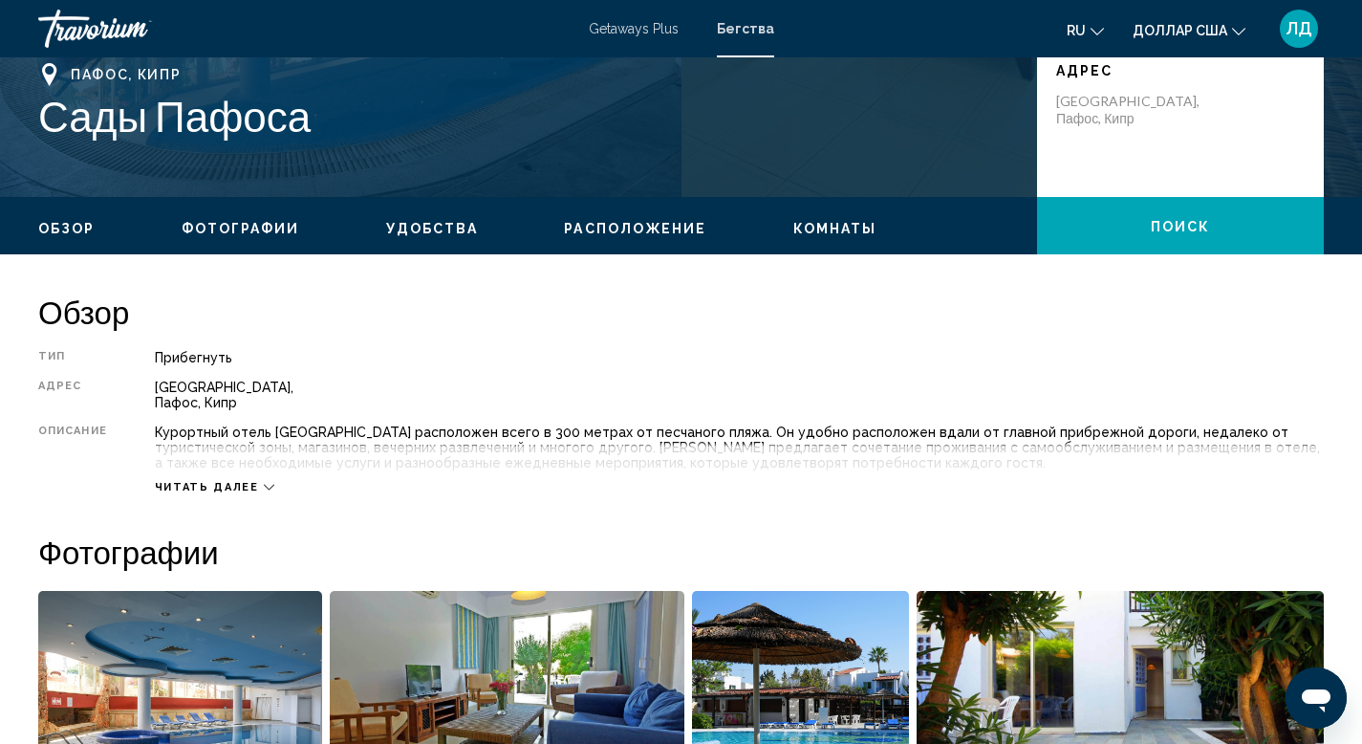
scroll to position [439, 0]
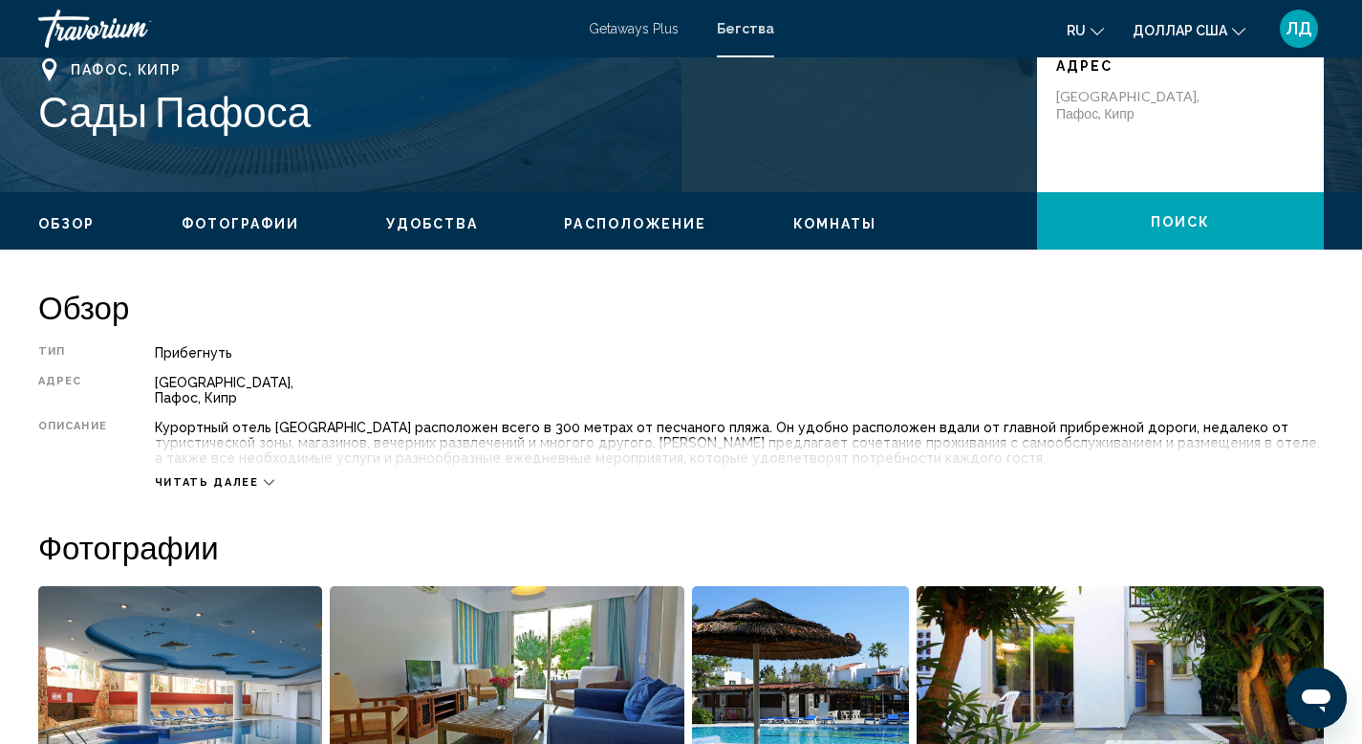
click at [264, 482] on icon "Основное содержание" at bounding box center [269, 482] width 11 height 11
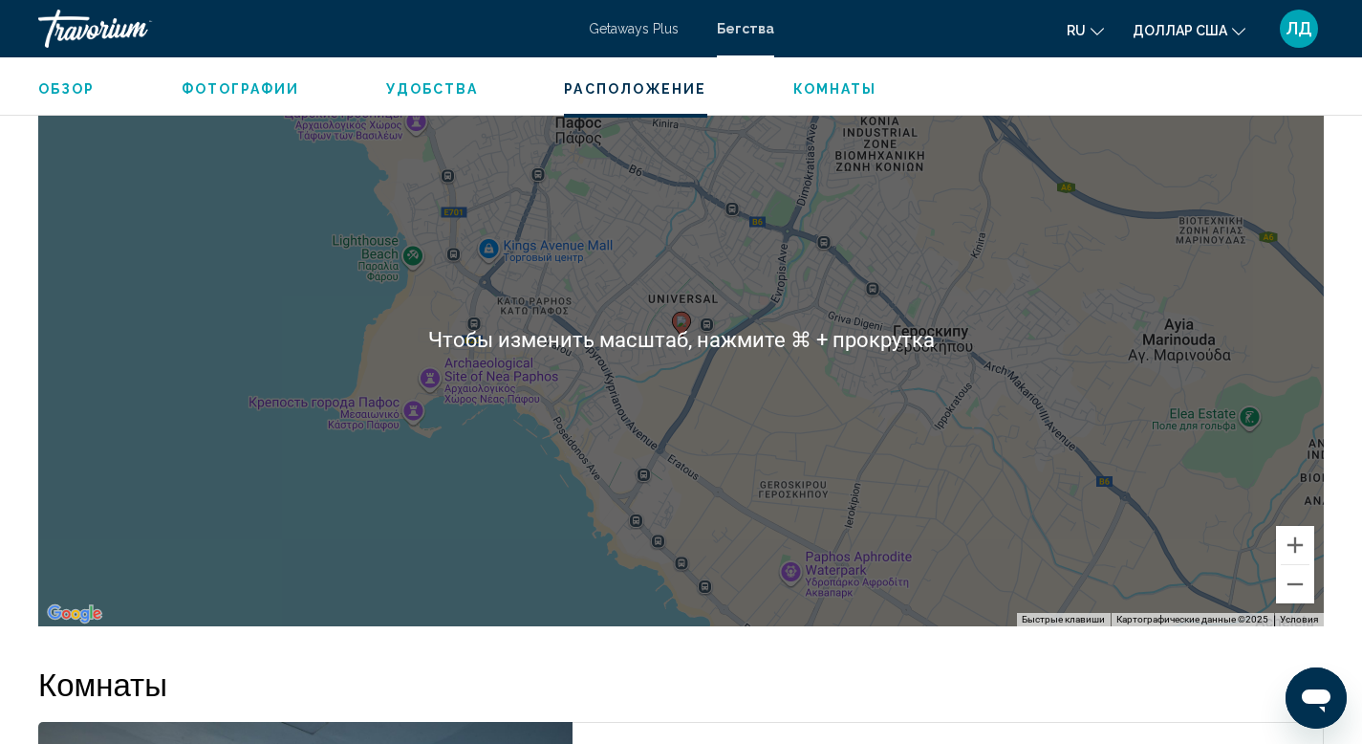
scroll to position [2189, 0]
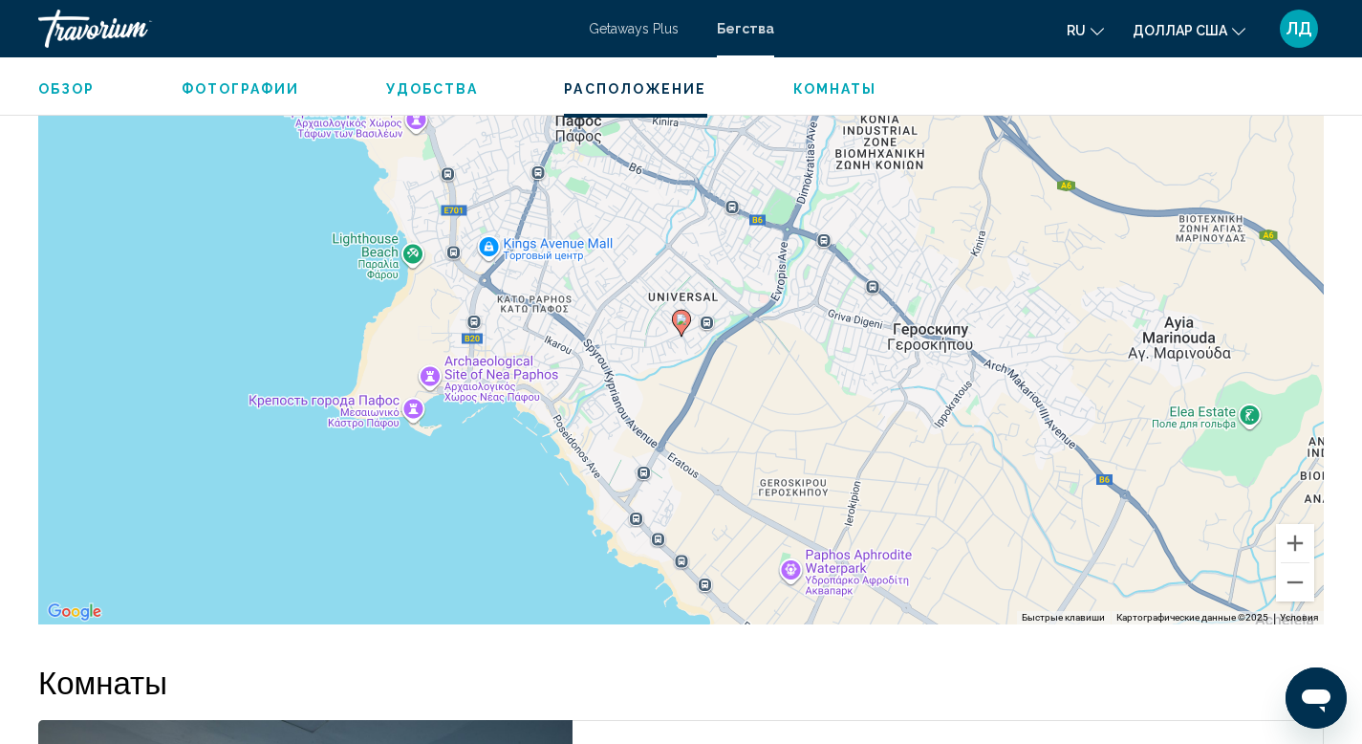
click at [821, 104] on div "Обзор Фотографии Удобства Расположение Комнаты Поиск" at bounding box center [681, 86] width 1362 height 59
click at [817, 93] on font "Комнаты" at bounding box center [835, 88] width 84 height 15
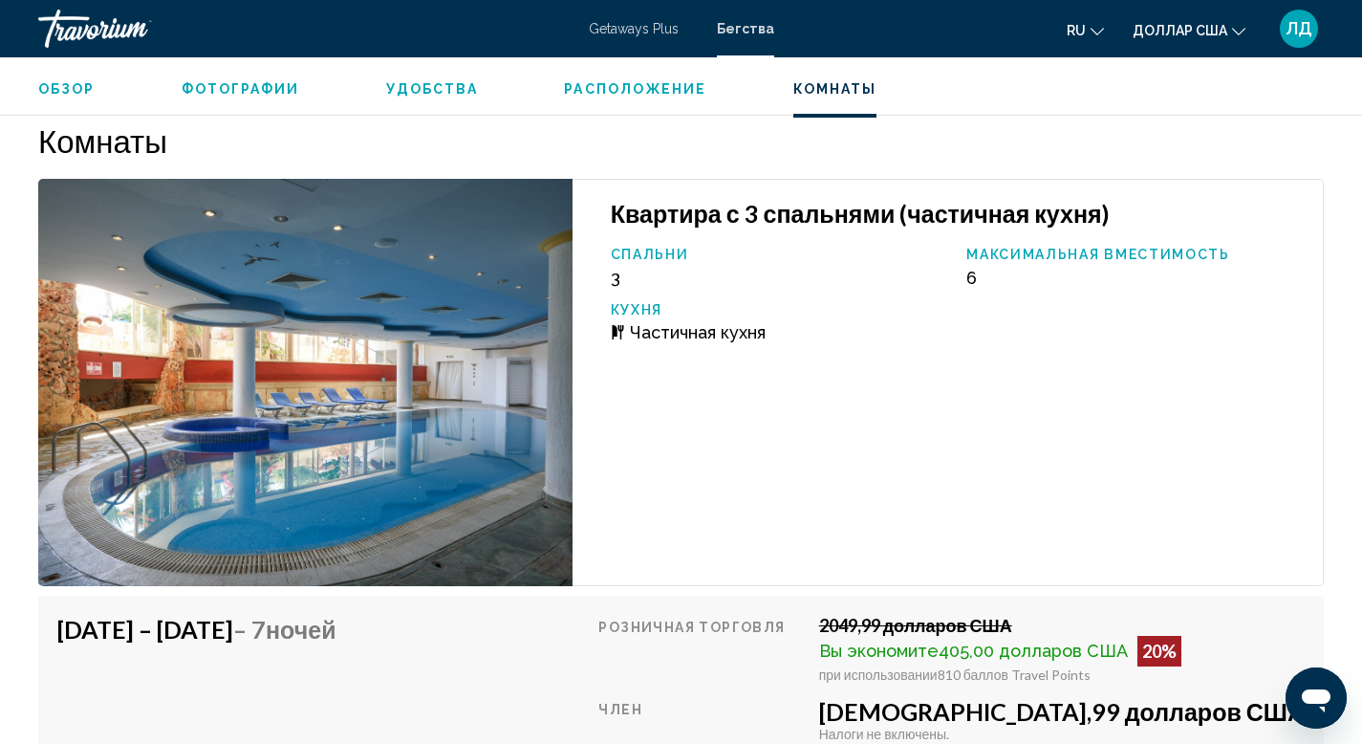
scroll to position [2737, 0]
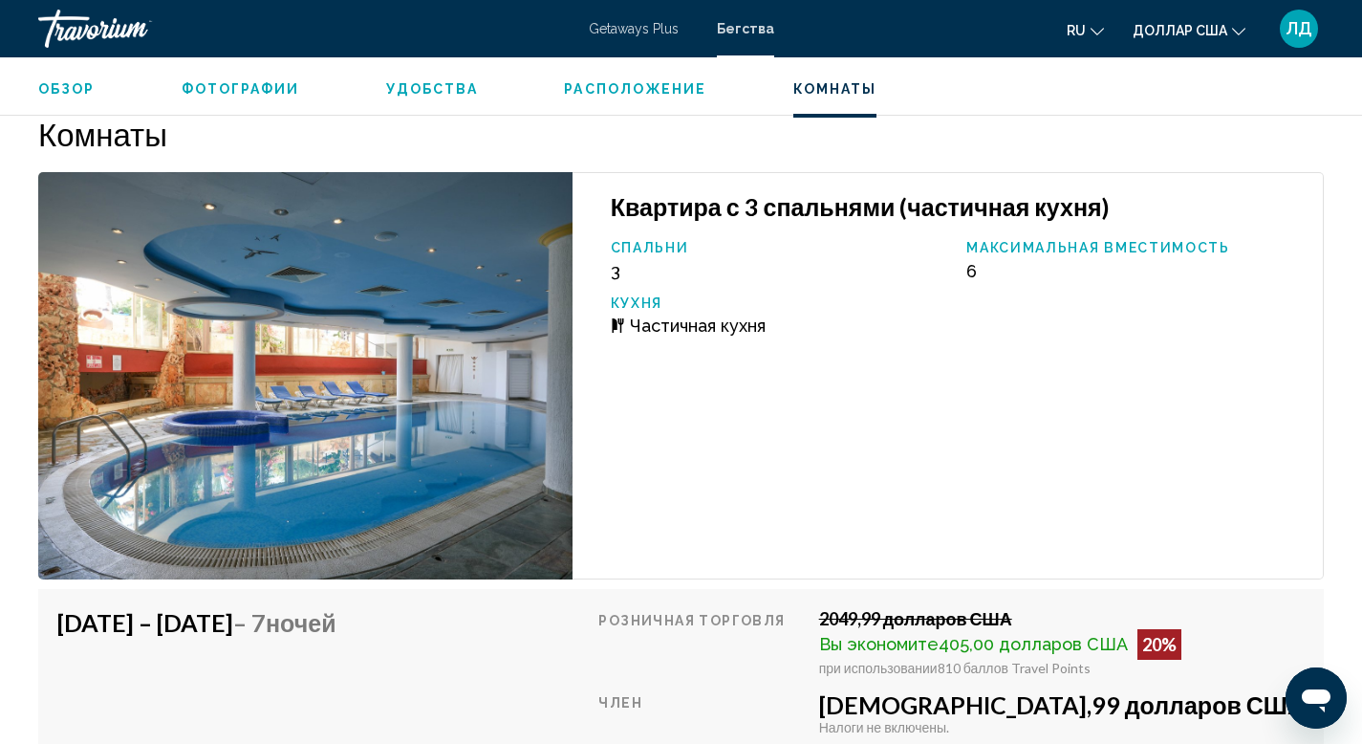
click at [410, 392] on img "Основное содержание" at bounding box center [305, 375] width 534 height 407
click at [294, 443] on img "Основное содержание" at bounding box center [305, 375] width 534 height 407
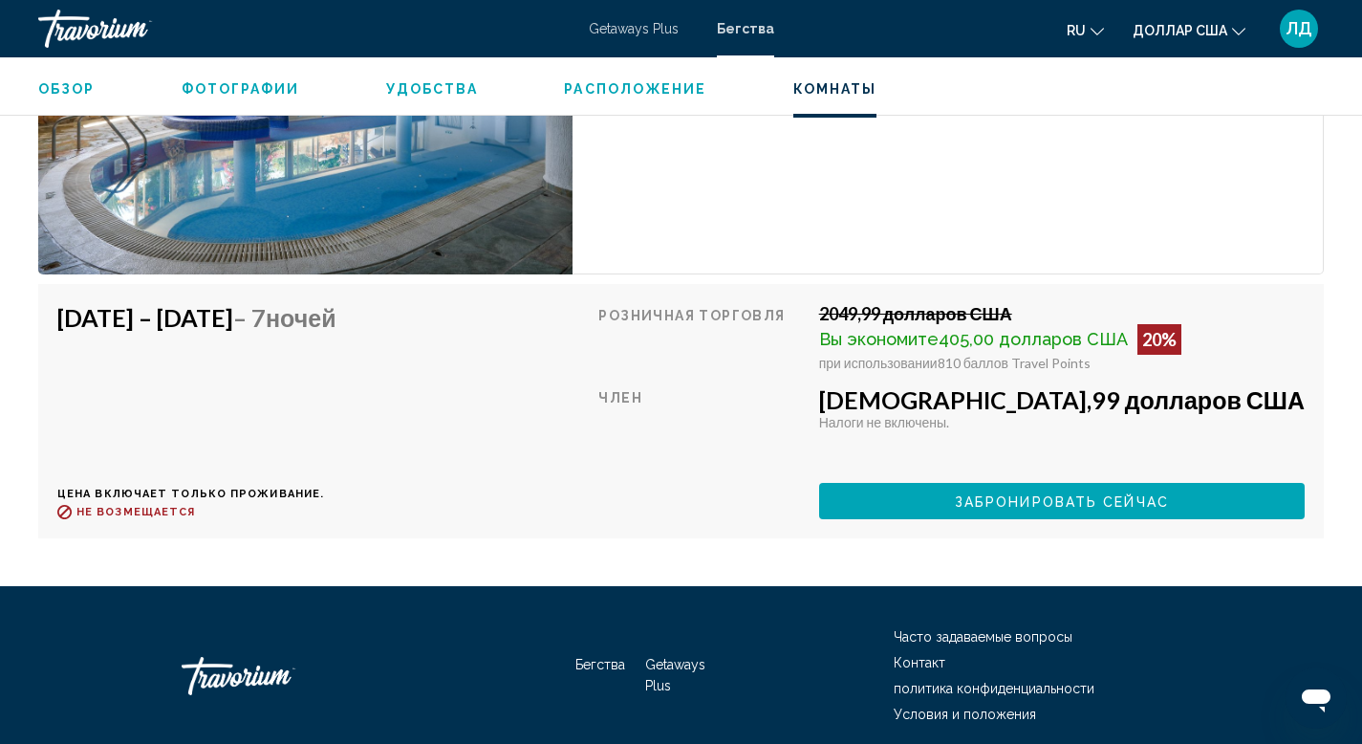
scroll to position [3117, 0]
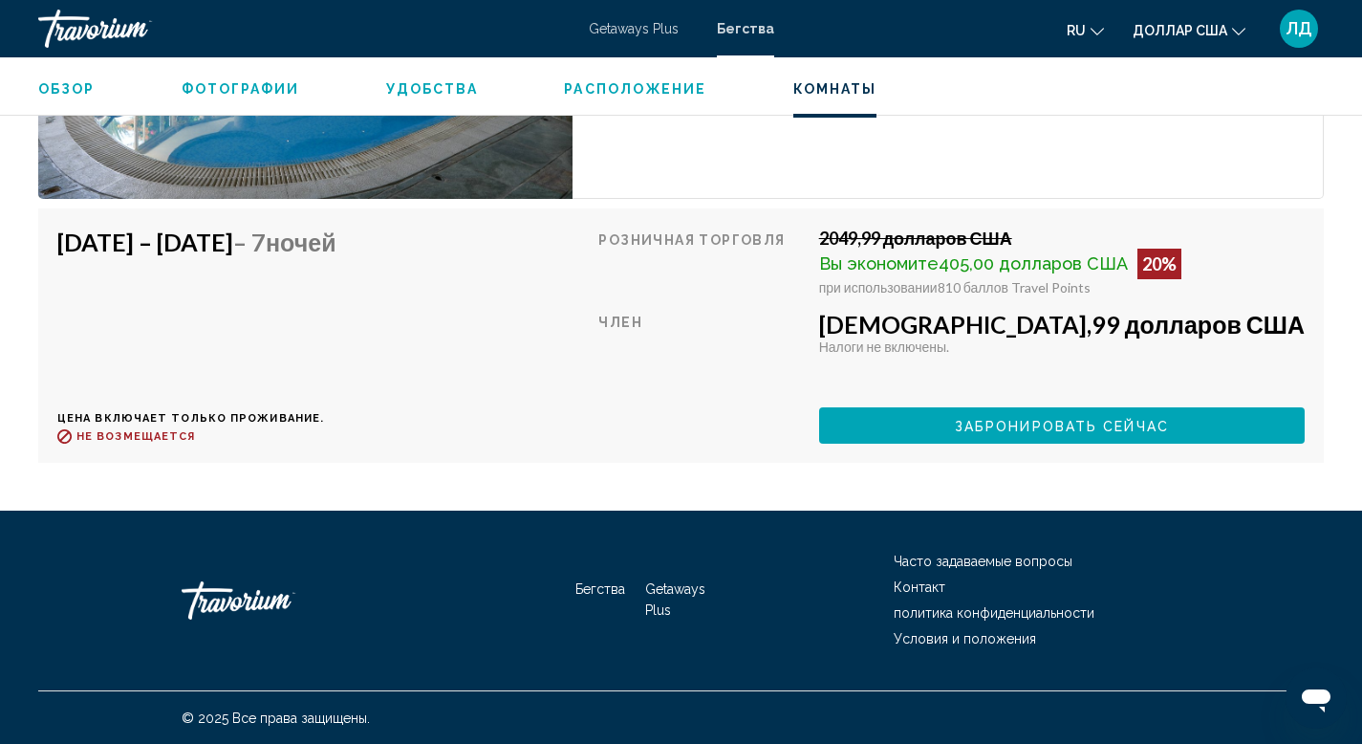
click at [203, 333] on div "[DATE] – [DATE] – 7 ночей Цена включает только проживание. [DEMOGRAPHIC_DATA] в…" at bounding box center [203, 336] width 293 height 216
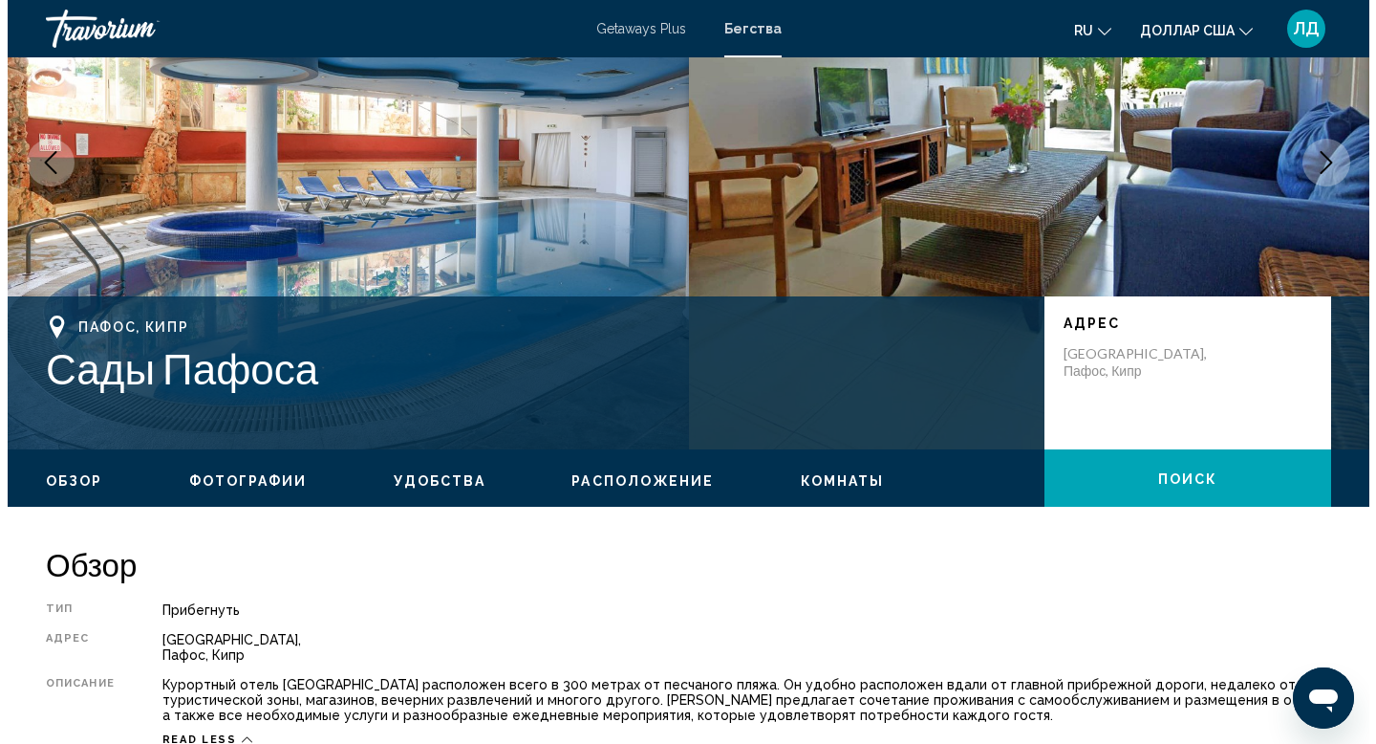
scroll to position [0, 0]
